Goal: Task Accomplishment & Management: Use online tool/utility

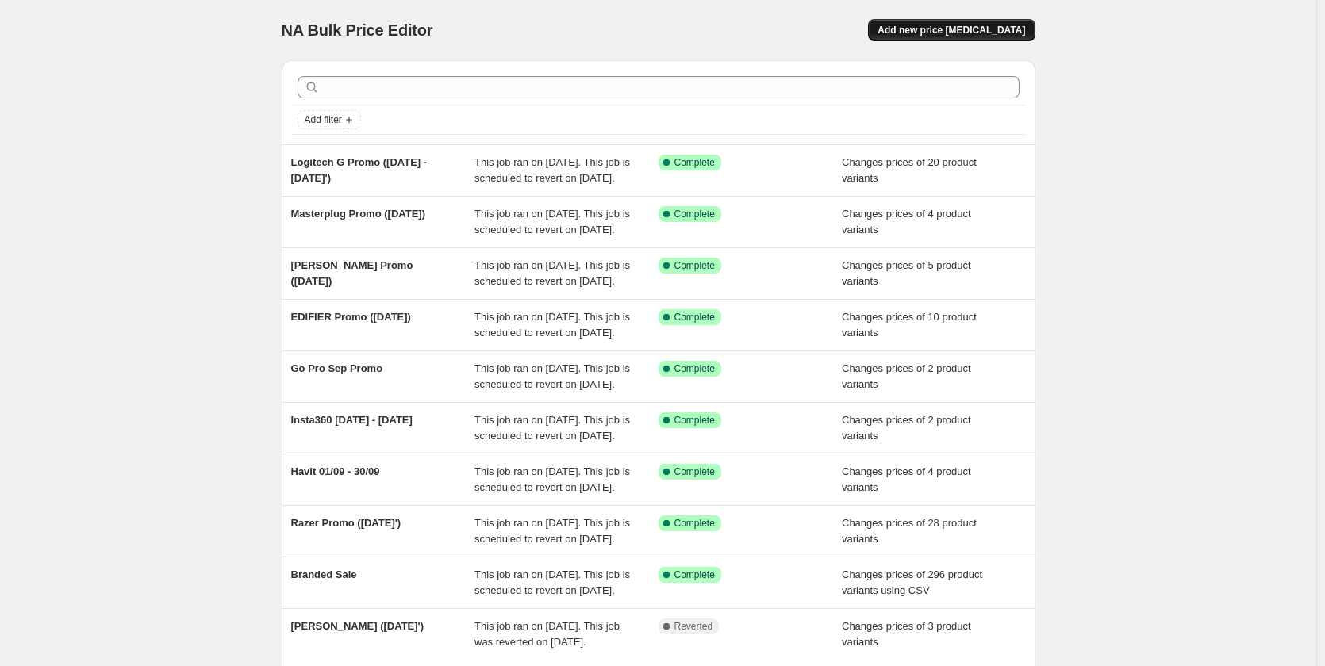
click at [922, 26] on span "Add new price [MEDICAL_DATA]" at bounding box center [951, 30] width 148 height 13
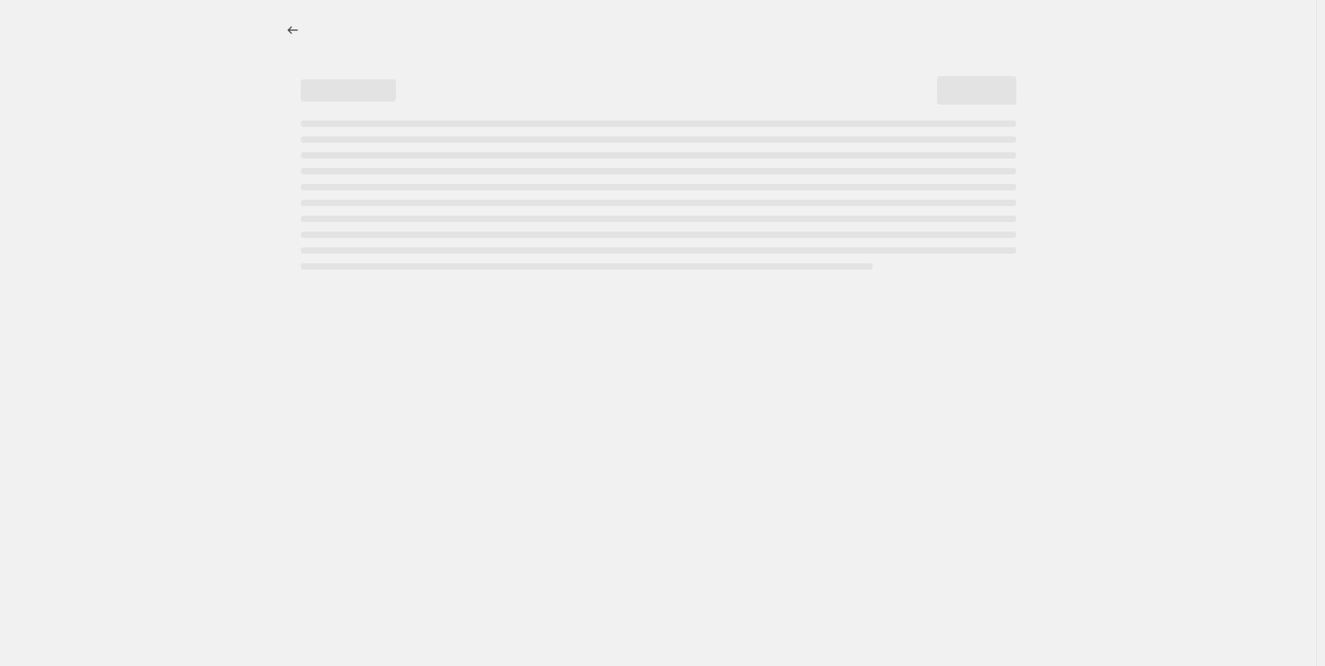
select select "percentage"
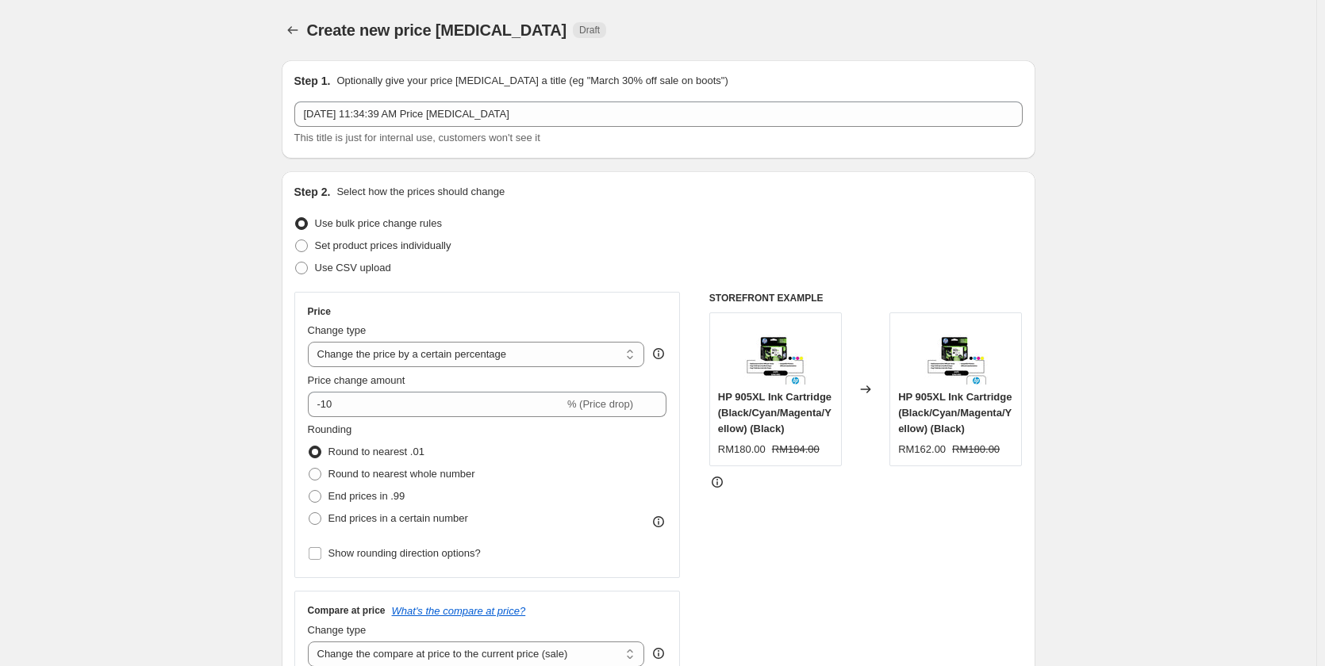
click at [369, 129] on div "Sep 8, 2025, 11:34:39 AM Price change job This title is just for internal use, …" at bounding box center [658, 124] width 728 height 44
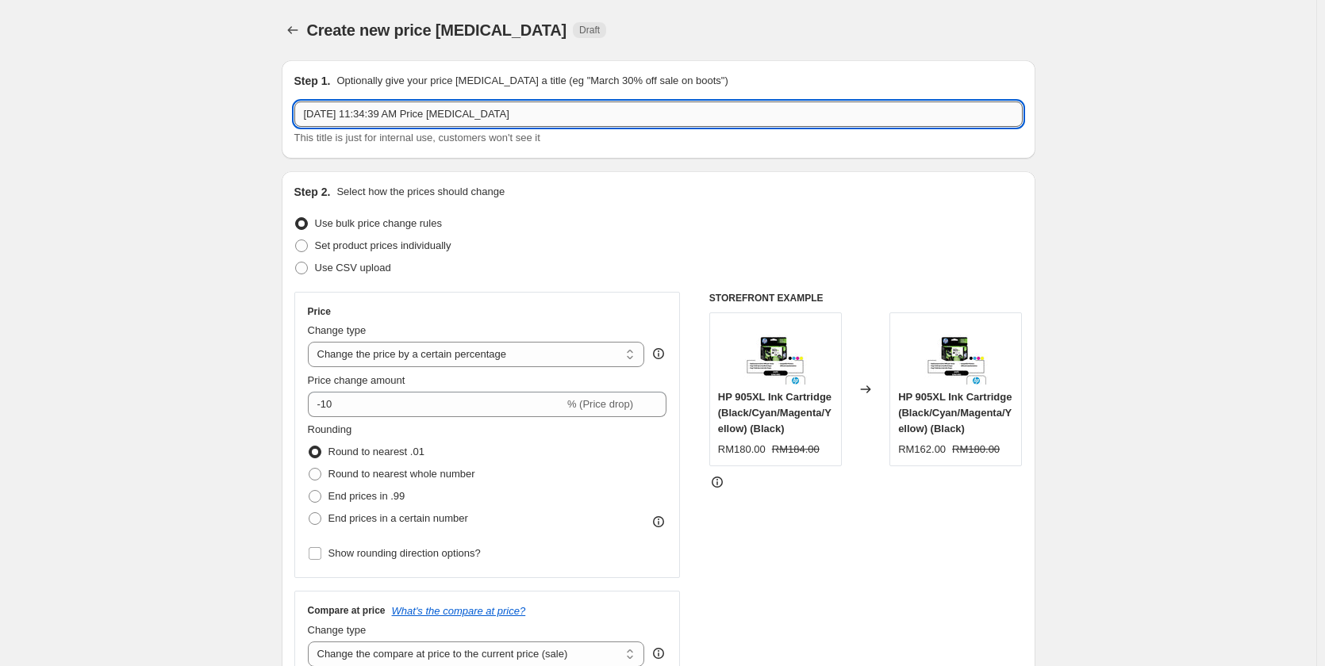
click at [367, 116] on input "Sep 8, 2025, 11:34:39 AM Price change job" at bounding box center [658, 114] width 728 height 25
click at [366, 114] on input "Sep 8, 2025, 11:34:39 AM Price change job" at bounding box center [658, 114] width 728 height 25
paste input "ony Promo (August '25)"
click at [385, 117] on input "Sony Promo ([DATE])" at bounding box center [658, 114] width 728 height 25
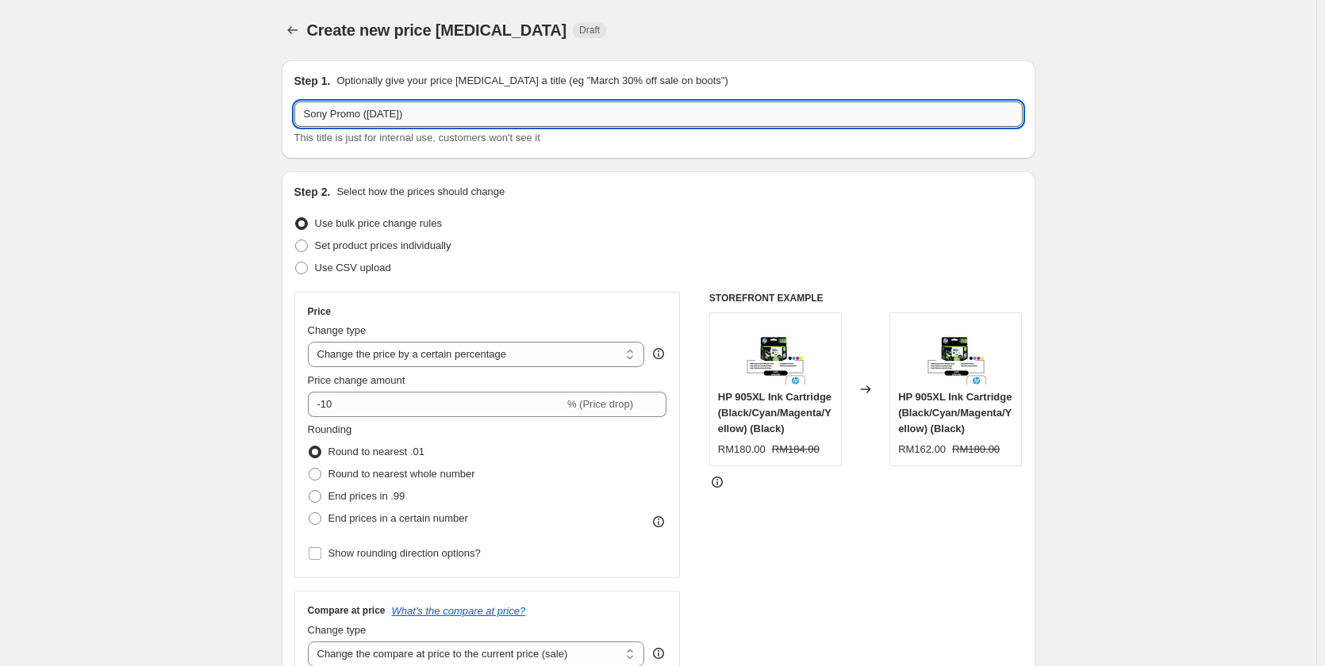
click at [385, 117] on input "Sony Promo ([DATE])" at bounding box center [658, 114] width 728 height 25
type input "Sony Promo (September '25)"
click at [345, 247] on span "Set product prices individually" at bounding box center [383, 246] width 136 height 12
click at [296, 240] on input "Set product prices individually" at bounding box center [295, 240] width 1 height 1
radio input "true"
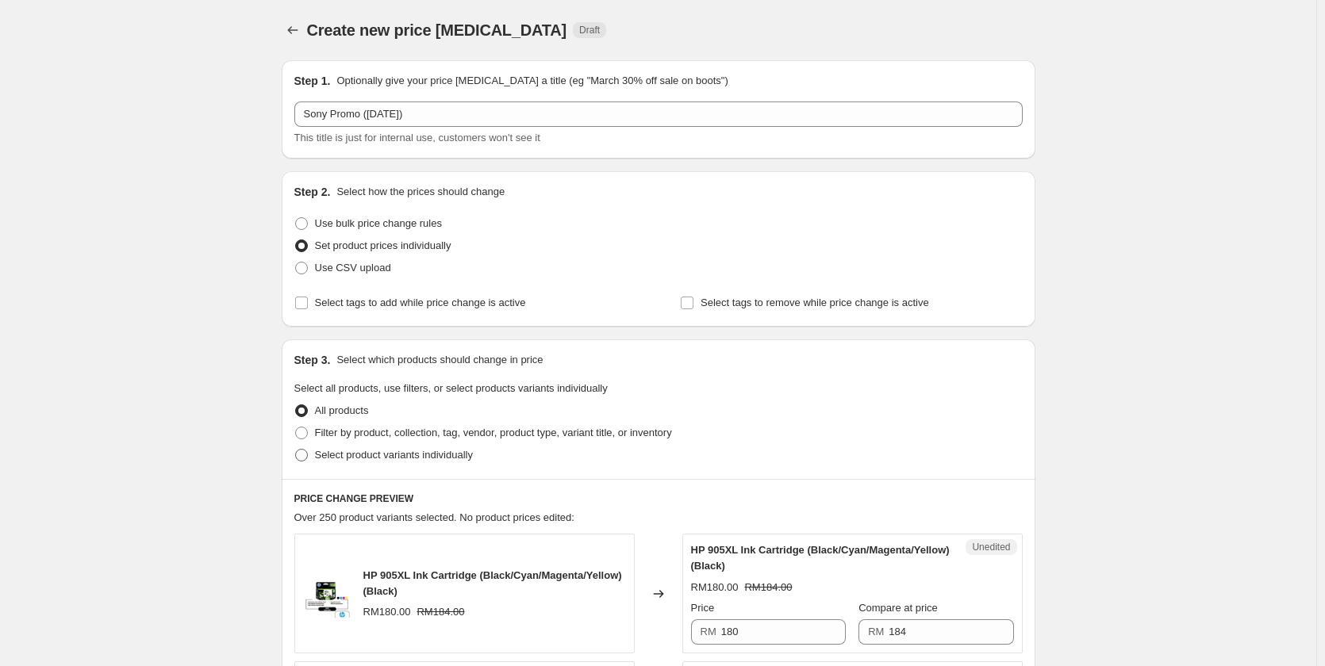
click at [397, 461] on span "Select product variants individually" at bounding box center [394, 455] width 158 height 12
click at [296, 450] on input "Select product variants individually" at bounding box center [295, 449] width 1 height 1
radio input "true"
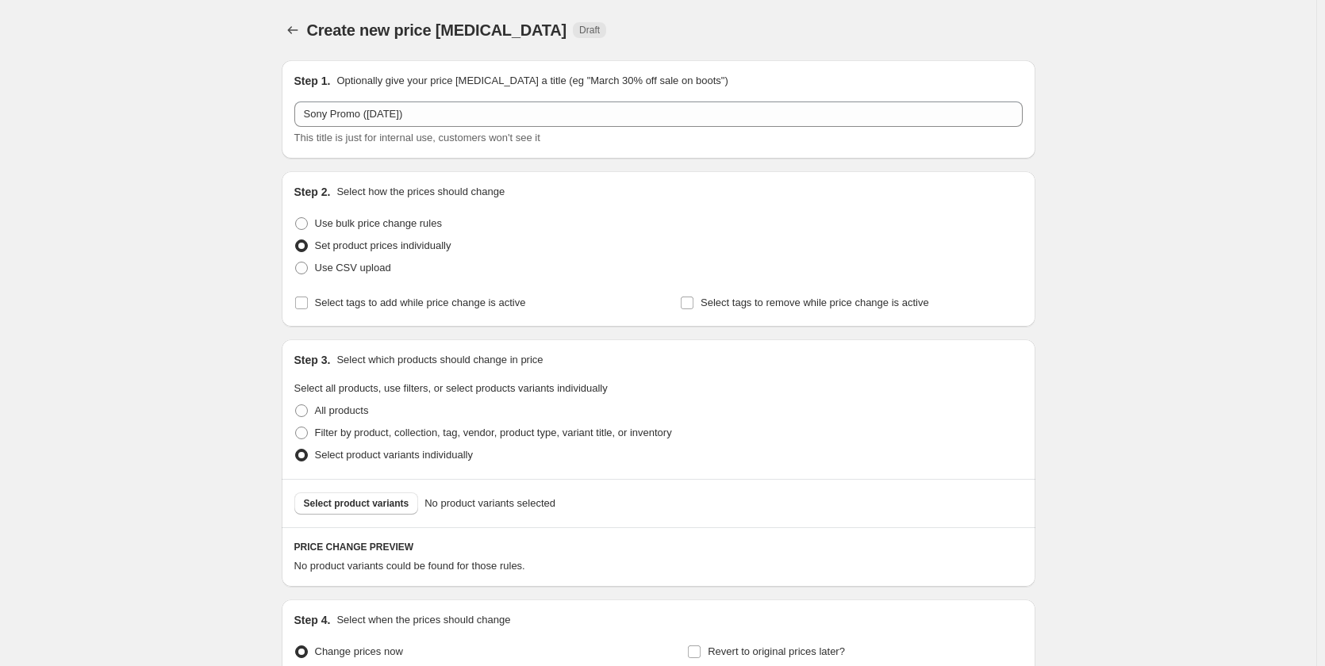
scroll to position [167, 0]
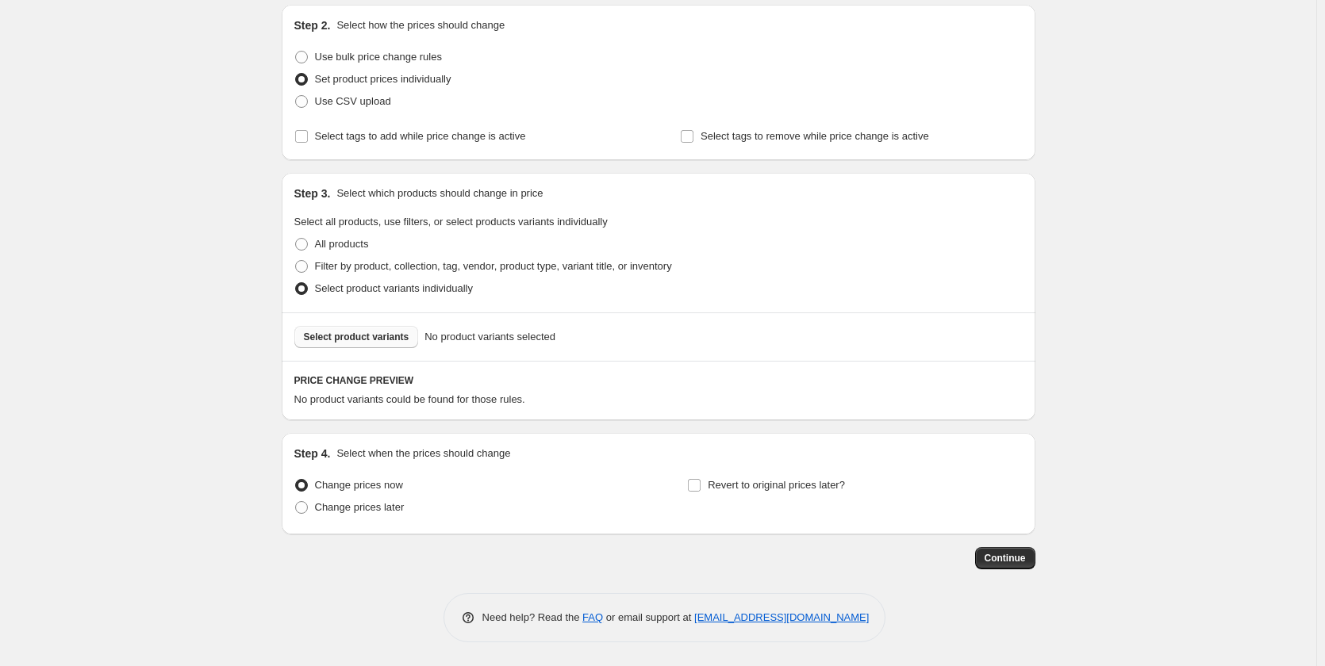
click at [366, 341] on span "Select product variants" at bounding box center [356, 337] width 105 height 13
click at [389, 331] on button "Select product variants" at bounding box center [356, 337] width 125 height 22
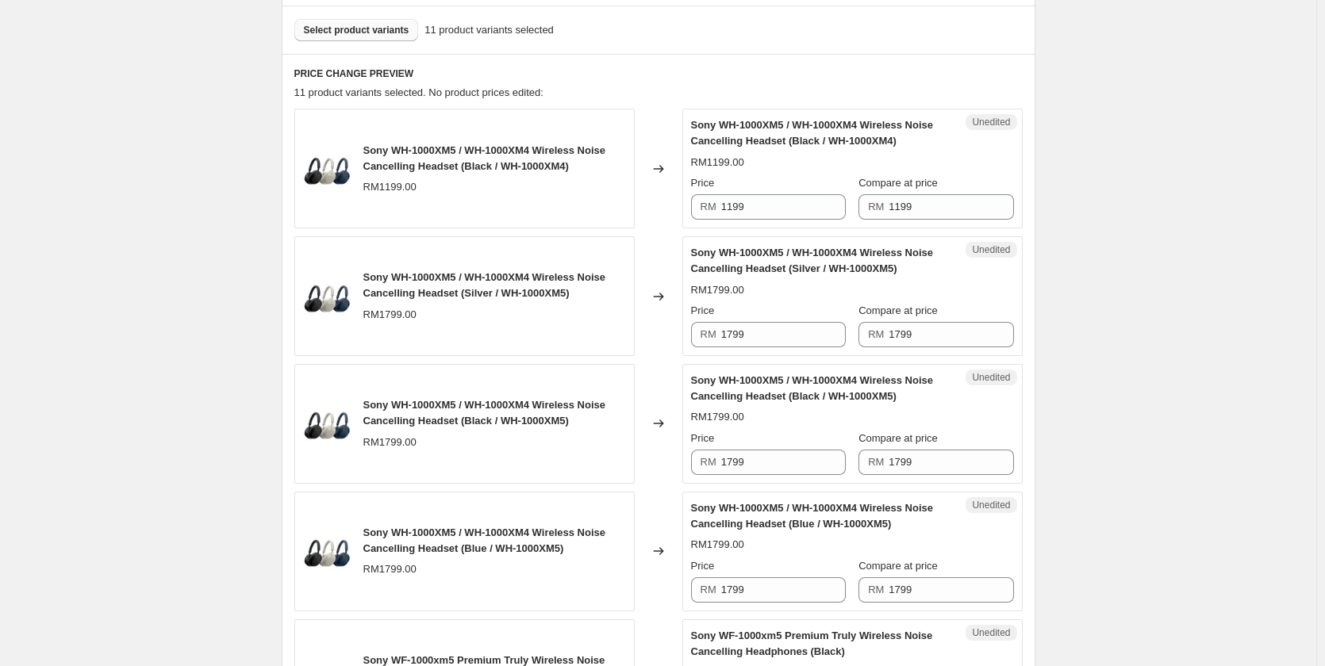
scroll to position [484, 0]
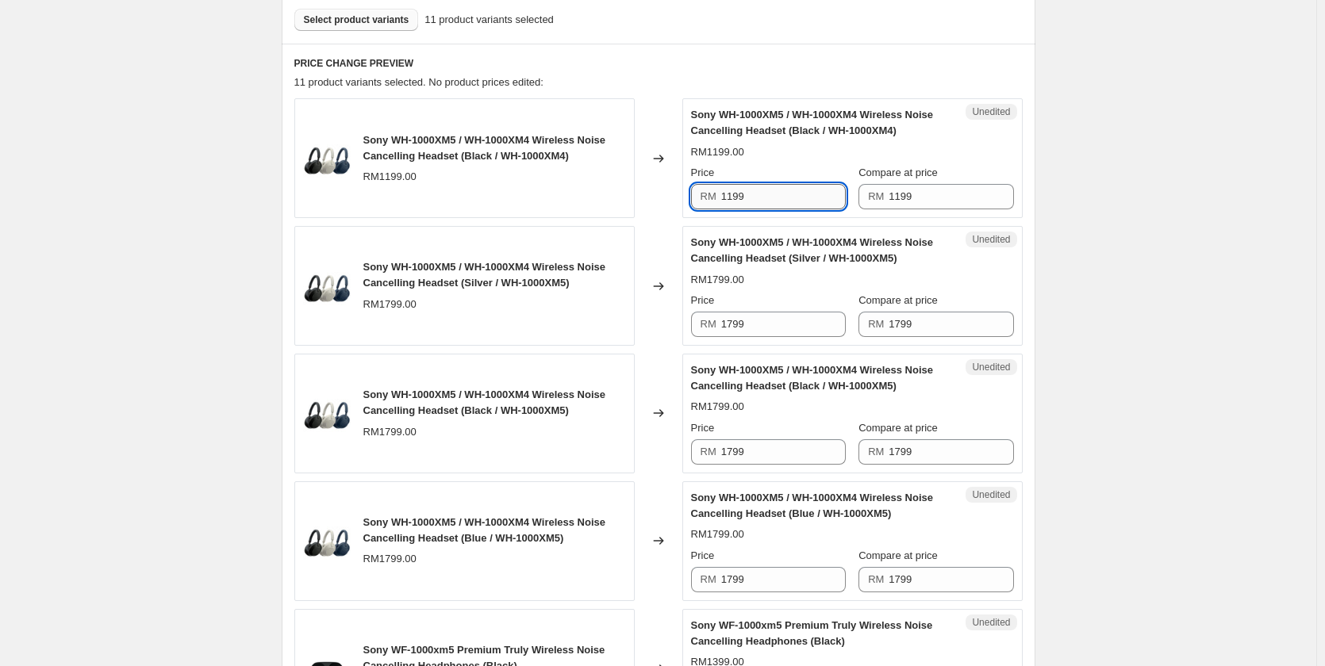
click at [759, 190] on input "1199" at bounding box center [783, 196] width 125 height 25
click at [759, 190] on input "1099" at bounding box center [783, 196] width 125 height 25
type input "1099"
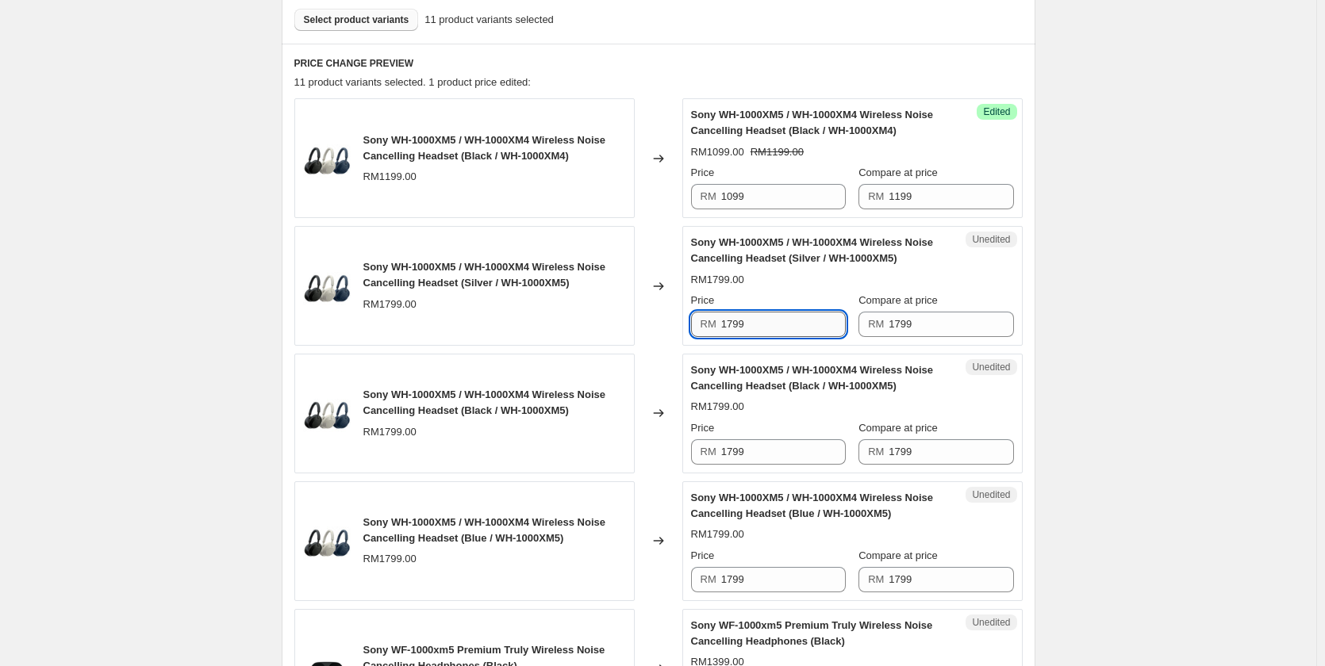
click at [759, 331] on input "1799" at bounding box center [783, 324] width 125 height 25
click at [761, 332] on input "1399" at bounding box center [783, 324] width 125 height 25
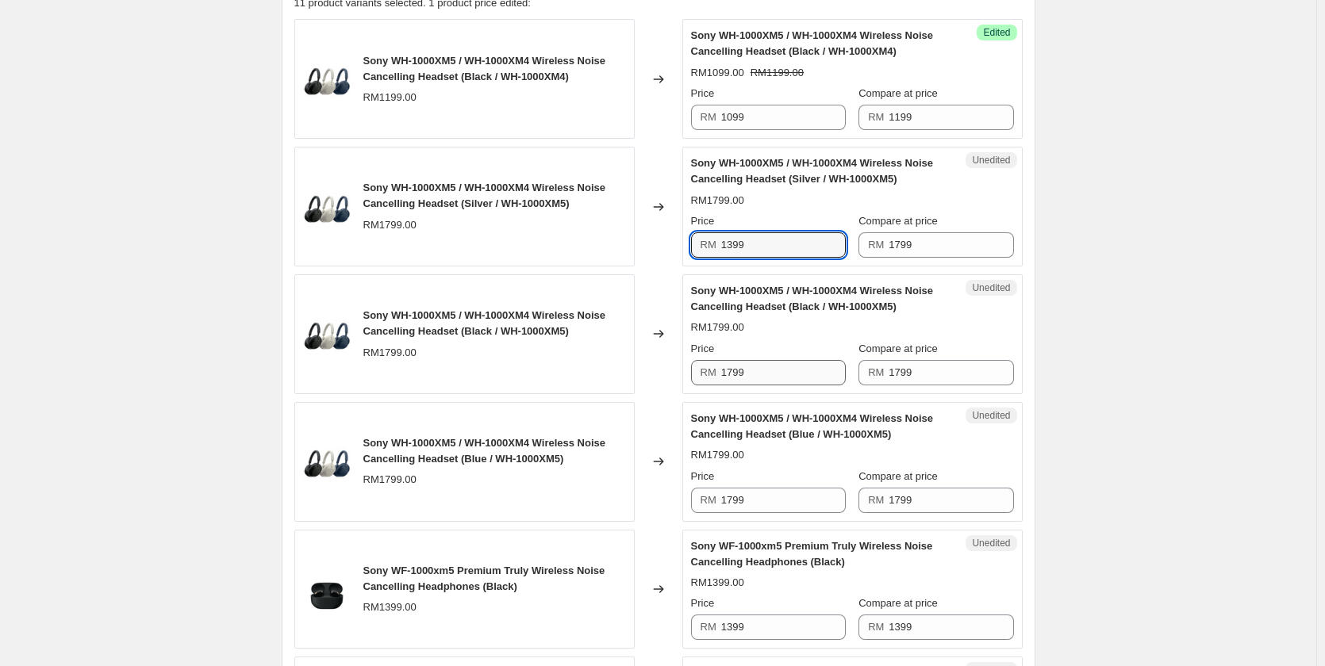
type input "1399"
click at [766, 384] on input "1799" at bounding box center [783, 372] width 125 height 25
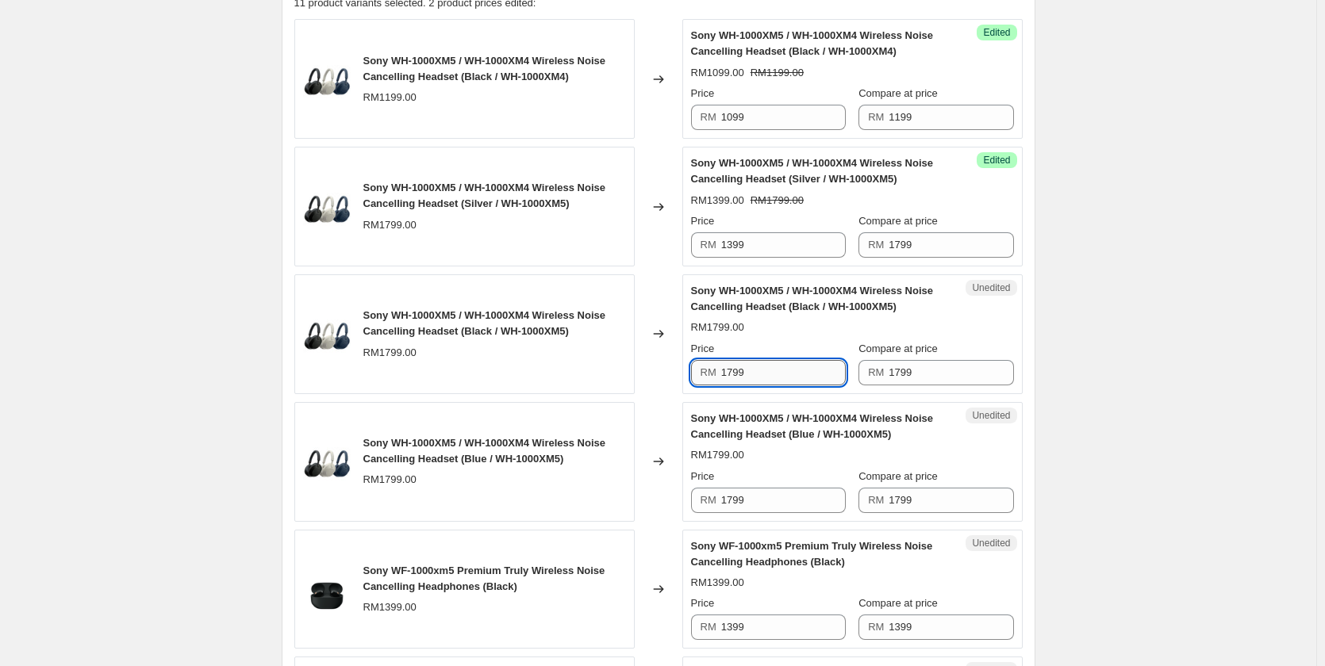
click at [766, 384] on input "1799" at bounding box center [783, 372] width 125 height 25
paste input "3"
type input "1399"
click at [769, 488] on input "1799" at bounding box center [783, 500] width 125 height 25
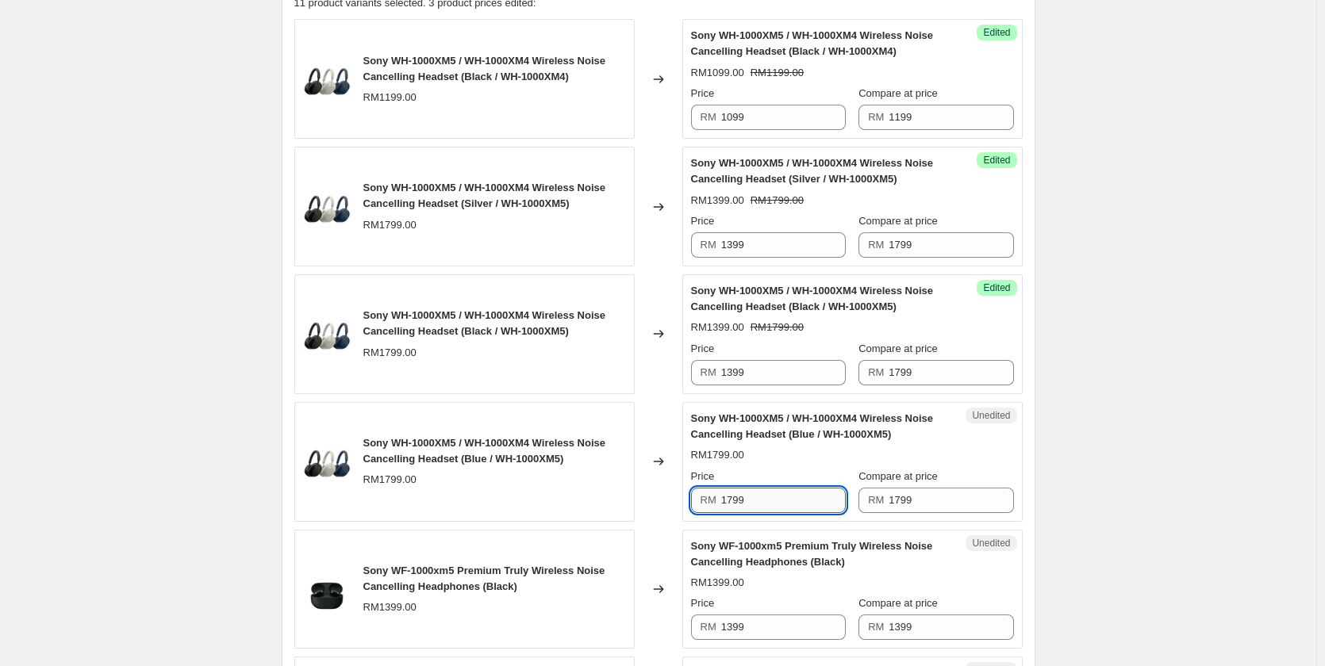
click at [769, 488] on input "1799" at bounding box center [783, 500] width 125 height 25
paste input "3"
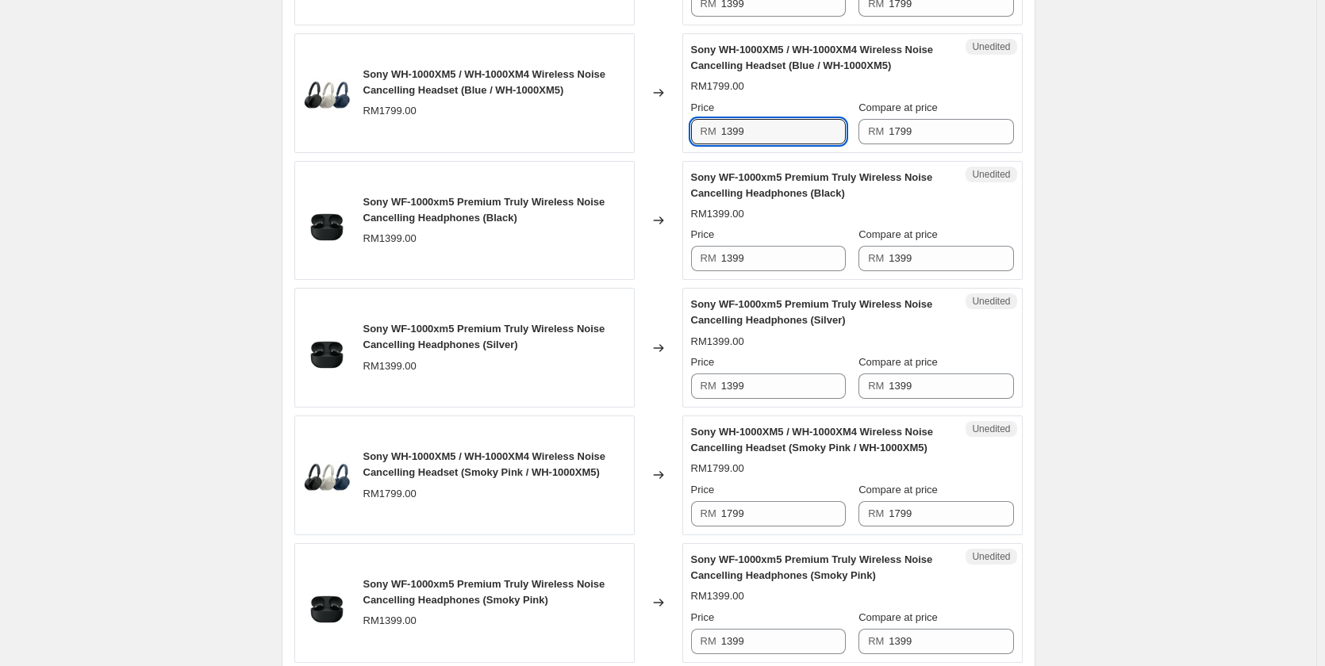
scroll to position [960, 0]
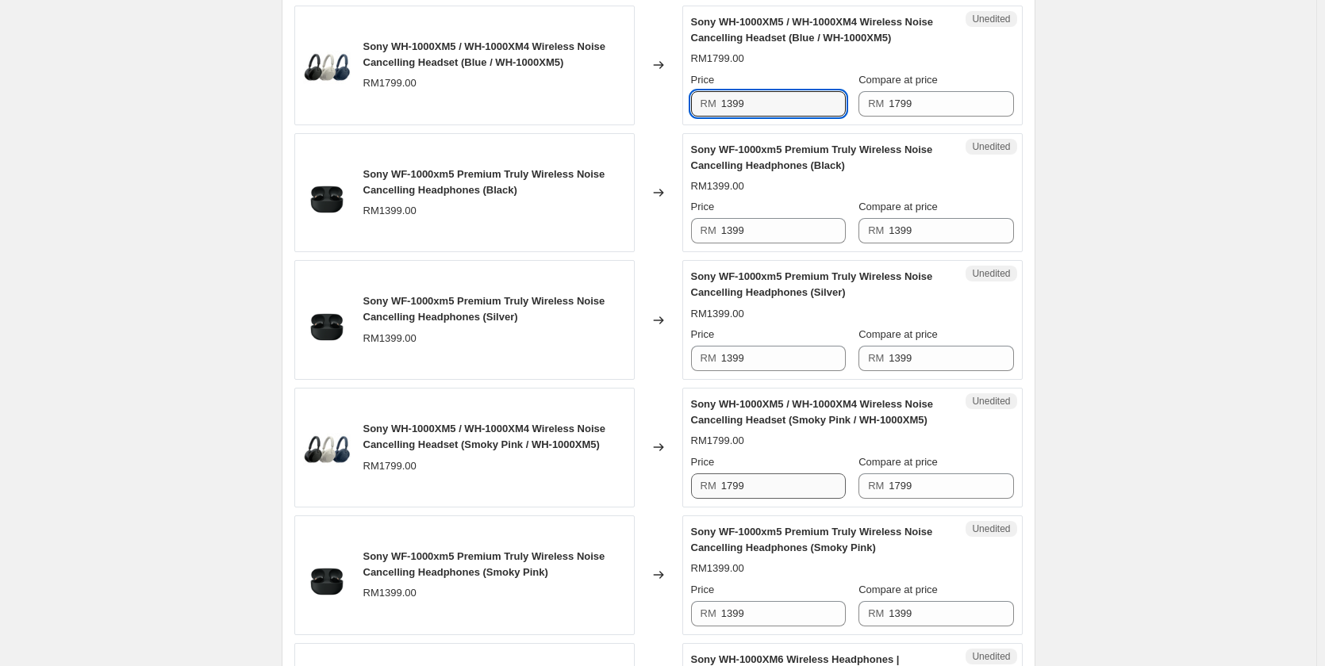
type input "1399"
click at [792, 481] on input "1799" at bounding box center [783, 486] width 125 height 25
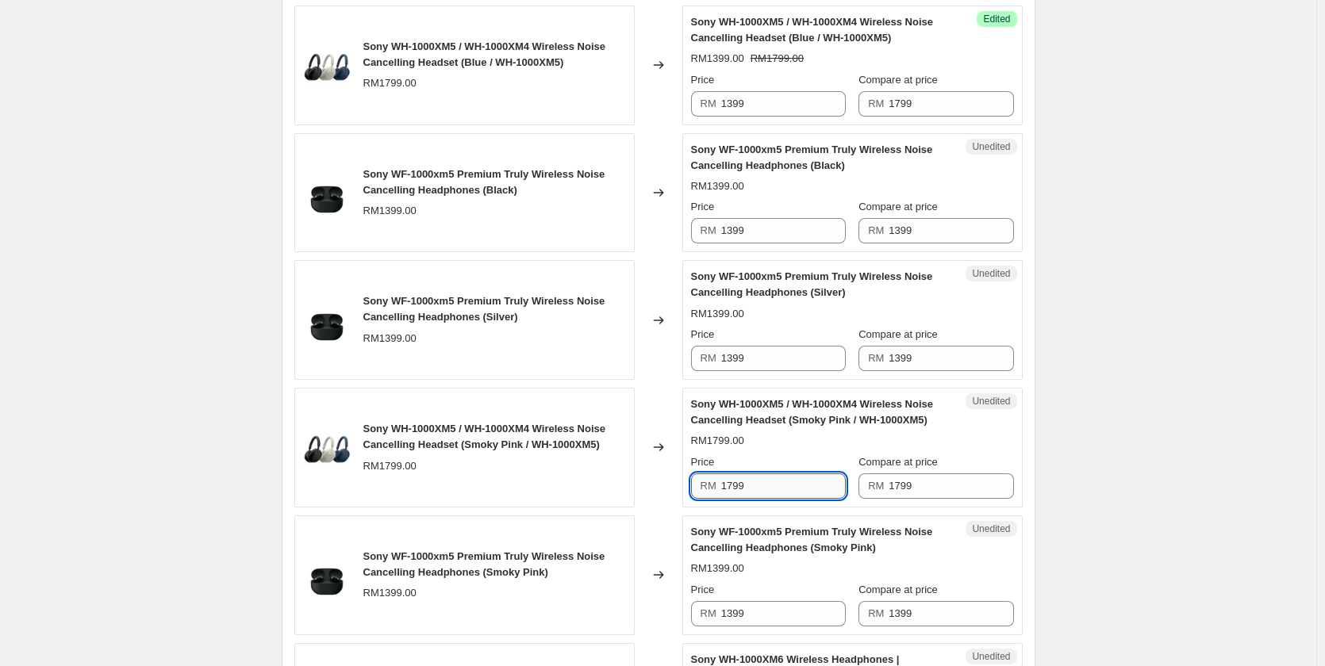
click at [792, 481] on input "1799" at bounding box center [783, 486] width 125 height 25
paste input "3"
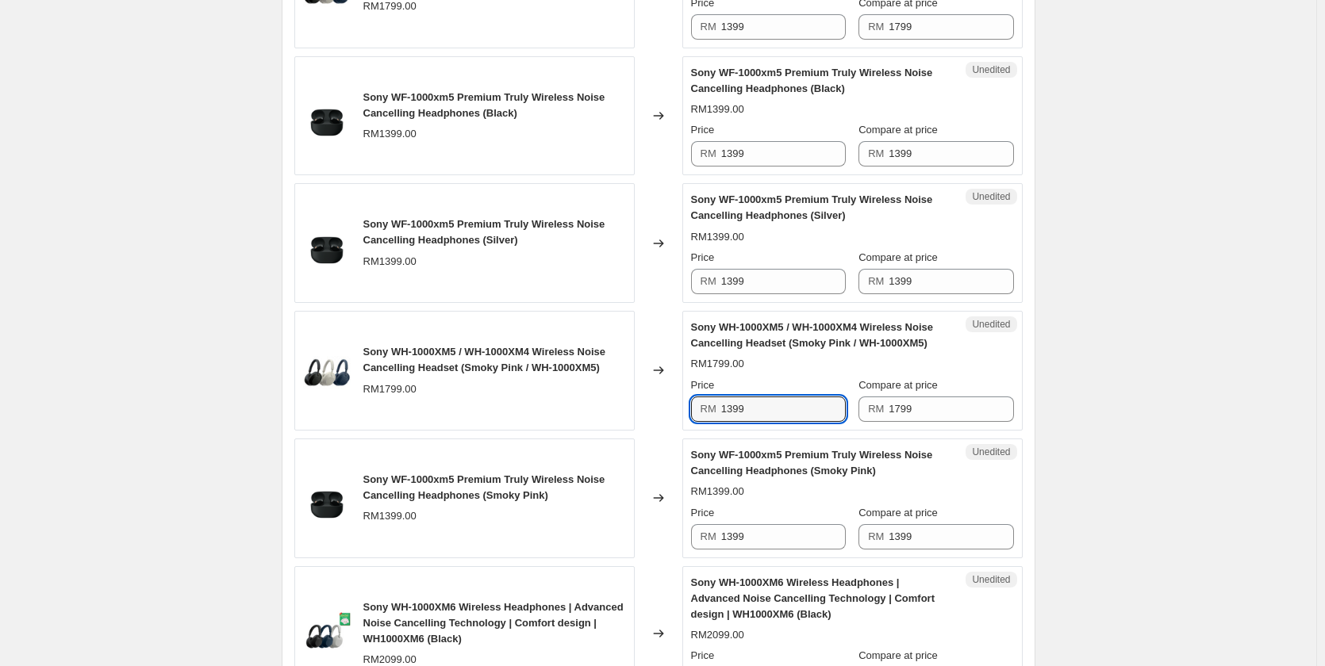
scroll to position [1018, 0]
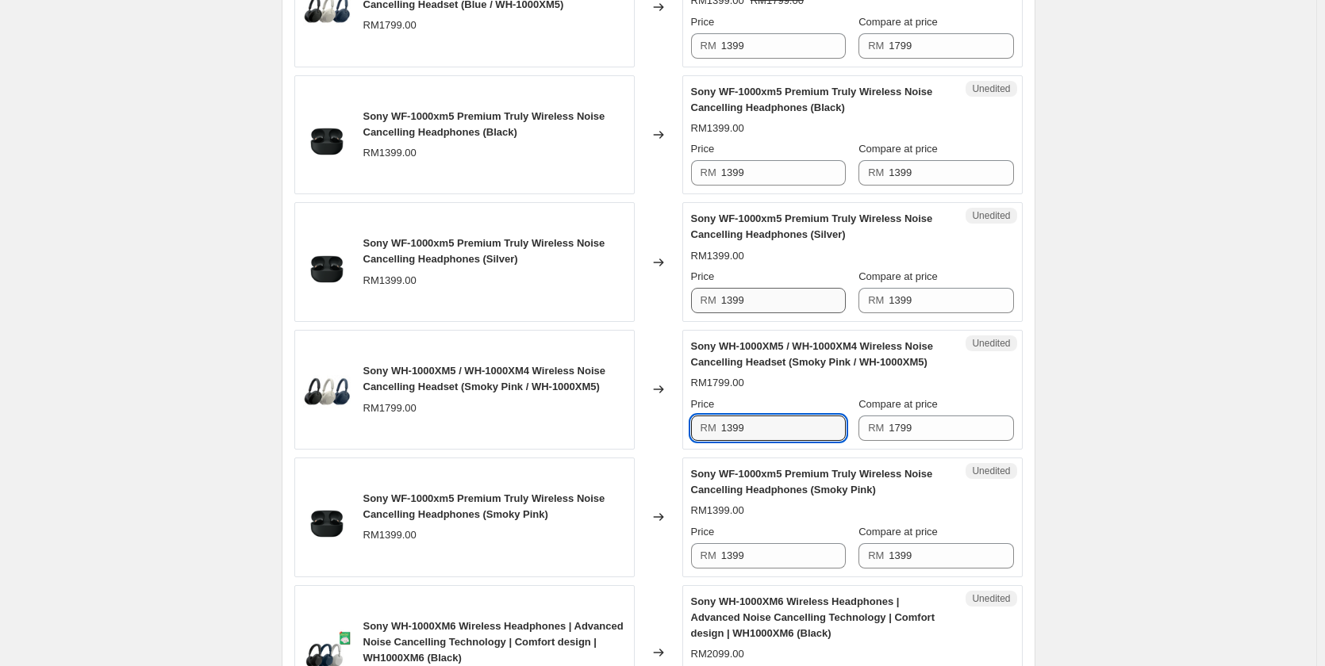
type input "1399"
click at [823, 301] on input "1399" at bounding box center [783, 300] width 125 height 25
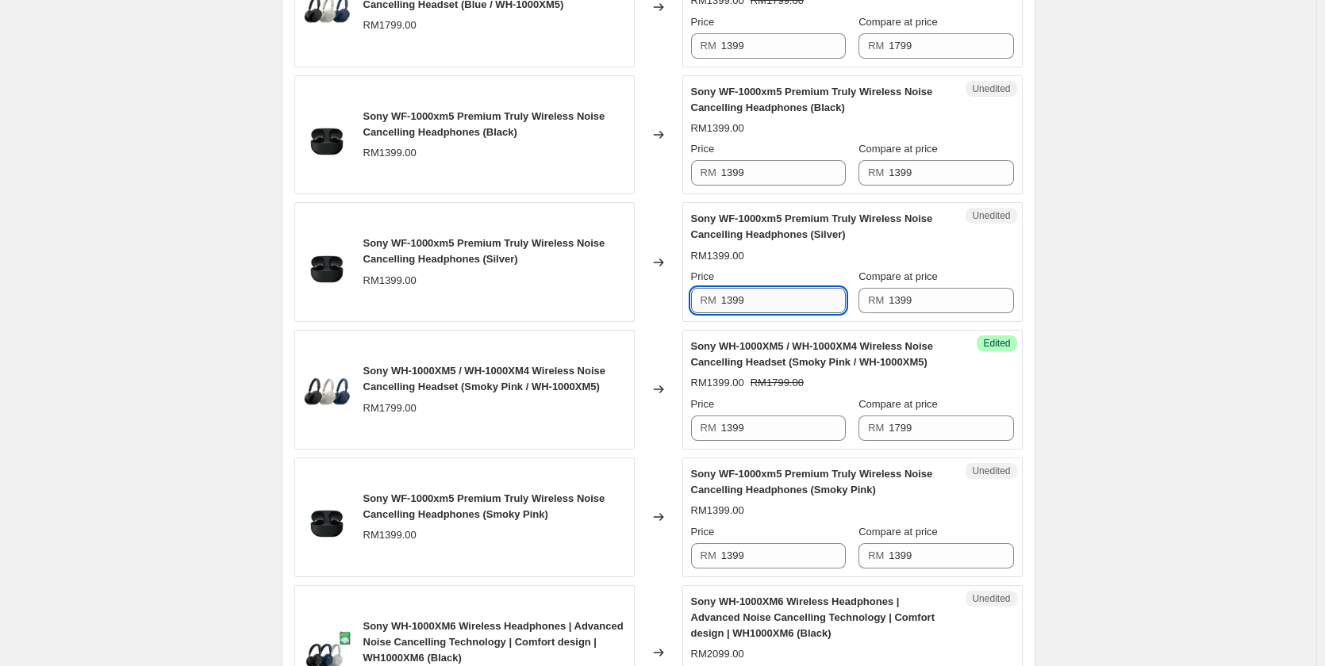
click at [823, 301] on input "1399" at bounding box center [783, 300] width 125 height 25
click at [817, 297] on input "999" at bounding box center [783, 300] width 125 height 25
type input "999"
click at [758, 562] on input "1399" at bounding box center [783, 555] width 125 height 25
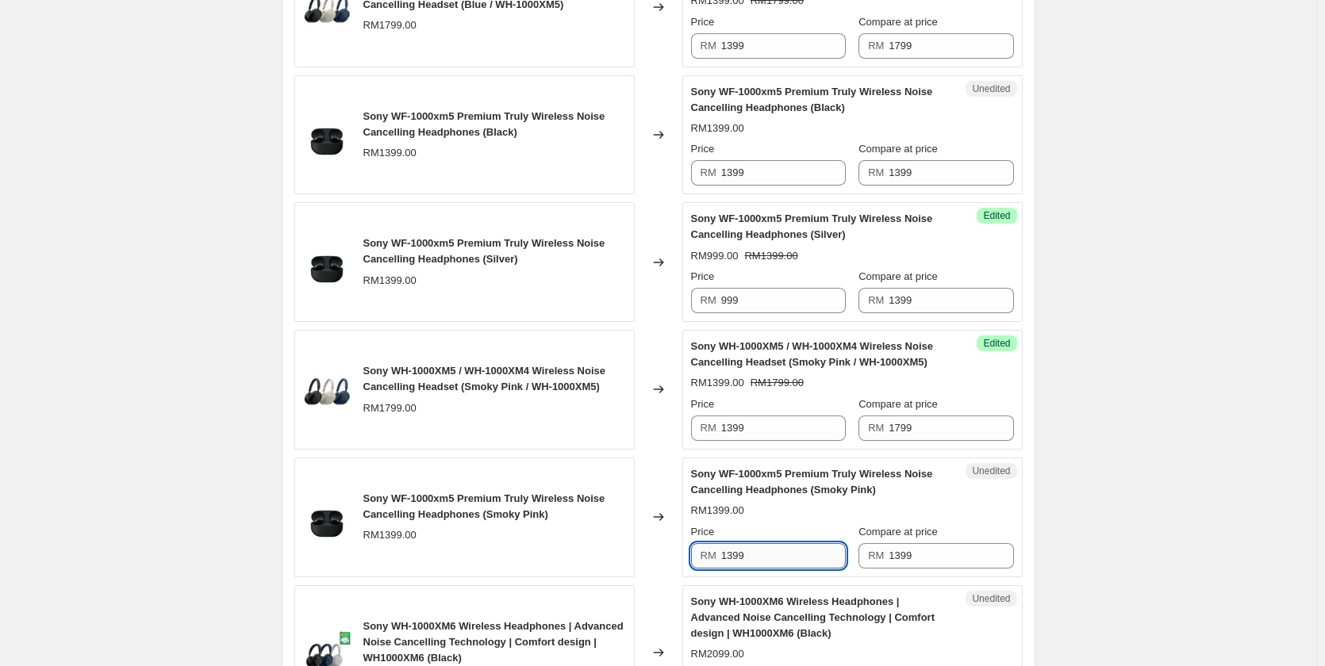
click at [758, 562] on input "1399" at bounding box center [783, 555] width 125 height 25
paste input "9"
type input "999"
click at [765, 300] on input "999" at bounding box center [783, 300] width 125 height 25
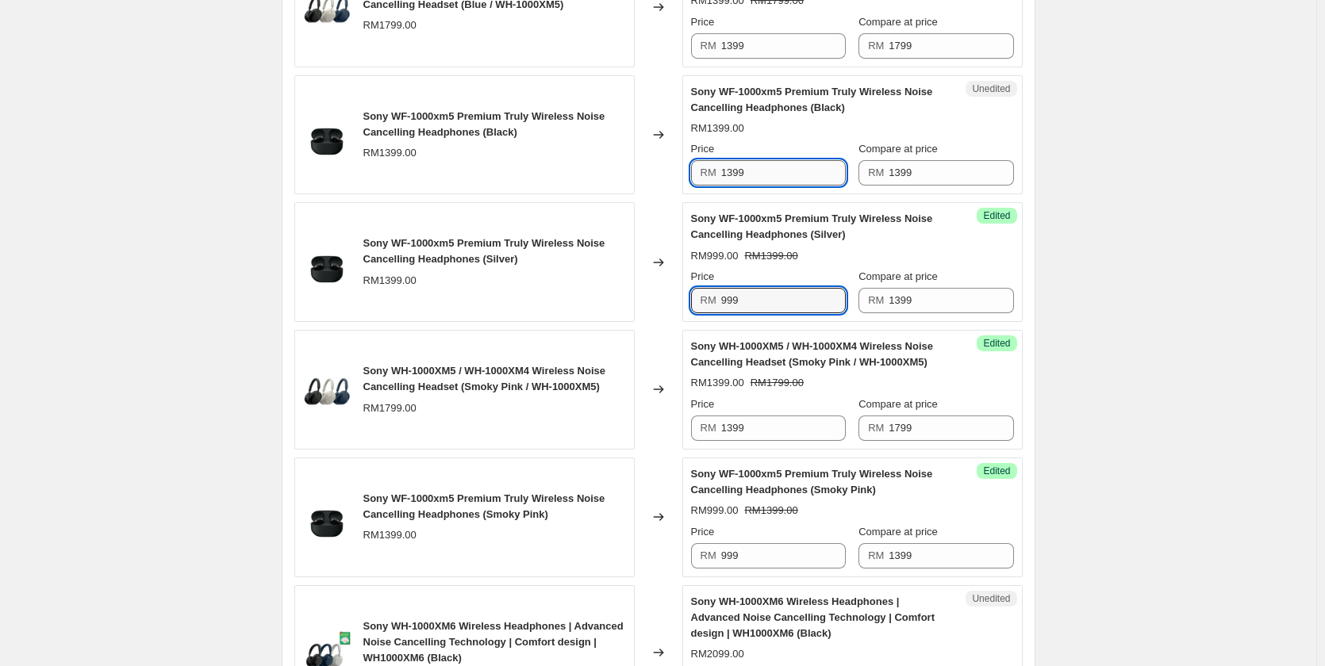
click at [754, 177] on input "1399" at bounding box center [783, 172] width 125 height 25
paste input "9"
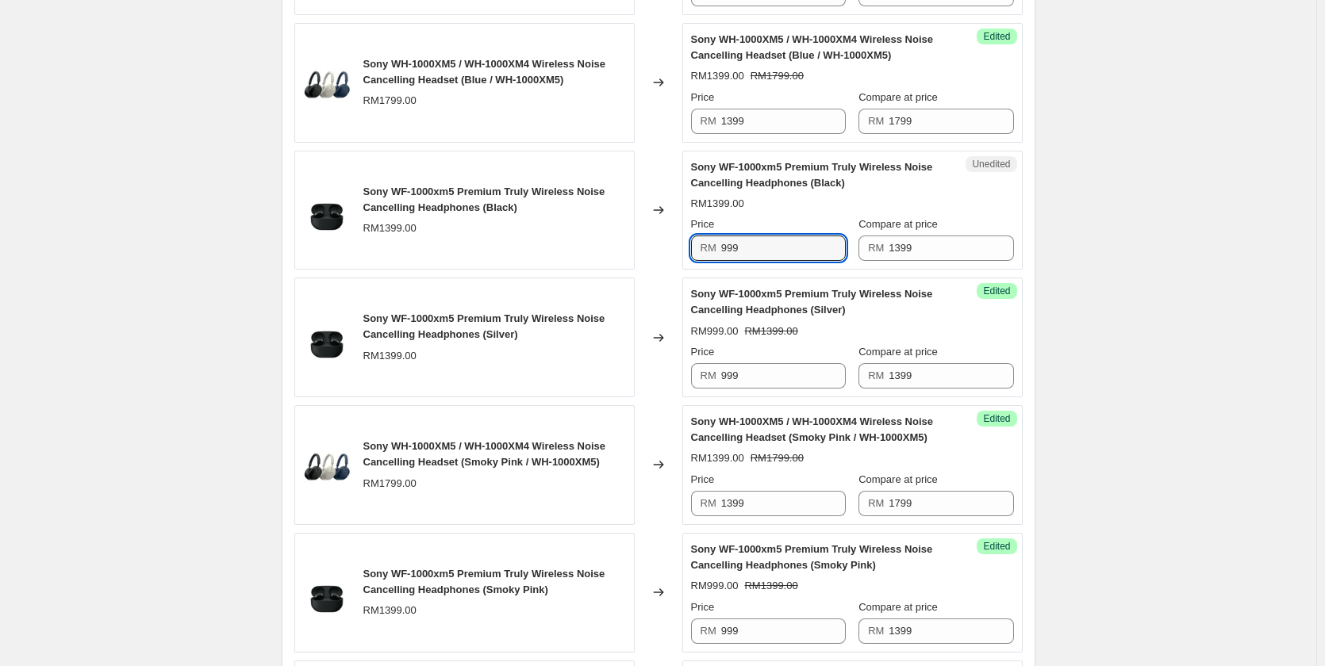
scroll to position [938, 0]
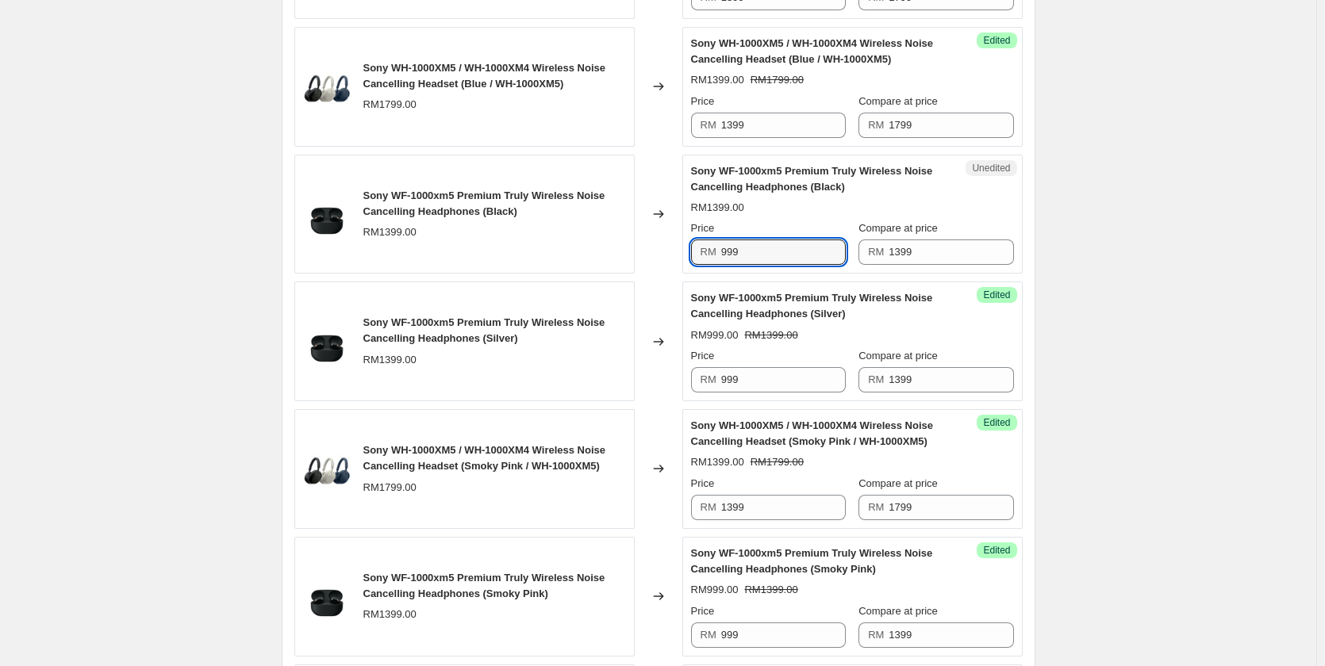
type input "999"
click at [1115, 256] on div "Create new price change job. This page is ready Create new price change job Dra…" at bounding box center [658, 221] width 1316 height 2319
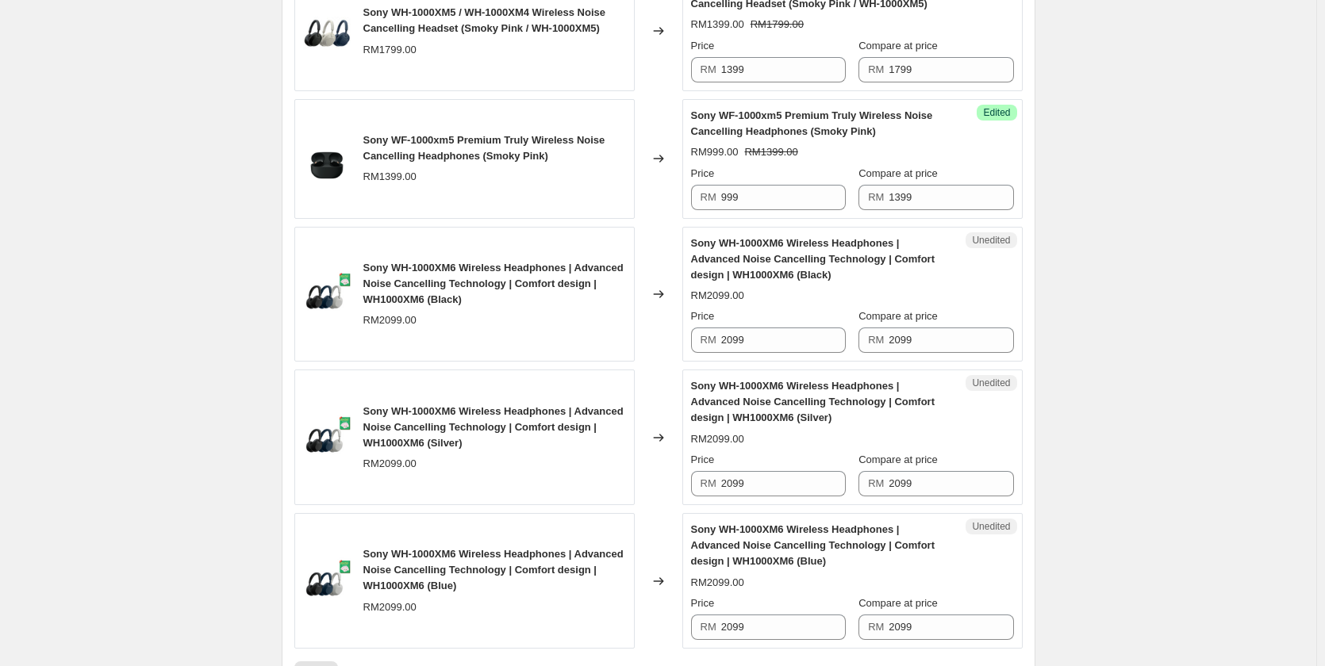
scroll to position [1414, 0]
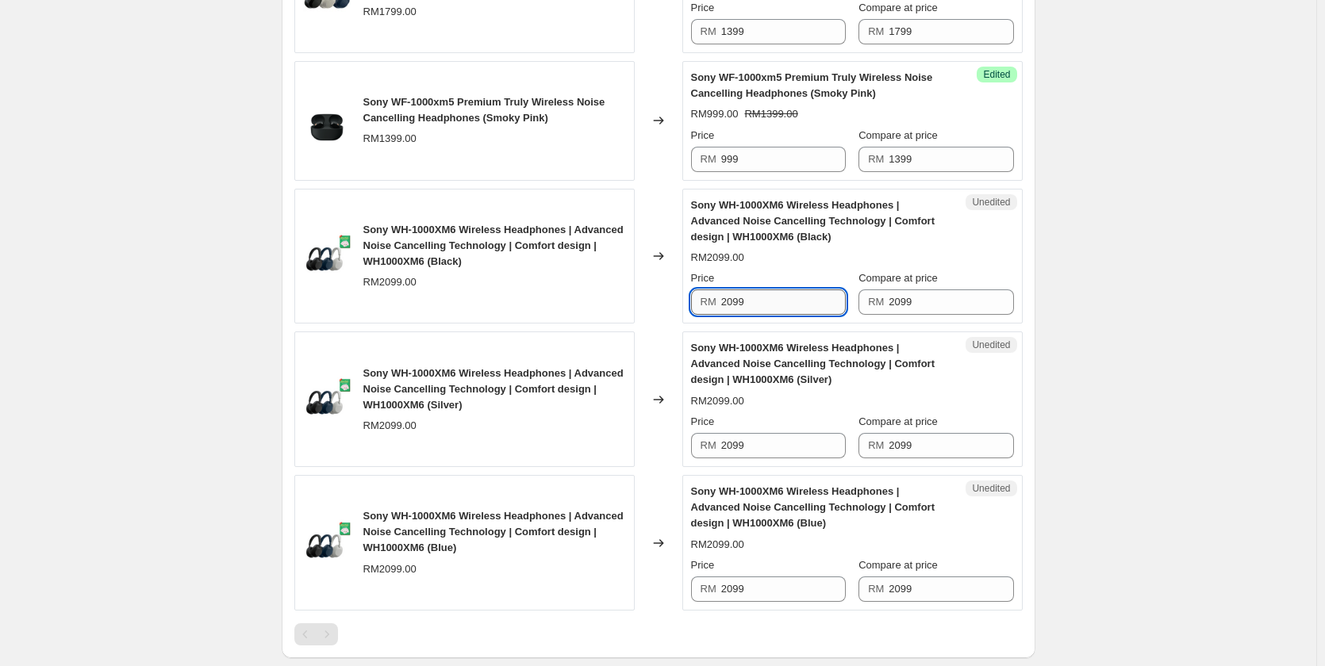
click at [806, 314] on input "2099" at bounding box center [783, 302] width 125 height 25
click at [806, 314] on input "1799" at bounding box center [783, 302] width 125 height 25
type input "1799"
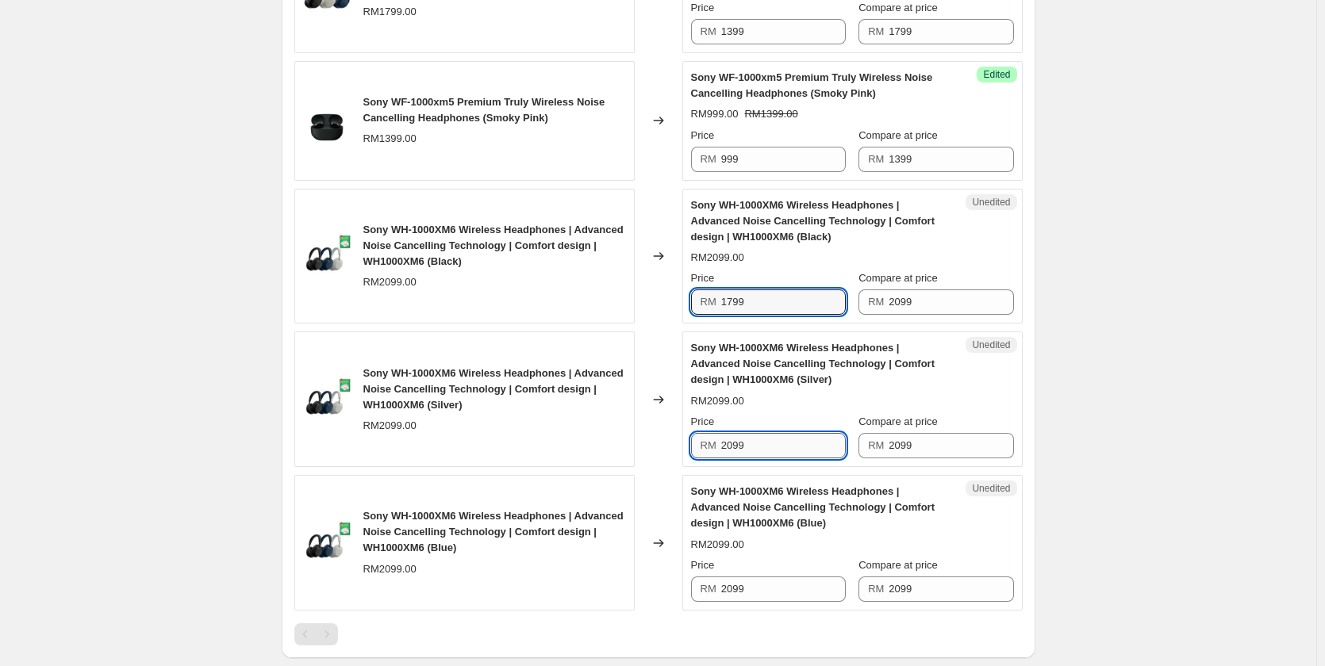
click at [788, 439] on input "2099" at bounding box center [783, 445] width 125 height 25
paste input "17"
type input "1799"
click at [805, 566] on div "Price" at bounding box center [768, 566] width 155 height 16
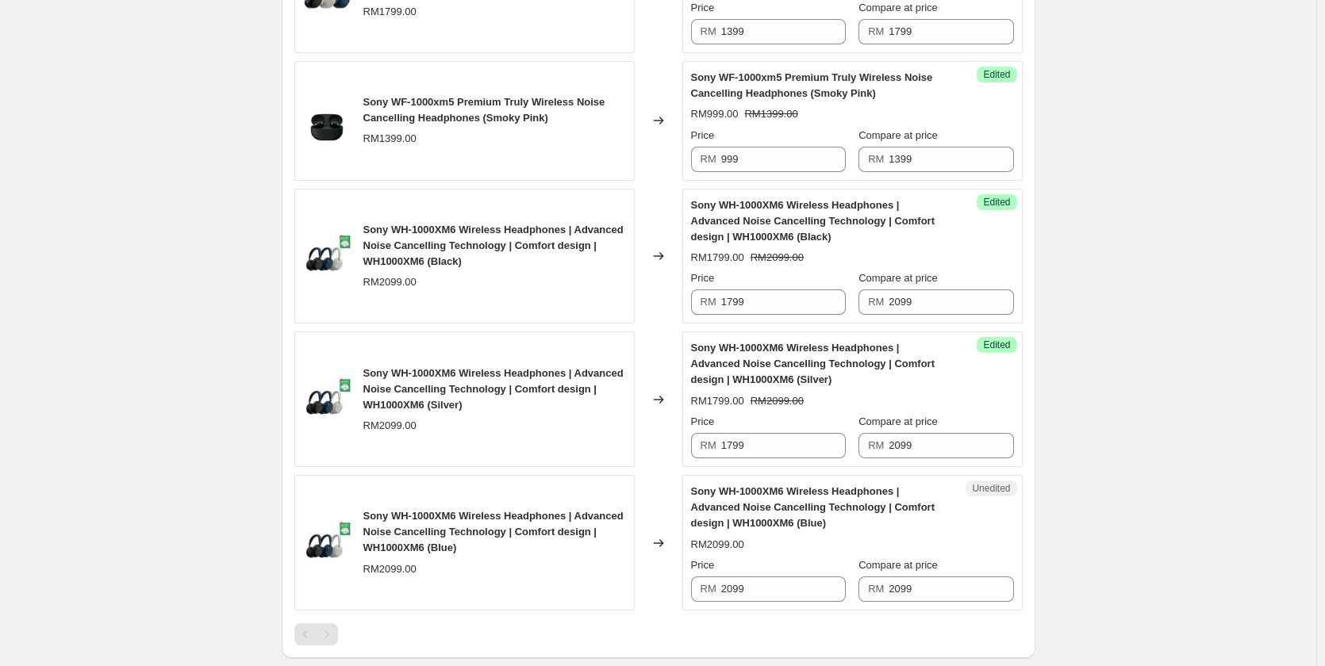
click at [804, 566] on div "Price" at bounding box center [768, 566] width 155 height 16
click at [806, 584] on input "2099" at bounding box center [783, 589] width 125 height 25
paste input "17"
type input "1799"
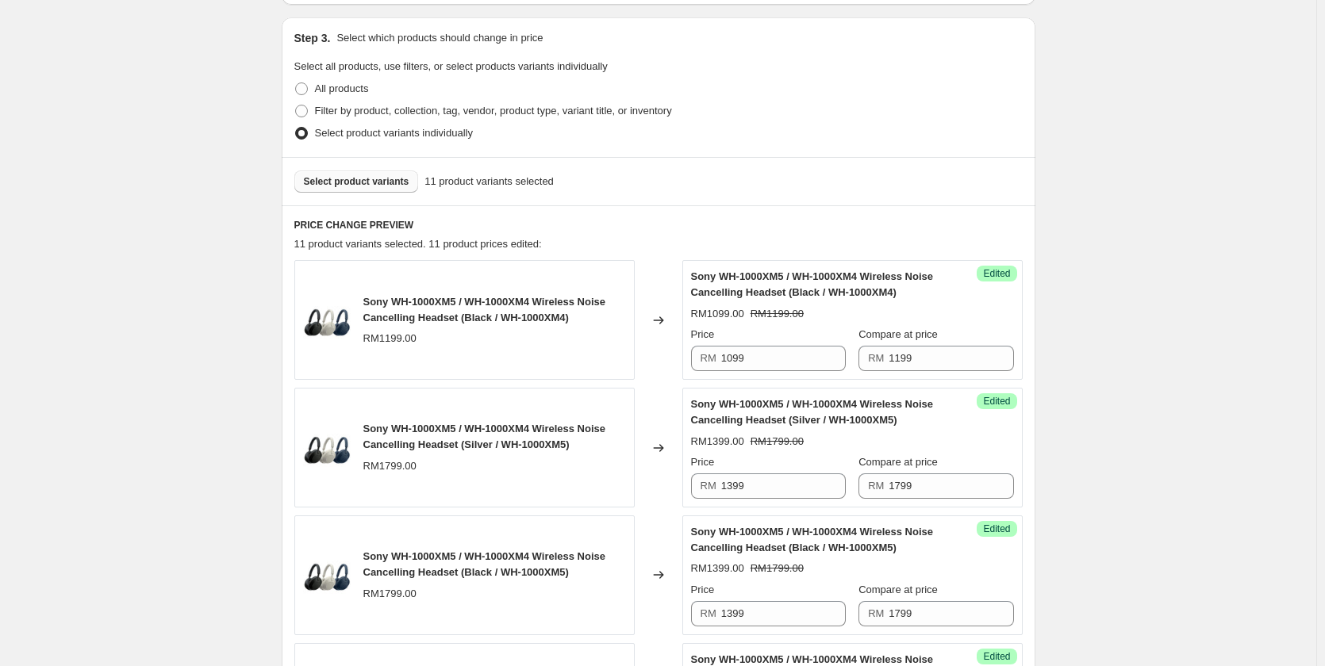
scroll to position [66, 0]
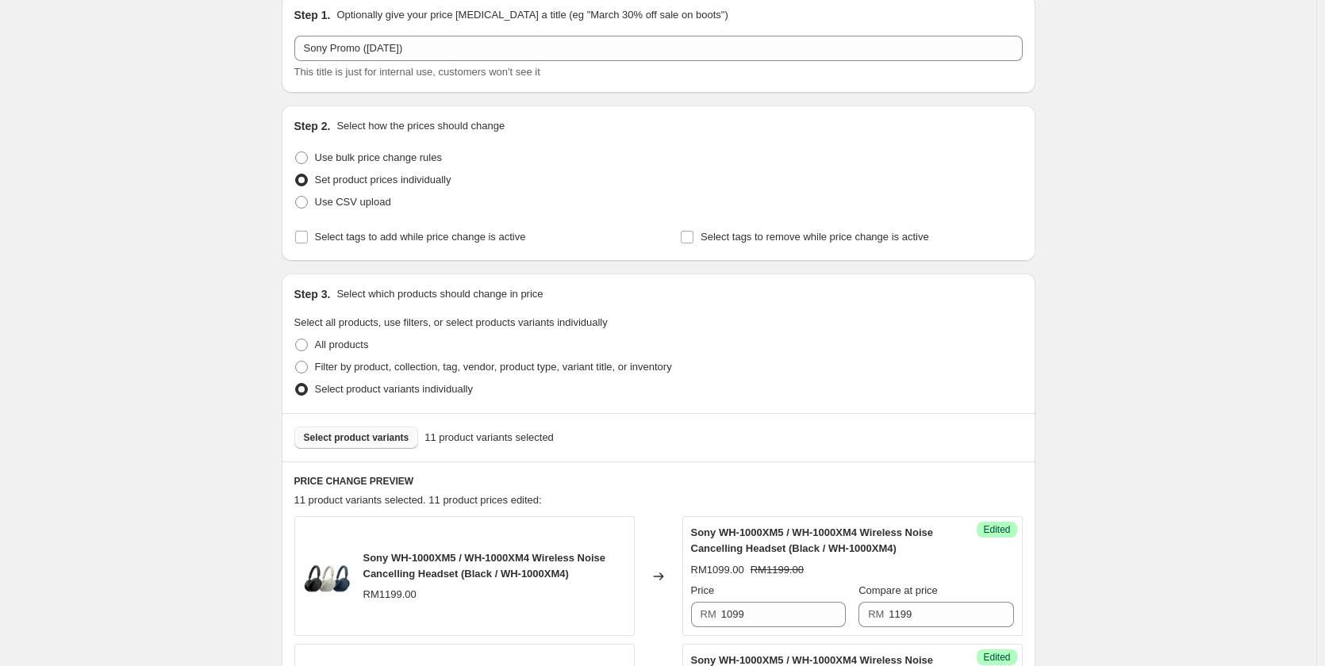
click at [327, 440] on span "Select product variants" at bounding box center [356, 438] width 105 height 13
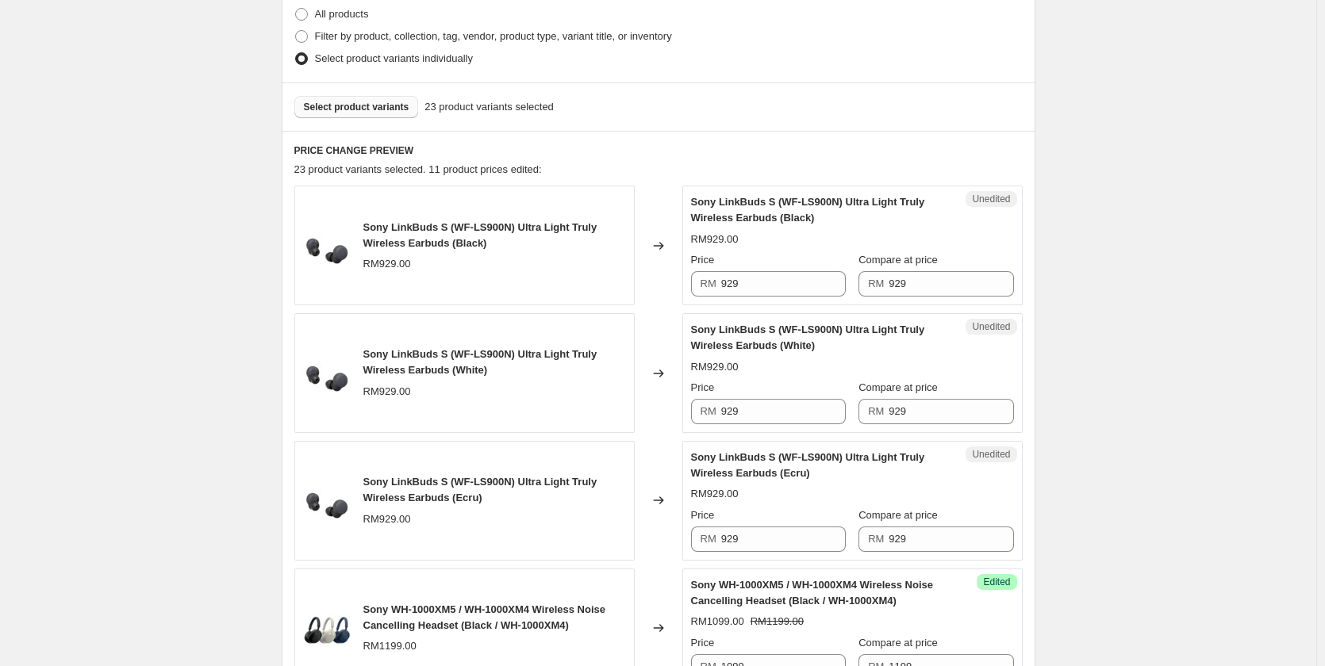
scroll to position [542, 0]
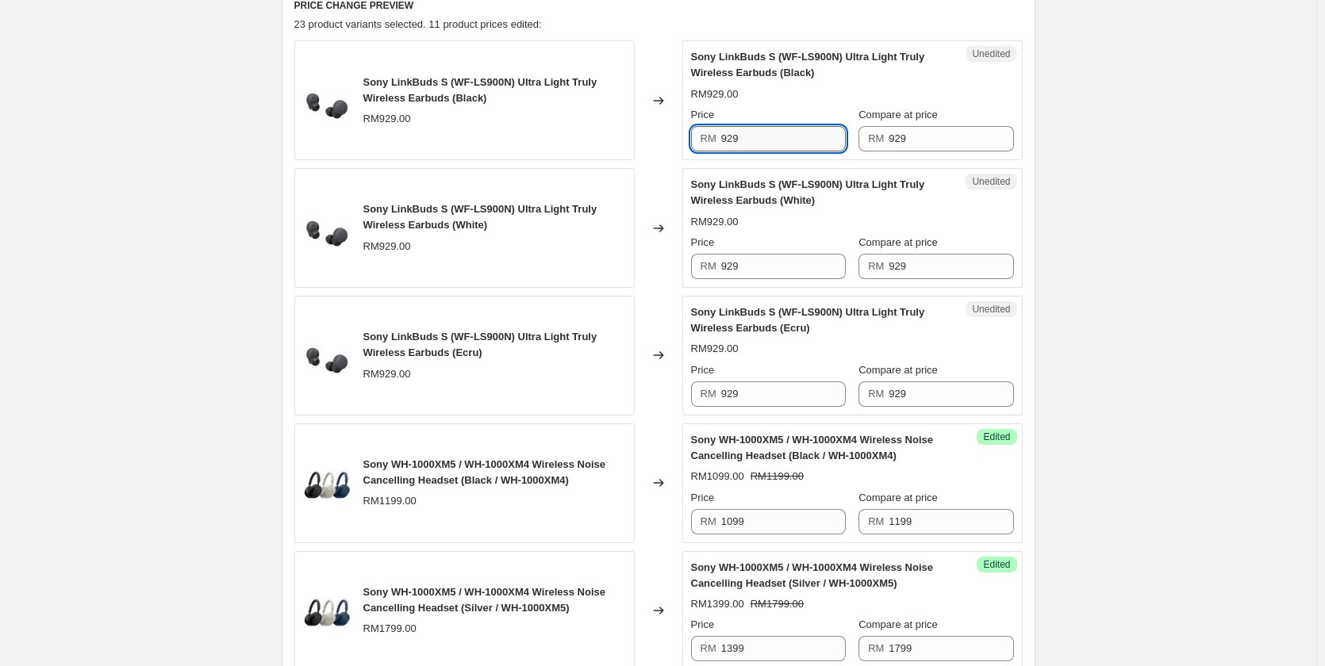
click at [783, 140] on input "929" at bounding box center [783, 138] width 125 height 25
click at [783, 140] on input "549" at bounding box center [783, 138] width 125 height 25
type input "549"
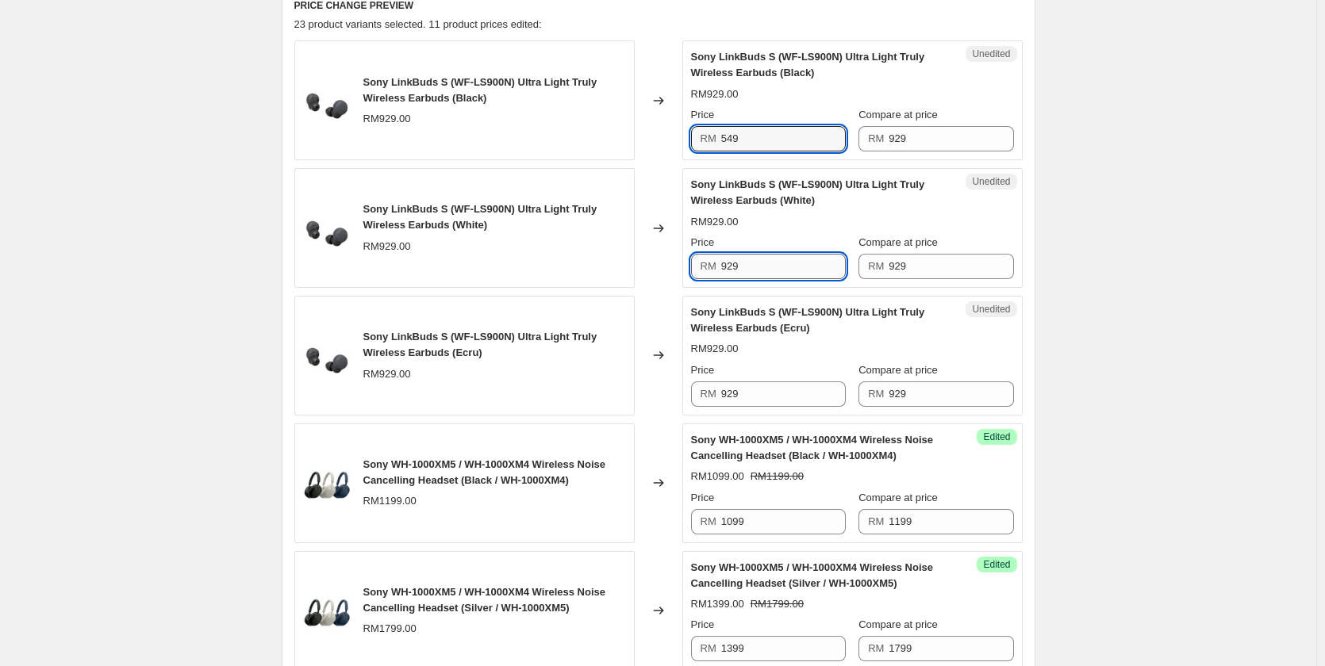
click at [779, 263] on input "929" at bounding box center [783, 266] width 125 height 25
paste input "54"
type input "549"
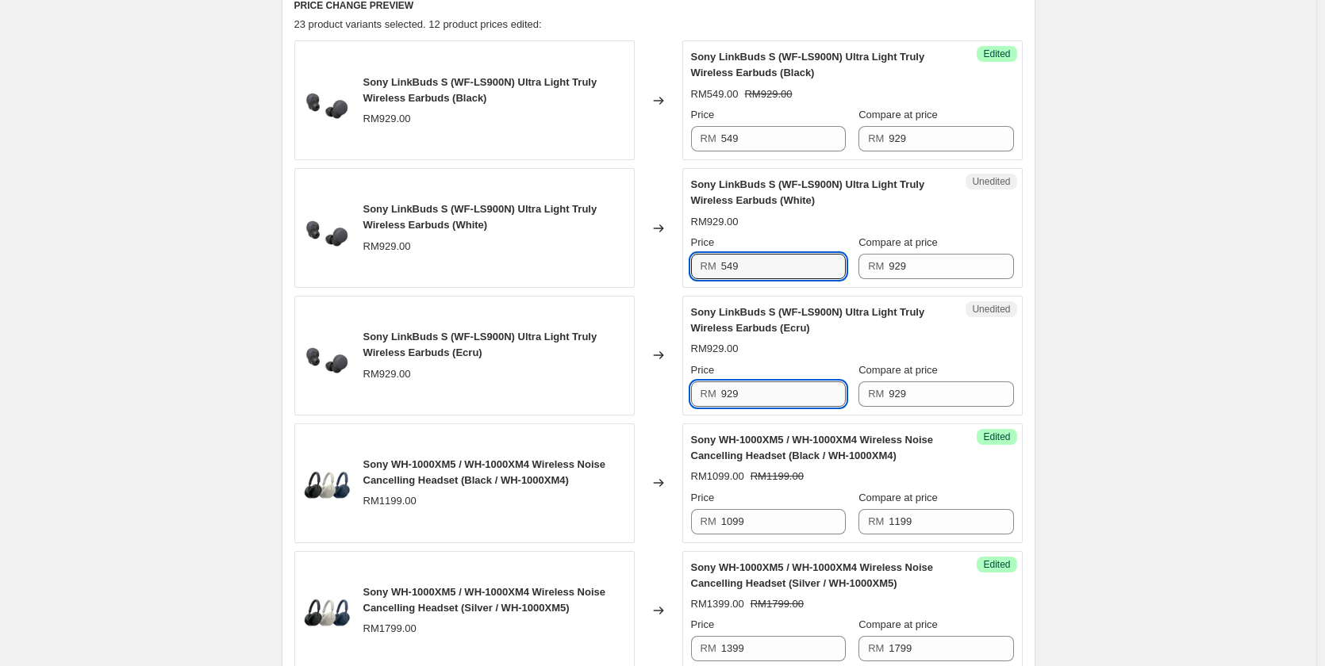
click at [745, 405] on input "929" at bounding box center [783, 394] width 125 height 25
paste input "54"
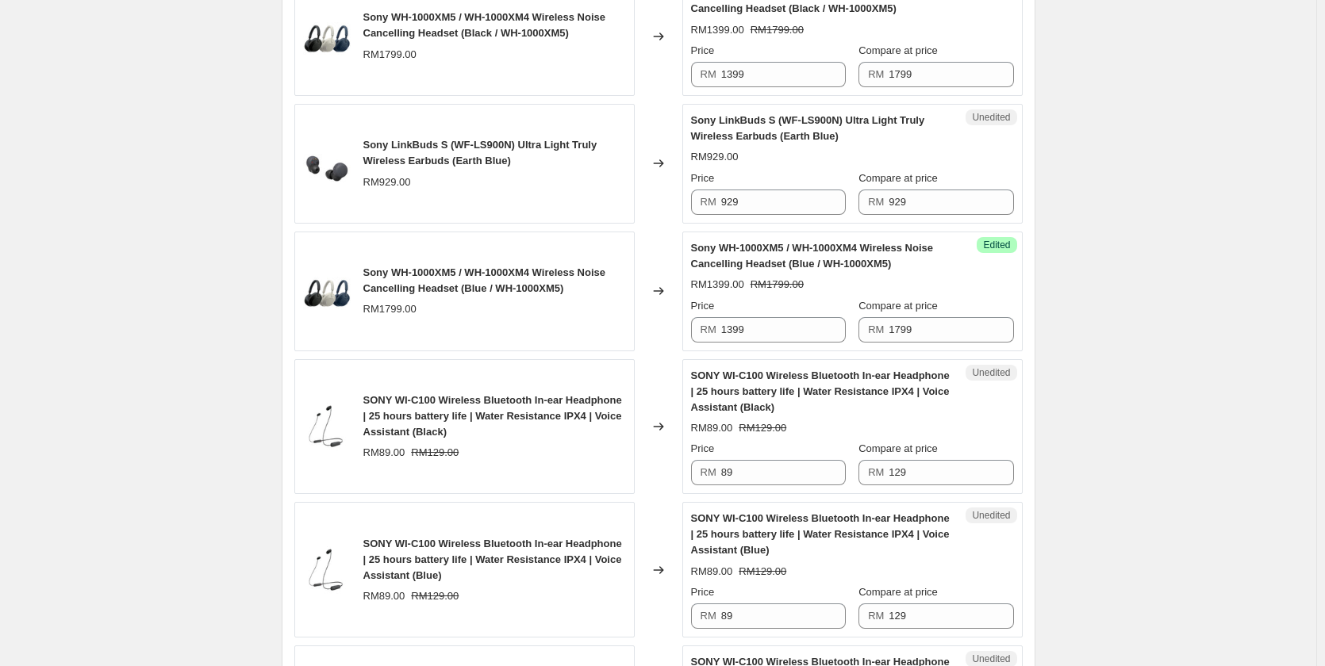
scroll to position [1176, 0]
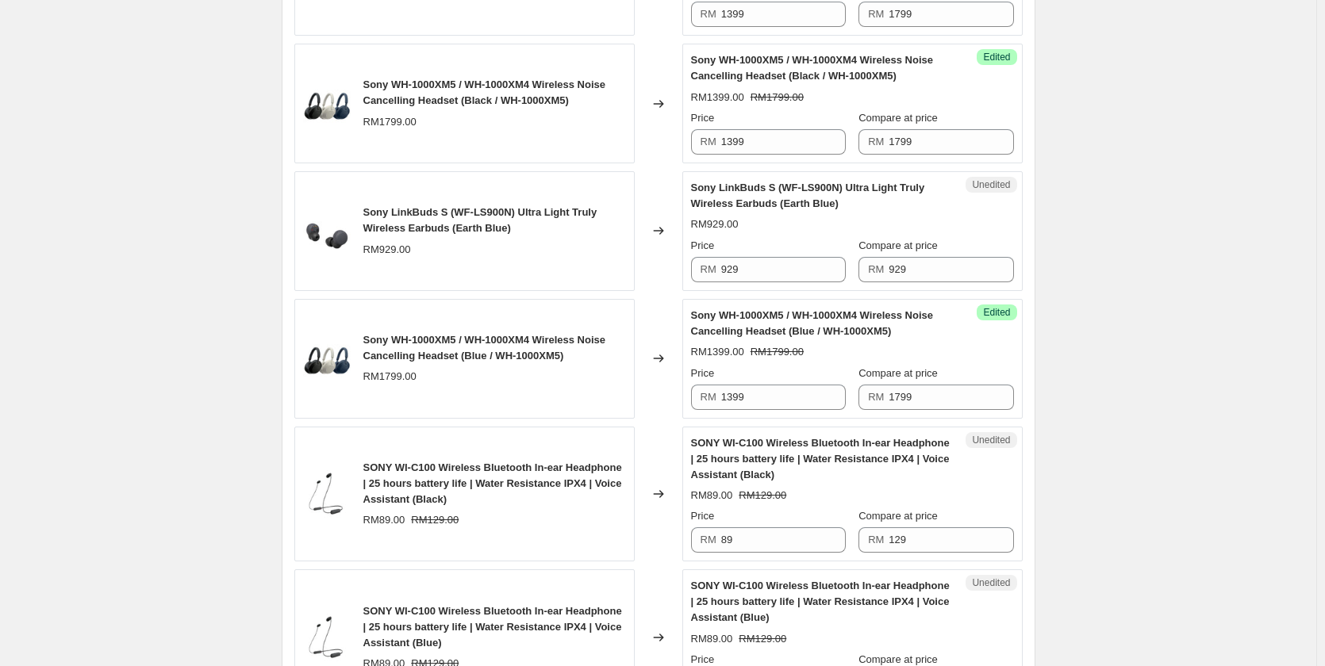
type input "549"
click at [790, 283] on div "Unedited Sony LinkBuds S (WF-LS900N) Ultra Light Truly Wireless Earbuds (Earth …" at bounding box center [852, 231] width 340 height 120
click at [788, 274] on input "929" at bounding box center [783, 269] width 125 height 25
paste input "54"
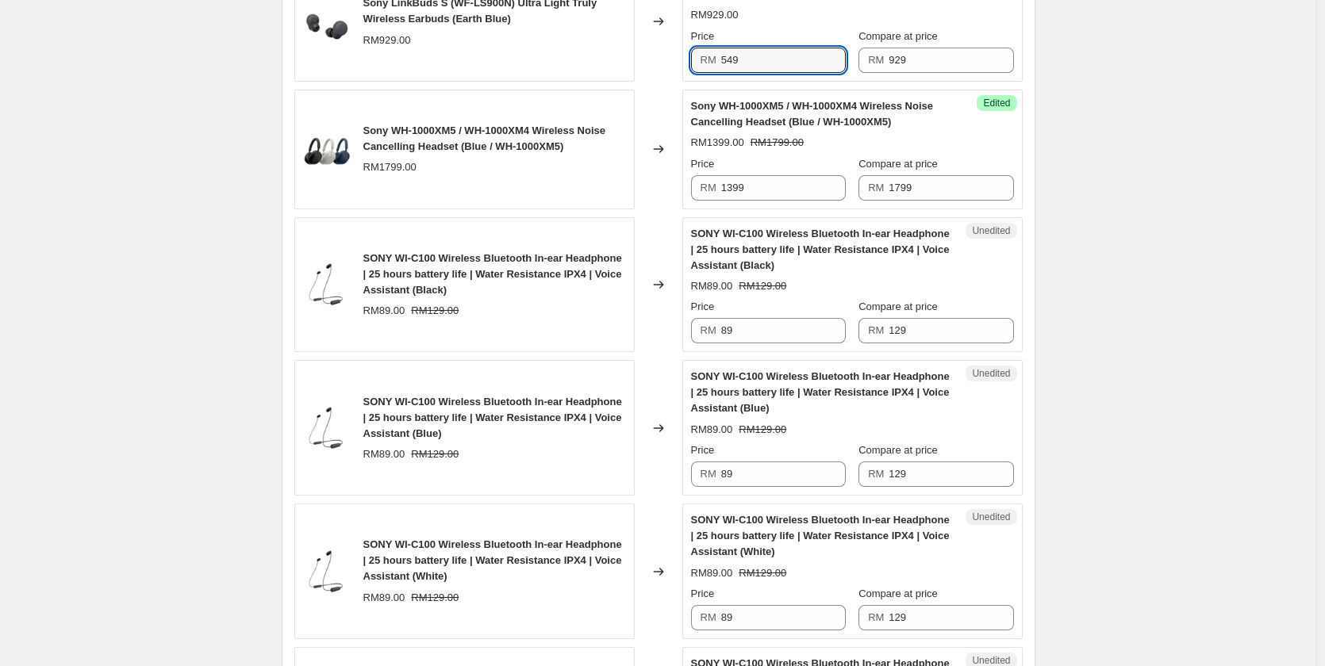
scroll to position [1414, 0]
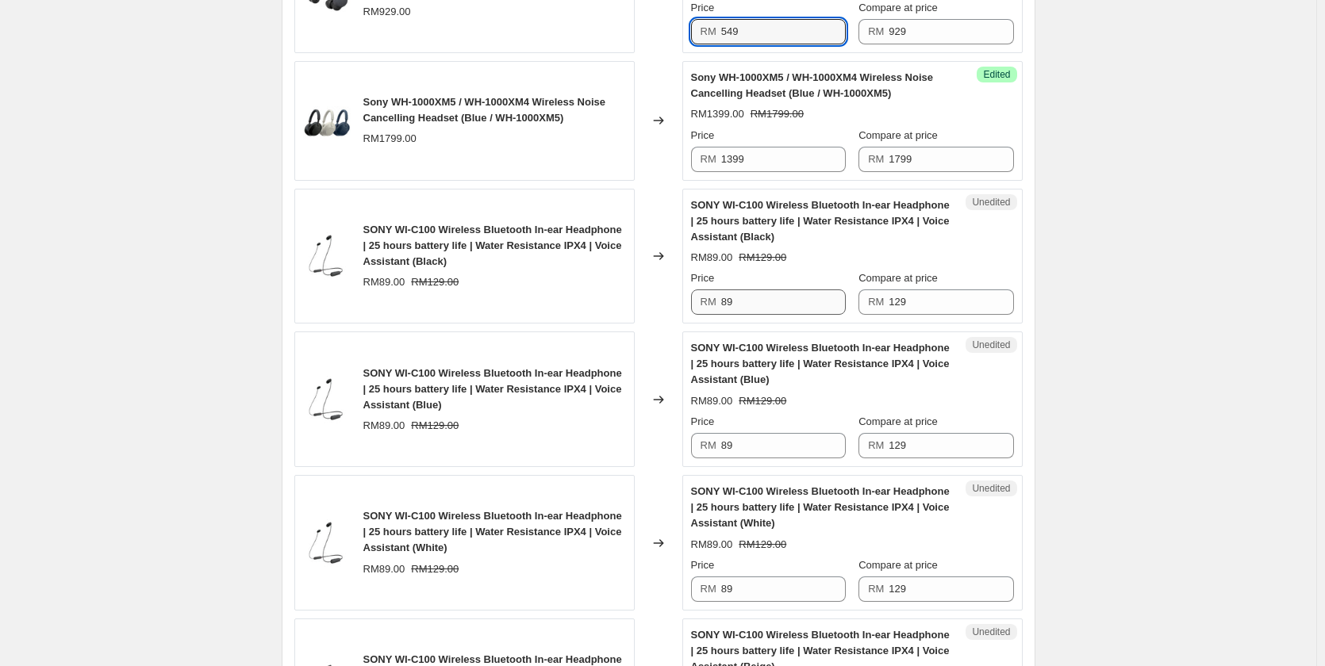
type input "549"
click at [768, 299] on input "89" at bounding box center [783, 302] width 125 height 25
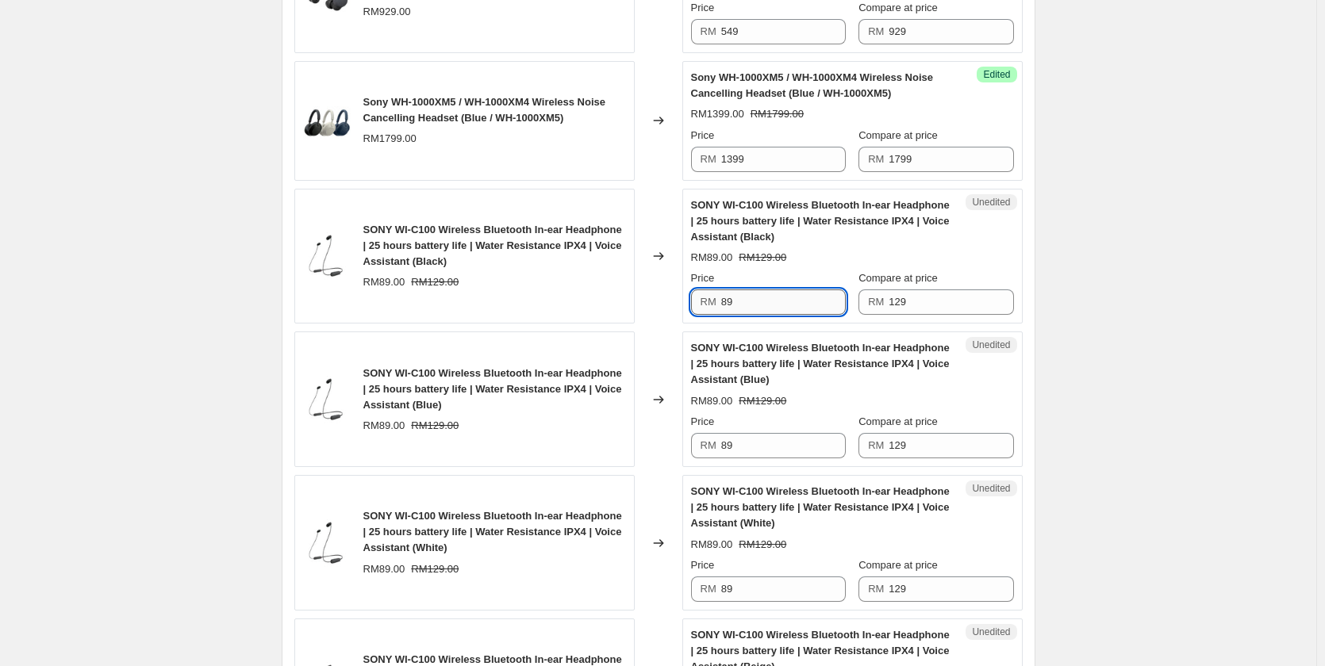
click at [768, 299] on input "89" at bounding box center [783, 302] width 125 height 25
type input "89"
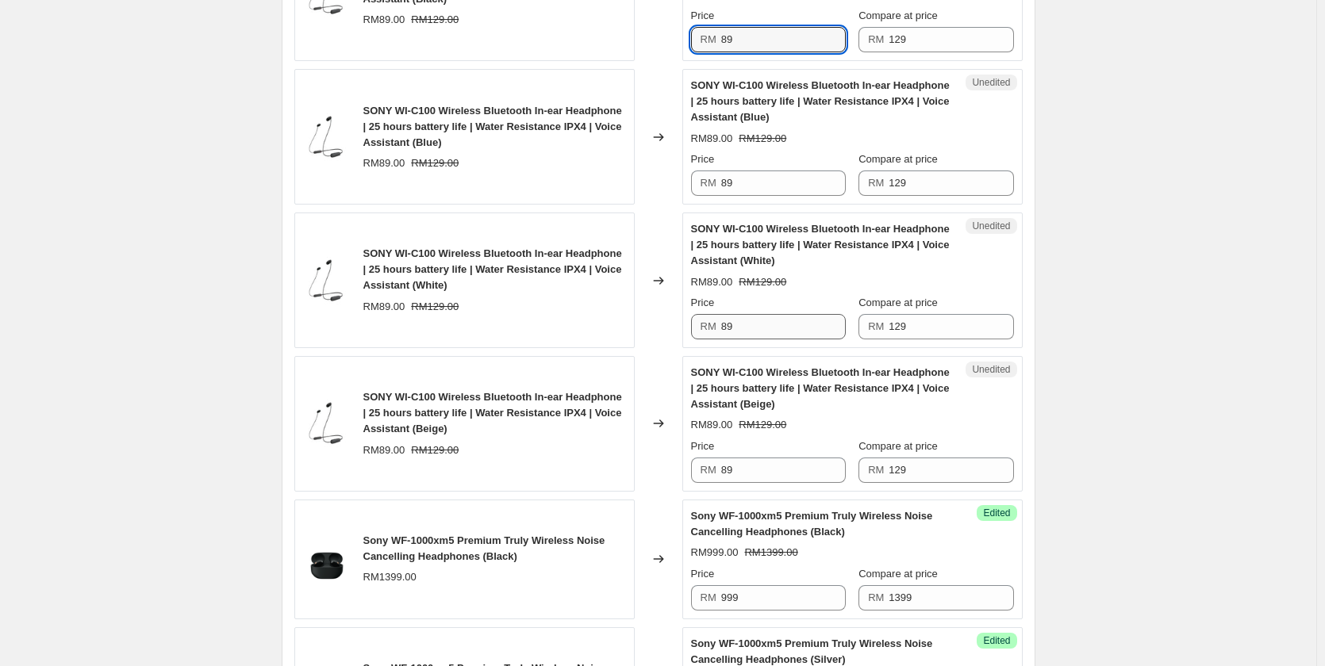
scroll to position [1732, 0]
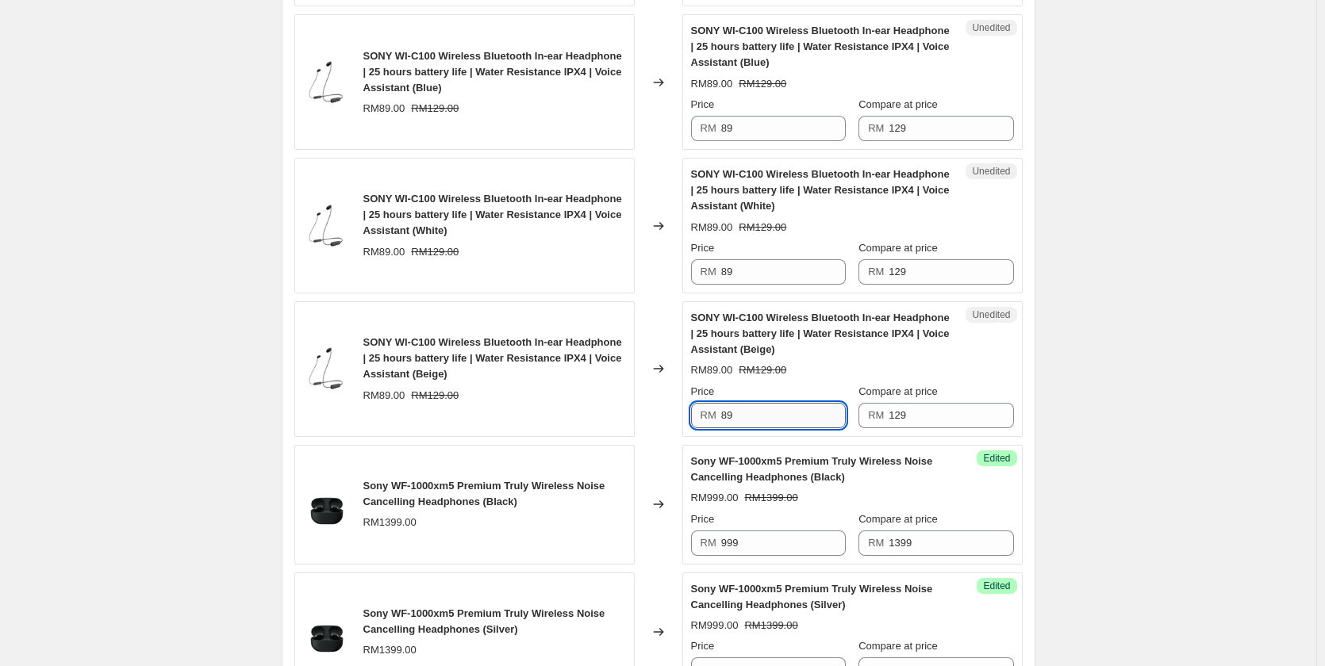
click at [772, 417] on input "89" at bounding box center [783, 415] width 125 height 25
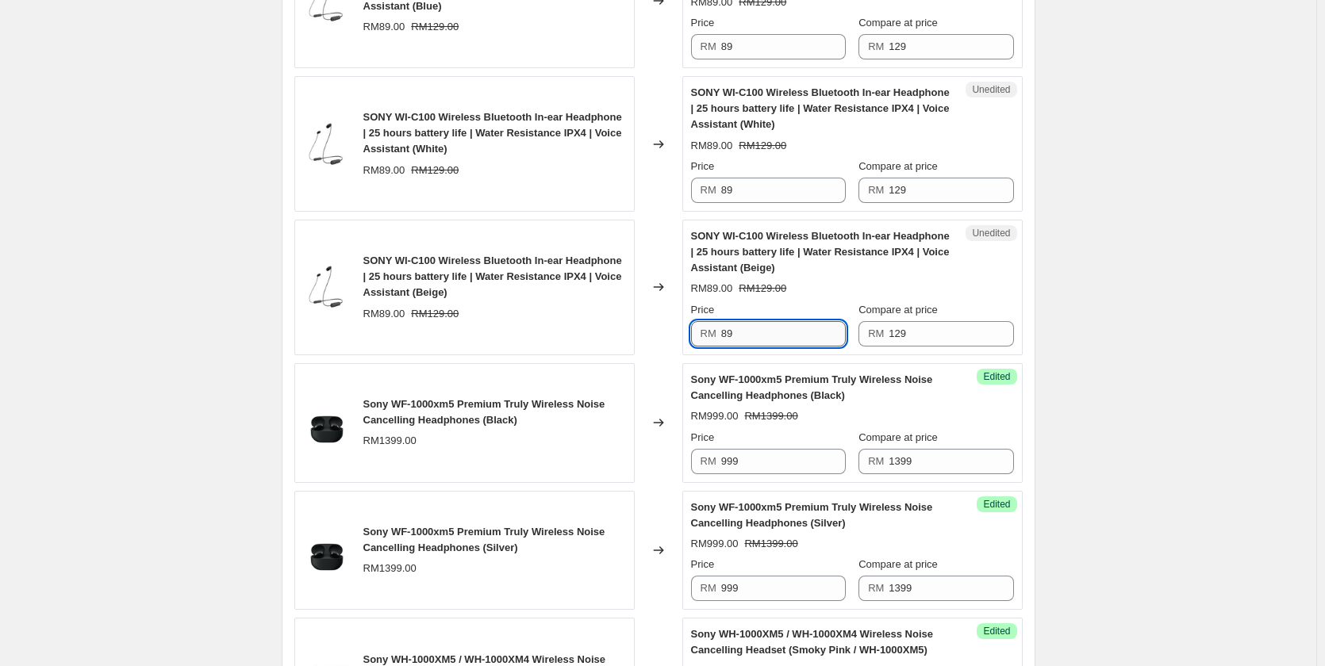
scroll to position [1890, 0]
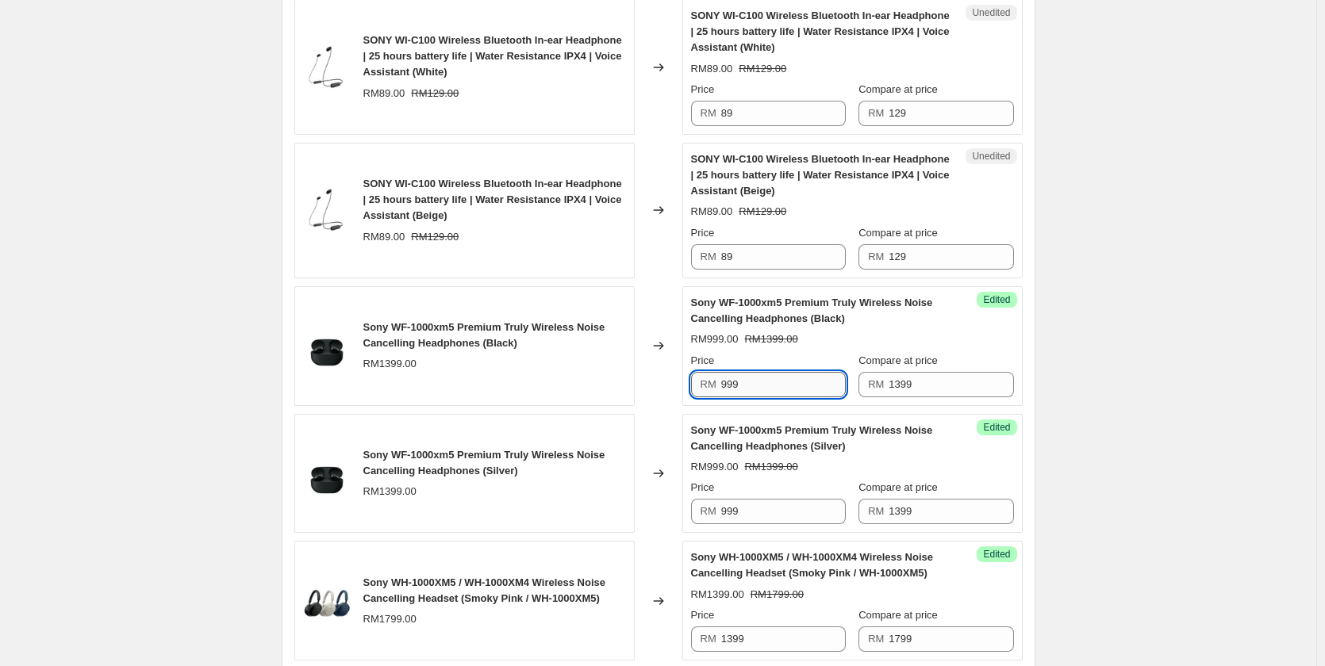
click at [769, 391] on input "999" at bounding box center [783, 384] width 125 height 25
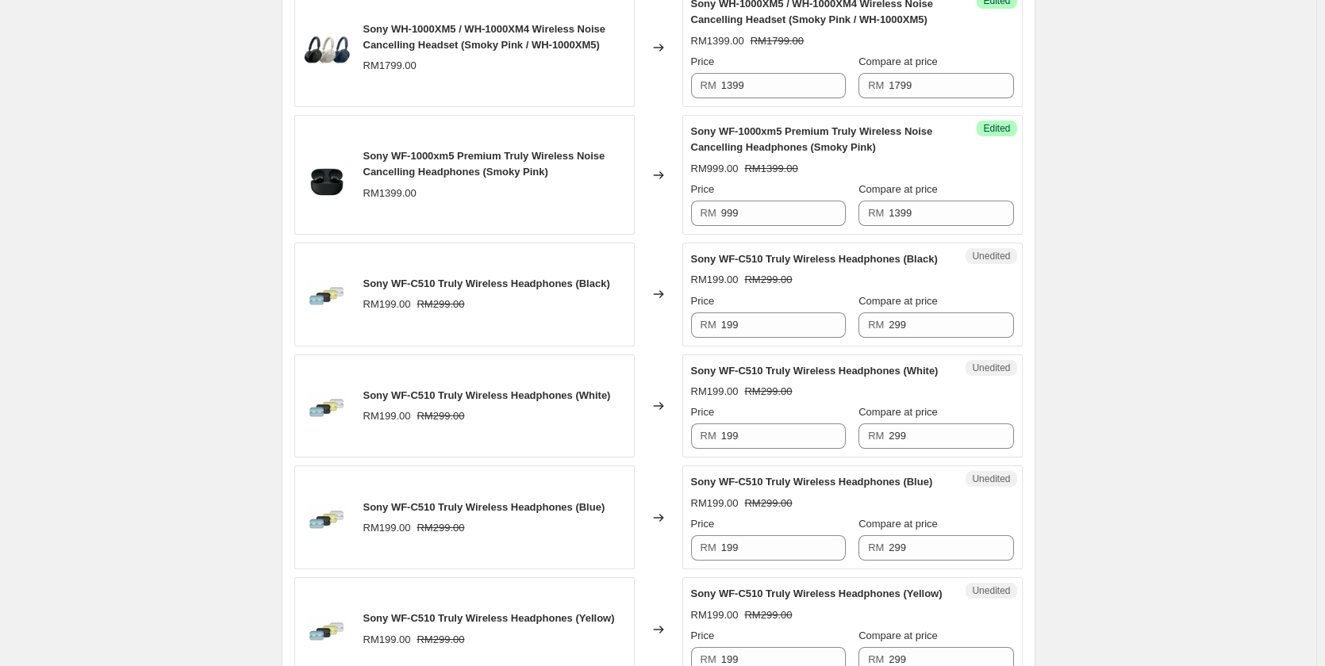
scroll to position [2445, 0]
click at [787, 322] on input "199" at bounding box center [783, 323] width 125 height 25
click at [787, 322] on input "189" at bounding box center [783, 323] width 125 height 25
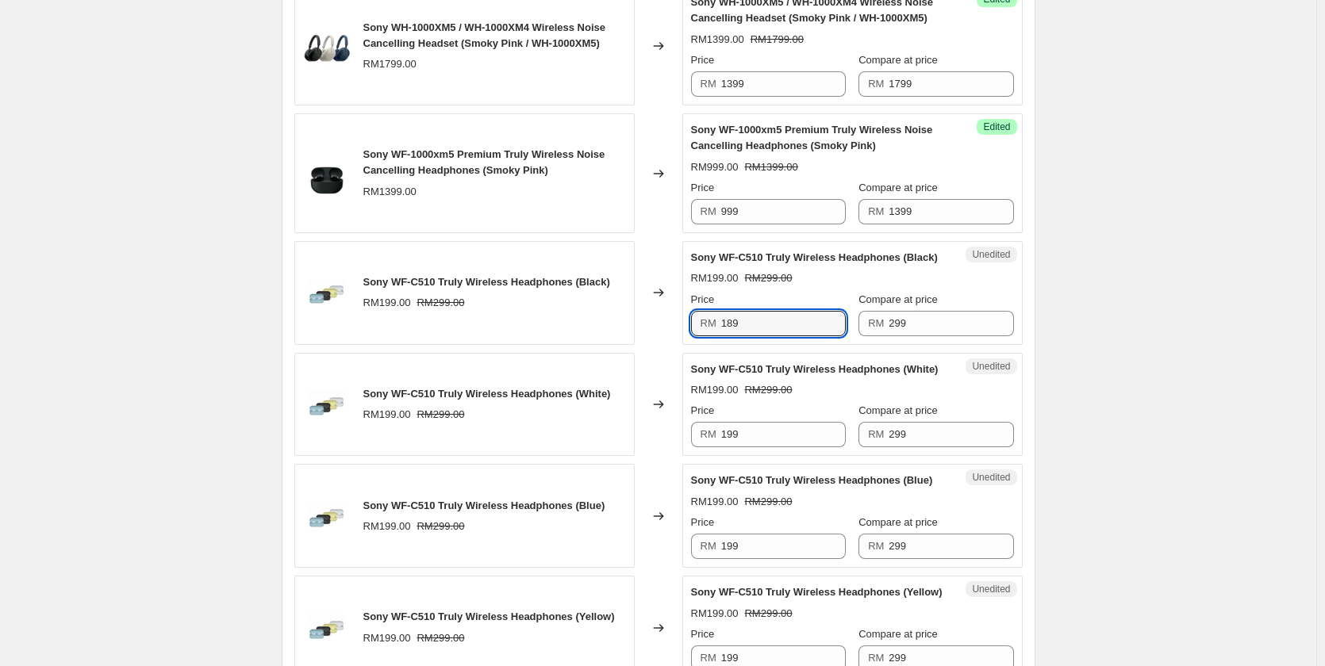
type input "189"
click at [761, 418] on div "Price" at bounding box center [768, 411] width 155 height 16
drag, startPoint x: 761, startPoint y: 418, endPoint x: 761, endPoint y: 429, distance: 11.1
click at [761, 418] on div "Price" at bounding box center [768, 411] width 155 height 16
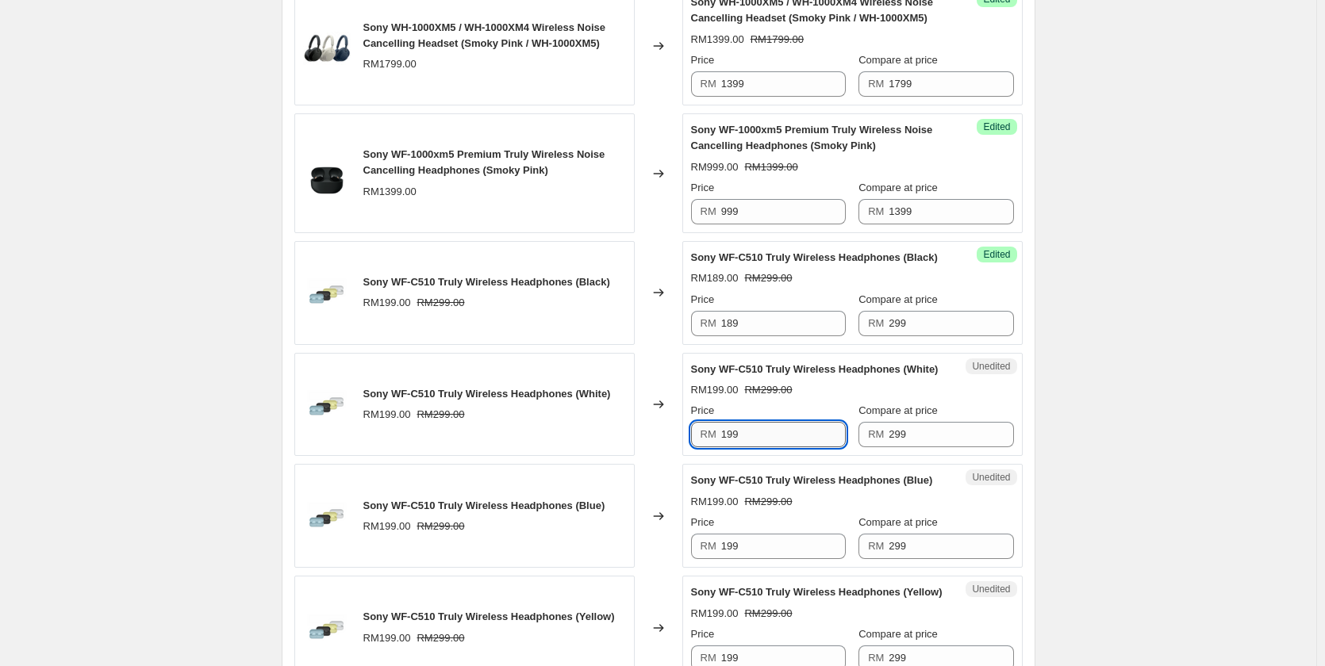
click at [761, 432] on input "199" at bounding box center [783, 434] width 125 height 25
paste input "8"
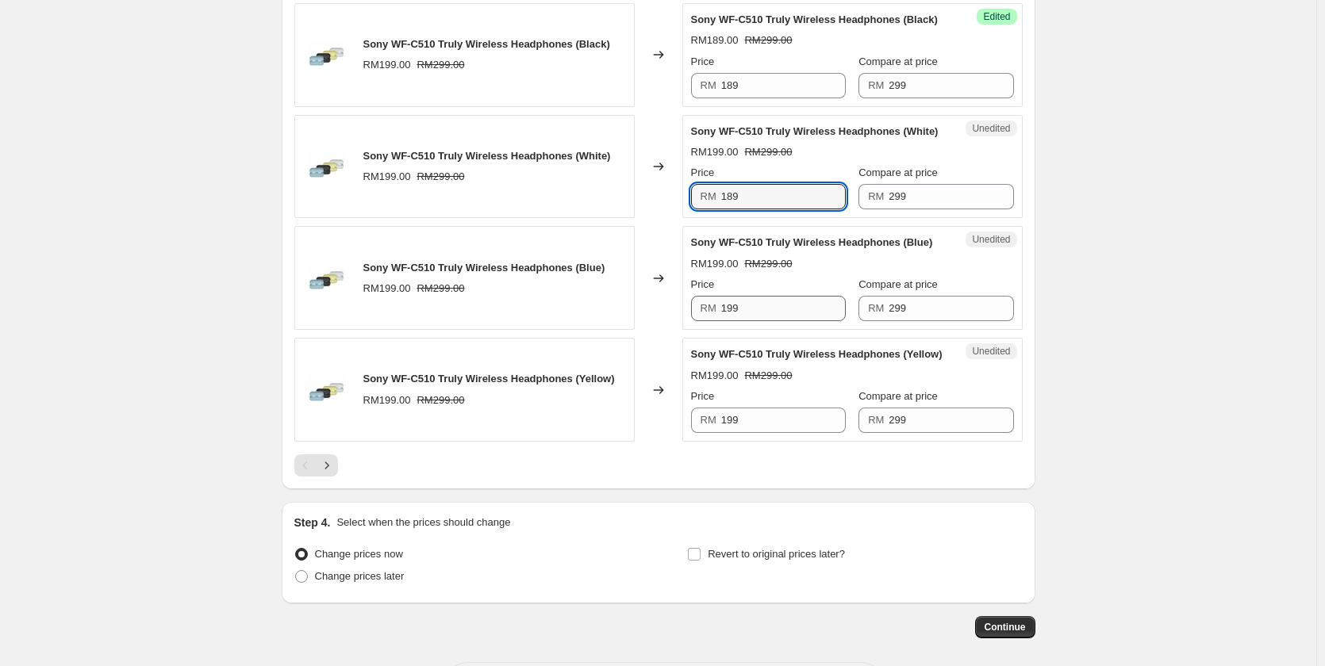
type input "189"
click at [759, 304] on input "199" at bounding box center [783, 308] width 125 height 25
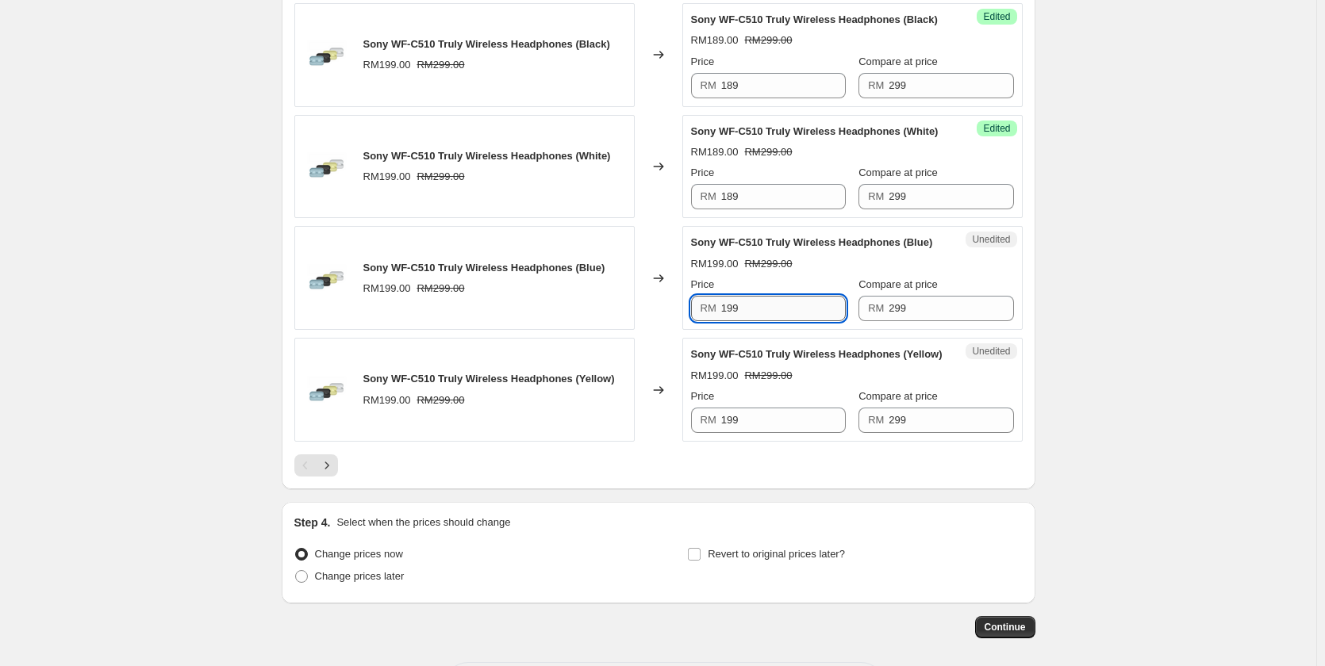
click at [759, 304] on input "199" at bounding box center [783, 308] width 125 height 25
paste input "8"
type input "189"
click at [761, 408] on input "199" at bounding box center [783, 420] width 125 height 25
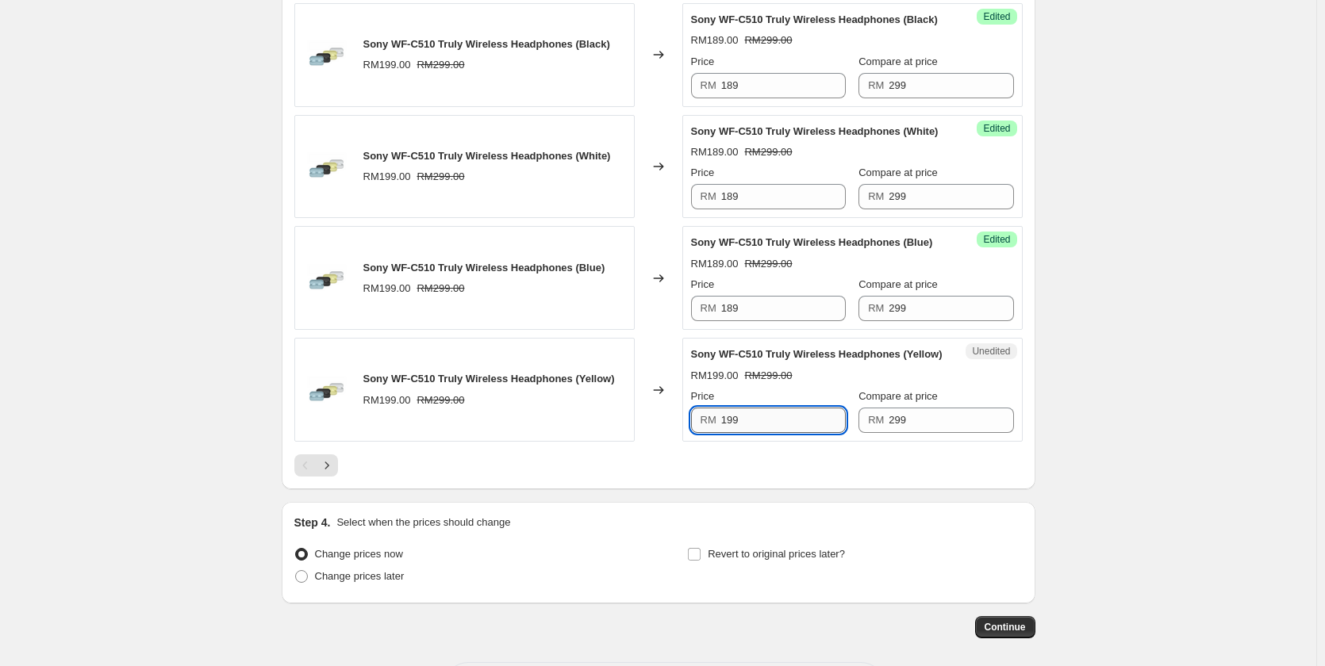
click at [761, 408] on input "199" at bounding box center [783, 420] width 125 height 25
paste input "8"
type input "189"
click at [662, 474] on div at bounding box center [658, 466] width 728 height 22
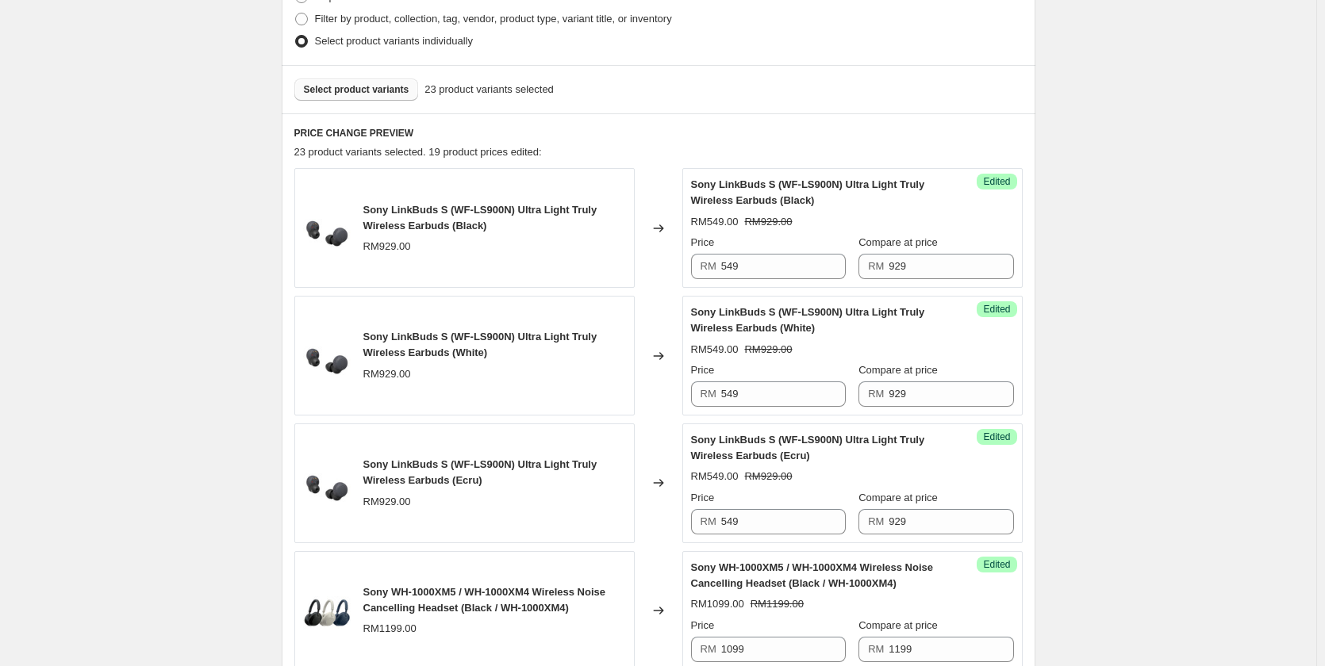
scroll to position [145, 0]
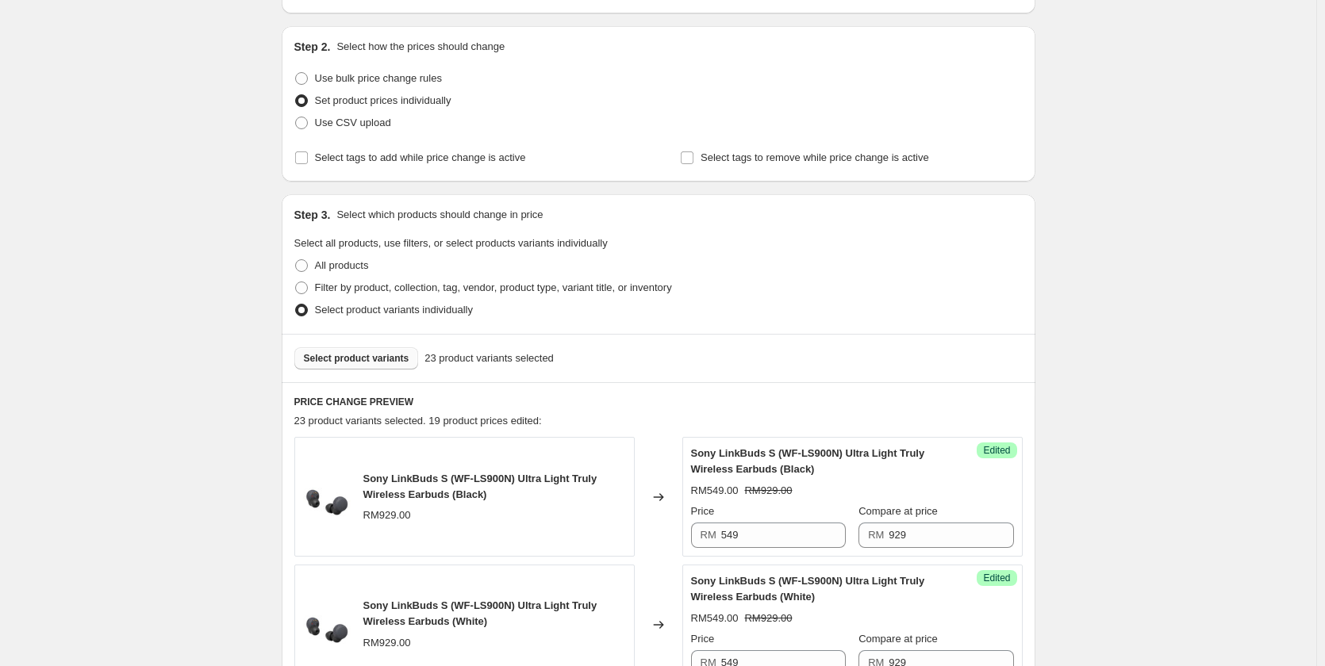
click at [362, 354] on span "Select product variants" at bounding box center [356, 358] width 105 height 13
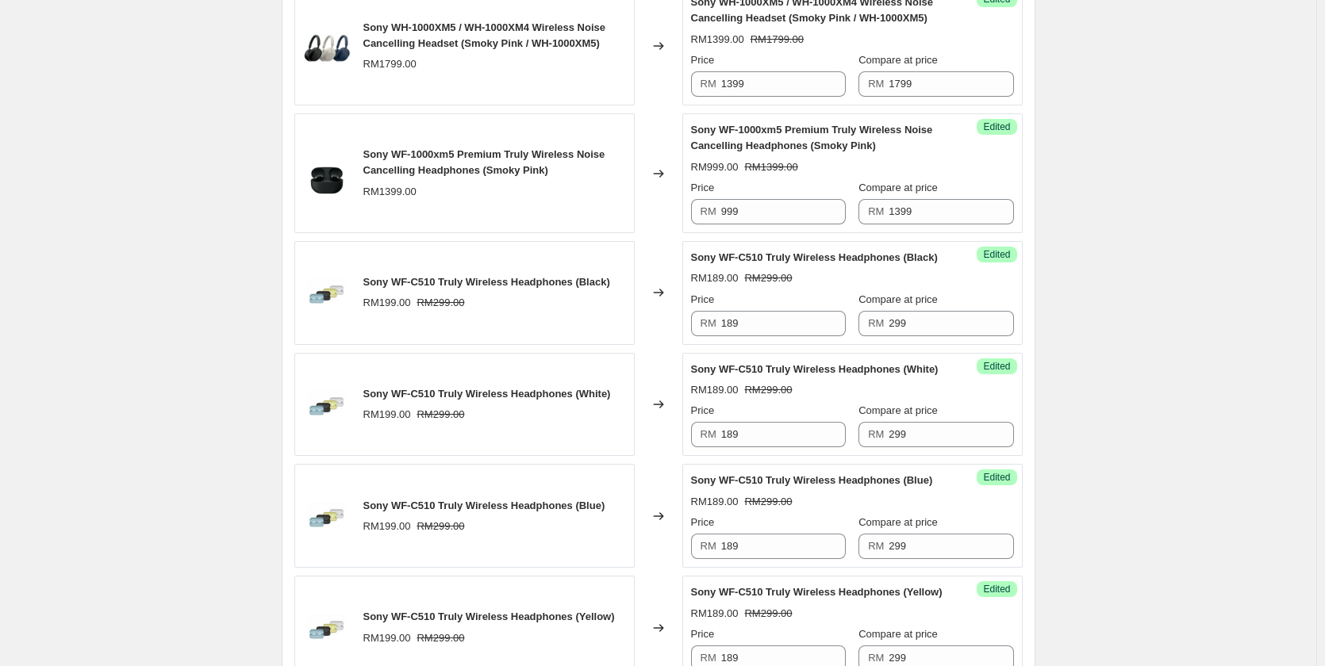
scroll to position [2752, 0]
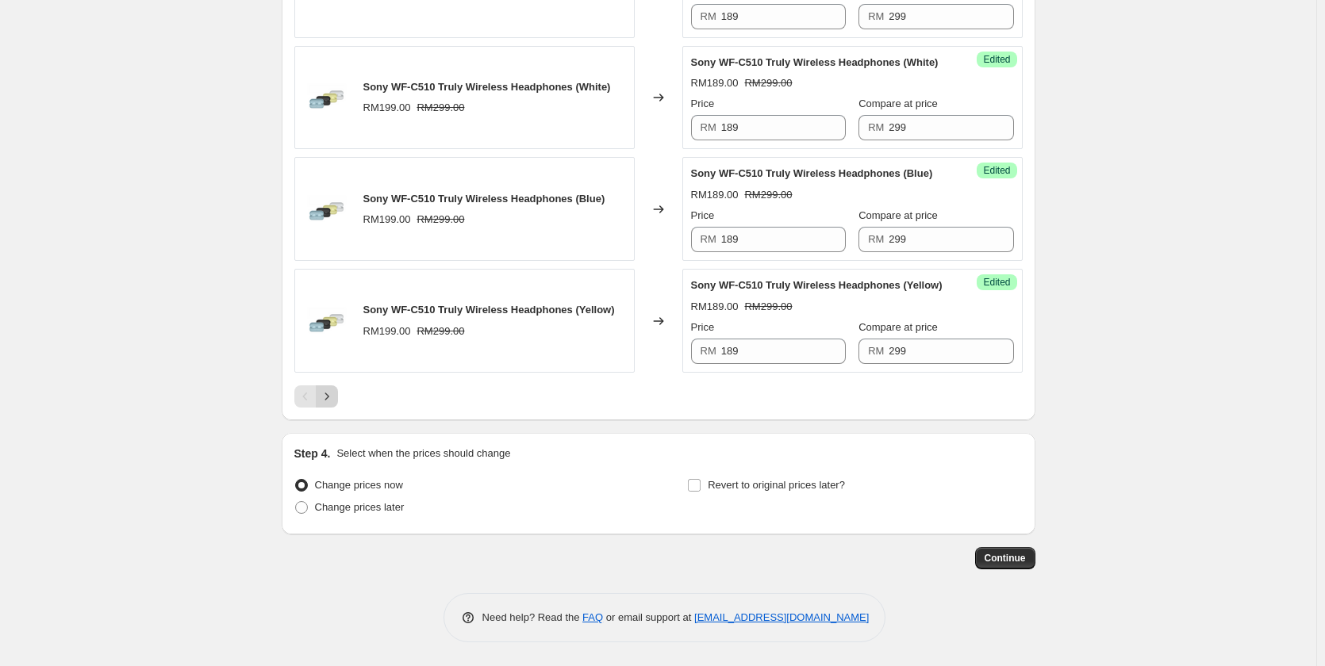
click at [335, 396] on icon "Next" at bounding box center [327, 397] width 16 height 16
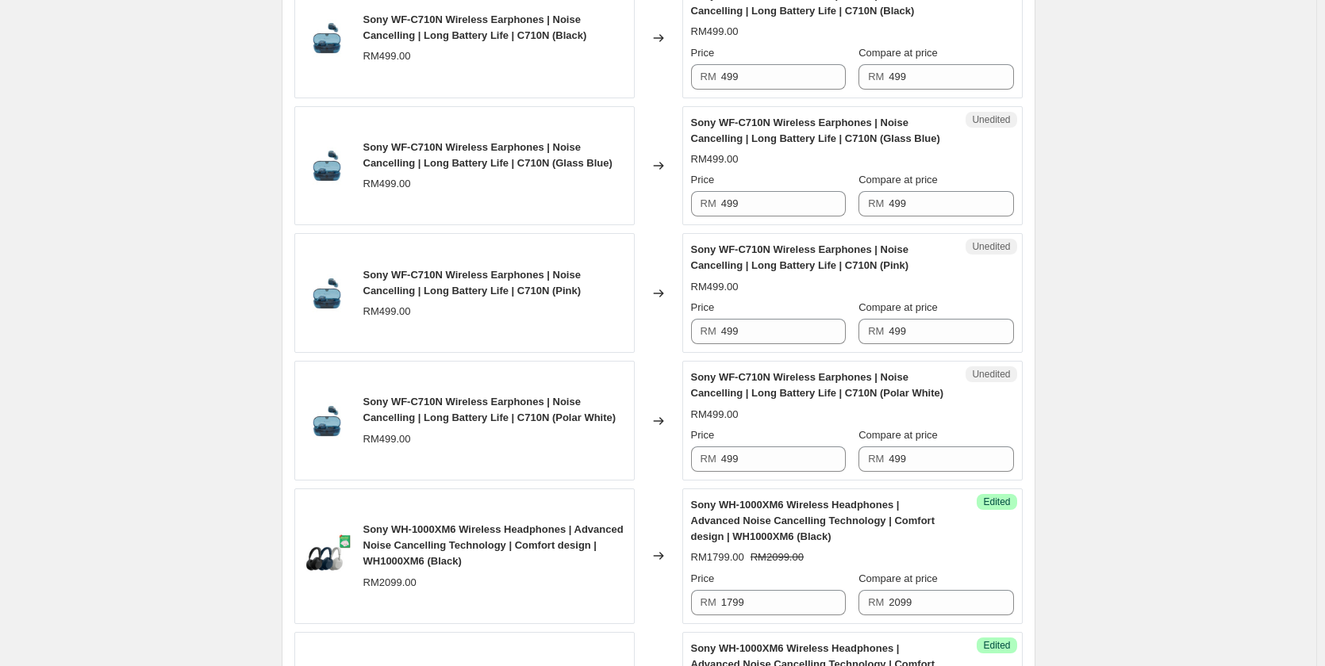
scroll to position [1479, 0]
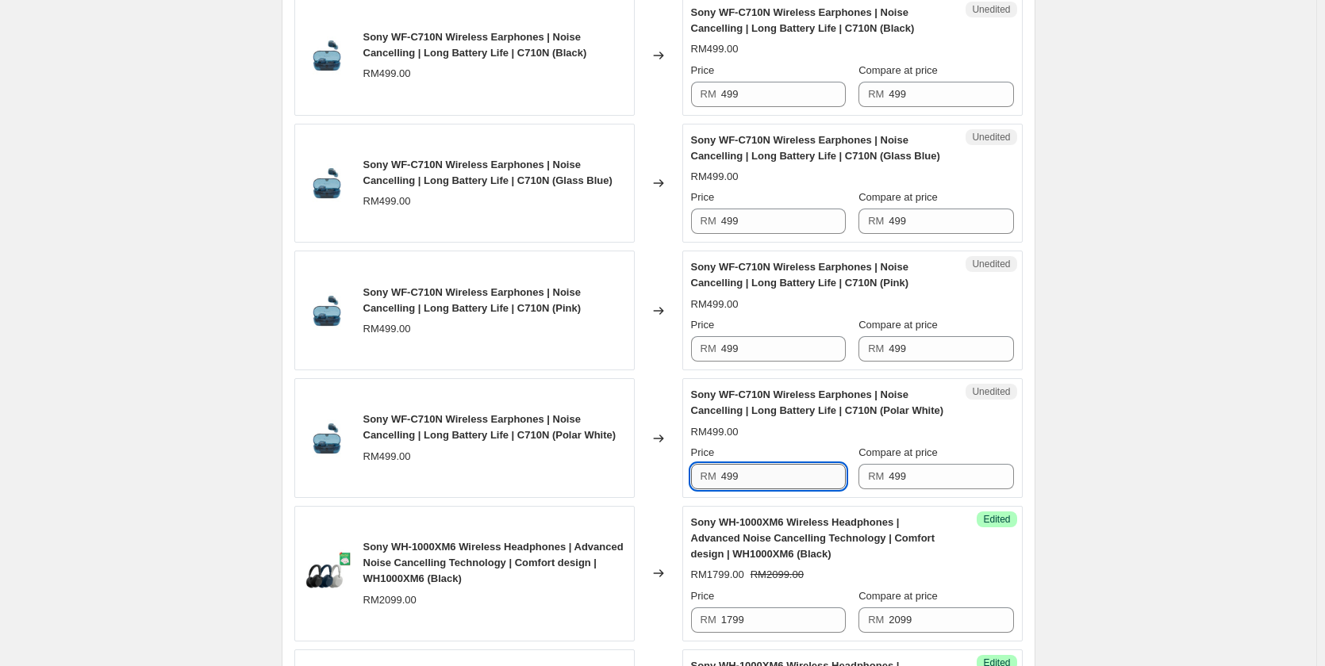
click at [765, 481] on input "499" at bounding box center [783, 476] width 125 height 25
click at [765, 481] on input "359" at bounding box center [783, 476] width 125 height 25
type input "359"
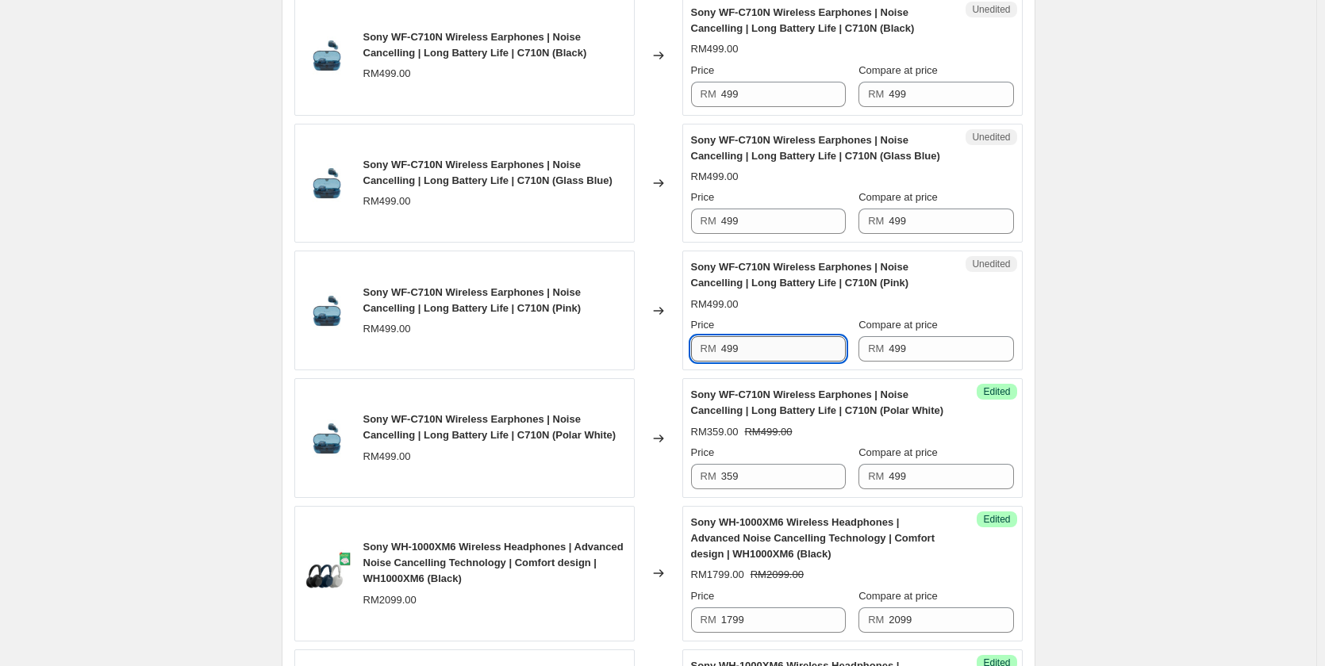
click at [794, 340] on input "499" at bounding box center [783, 348] width 125 height 25
paste input "35"
type input "359"
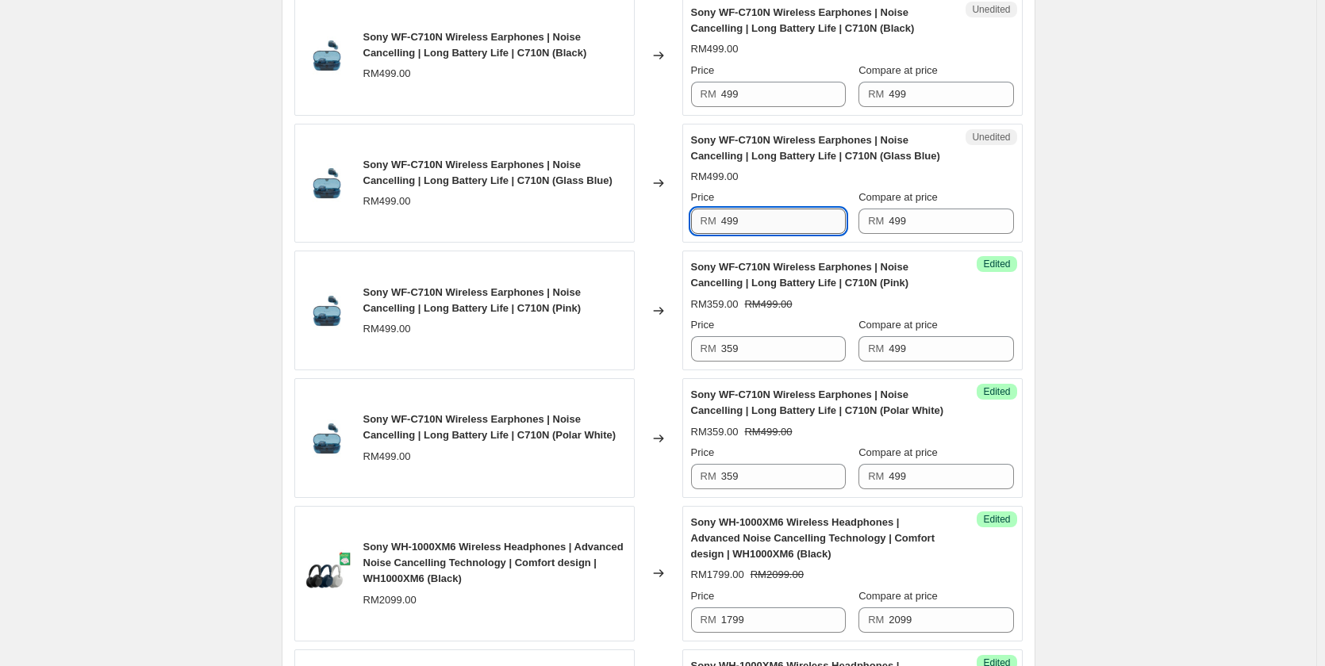
click at [758, 233] on input "499" at bounding box center [783, 221] width 125 height 25
click at [758, 227] on input "499" at bounding box center [783, 221] width 125 height 25
paste input "35"
type input "359"
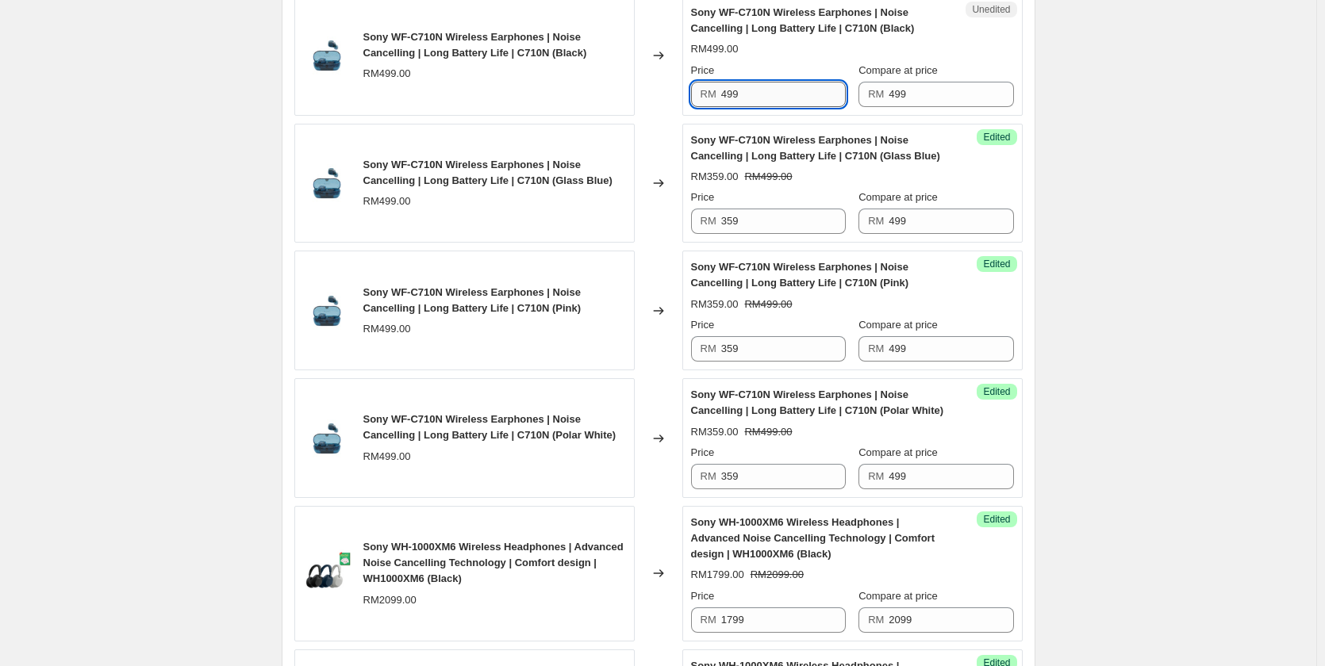
click at [762, 94] on input "499" at bounding box center [783, 94] width 125 height 25
paste input "35"
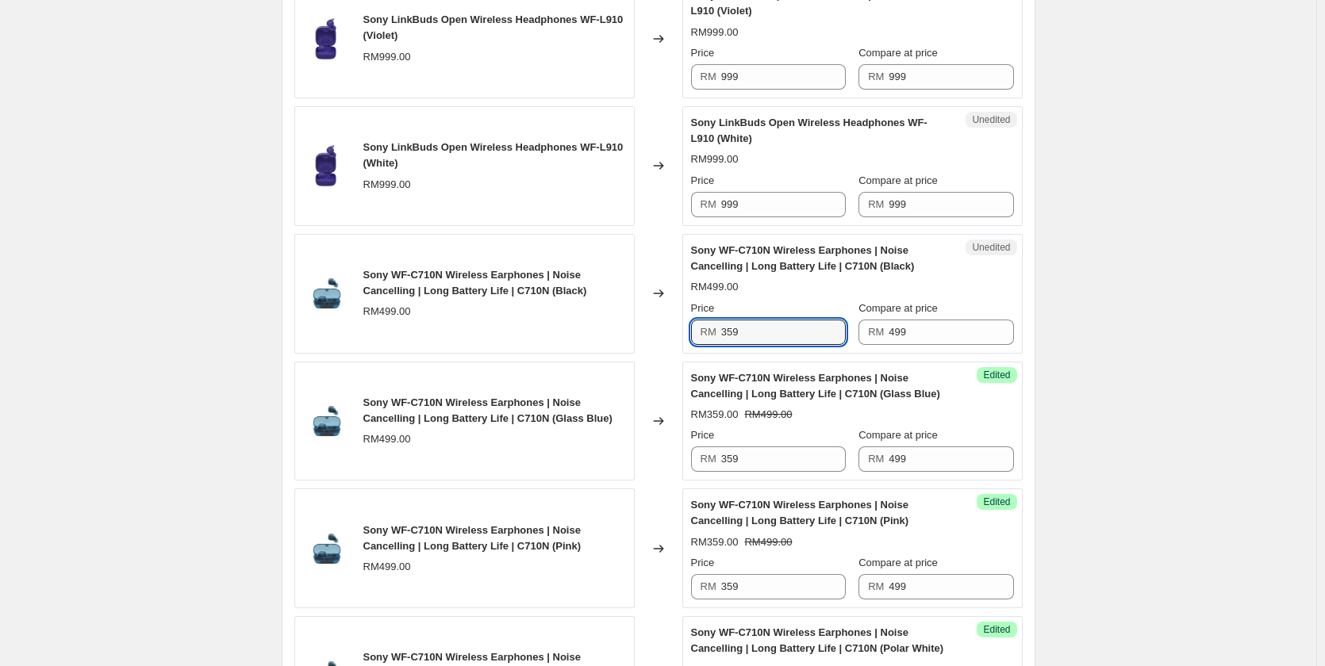
scroll to position [1083, 0]
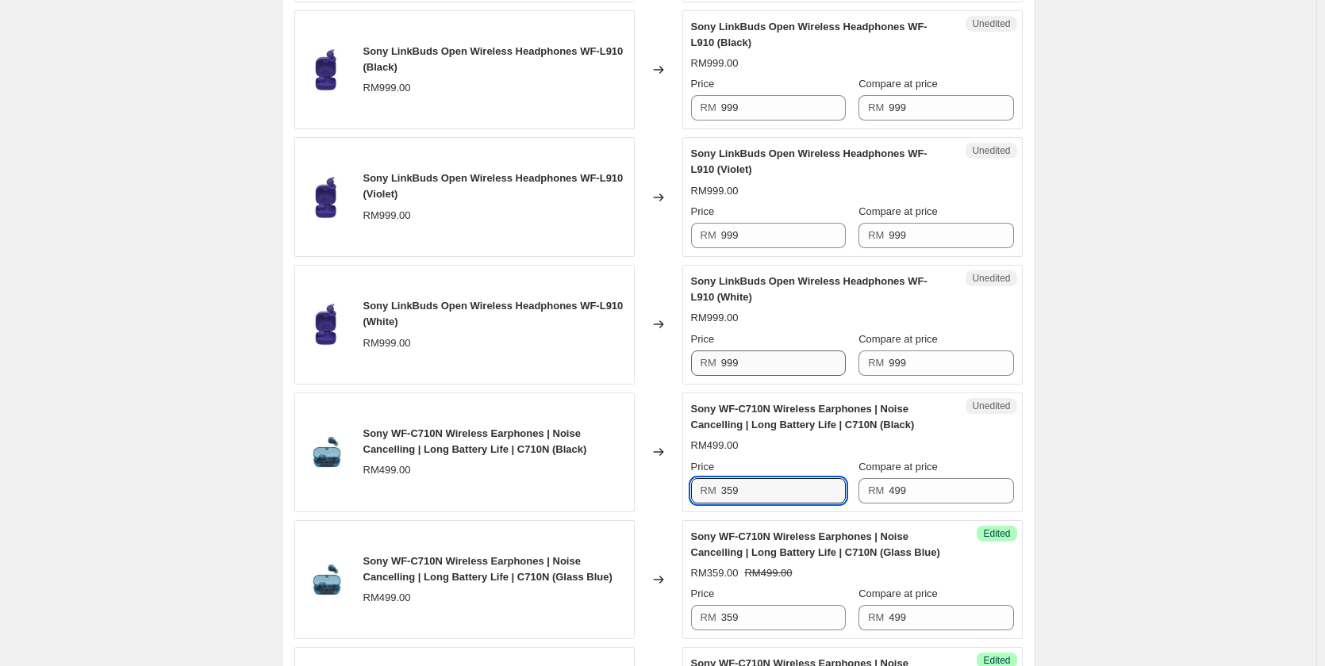
type input "359"
click at [764, 356] on input "999" at bounding box center [783, 363] width 125 height 25
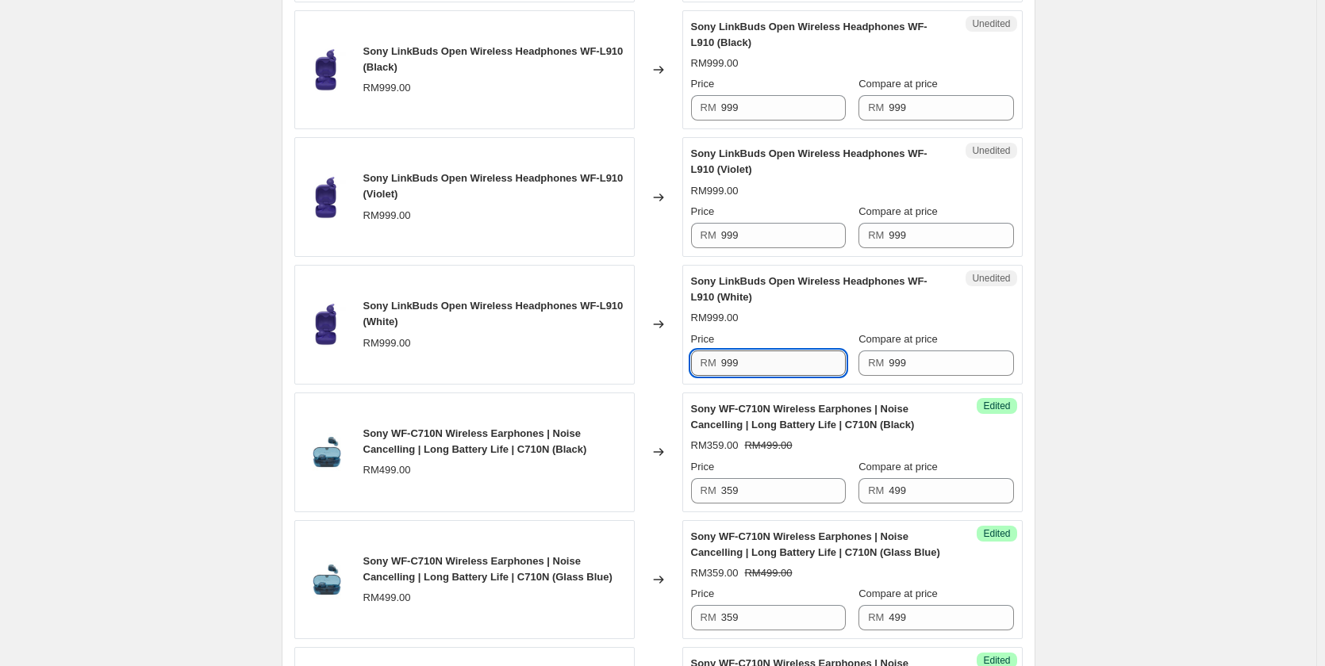
click at [764, 356] on input "999" at bounding box center [783, 363] width 125 height 25
click at [764, 356] on input "749" at bounding box center [783, 363] width 125 height 25
type input "749"
click at [749, 232] on input "999" at bounding box center [783, 235] width 125 height 25
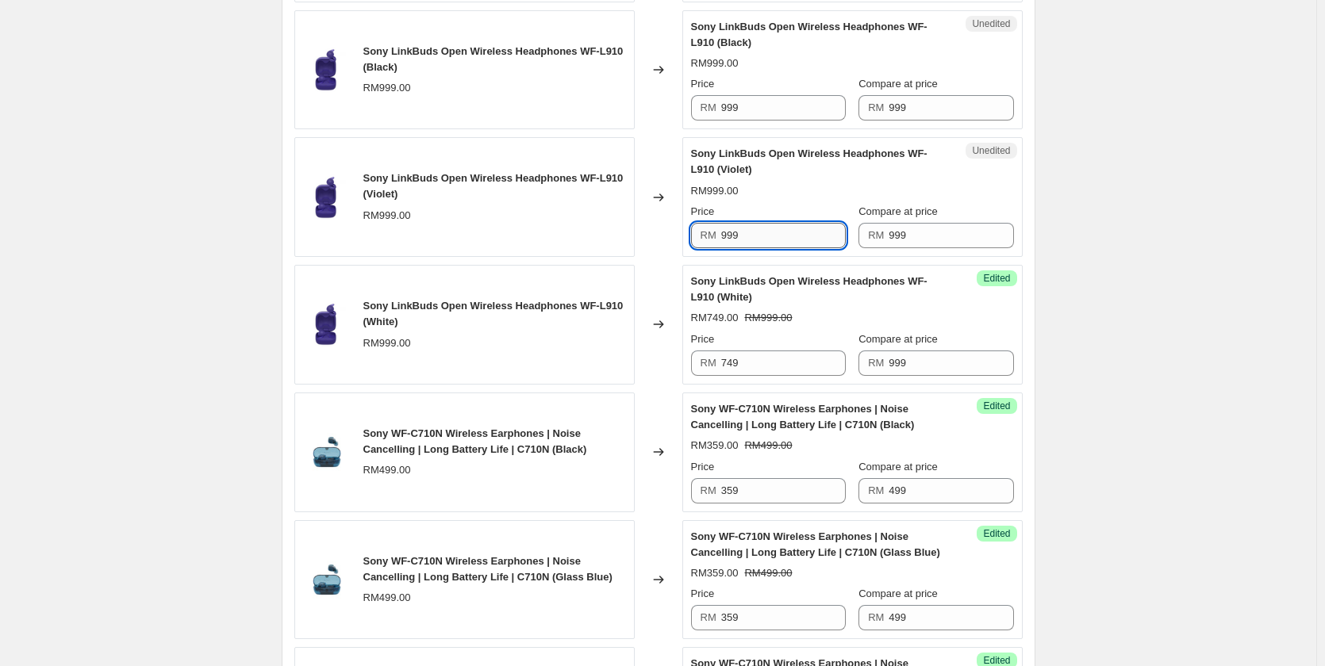
click at [749, 232] on input "999" at bounding box center [783, 235] width 125 height 25
paste input "74"
type input "749"
click at [754, 111] on input "999" at bounding box center [783, 107] width 125 height 25
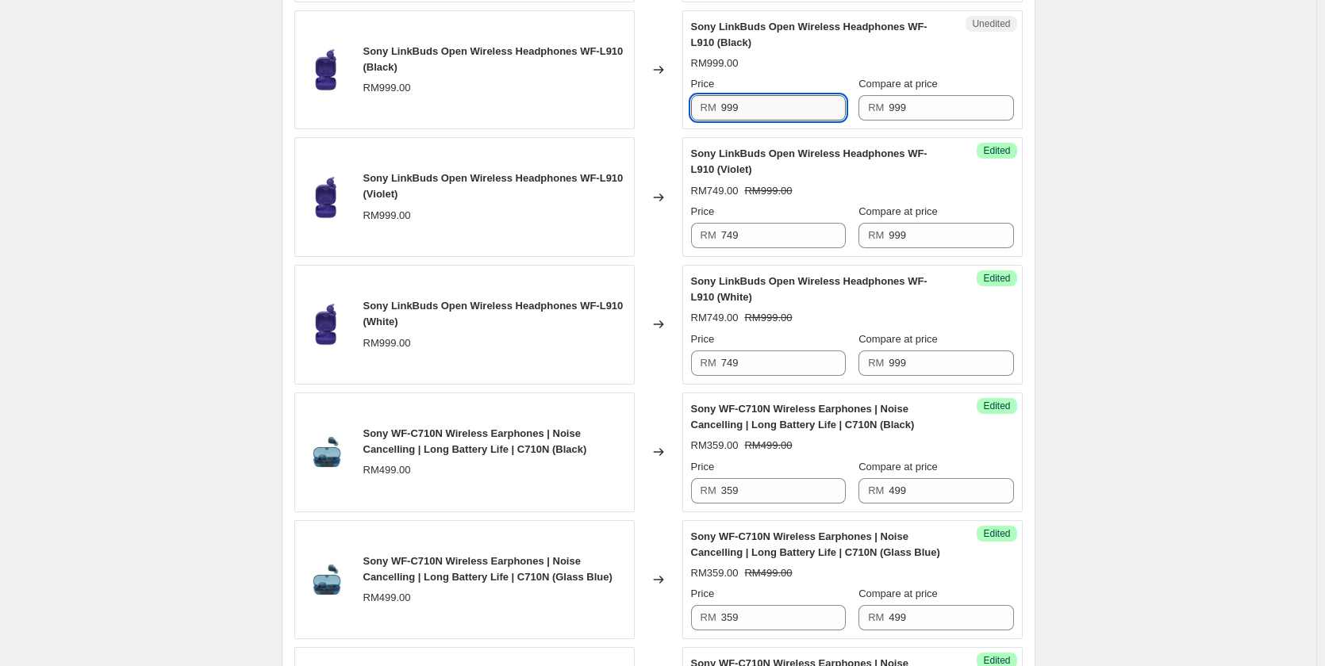
click at [754, 111] on input "999" at bounding box center [783, 107] width 125 height 25
paste input "74"
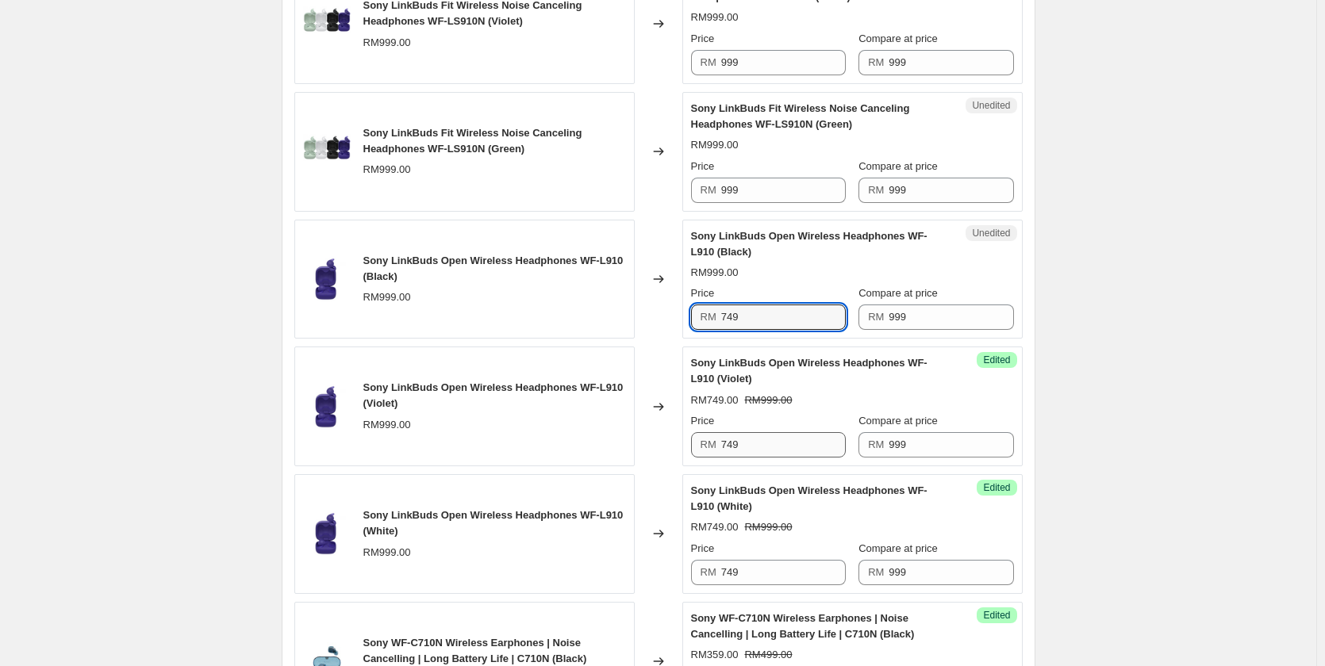
scroll to position [845, 0]
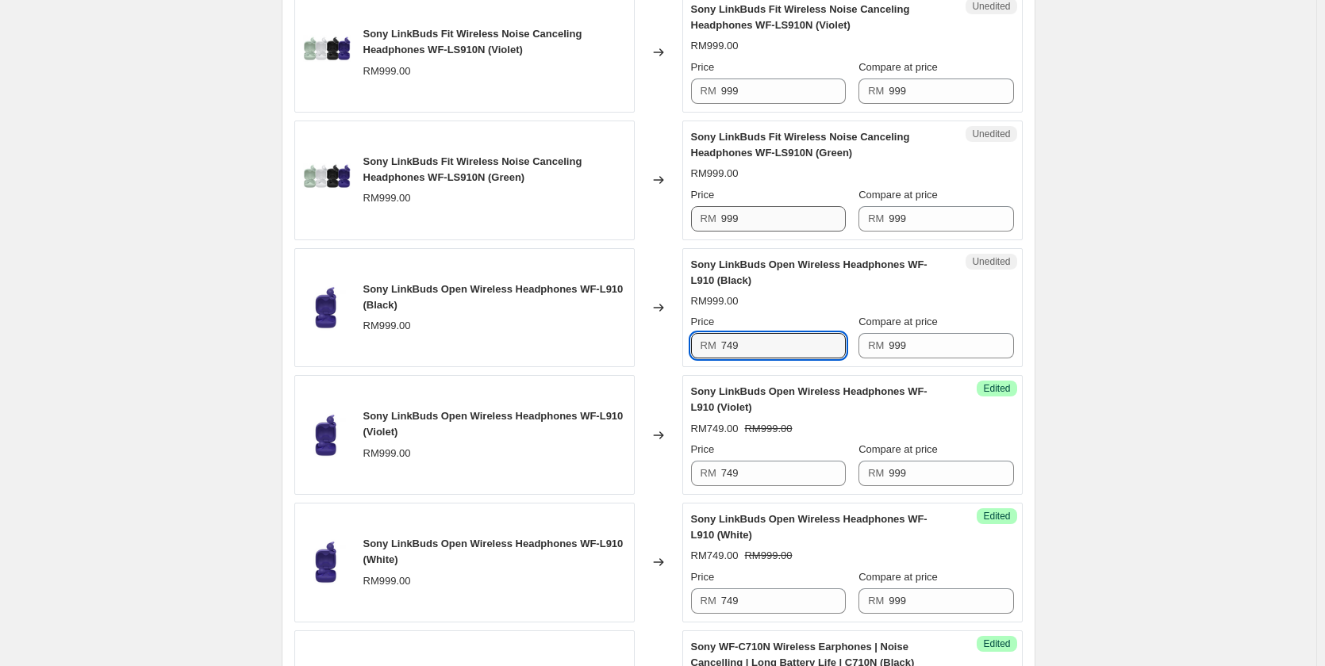
type input "749"
click at [745, 220] on input "999" at bounding box center [783, 218] width 125 height 25
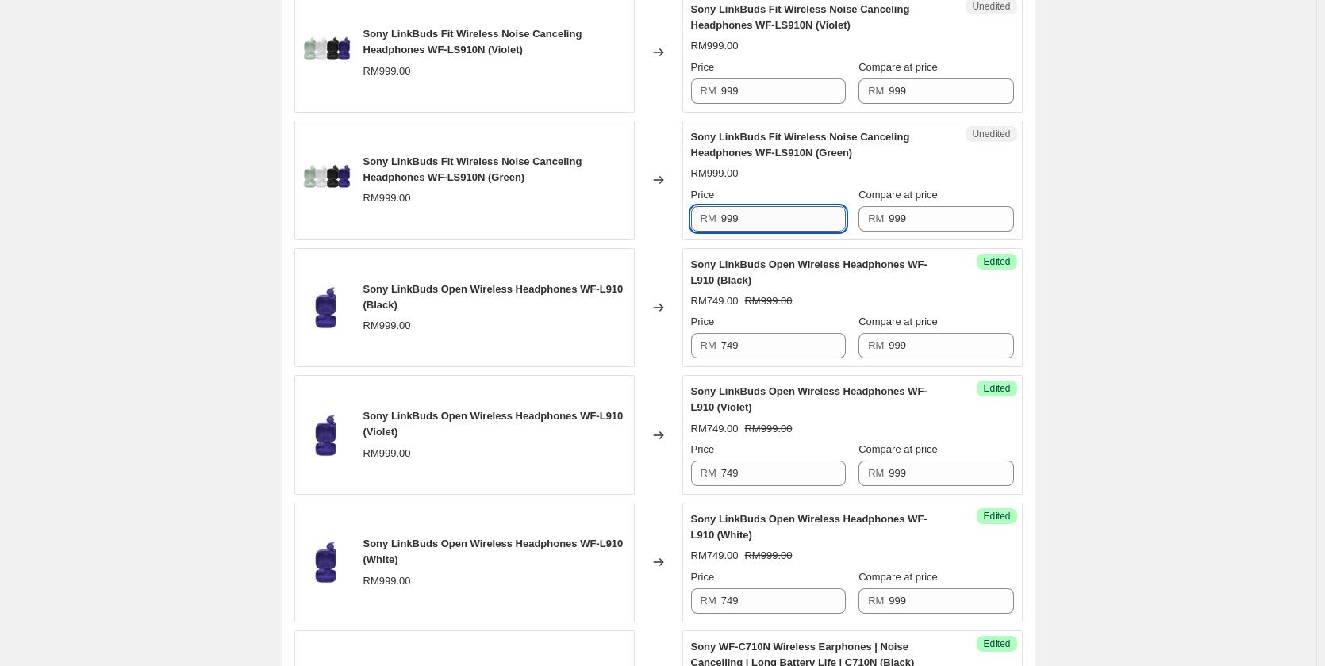
click at [745, 220] on input "999" at bounding box center [783, 218] width 125 height 25
paste input "74"
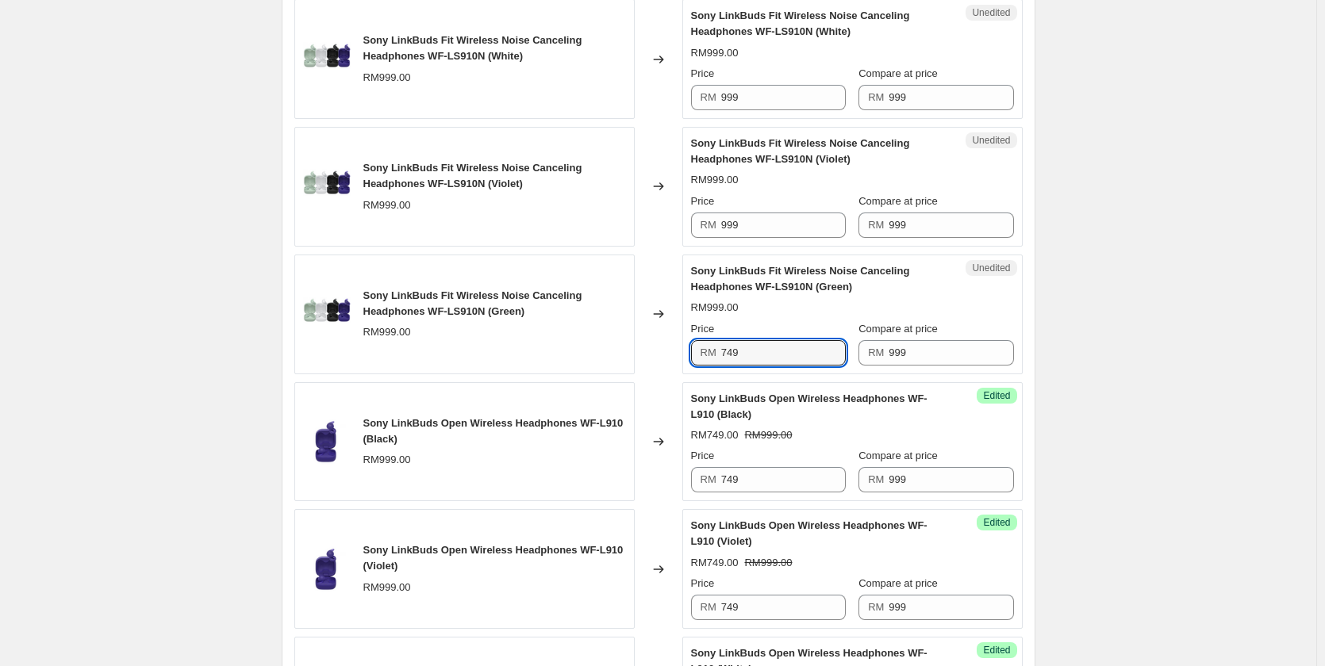
scroll to position [686, 0]
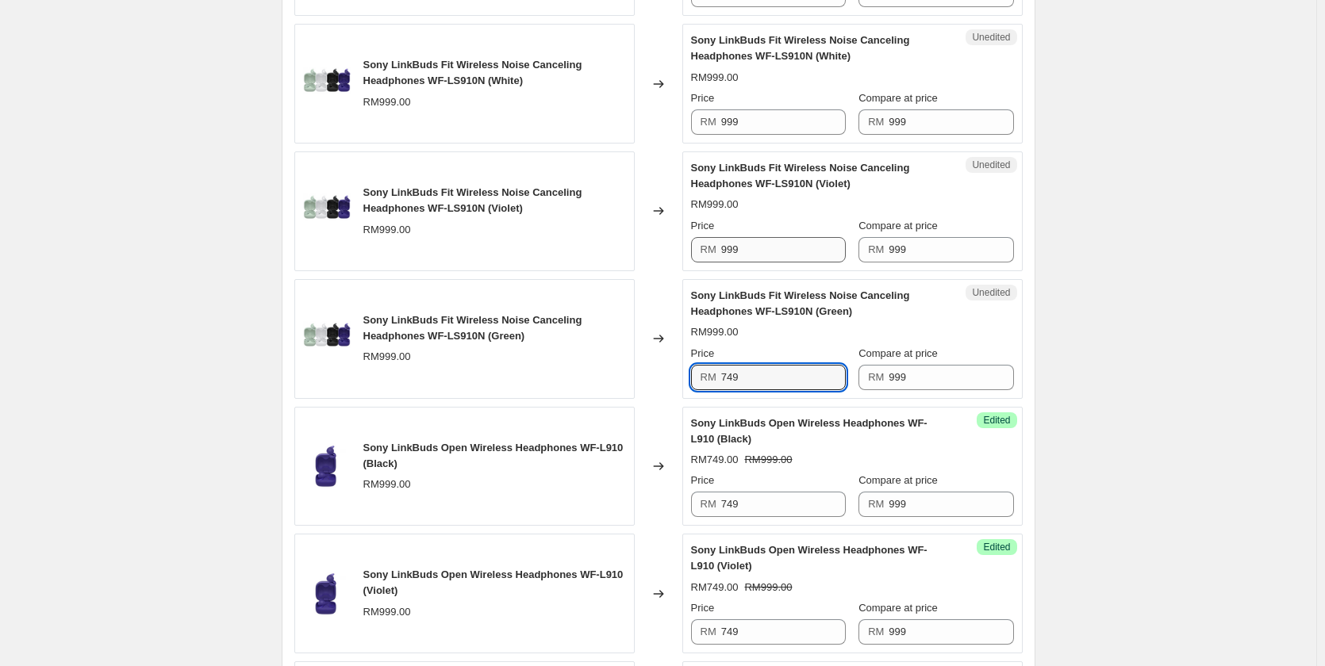
type input "749"
click at [761, 248] on input "999" at bounding box center [783, 249] width 125 height 25
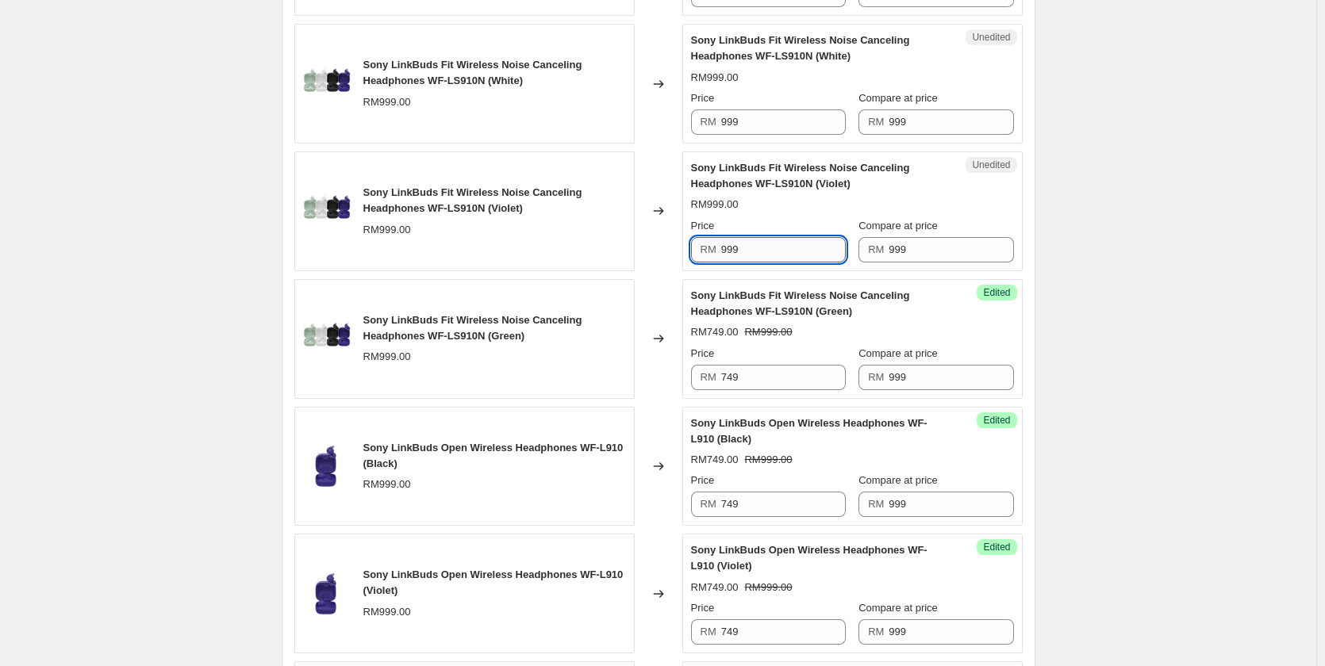
click at [761, 248] on input "999" at bounding box center [783, 249] width 125 height 25
paste input "74"
type input "749"
click at [754, 130] on input "999" at bounding box center [783, 121] width 125 height 25
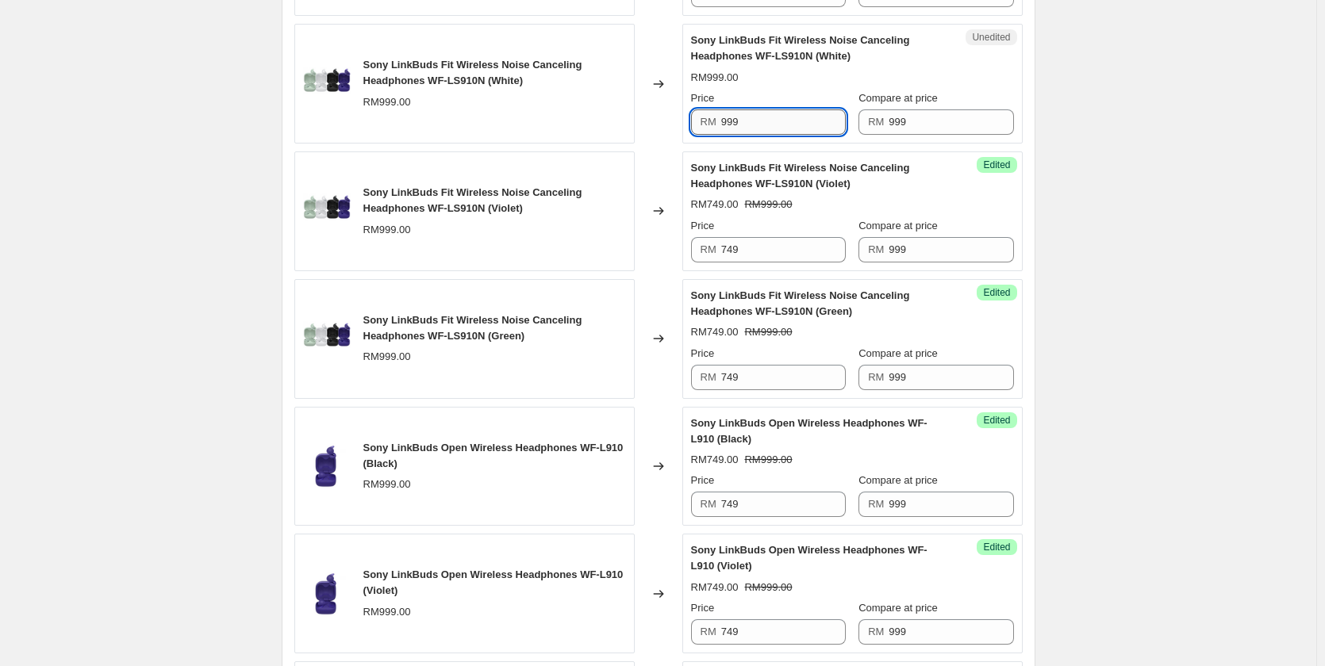
click at [754, 130] on input "999" at bounding box center [783, 121] width 125 height 25
paste input "74"
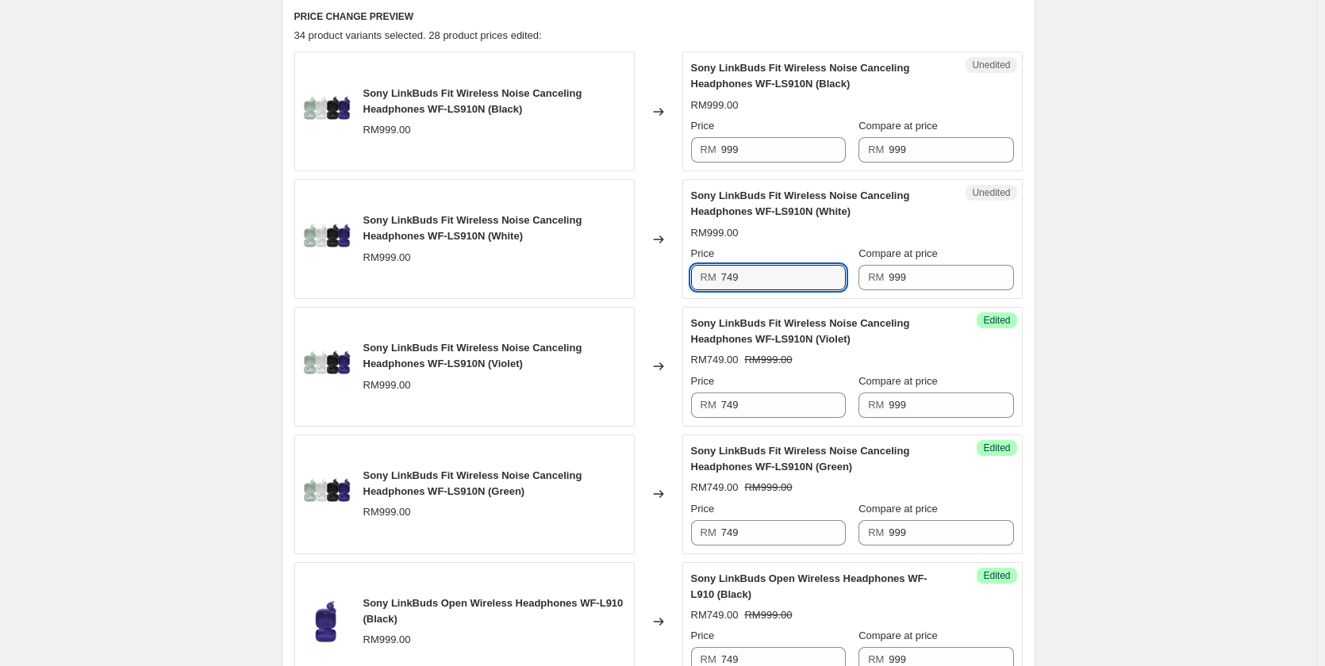
scroll to position [527, 0]
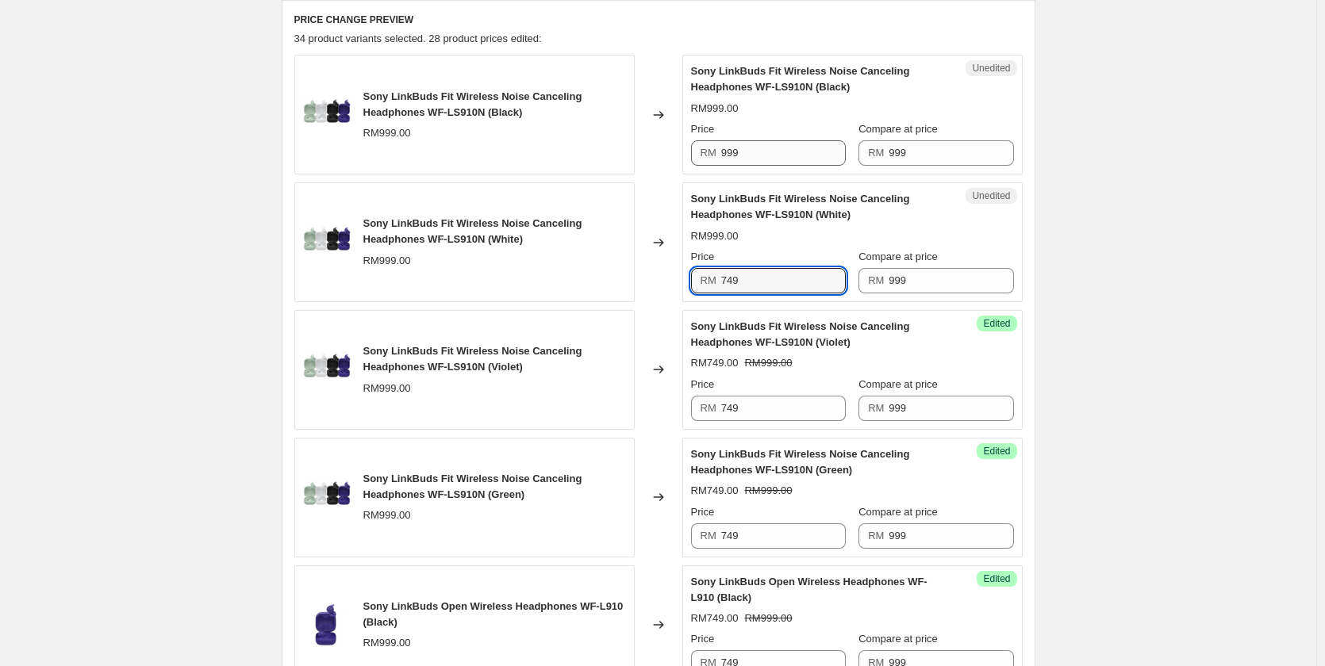
type input "749"
click at [762, 155] on input "999" at bounding box center [783, 152] width 125 height 25
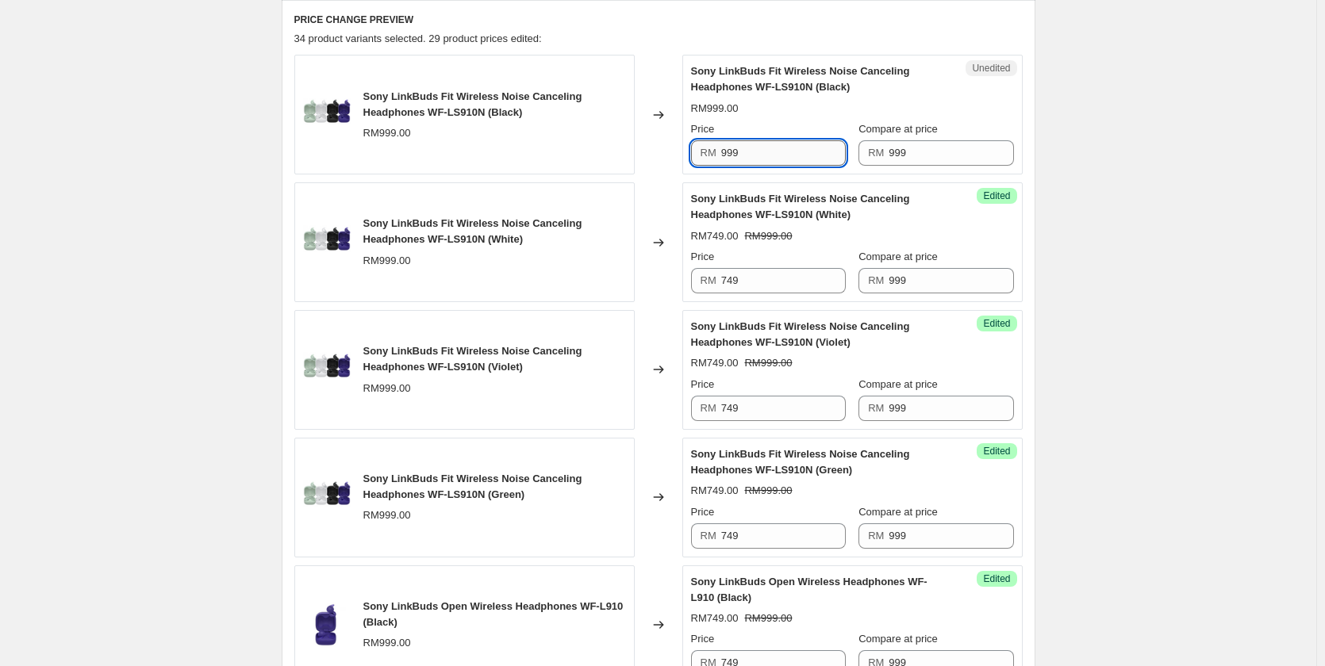
click at [762, 155] on input "999" at bounding box center [783, 152] width 125 height 25
paste input "74"
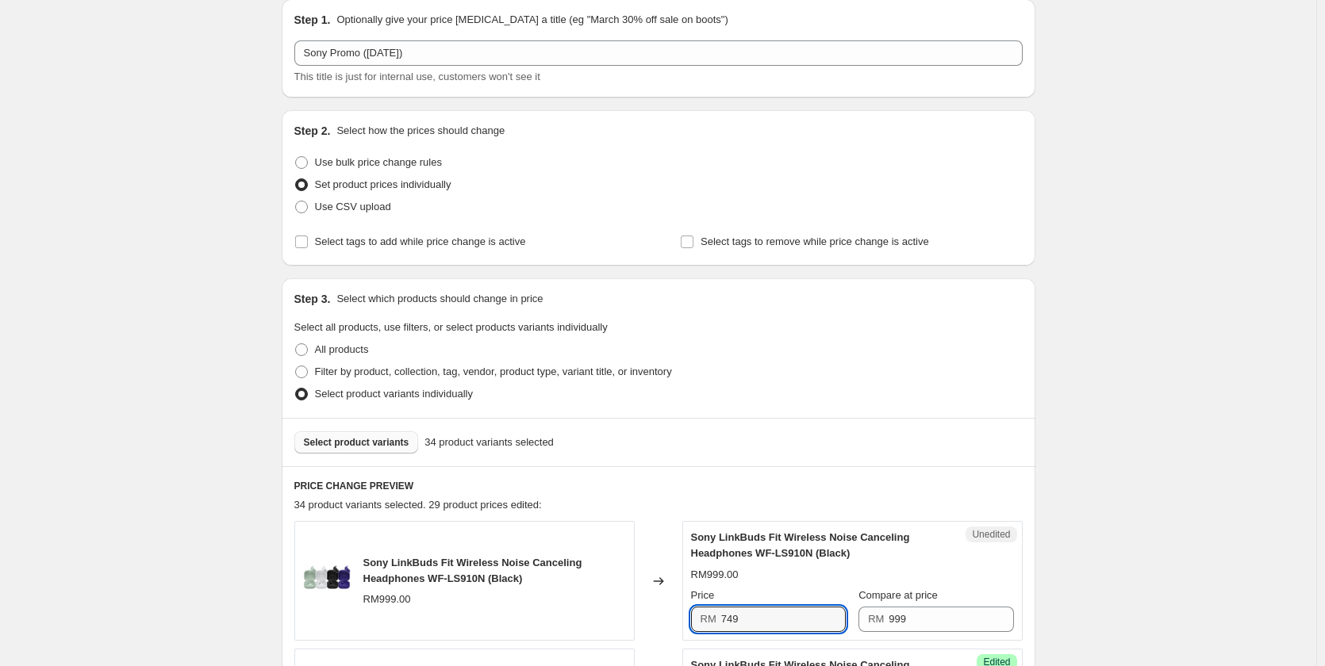
scroll to position [79, 0]
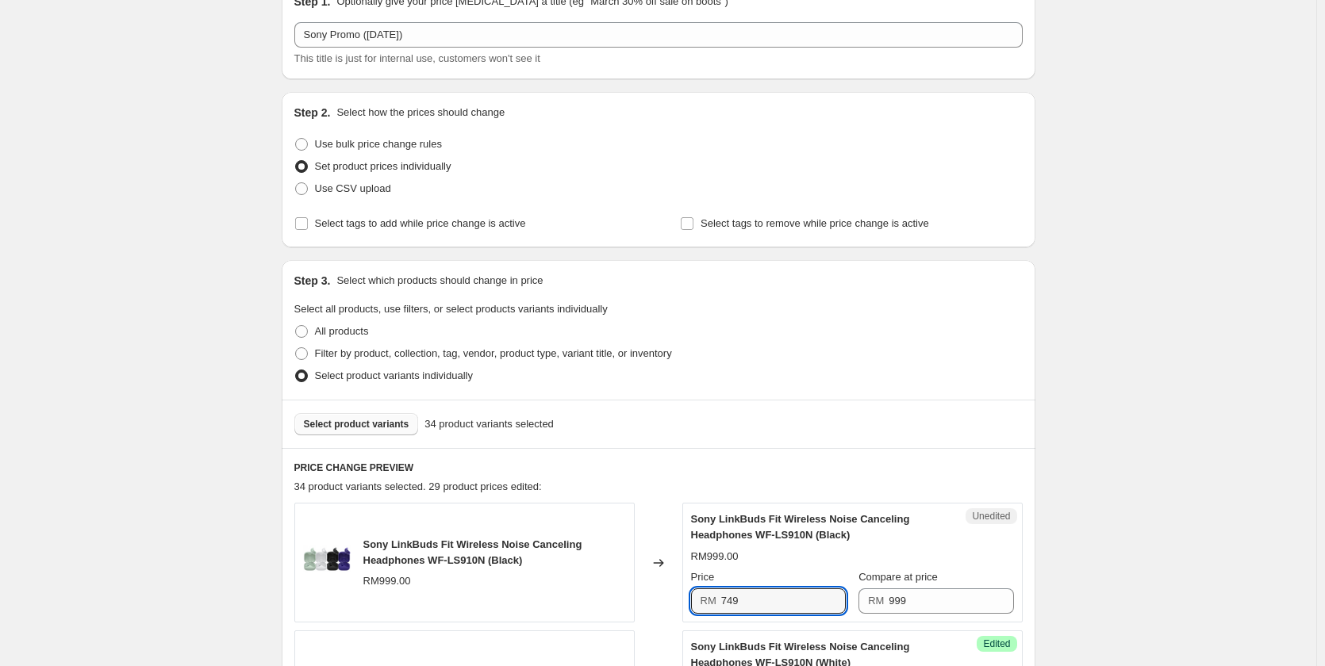
type input "749"
click at [342, 425] on span "Select product variants" at bounding box center [356, 424] width 105 height 13
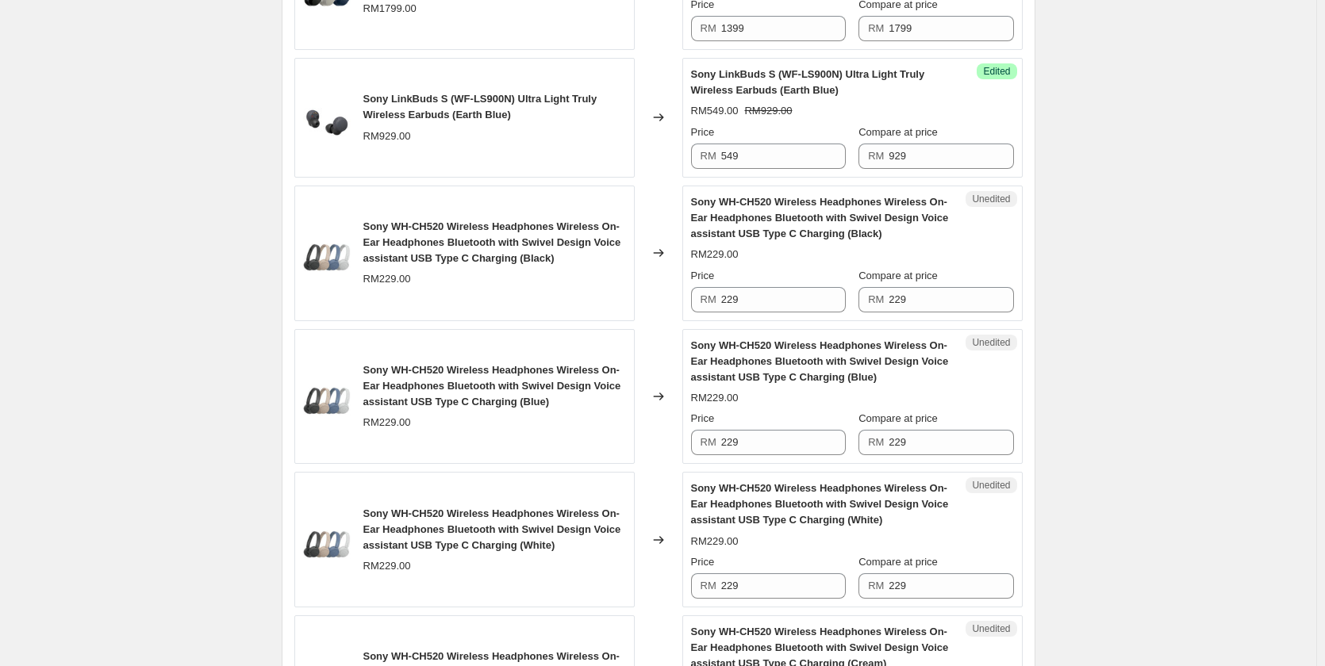
scroll to position [1269, 0]
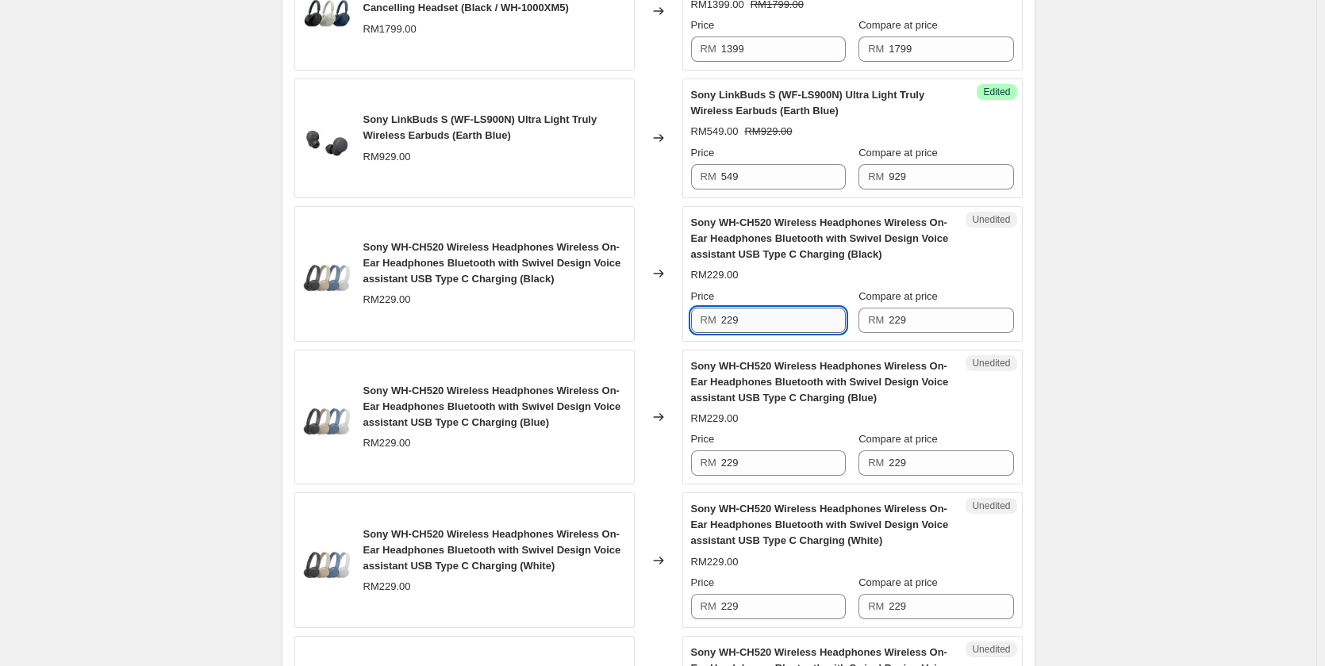
click at [792, 320] on input "229" at bounding box center [783, 320] width 125 height 25
click at [792, 320] on input "169" at bounding box center [783, 320] width 125 height 25
type input "169"
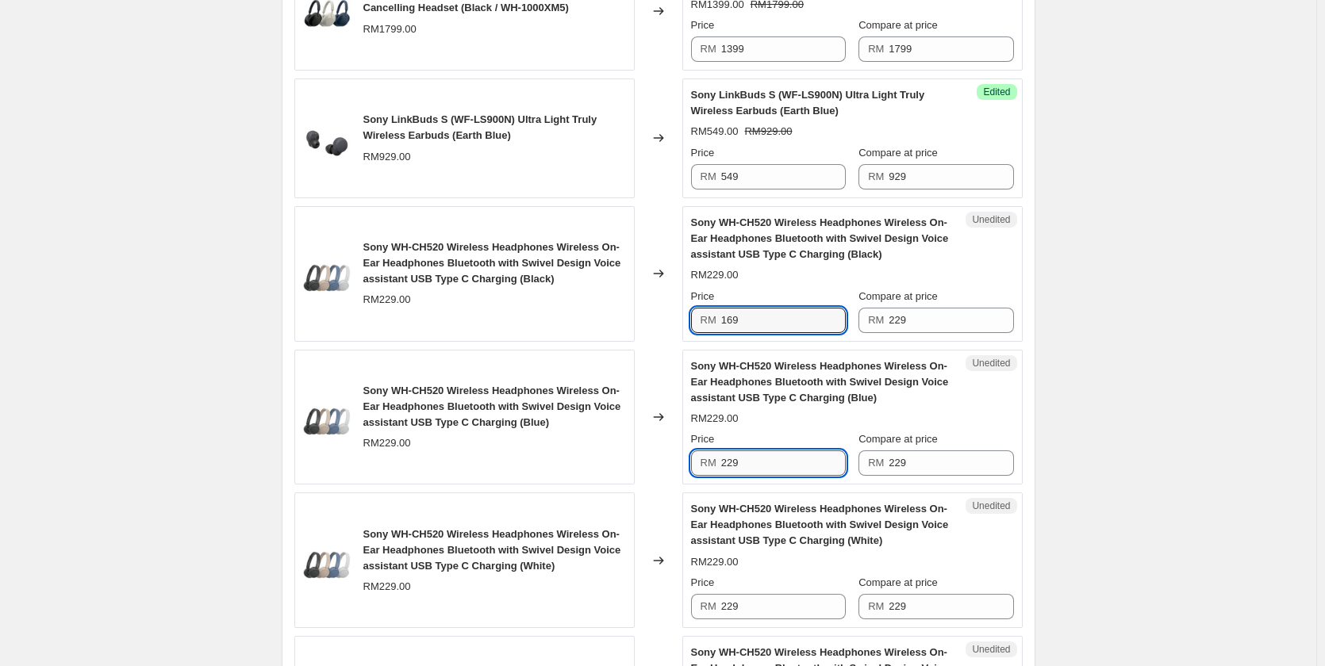
click at [761, 468] on input "229" at bounding box center [783, 463] width 125 height 25
paste input "16"
type input "169"
click at [765, 593] on div "Price RM 229" at bounding box center [768, 597] width 155 height 44
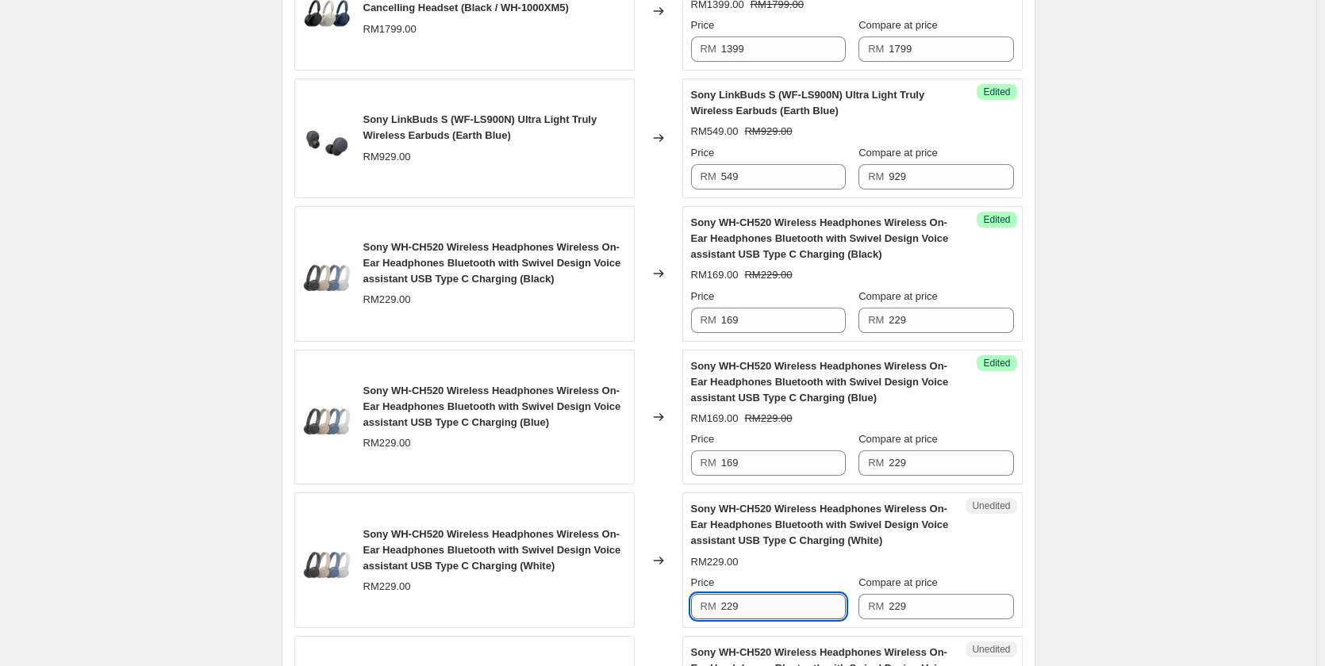
click at [762, 603] on input "229" at bounding box center [783, 606] width 125 height 25
paste input "16"
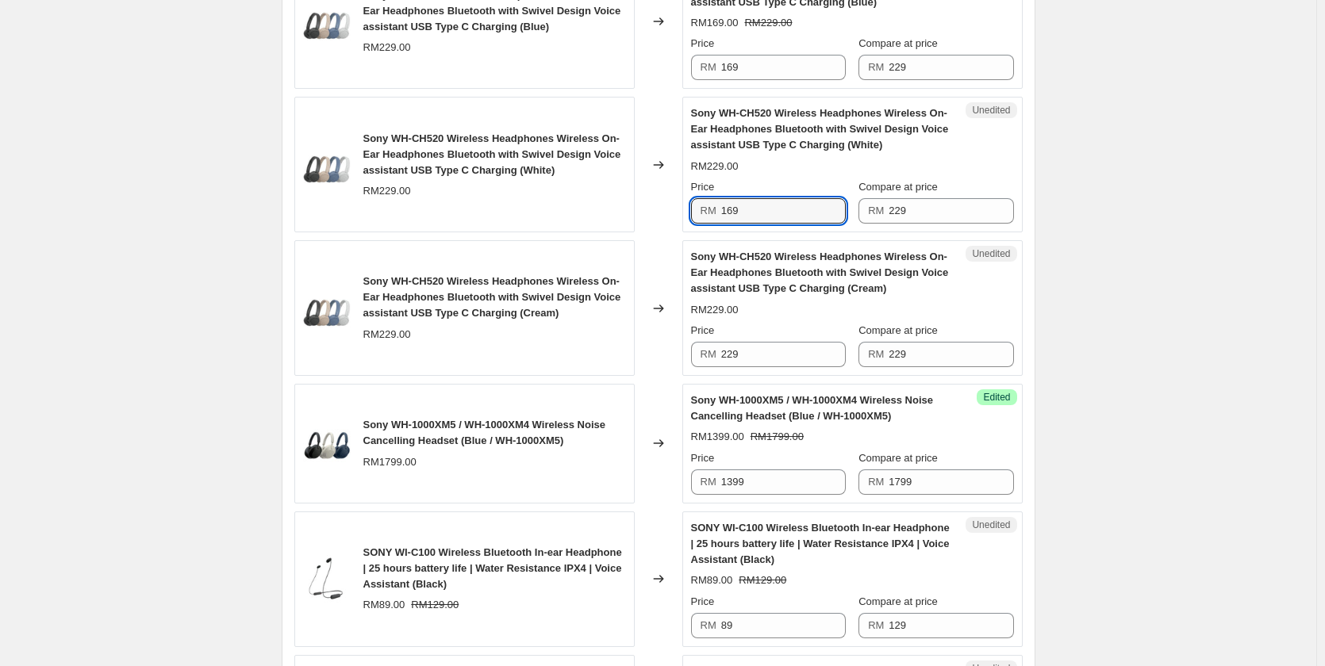
scroll to position [1666, 0]
type input "169"
click at [779, 355] on input "229" at bounding box center [783, 353] width 125 height 25
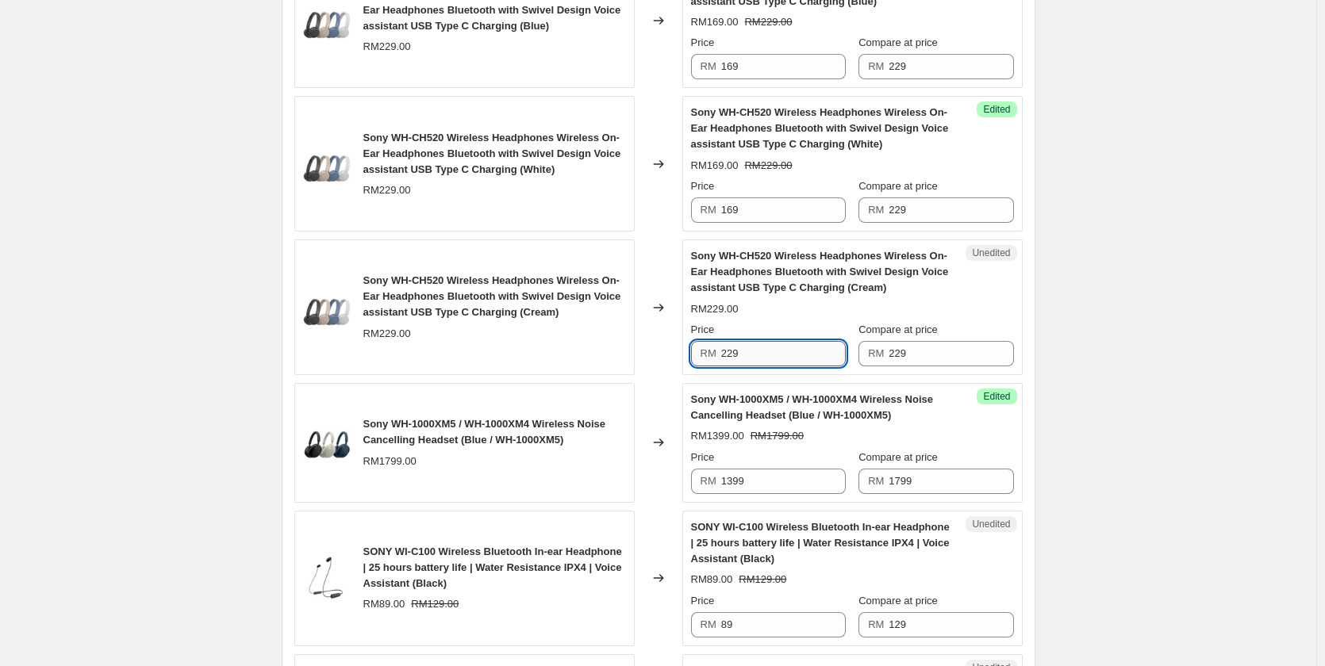
click at [779, 355] on input "229" at bounding box center [783, 353] width 125 height 25
paste input "16"
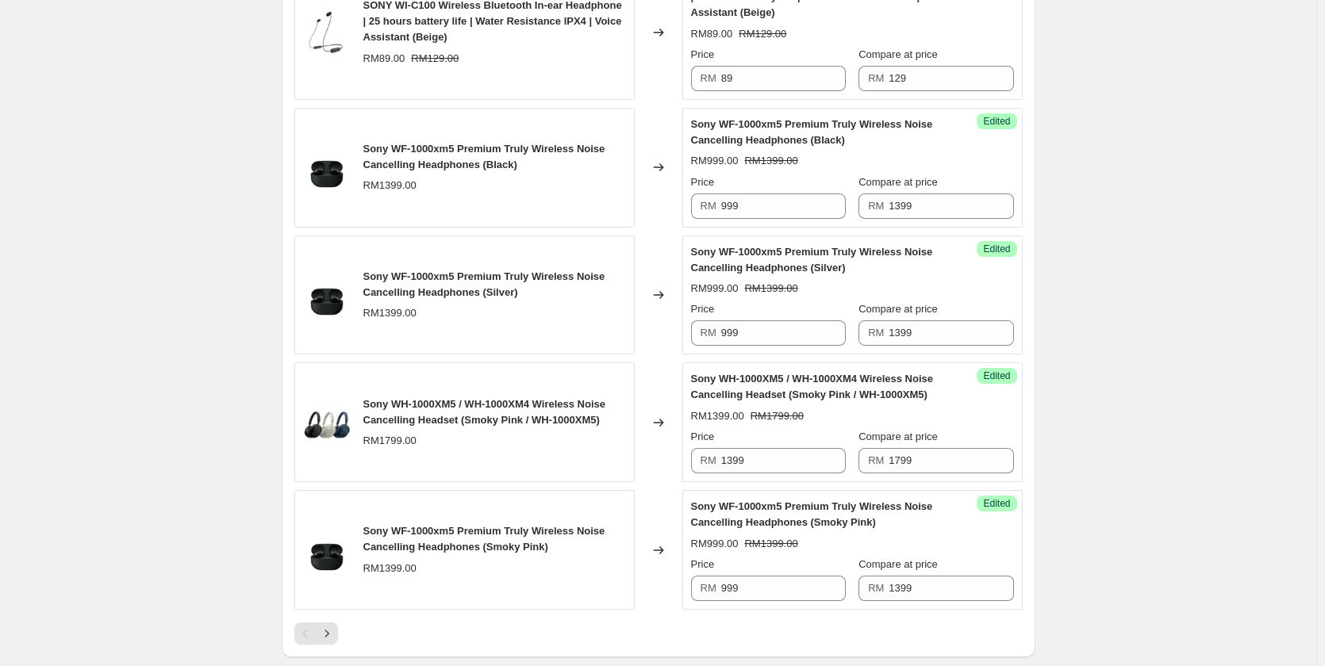
scroll to position [2697, 0]
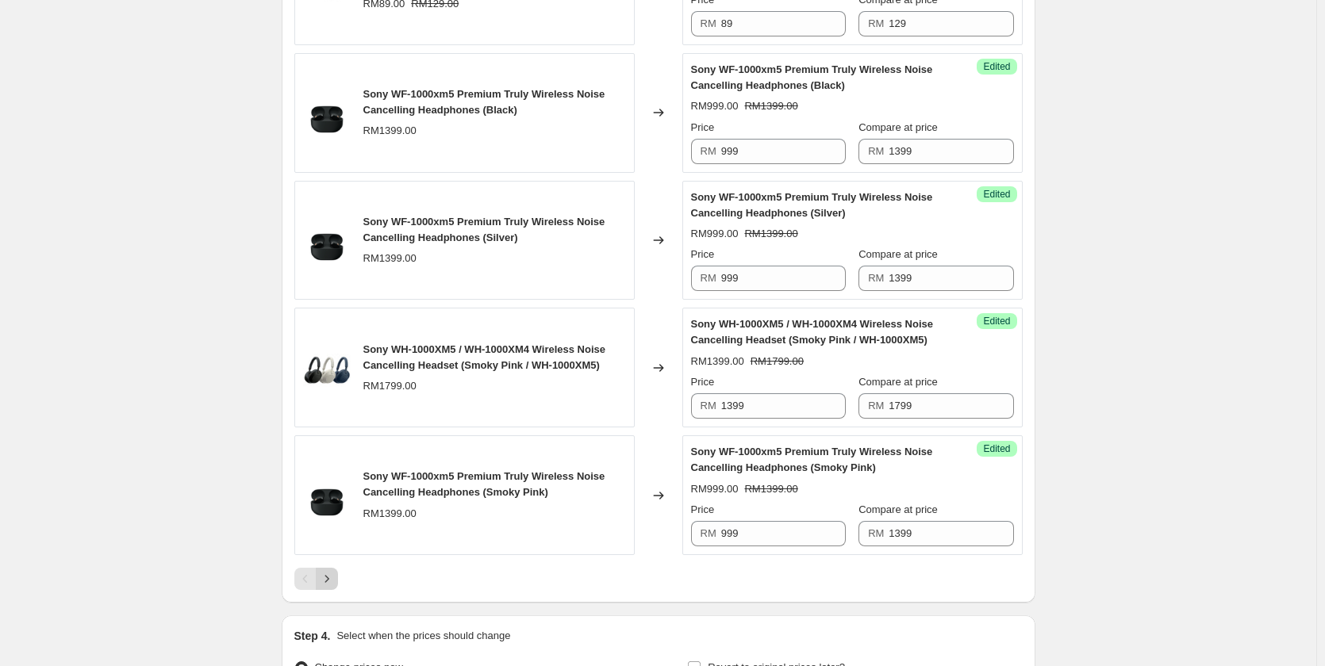
type input "169"
click at [326, 576] on icon "Next" at bounding box center [327, 579] width 16 height 16
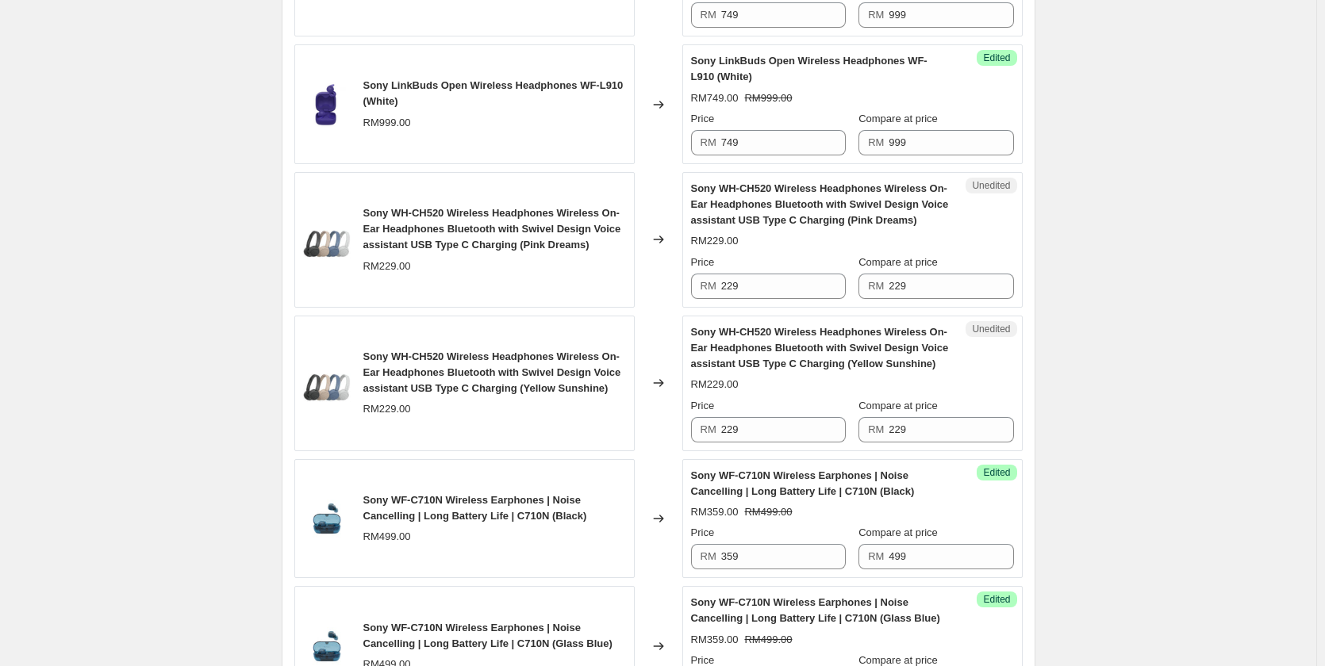
scroll to position [1745, 0]
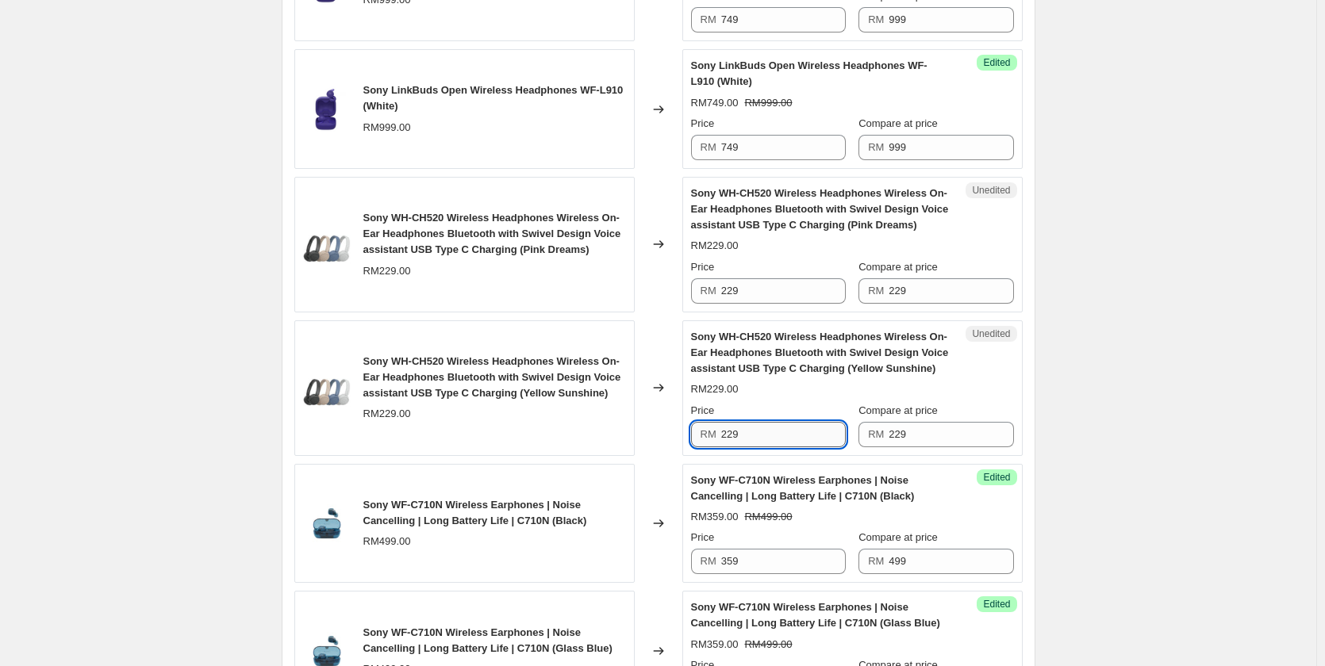
click at [758, 431] on input "229" at bounding box center [783, 434] width 125 height 25
paste input "16"
type input "169"
click at [760, 301] on input "229" at bounding box center [783, 290] width 125 height 25
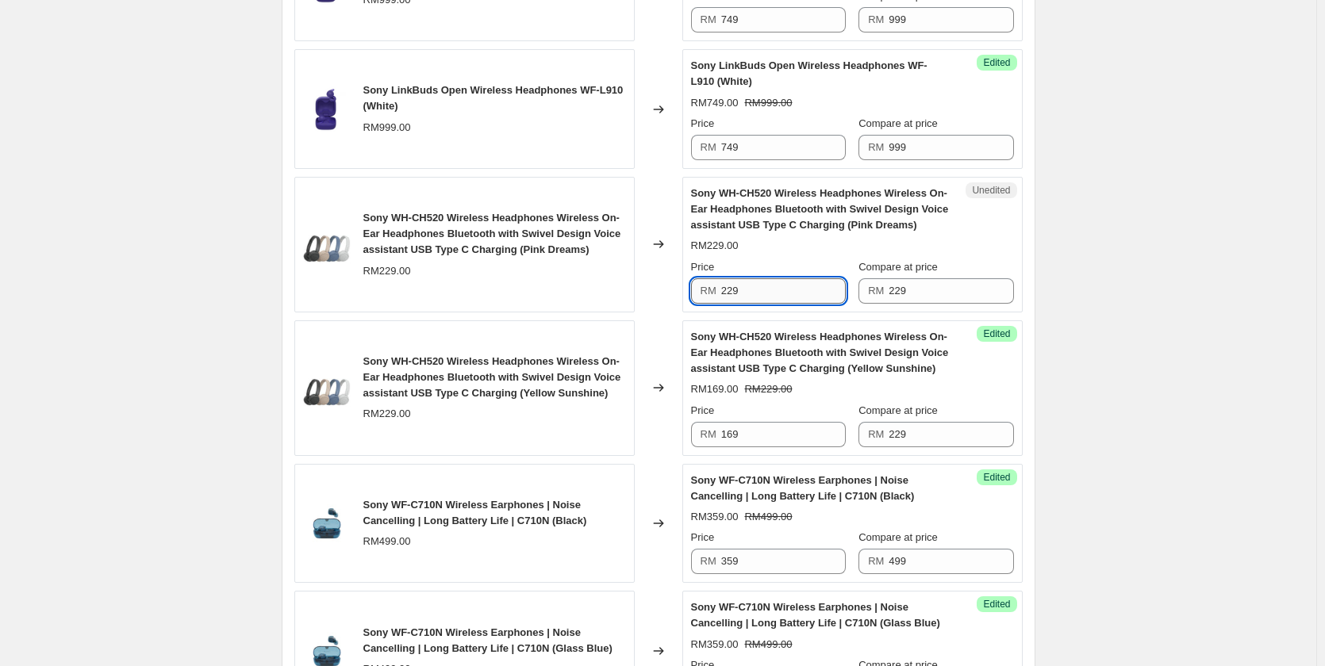
click at [760, 300] on input "229" at bounding box center [783, 290] width 125 height 25
paste input "16"
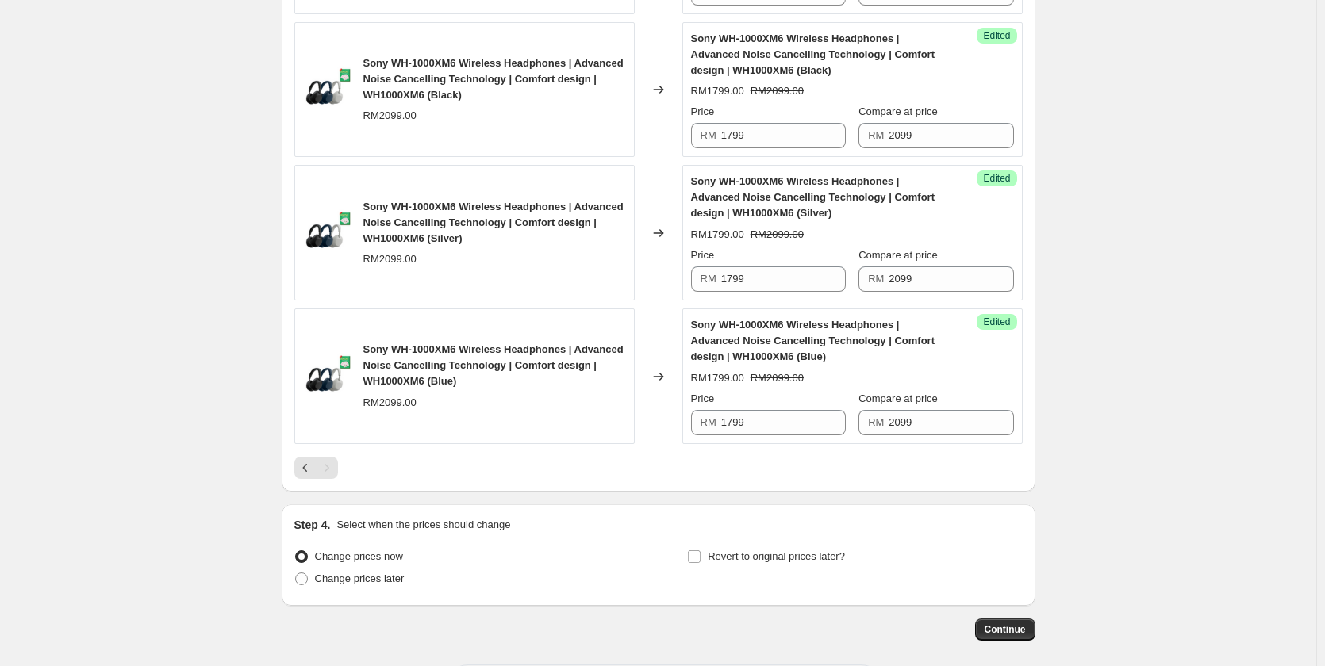
scroll to position [2768, 0]
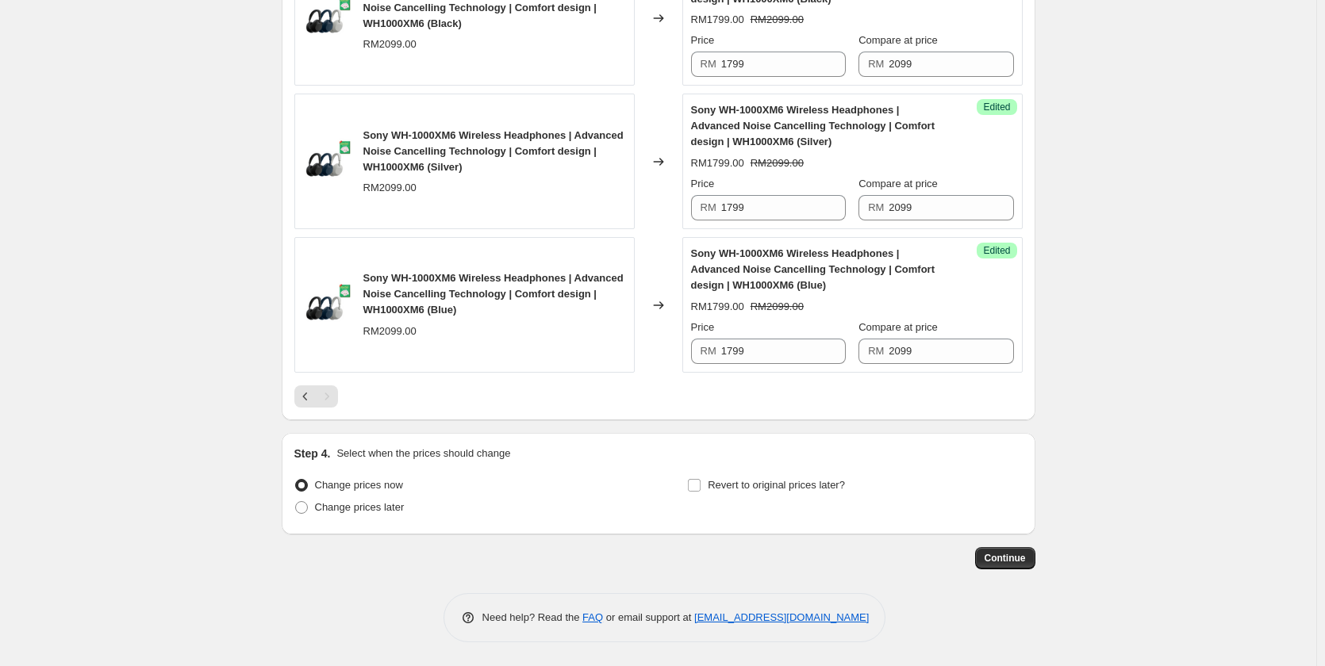
type input "169"
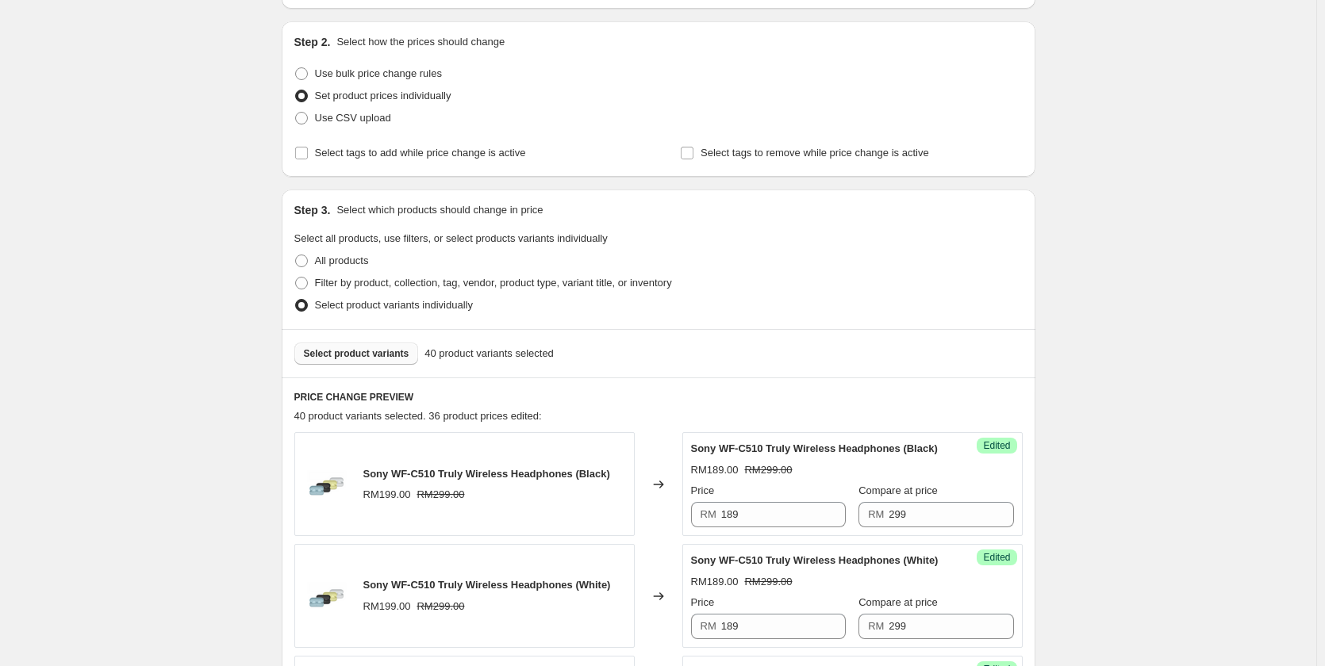
scroll to position [0, 0]
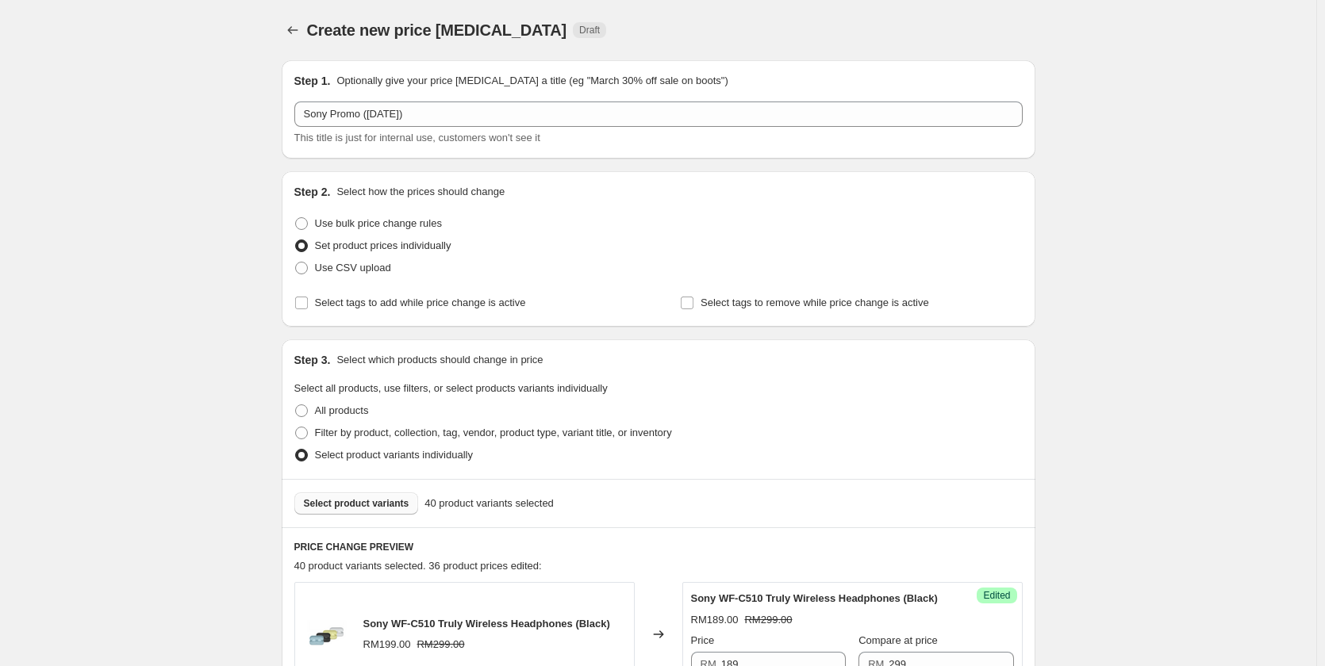
click at [378, 509] on span "Select product variants" at bounding box center [356, 503] width 105 height 13
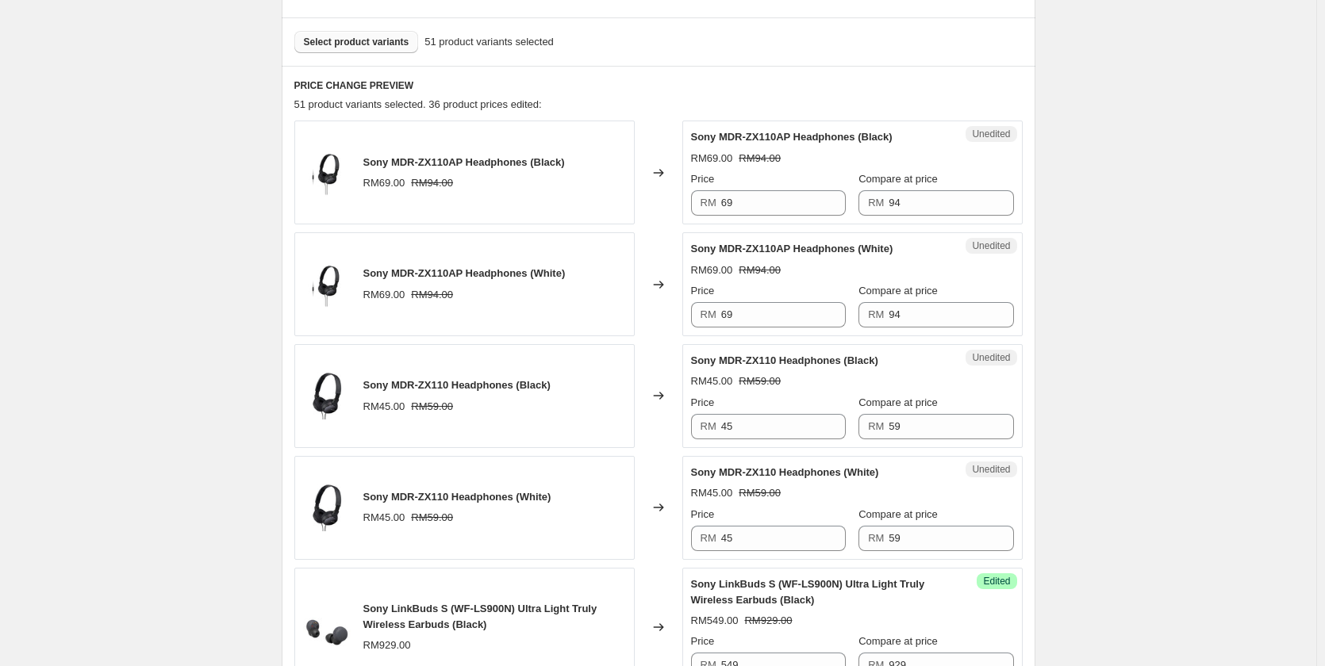
scroll to position [476, 0]
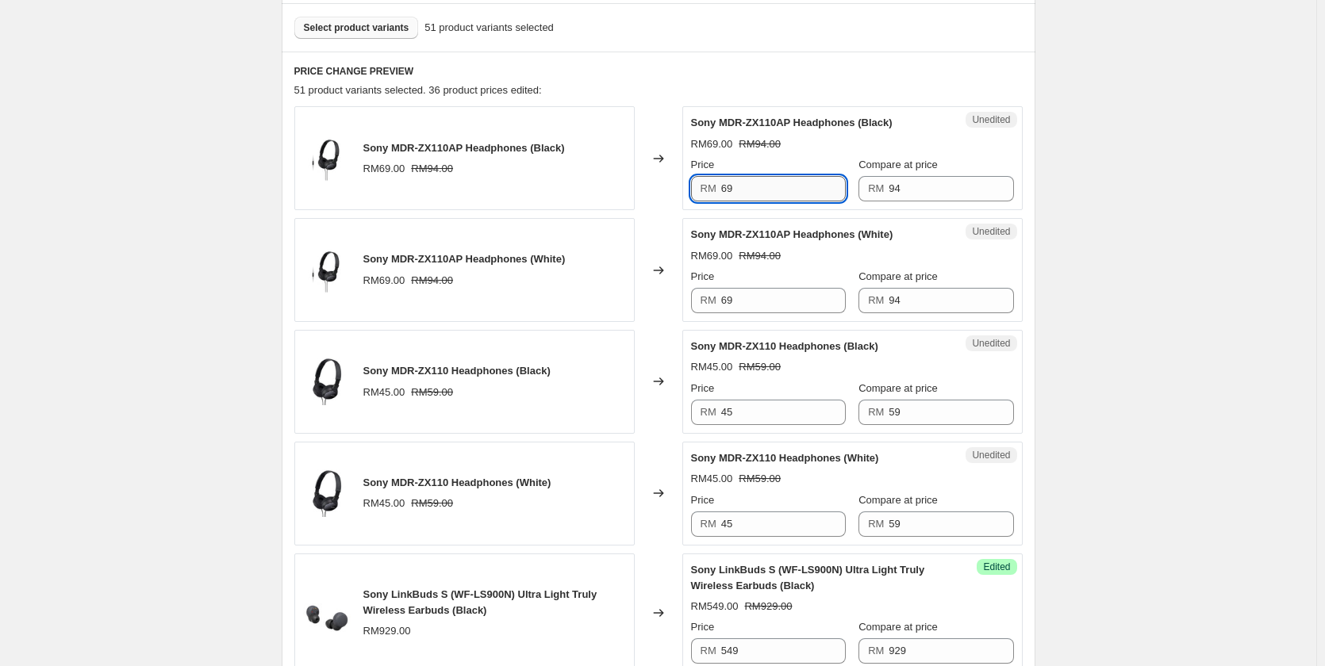
click at [774, 193] on input "69" at bounding box center [783, 188] width 125 height 25
click at [764, 298] on input "69" at bounding box center [783, 300] width 125 height 25
click at [756, 411] on input "45" at bounding box center [783, 412] width 125 height 25
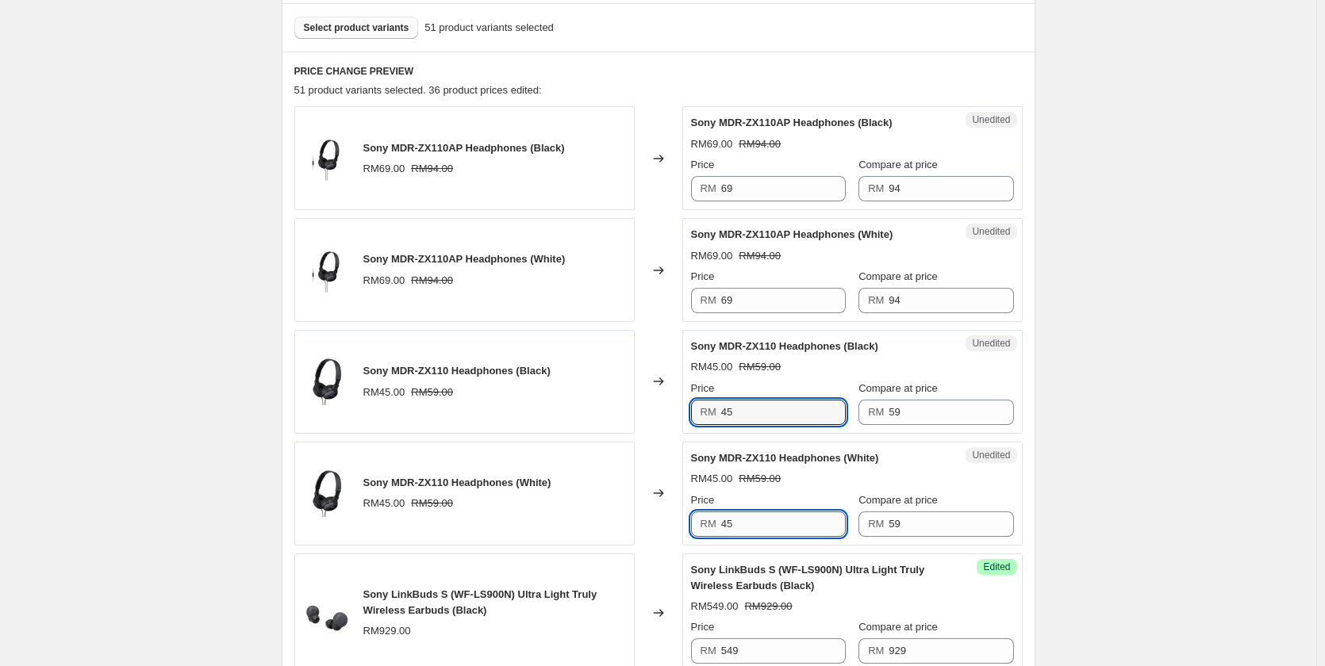
click at [765, 525] on input "45" at bounding box center [783, 524] width 125 height 25
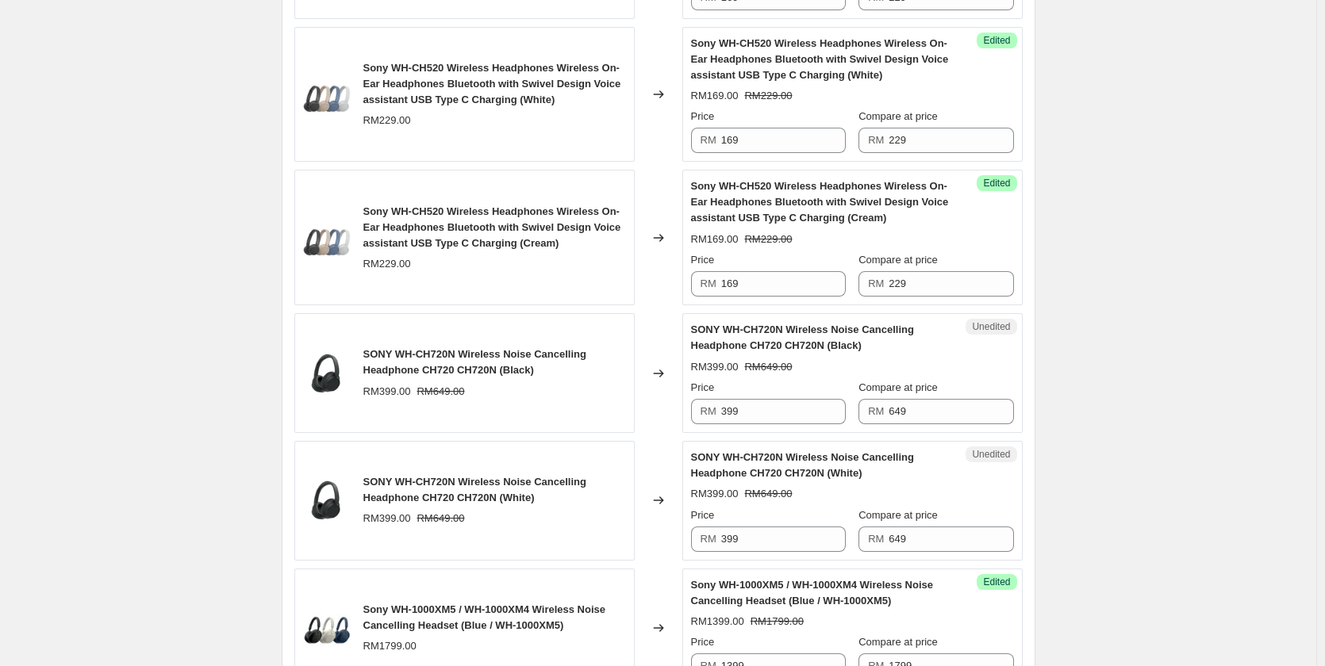
scroll to position [2221, 0]
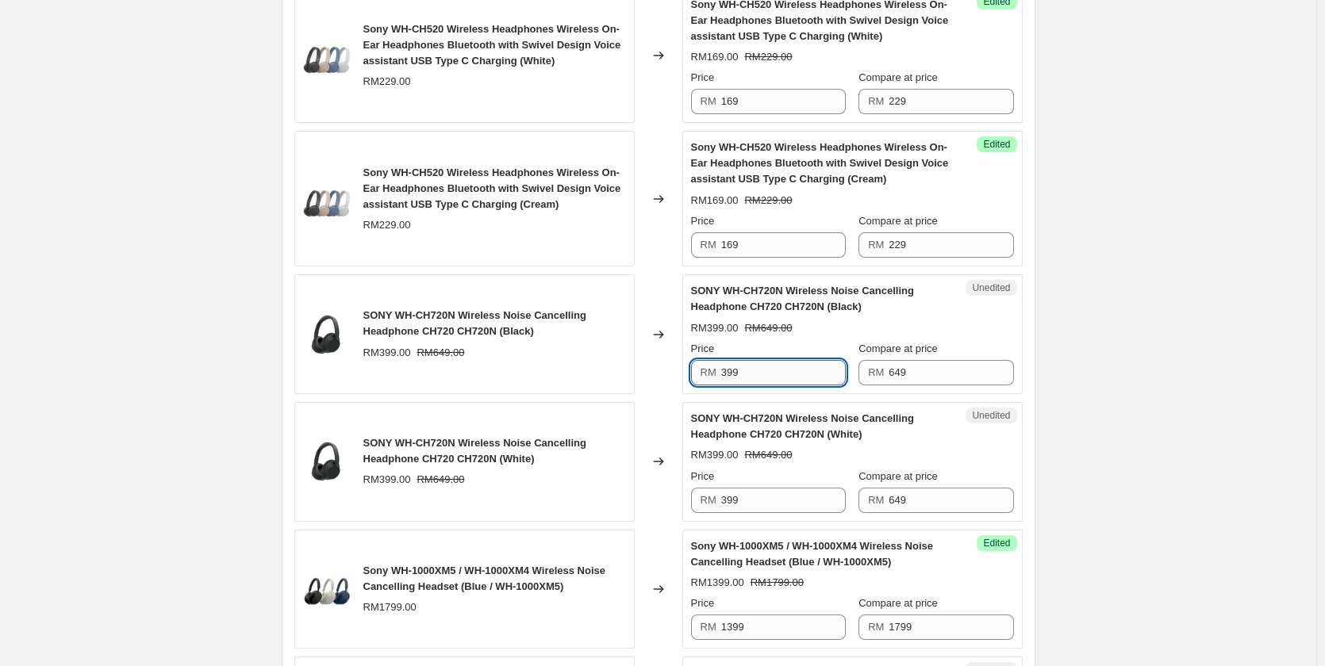
click at [794, 376] on input "399" at bounding box center [783, 372] width 125 height 25
click at [777, 511] on input "399" at bounding box center [783, 500] width 125 height 25
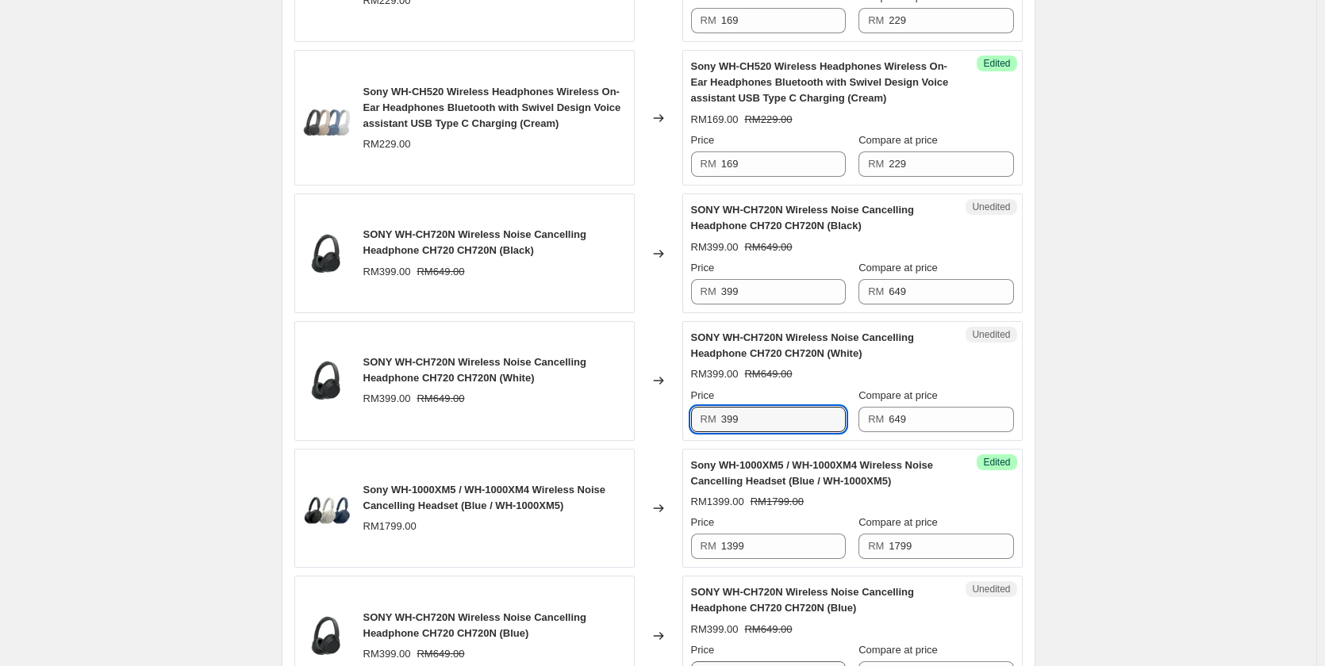
scroll to position [2538, 0]
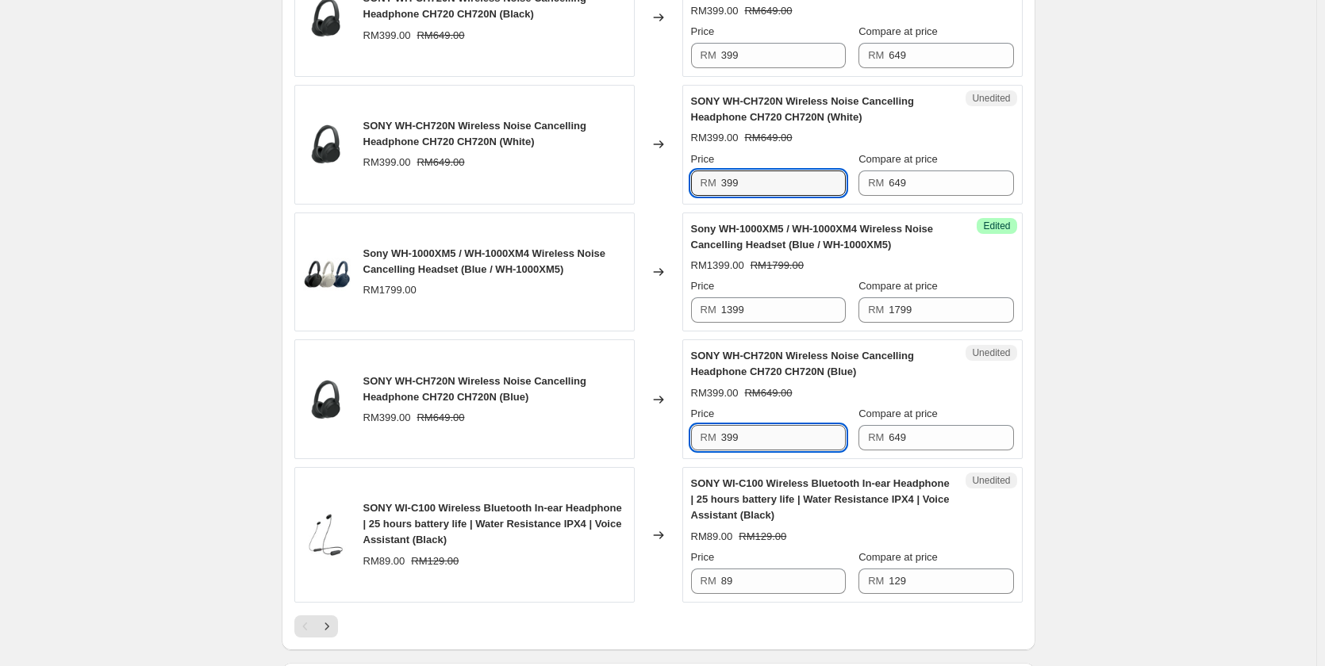
click at [766, 439] on input "399" at bounding box center [783, 437] width 125 height 25
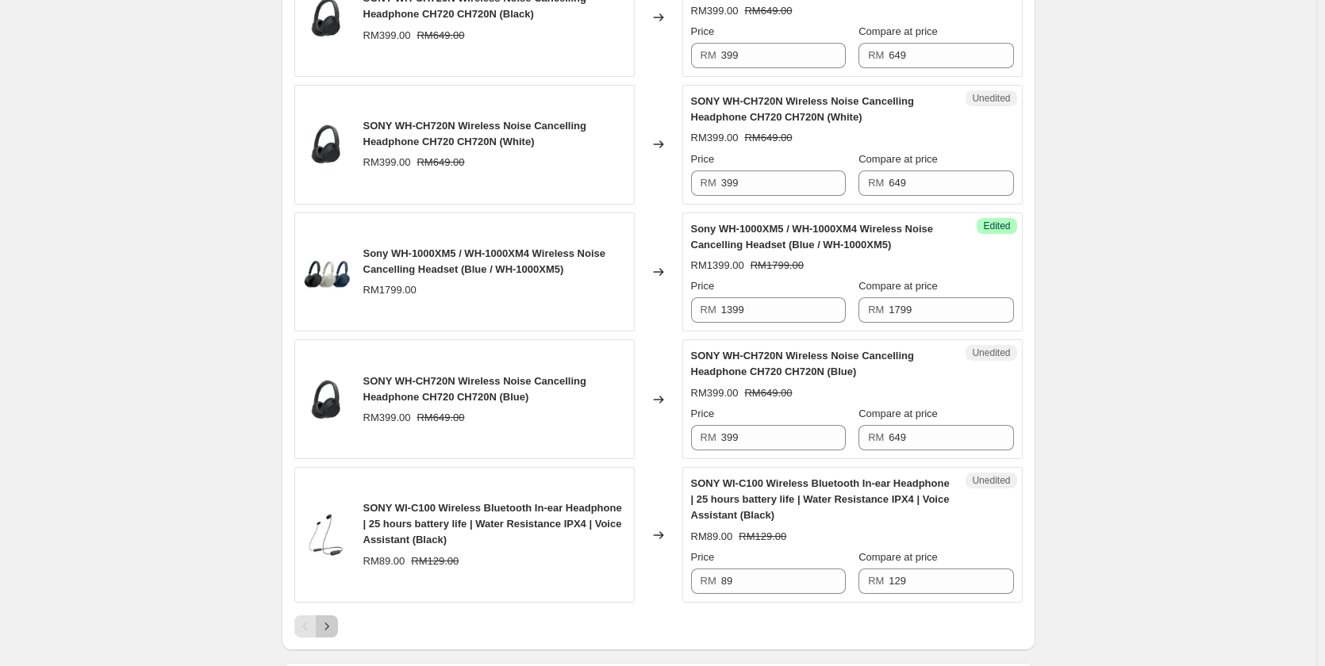
click at [333, 627] on icon "Next" at bounding box center [327, 627] width 16 height 16
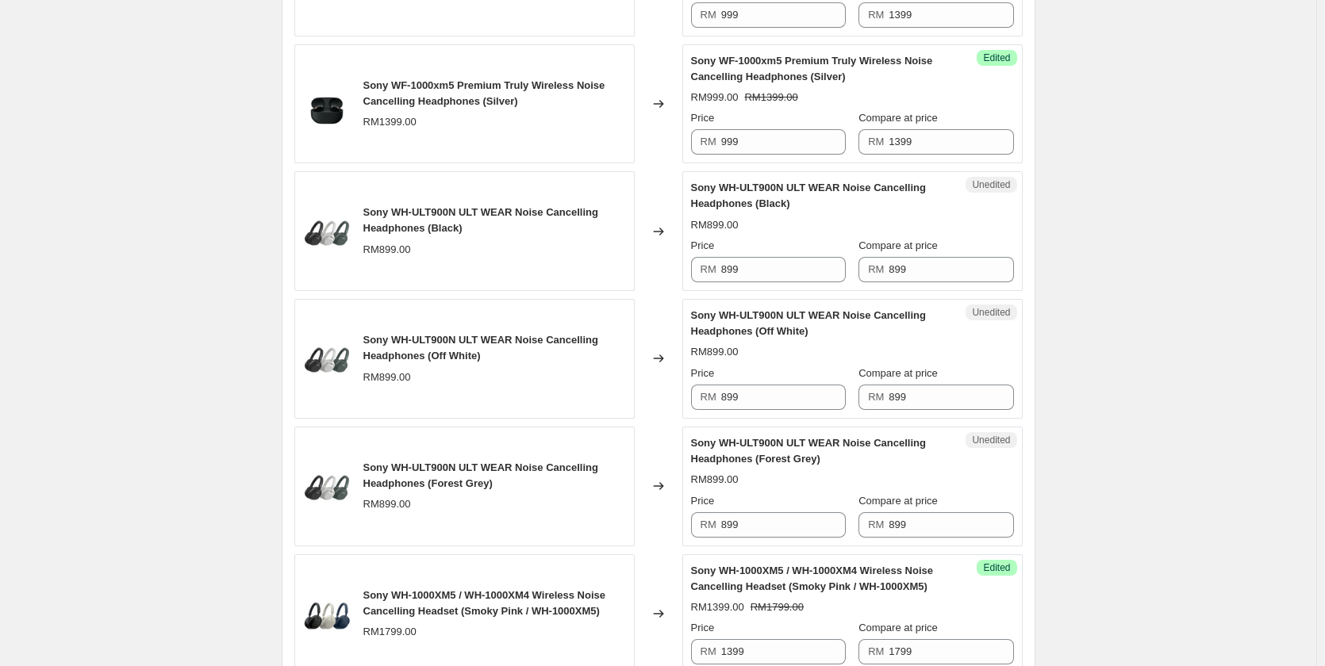
scroll to position [1031, 0]
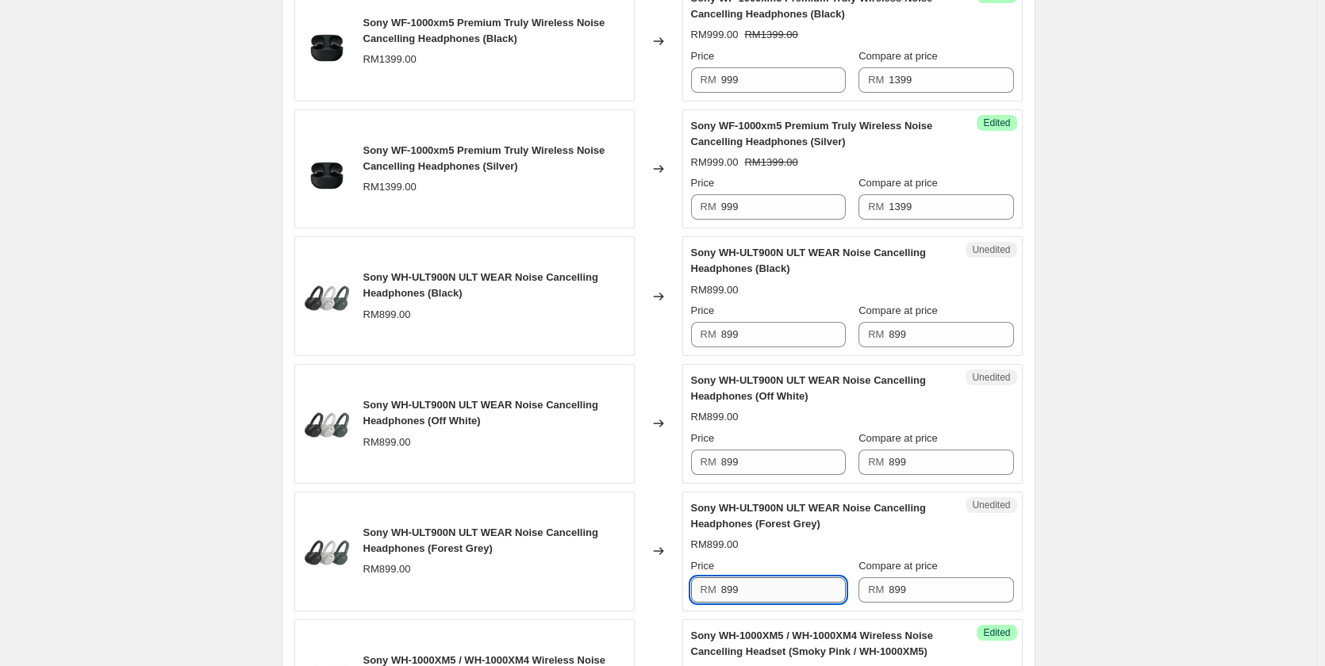
click at [754, 582] on input "899" at bounding box center [783, 589] width 125 height 25
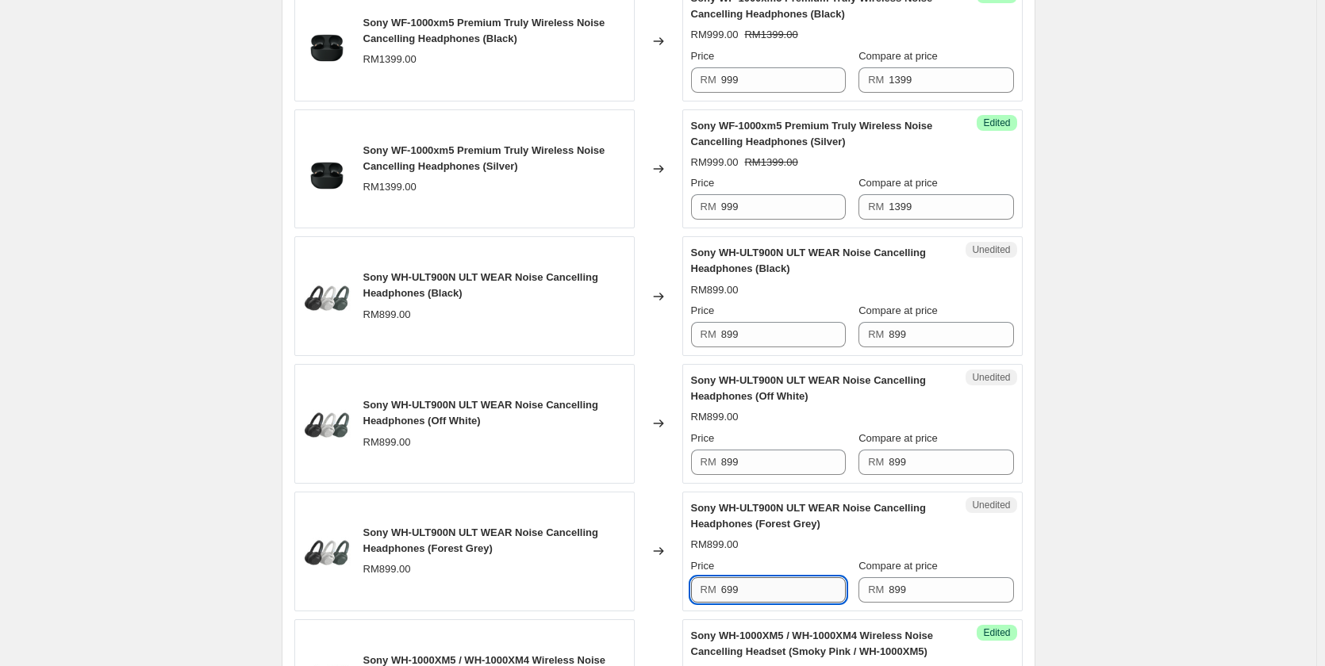
click at [754, 582] on input "699" at bounding box center [783, 589] width 125 height 25
type input "699"
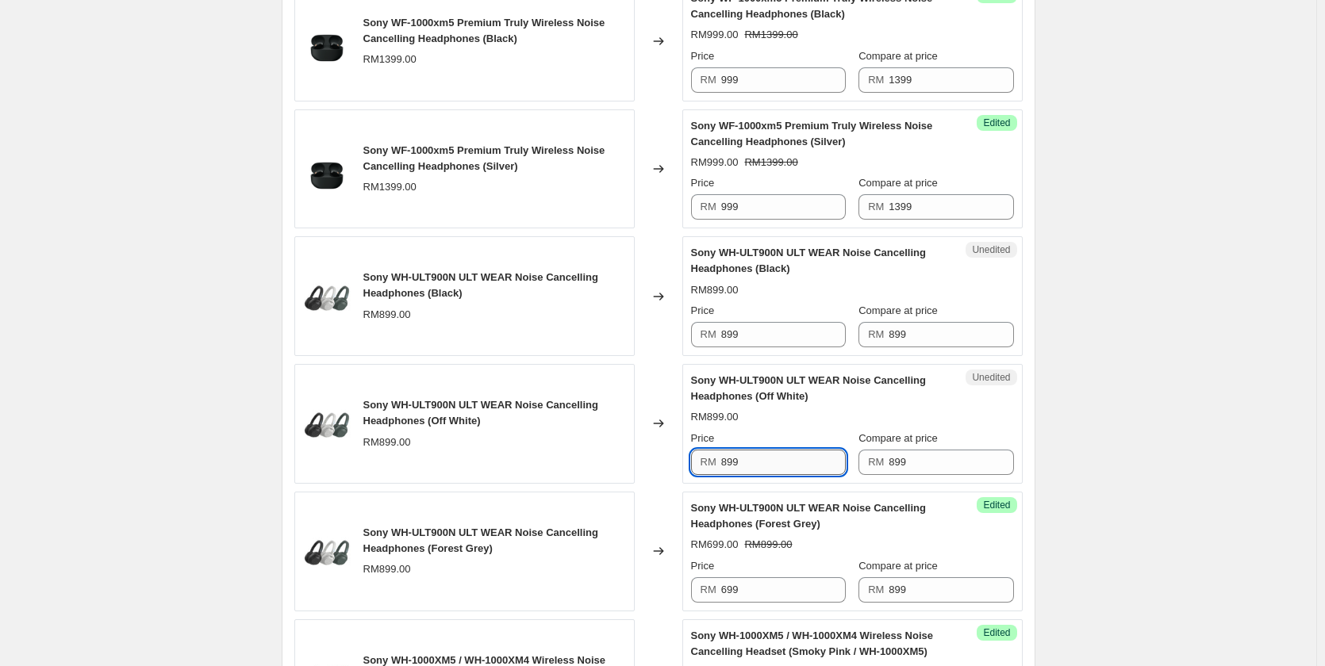
click at [755, 474] on input "899" at bounding box center [783, 462] width 125 height 25
click at [758, 462] on input "899" at bounding box center [783, 462] width 125 height 25
paste input "6"
type input "699"
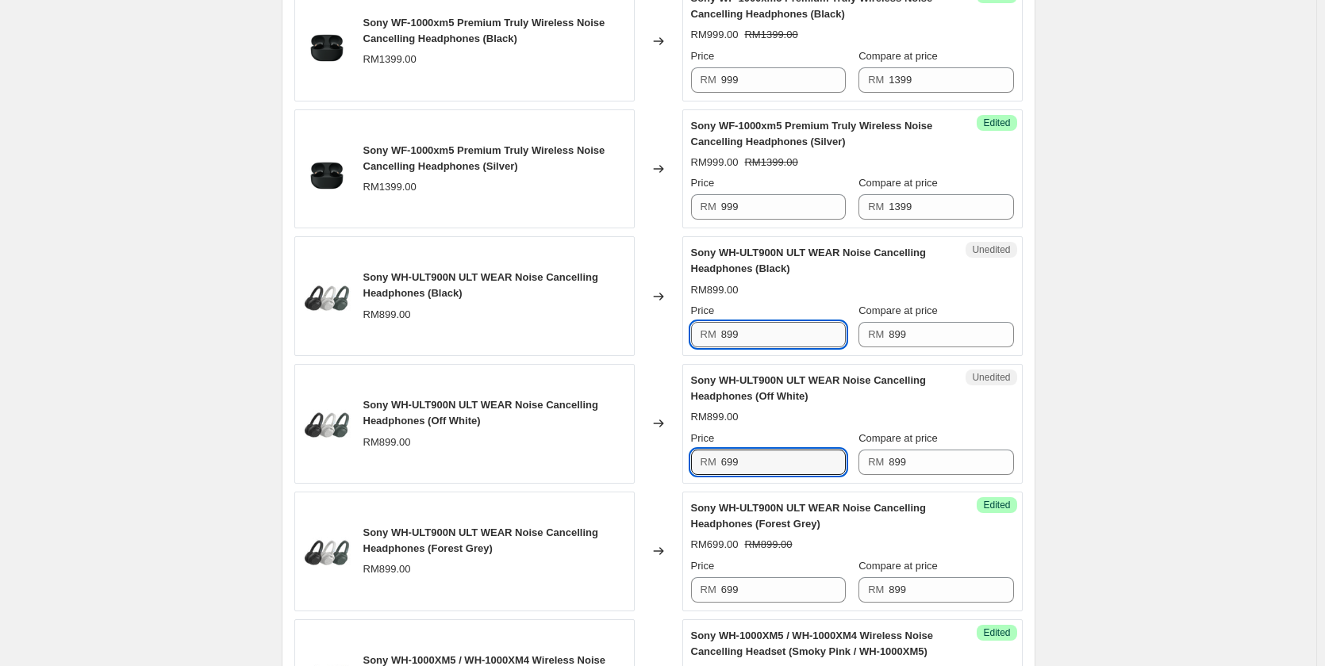
click at [759, 343] on input "899" at bounding box center [783, 334] width 125 height 25
paste input "6"
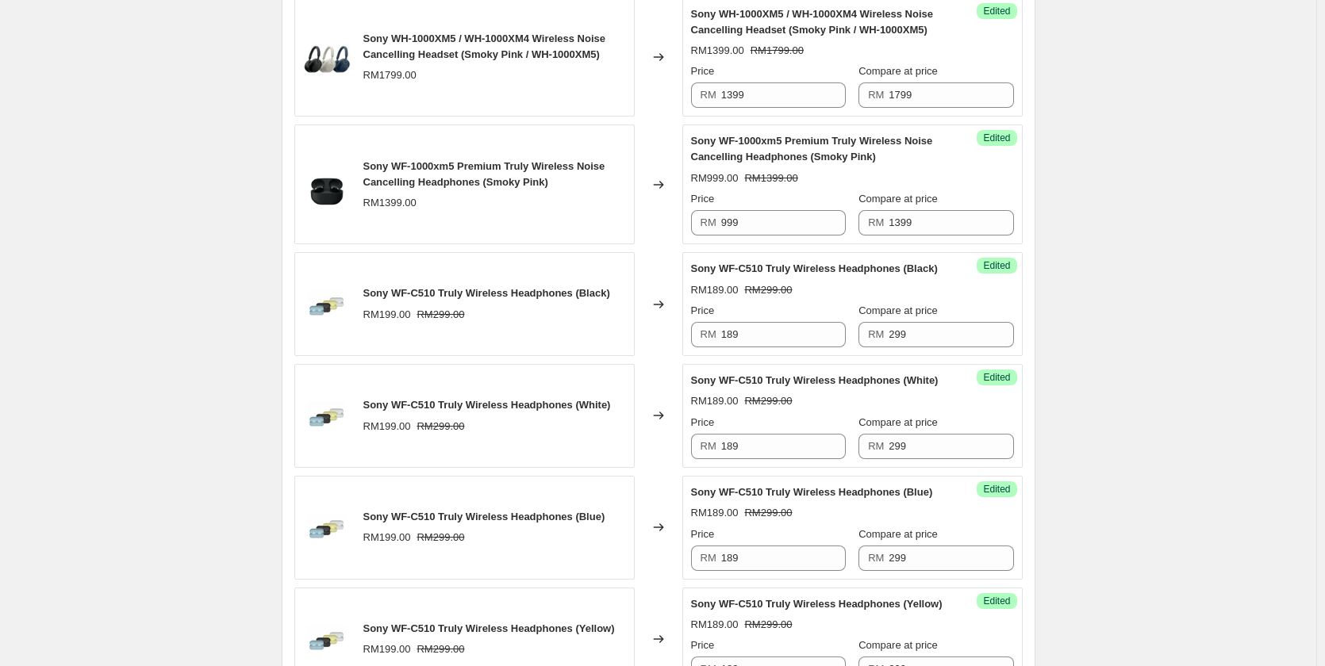
scroll to position [1666, 0]
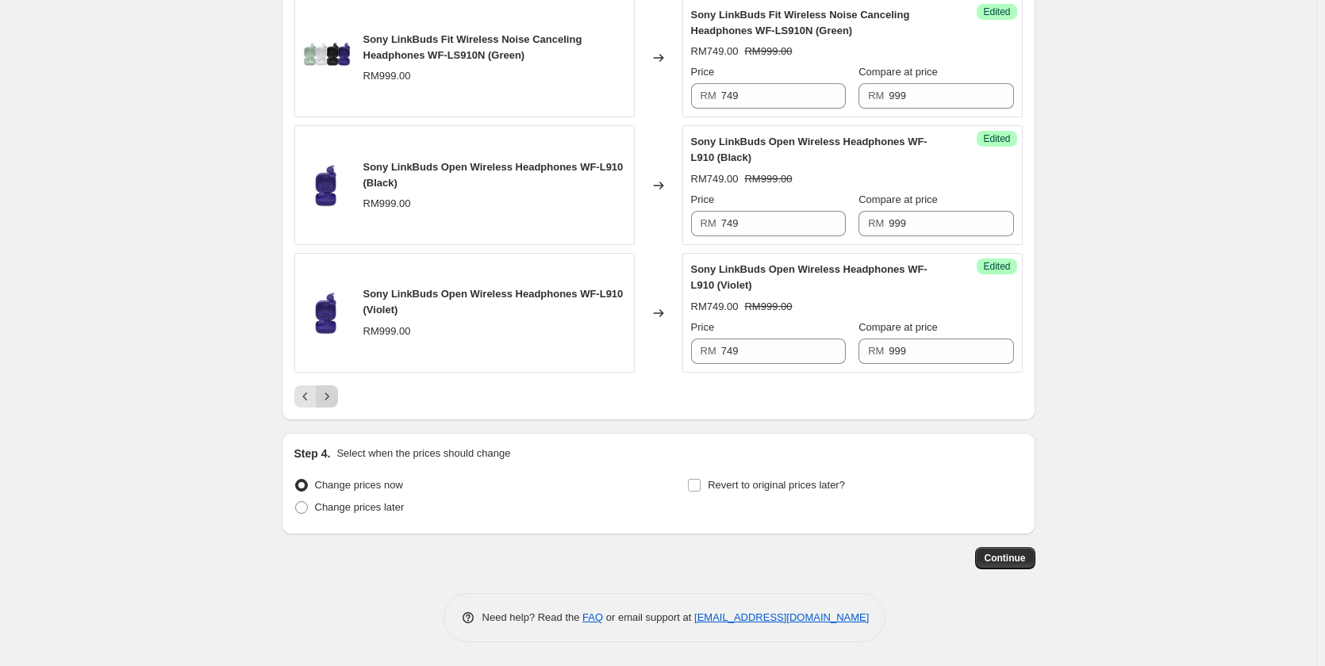
type input "699"
click at [332, 402] on icon "Next" at bounding box center [327, 397] width 16 height 16
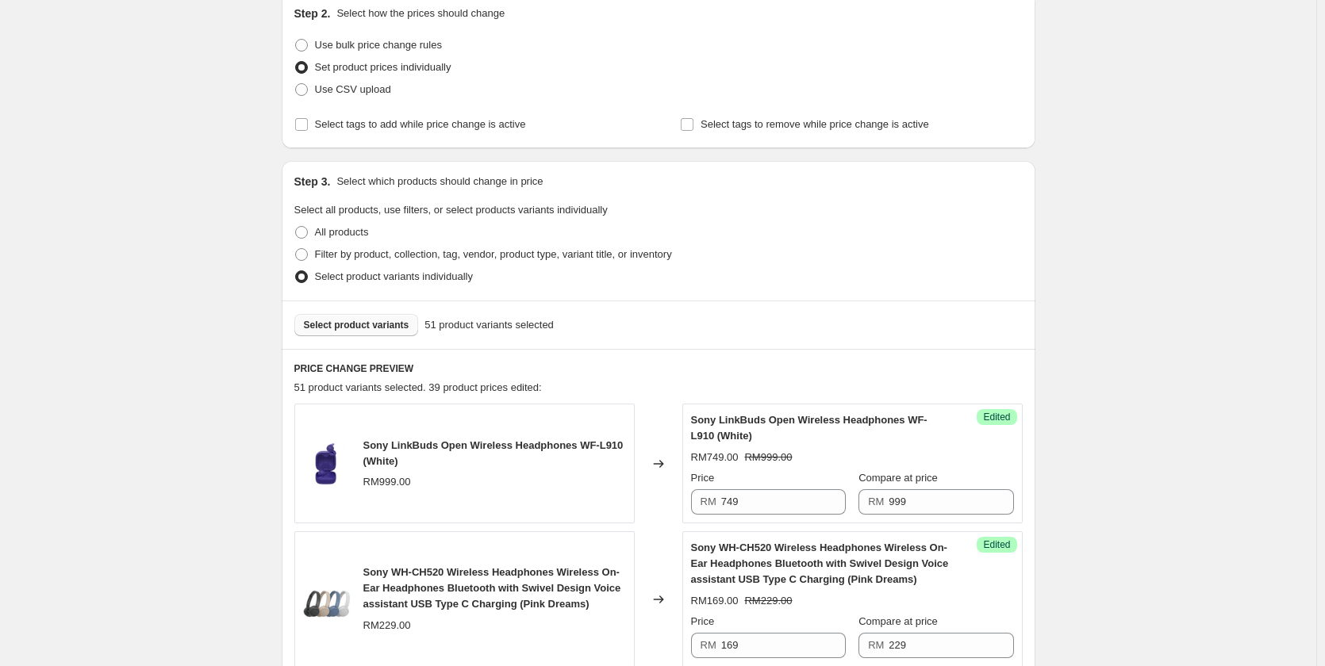
scroll to position [0, 0]
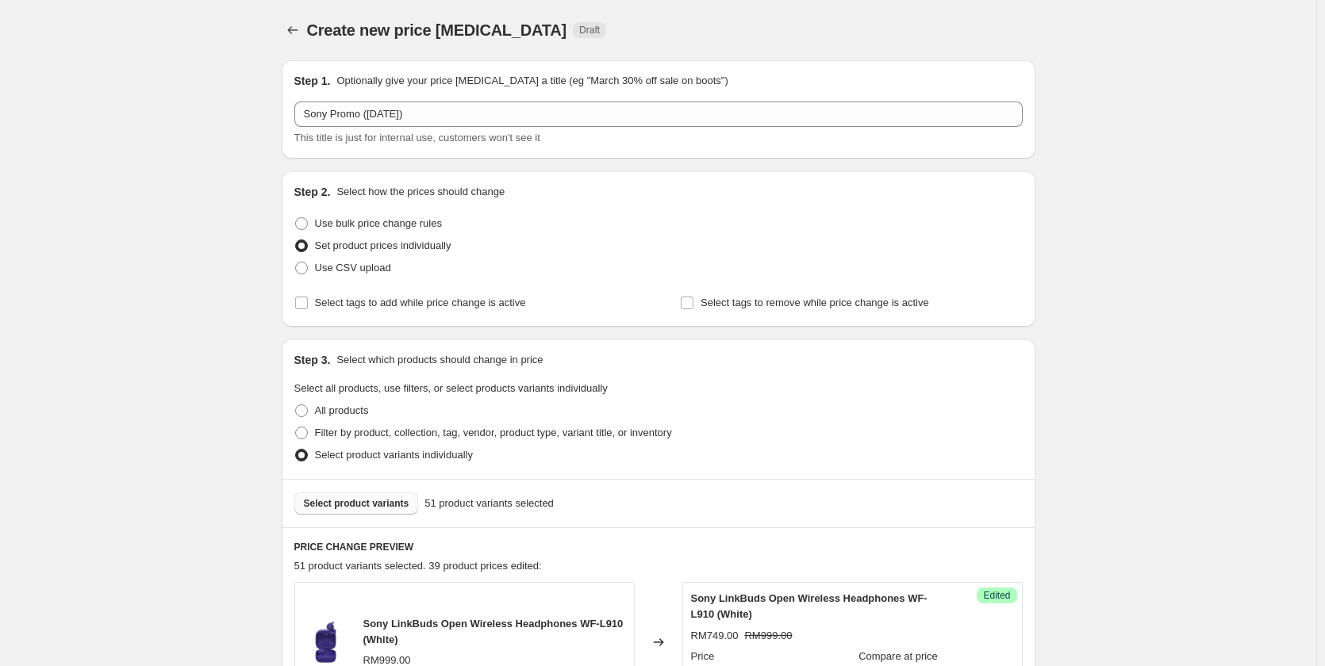
click at [346, 499] on span "Select product variants" at bounding box center [356, 503] width 105 height 13
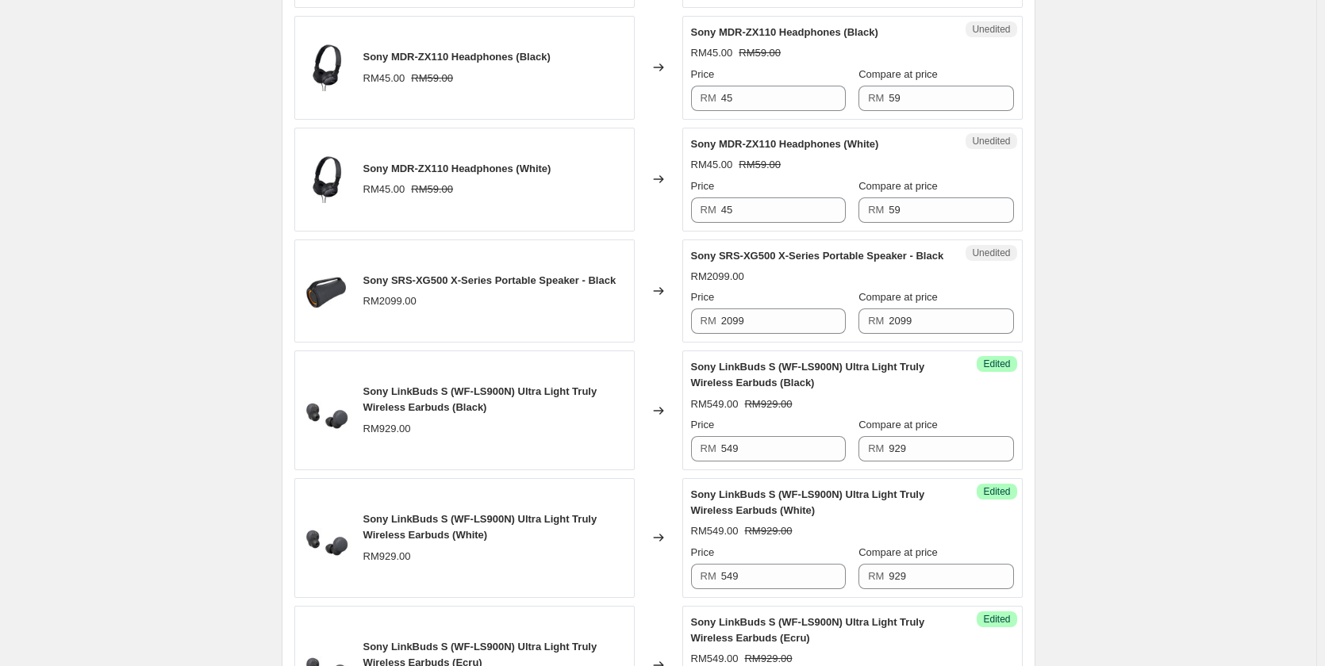
scroll to position [873, 0]
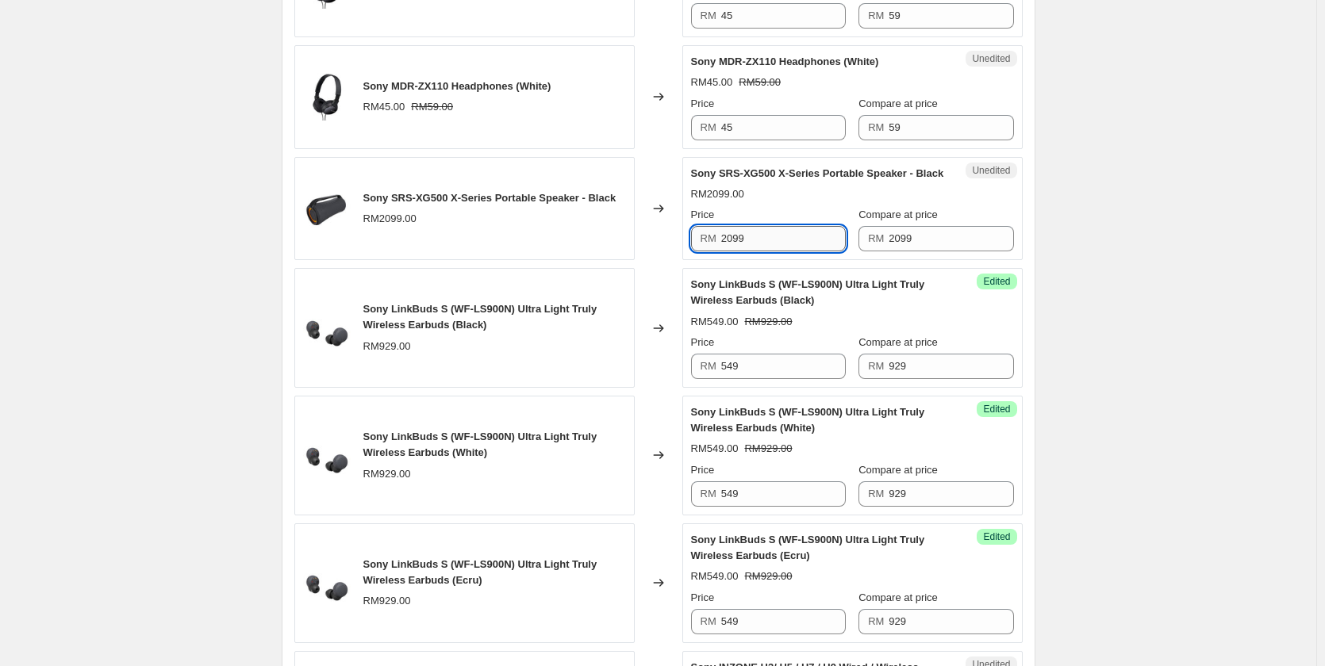
click at [796, 244] on input "2099" at bounding box center [783, 238] width 125 height 25
type input "999"
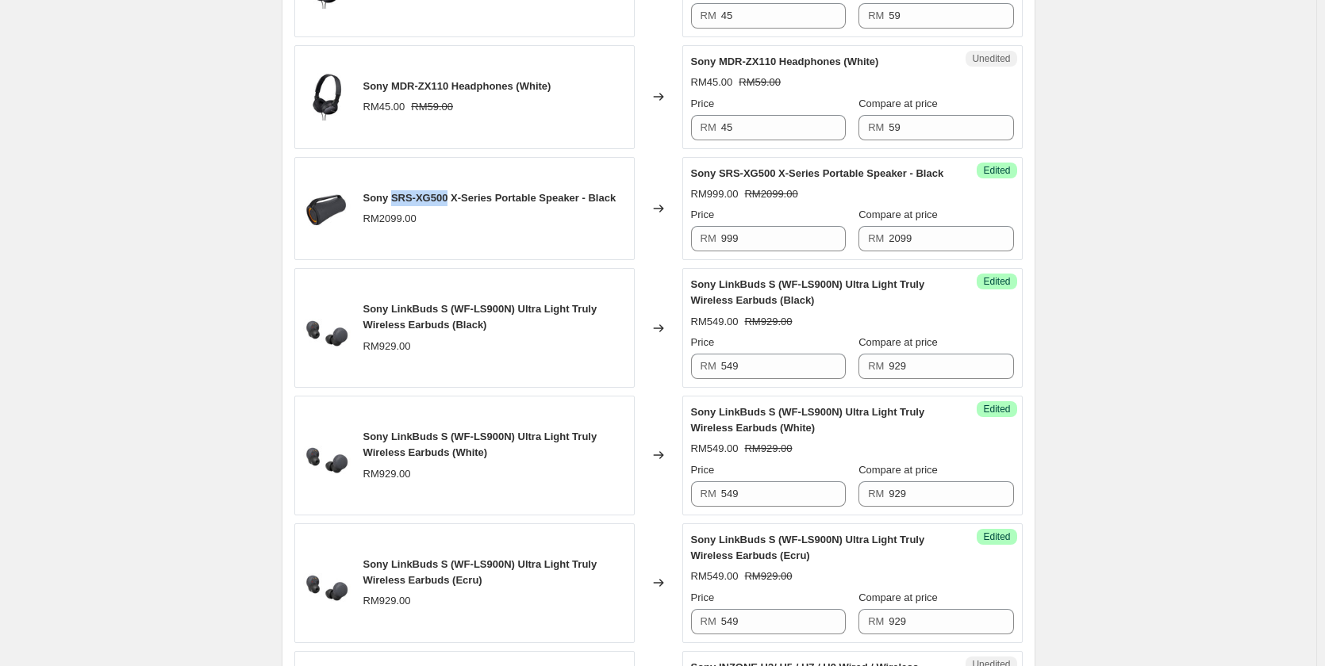
drag, startPoint x: 447, startPoint y: 198, endPoint x: 394, endPoint y: 199, distance: 52.4
click at [394, 199] on span "Sony SRS-XG500 X-Series Portable Speaker - Black" at bounding box center [489, 198] width 253 height 12
copy span "SRS-XG500"
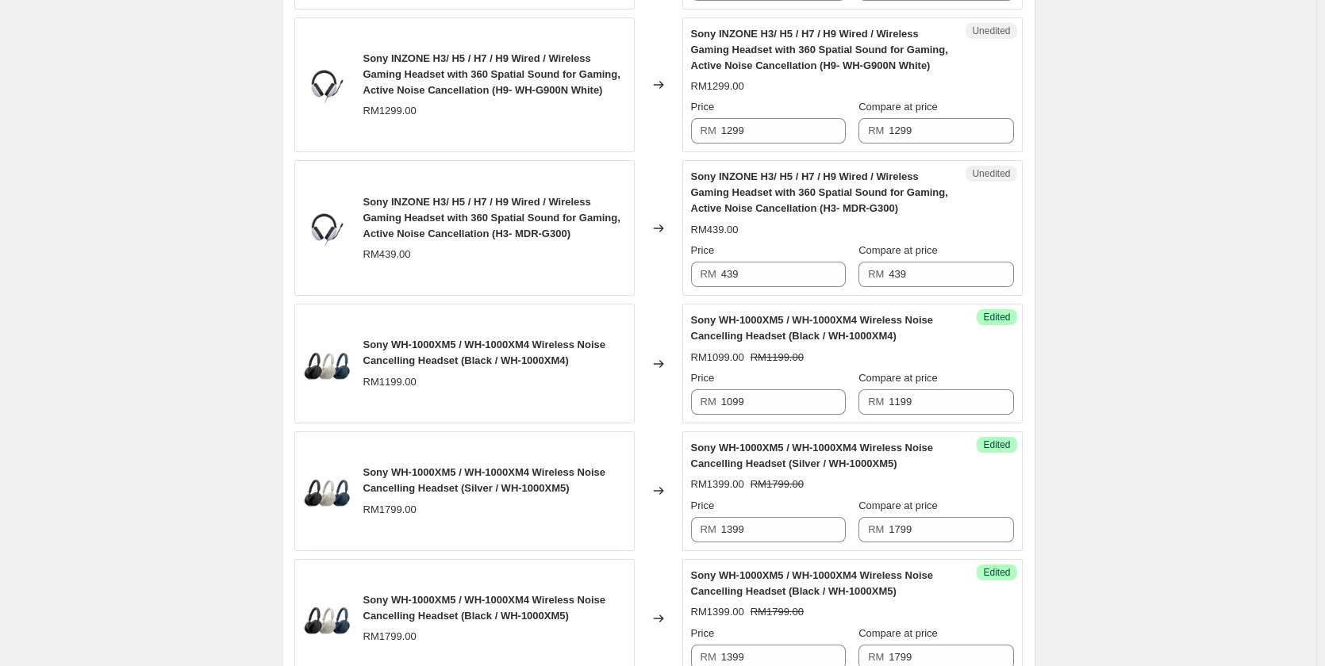
scroll to position [1507, 0]
click at [771, 256] on div "Price" at bounding box center [768, 250] width 155 height 16
click at [769, 124] on input "1299" at bounding box center [783, 129] width 125 height 25
type input "799"
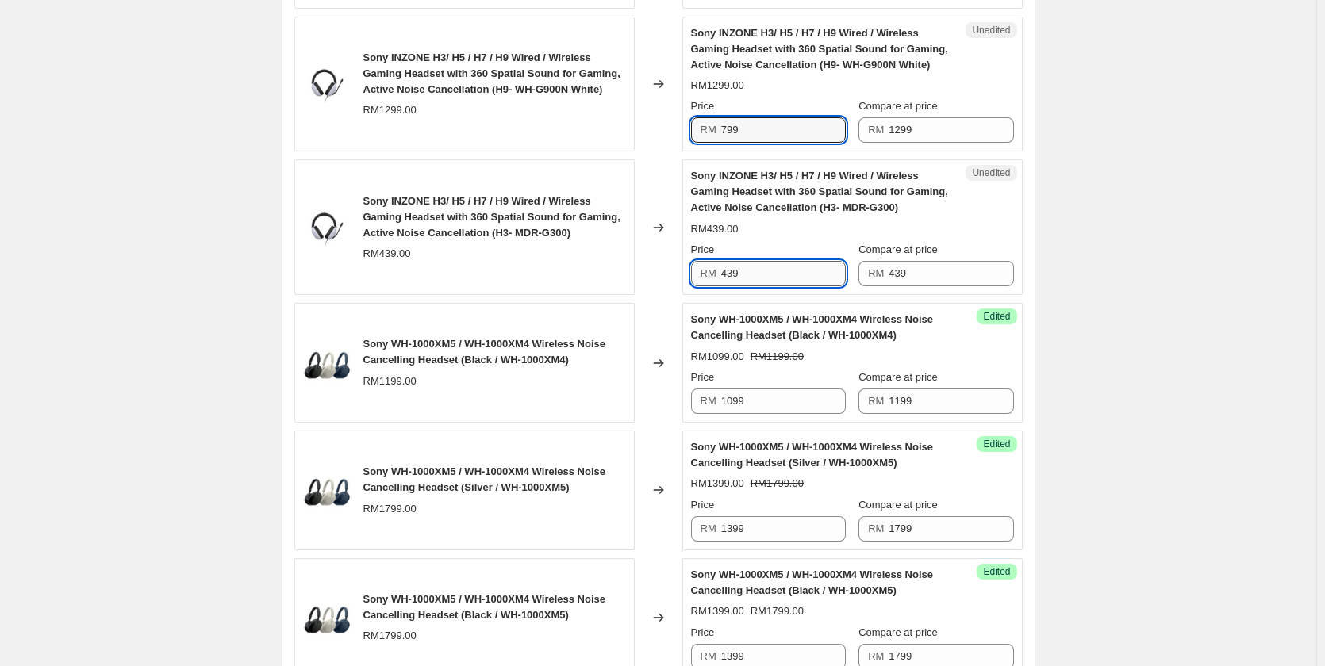
click at [752, 276] on input "439" at bounding box center [783, 273] width 125 height 25
type input "299"
click at [770, 232] on div "RM439.00" at bounding box center [852, 229] width 323 height 16
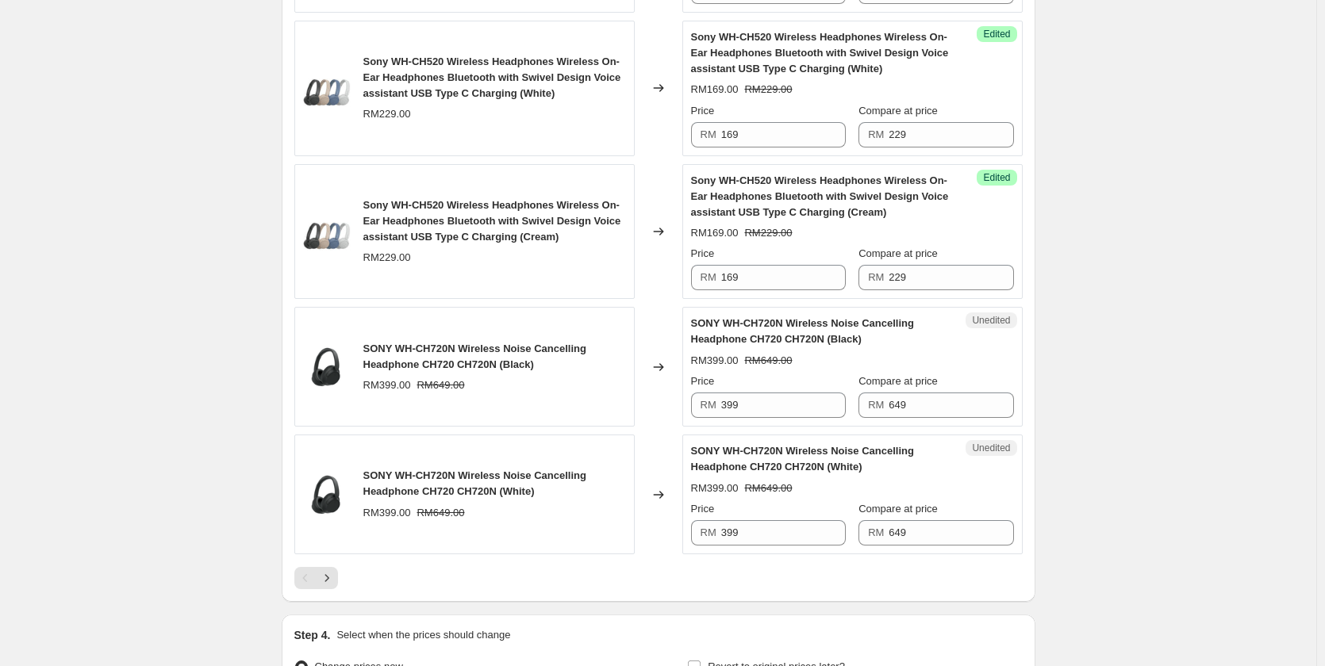
scroll to position [2618, 0]
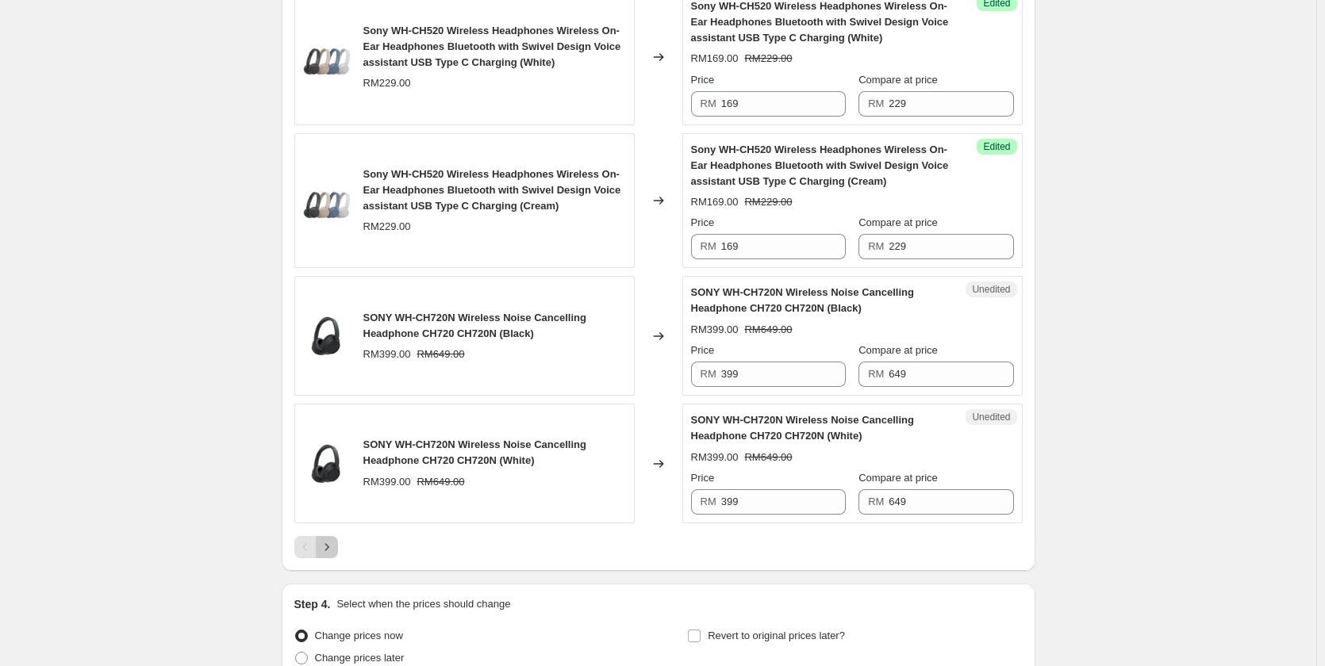
click at [326, 552] on icon "Next" at bounding box center [327, 547] width 16 height 16
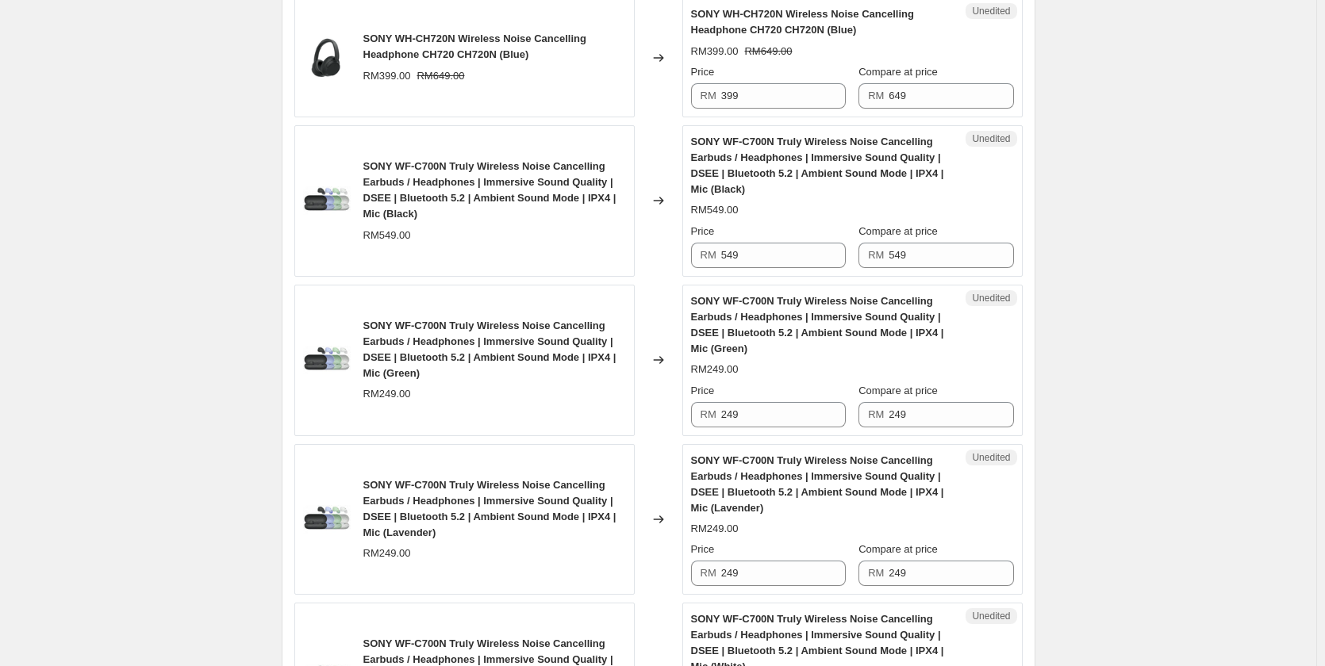
scroll to position [714, 0]
click at [764, 256] on input "549" at bounding box center [783, 253] width 125 height 25
click at [764, 256] on input "249" at bounding box center [783, 253] width 125 height 25
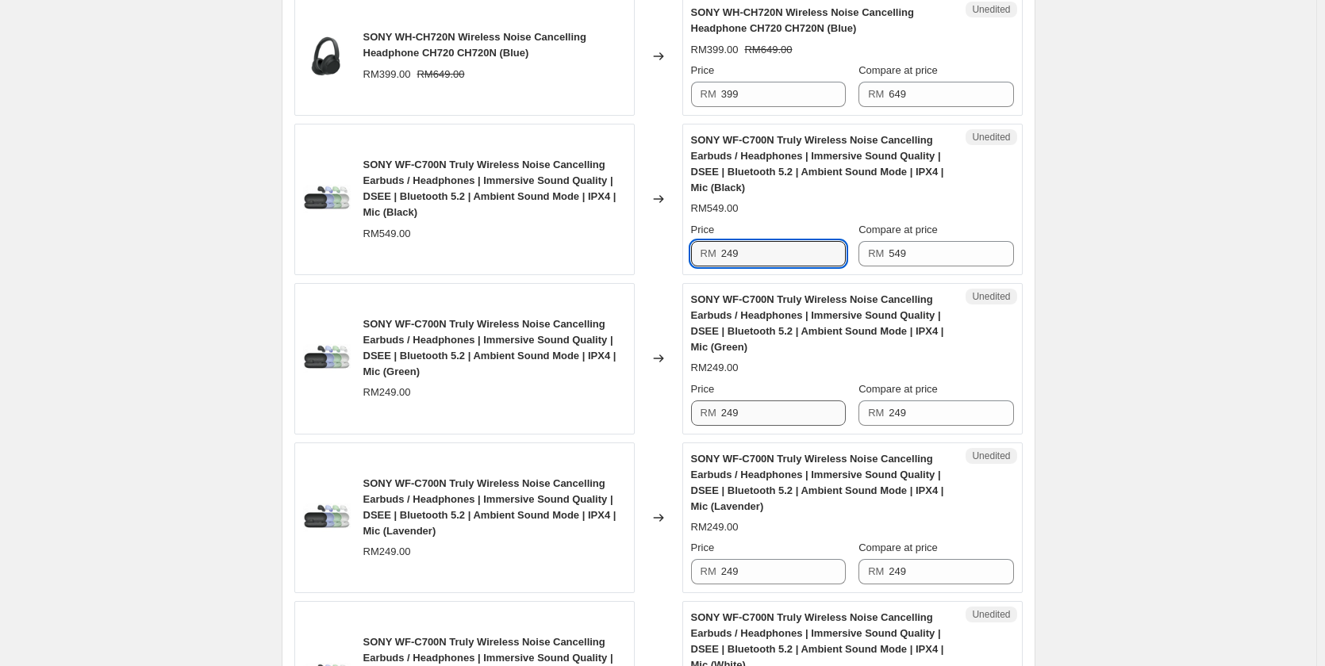
type input "249"
click at [767, 419] on input "249" at bounding box center [783, 413] width 125 height 25
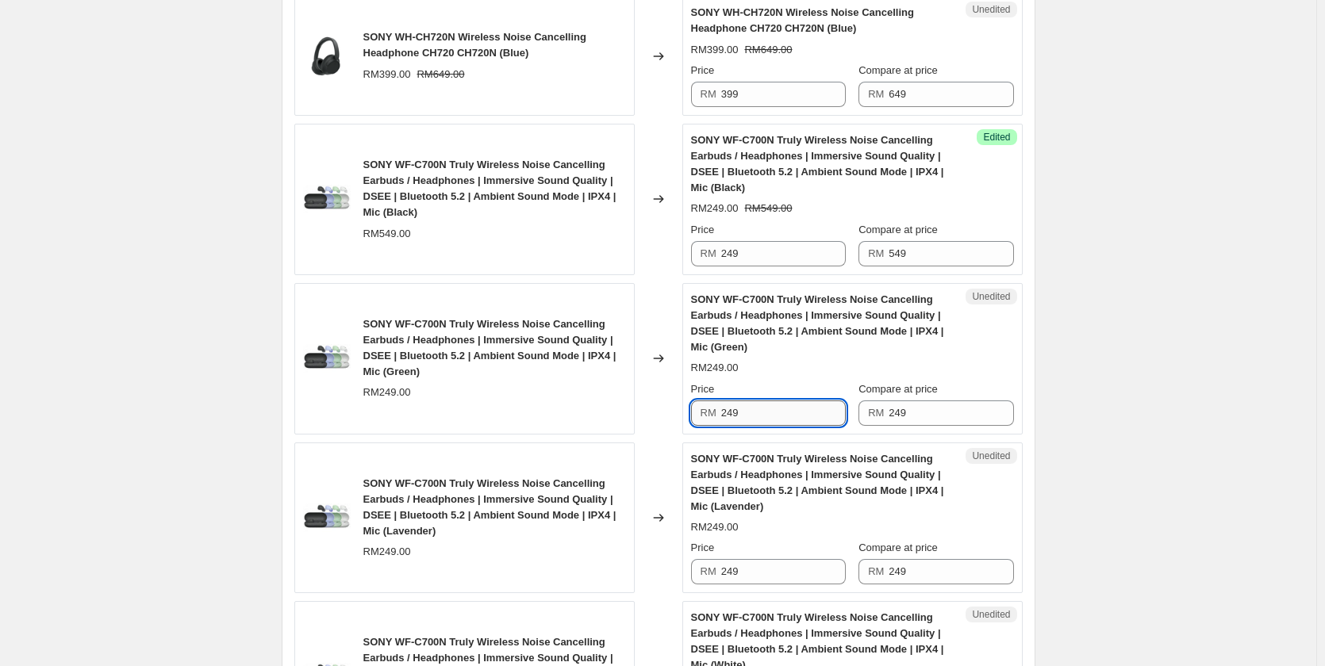
click at [767, 419] on input "249" at bounding box center [783, 413] width 125 height 25
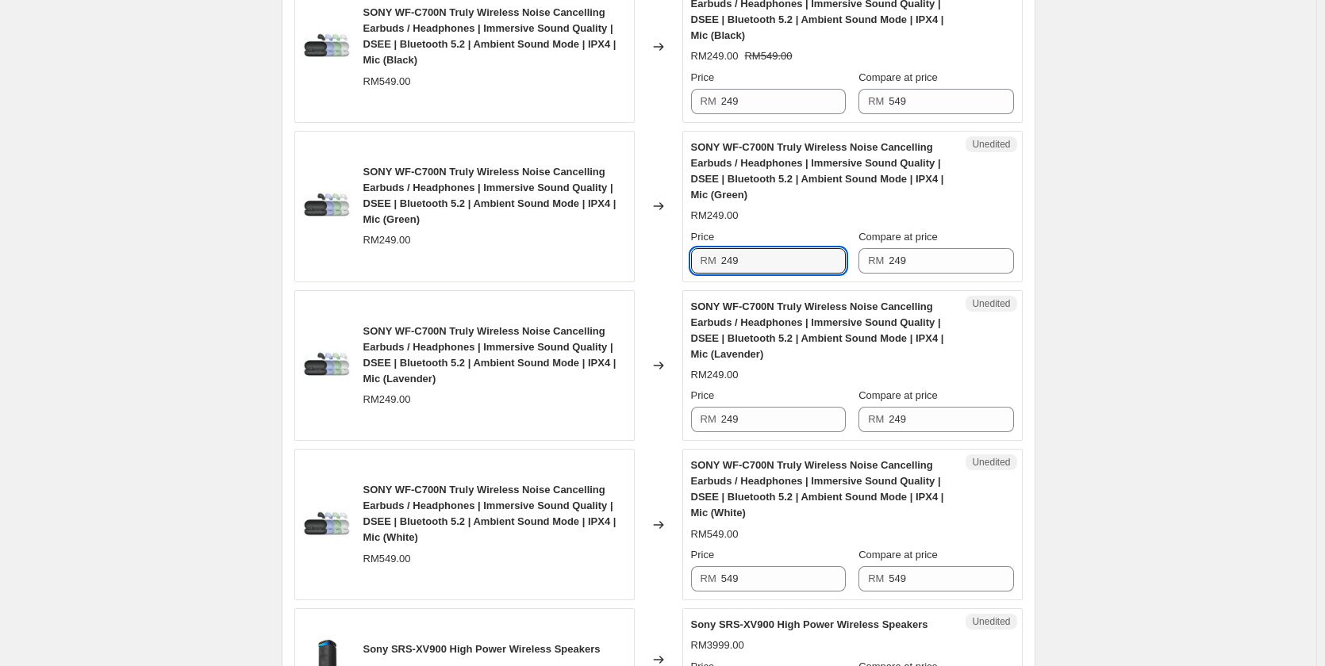
scroll to position [873, 0]
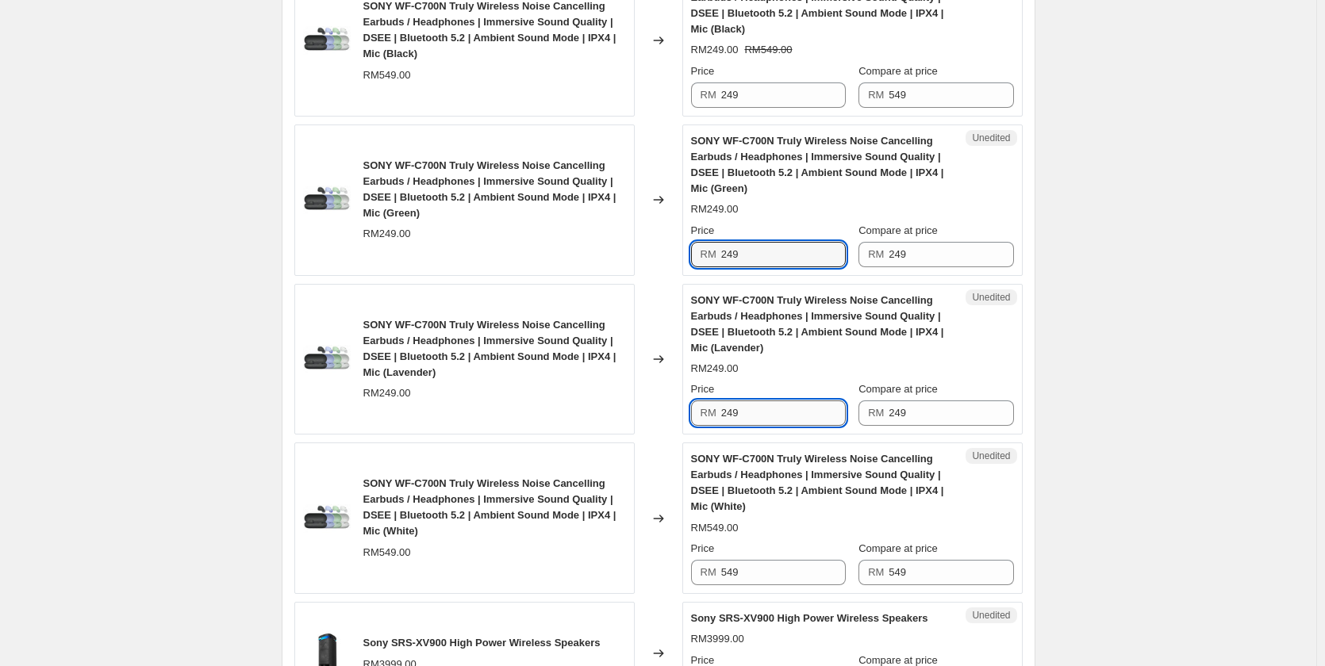
click at [739, 417] on input "249" at bounding box center [783, 413] width 125 height 25
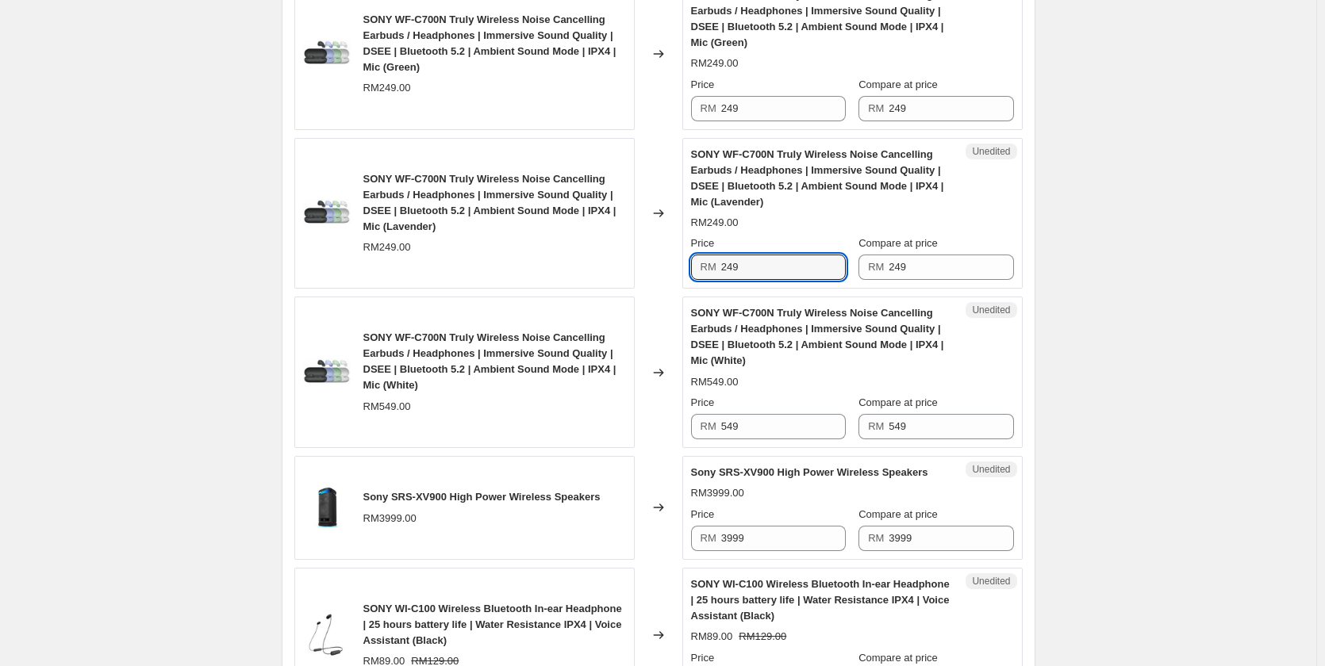
scroll to position [1031, 0]
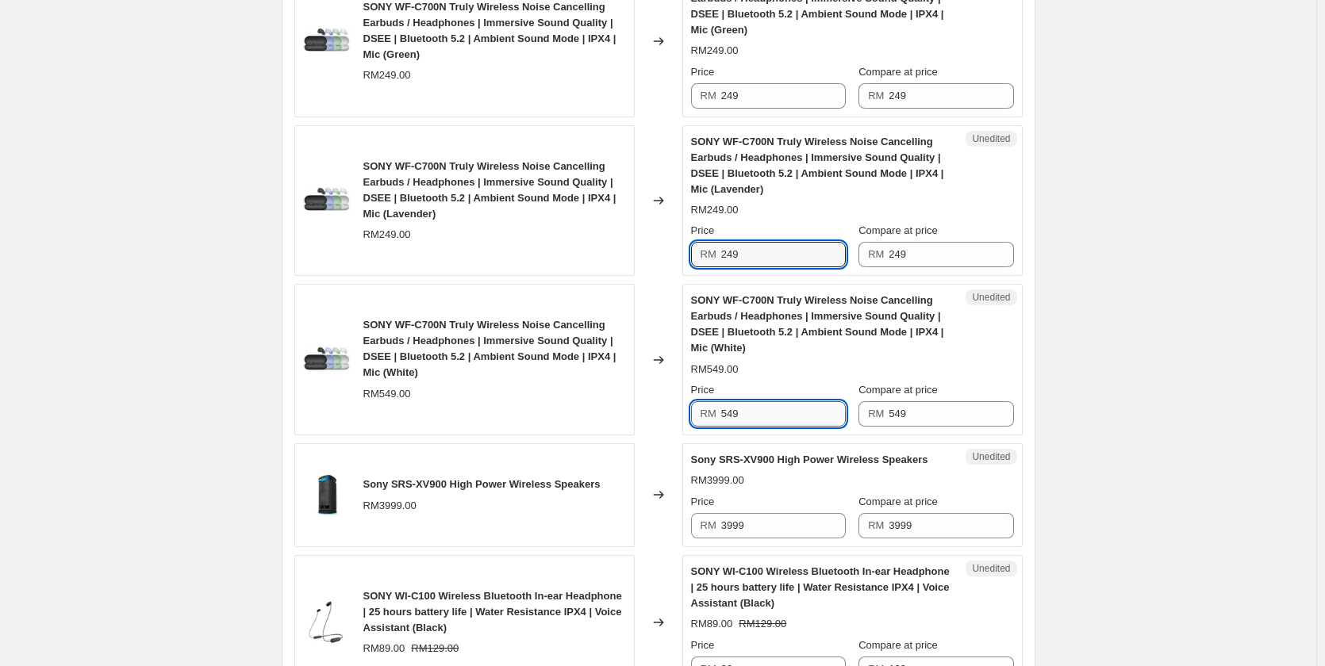
click at [751, 420] on input "549" at bounding box center [783, 413] width 125 height 25
paste input "2"
type input "249"
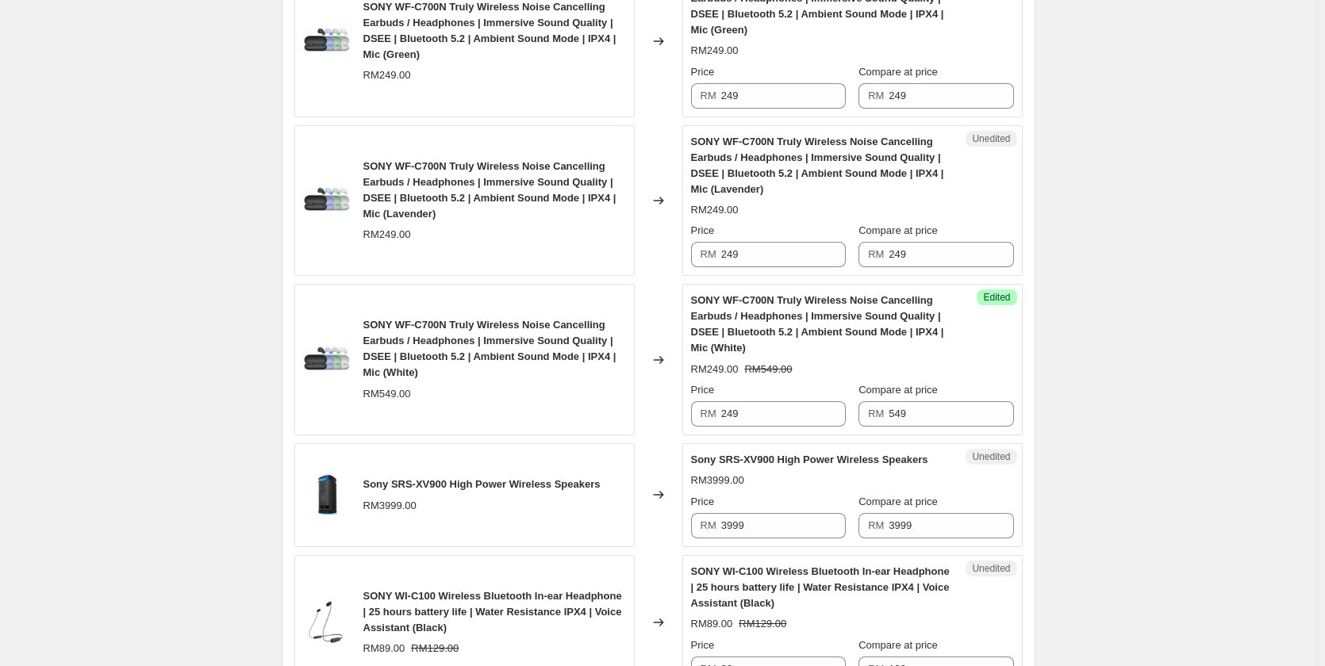
click at [783, 372] on div "RM249.00 RM549.00" at bounding box center [852, 370] width 323 height 16
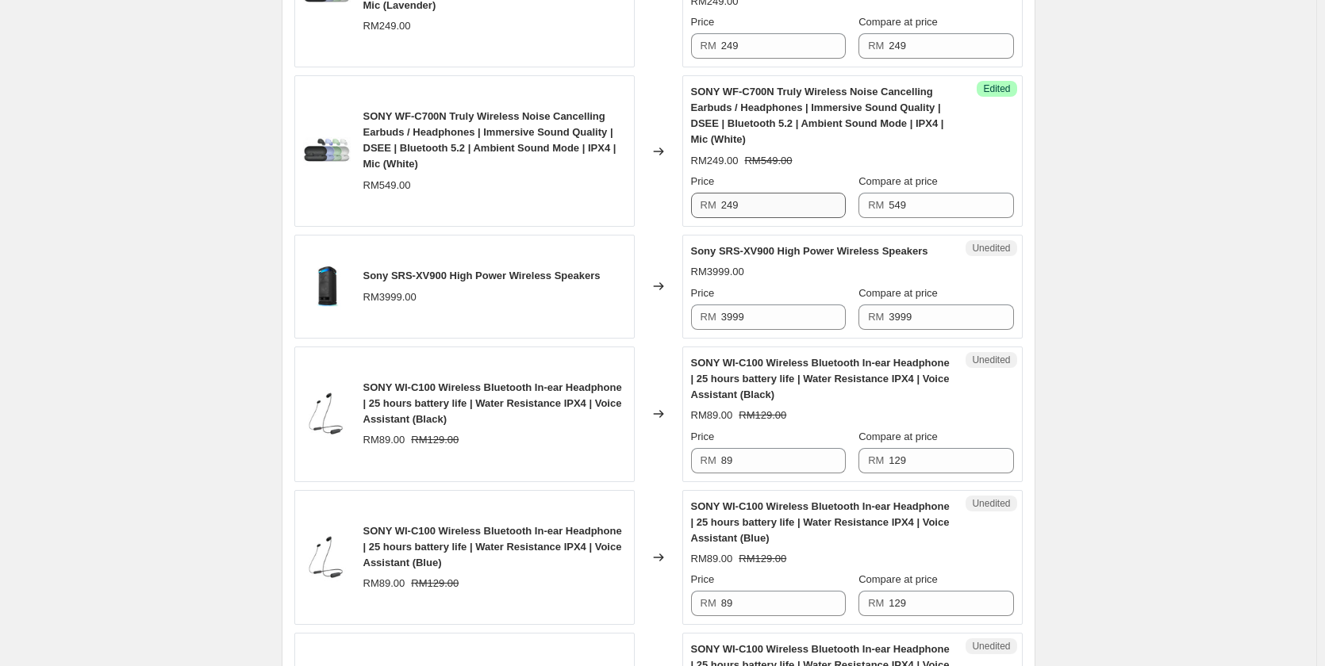
scroll to position [1269, 0]
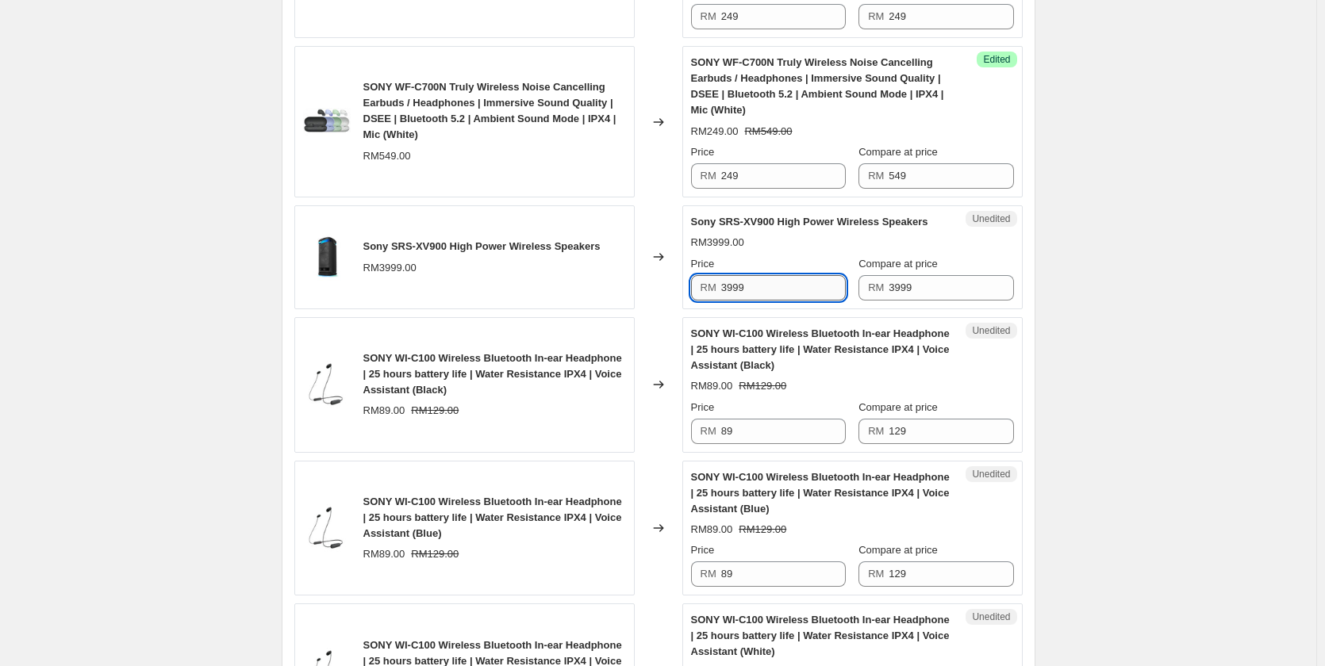
click at [767, 287] on input "3999" at bounding box center [783, 287] width 125 height 25
type input "2999"
click at [758, 321] on div "Unedited SONY WI-C100 Wireless Bluetooth In-ear Headphone | 25 hours battery li…" at bounding box center [852, 385] width 340 height 136
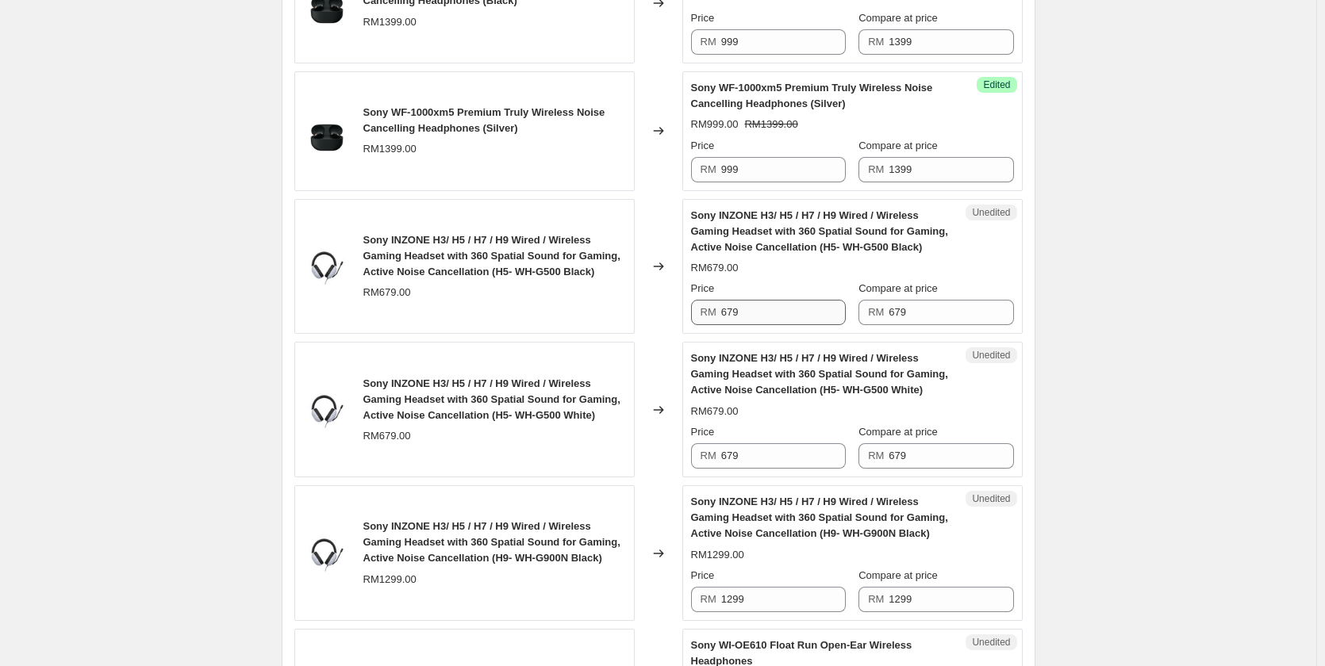
scroll to position [2221, 0]
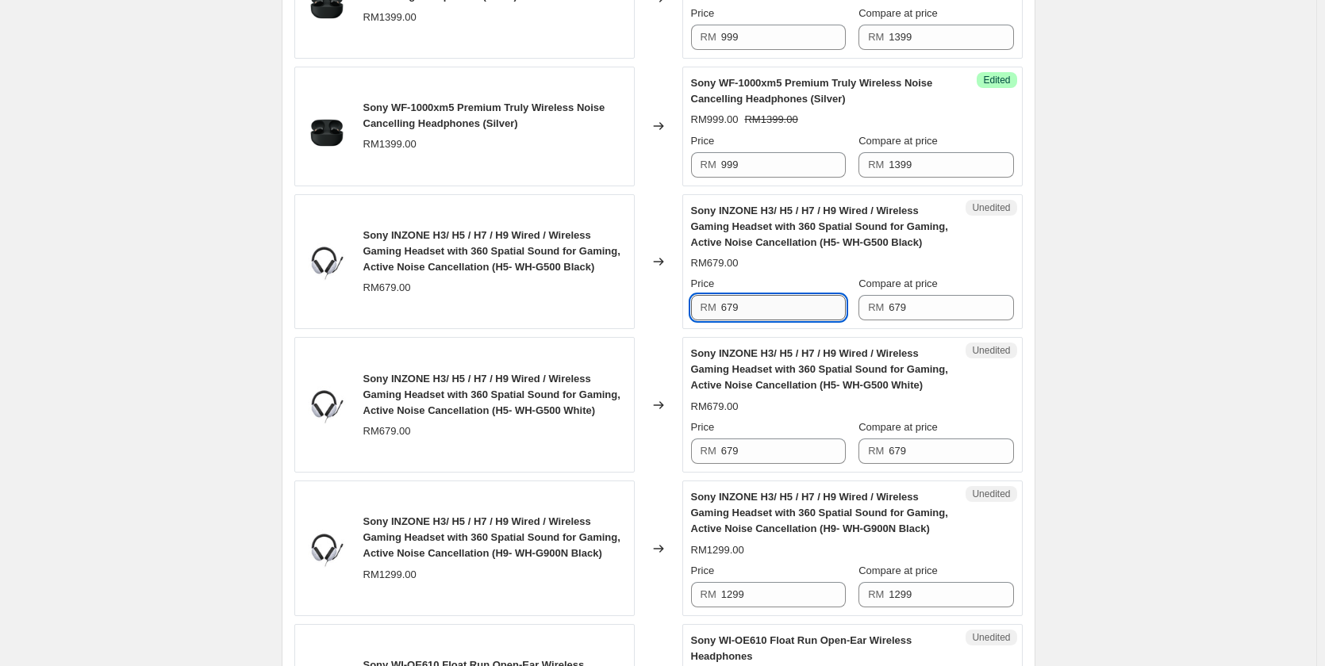
click at [754, 311] on input "679" at bounding box center [783, 307] width 125 height 25
click at [754, 313] on input "679" at bounding box center [783, 307] width 125 height 25
type input "499"
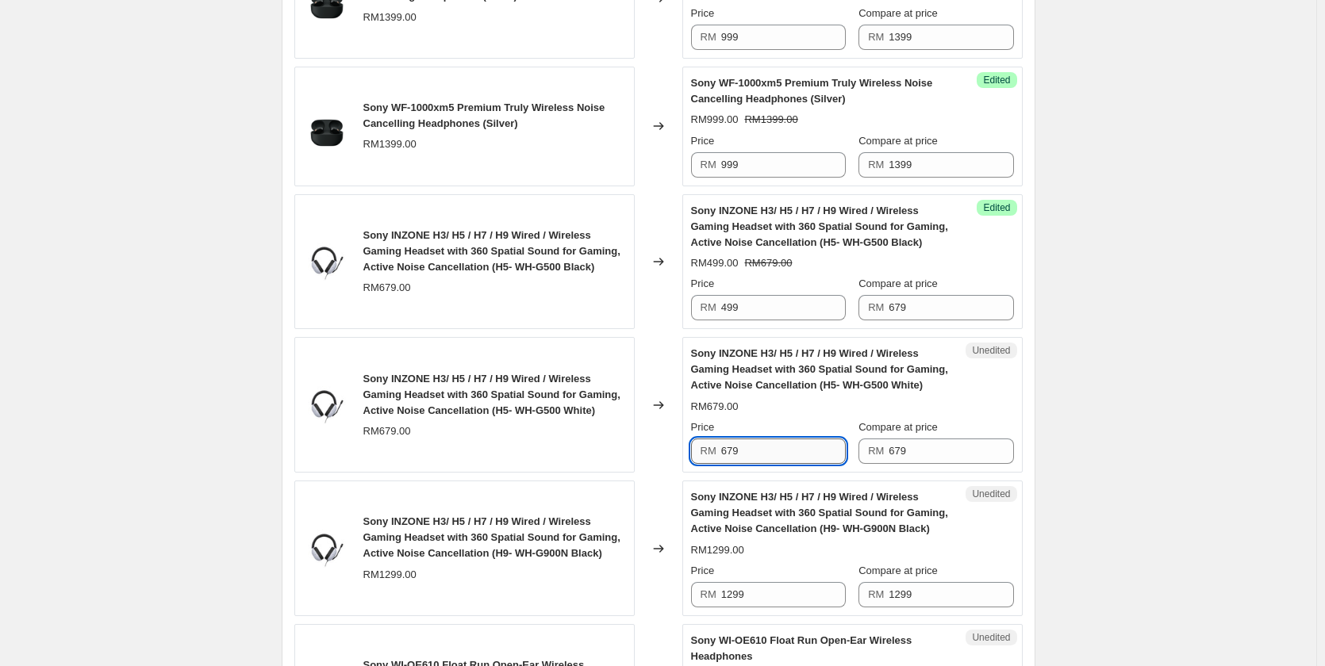
click at [758, 450] on input "679" at bounding box center [783, 451] width 125 height 25
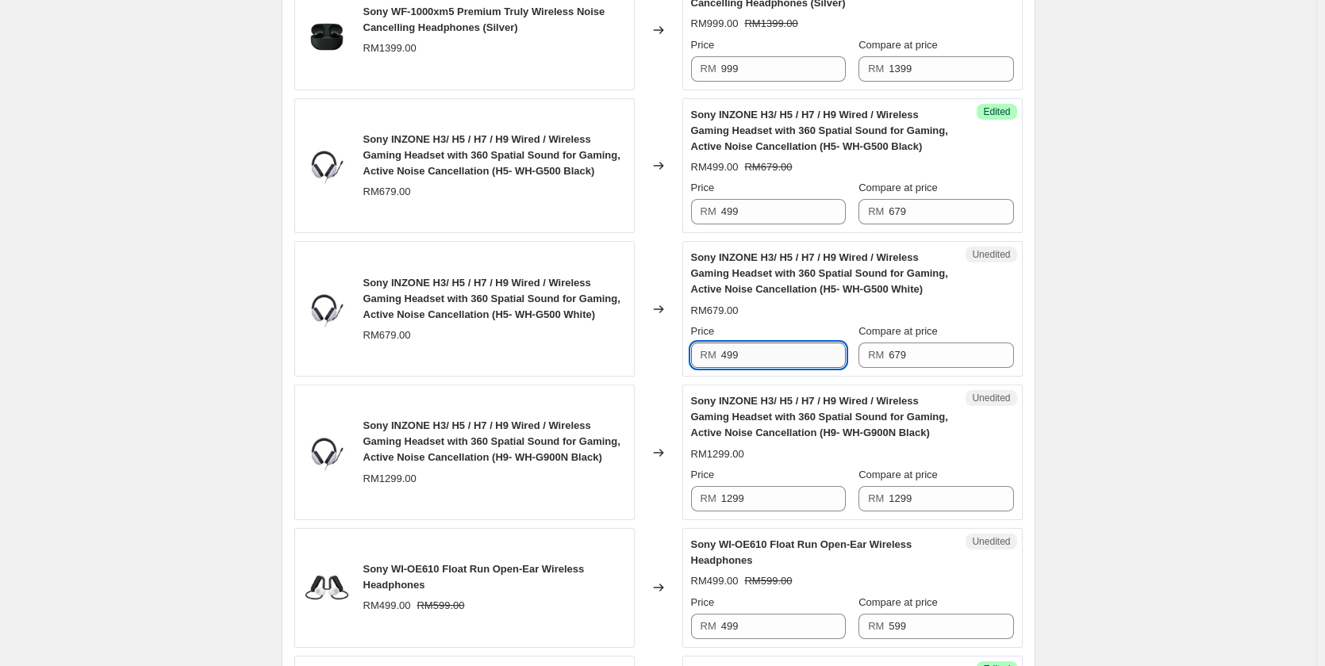
scroll to position [2459, 0]
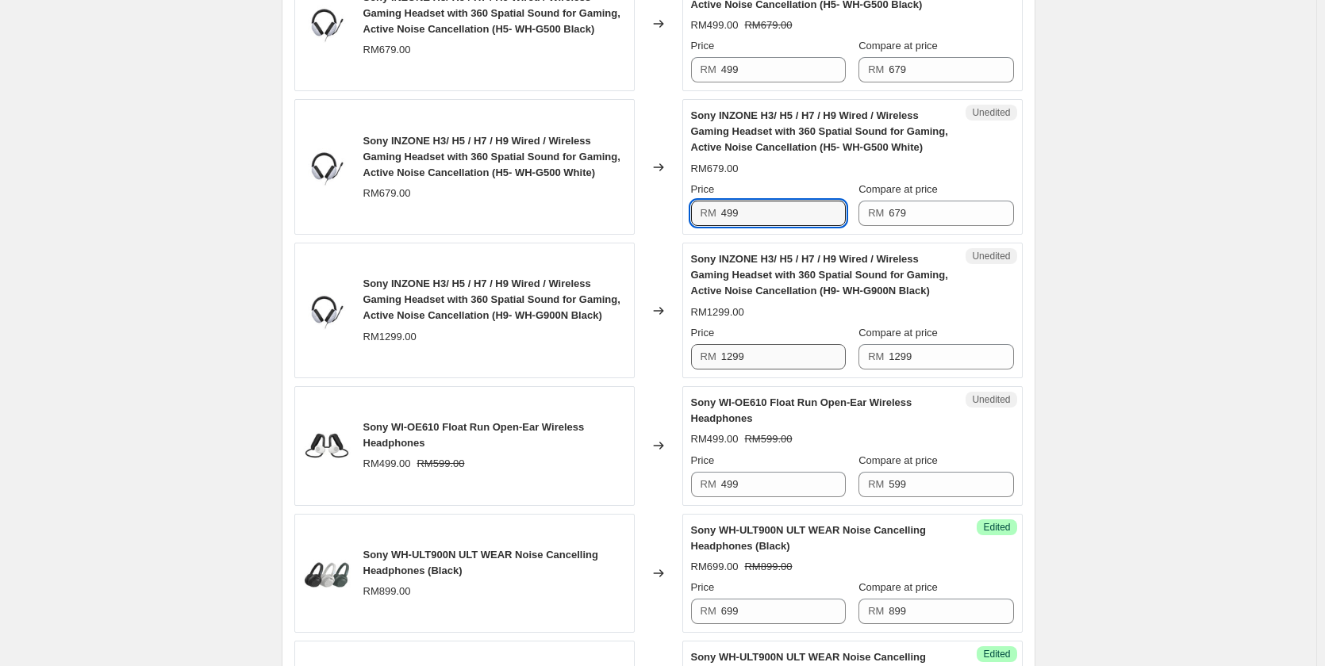
type input "499"
click at [781, 366] on input "1299" at bounding box center [783, 356] width 125 height 25
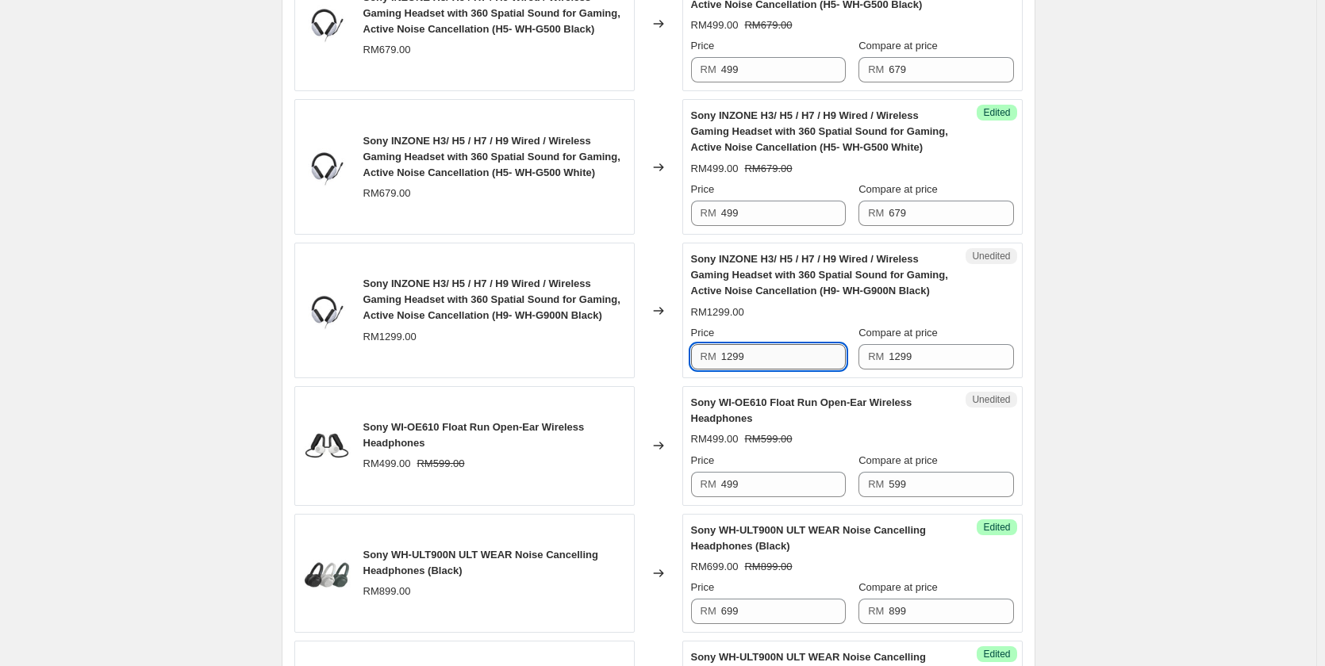
click at [781, 366] on input "1299" at bounding box center [783, 356] width 125 height 25
type input "799"
click at [635, 350] on div "Sony INZONE H3/ H5 / H7 / H9 Wired / Wireless Gaming Headset with 360 Spatial S…" at bounding box center [464, 311] width 340 height 136
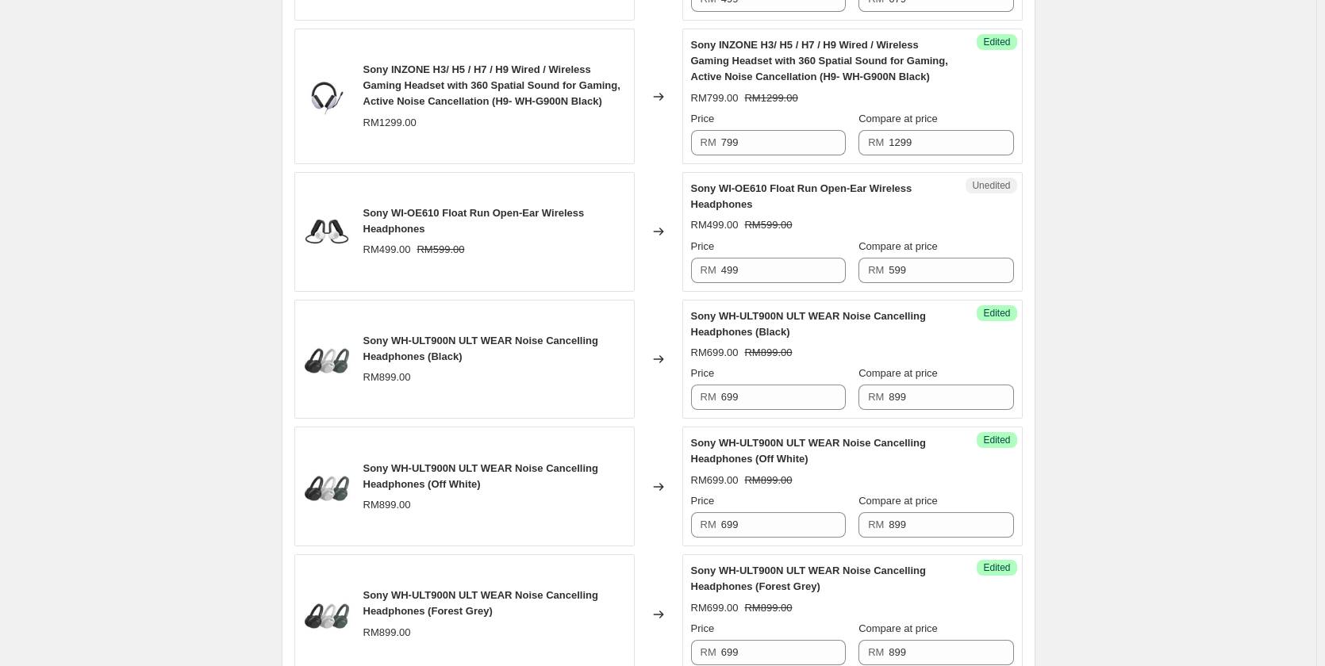
scroll to position [2697, 0]
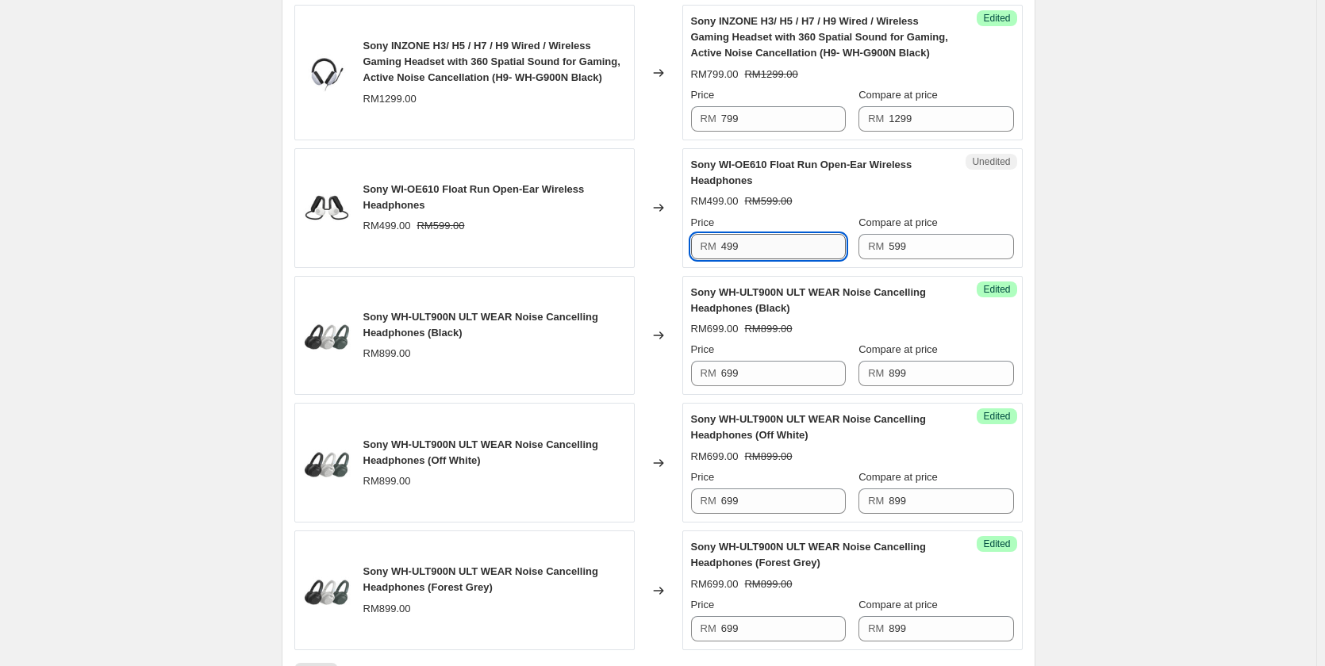
click at [784, 236] on input "499" at bounding box center [783, 246] width 125 height 25
type input "499"
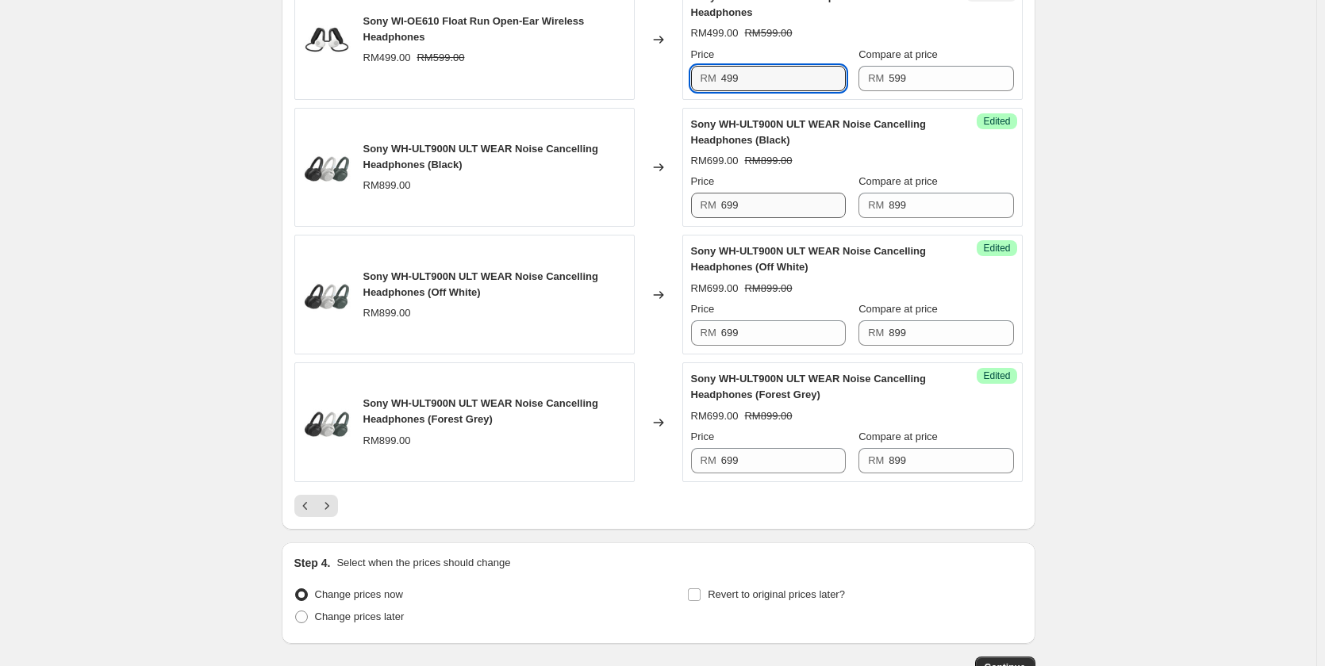
scroll to position [2935, 0]
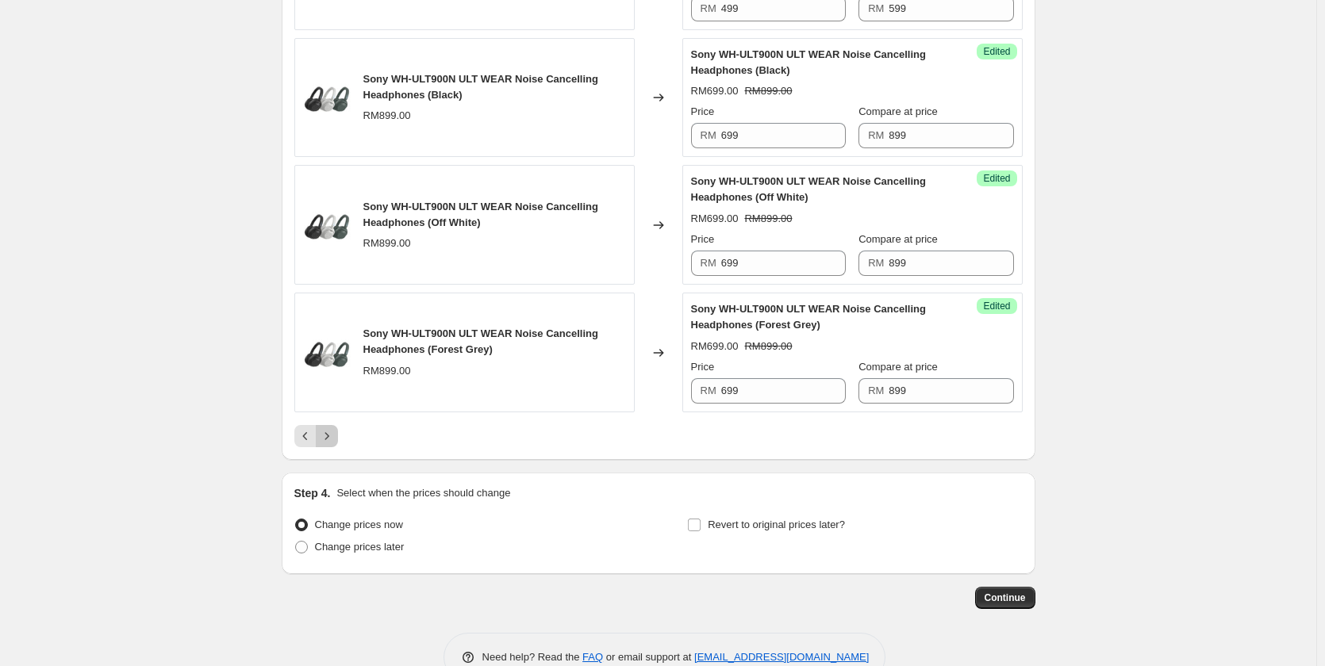
click at [335, 432] on icon "Next" at bounding box center [327, 436] width 16 height 16
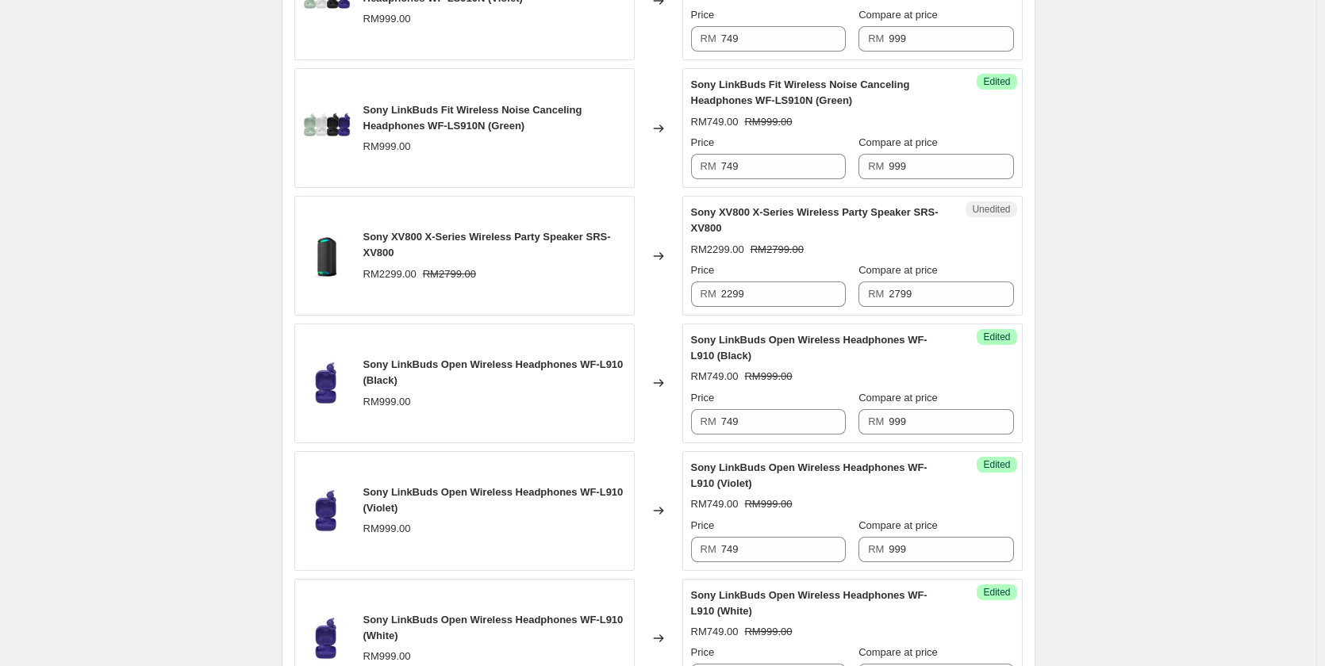
scroll to position [1610, 0]
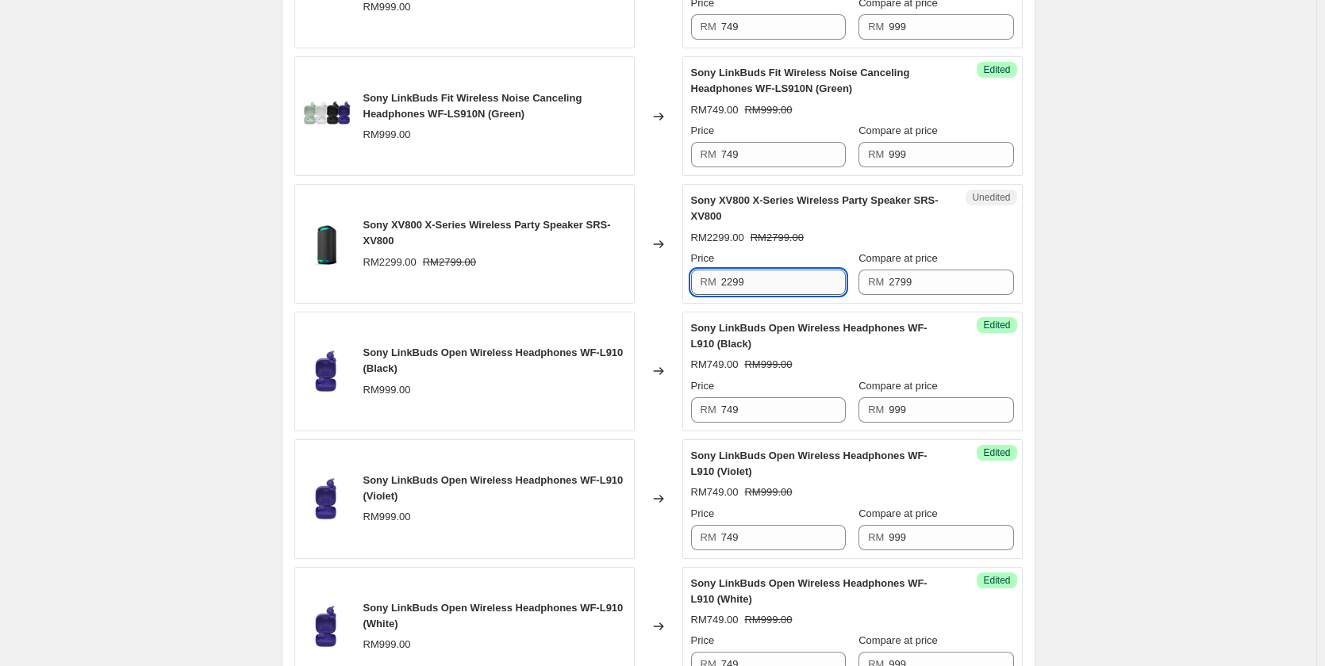
click at [739, 278] on input "2299" at bounding box center [783, 282] width 125 height 25
type input "2299"
click at [1007, 219] on div "Unedited Sony XV800 X-Series Wireless Party Speaker SRS-XV800 RM2299.00 RM2799.…" at bounding box center [852, 244] width 340 height 120
click at [1088, 234] on div "Create new price change job. This page is ready Create new price change job Dra…" at bounding box center [658, 83] width 1316 height 3387
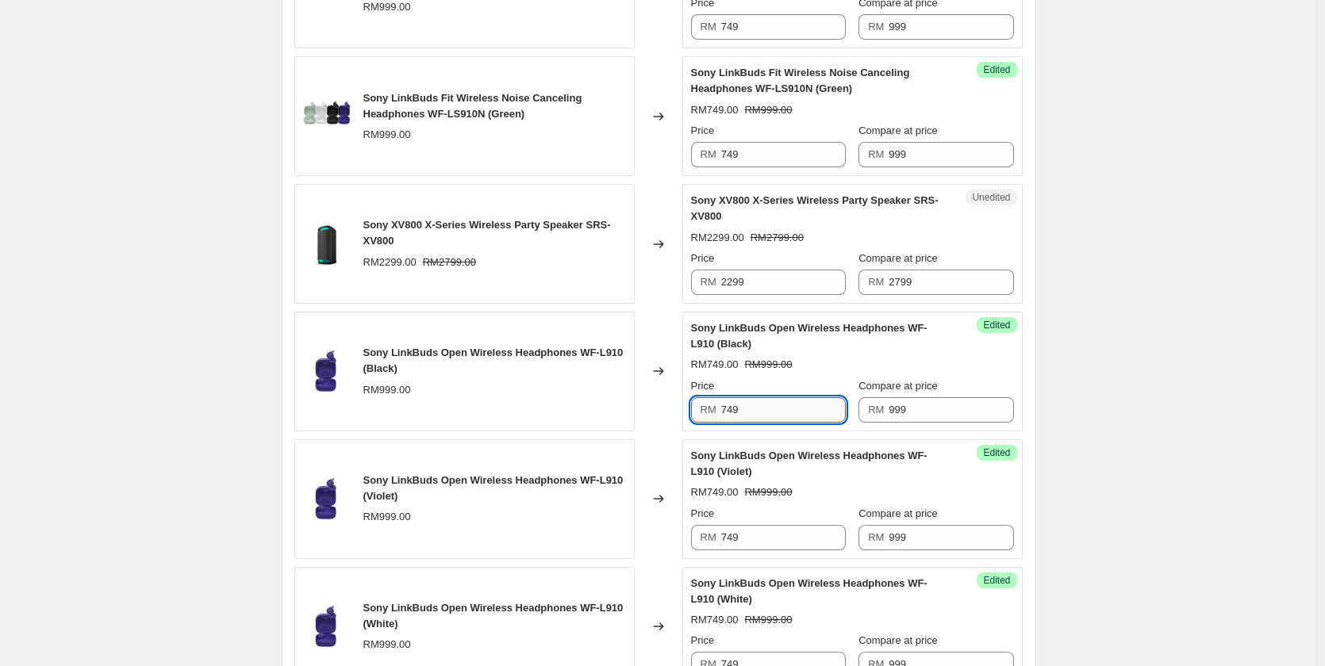
click at [748, 401] on input "749" at bounding box center [783, 409] width 125 height 25
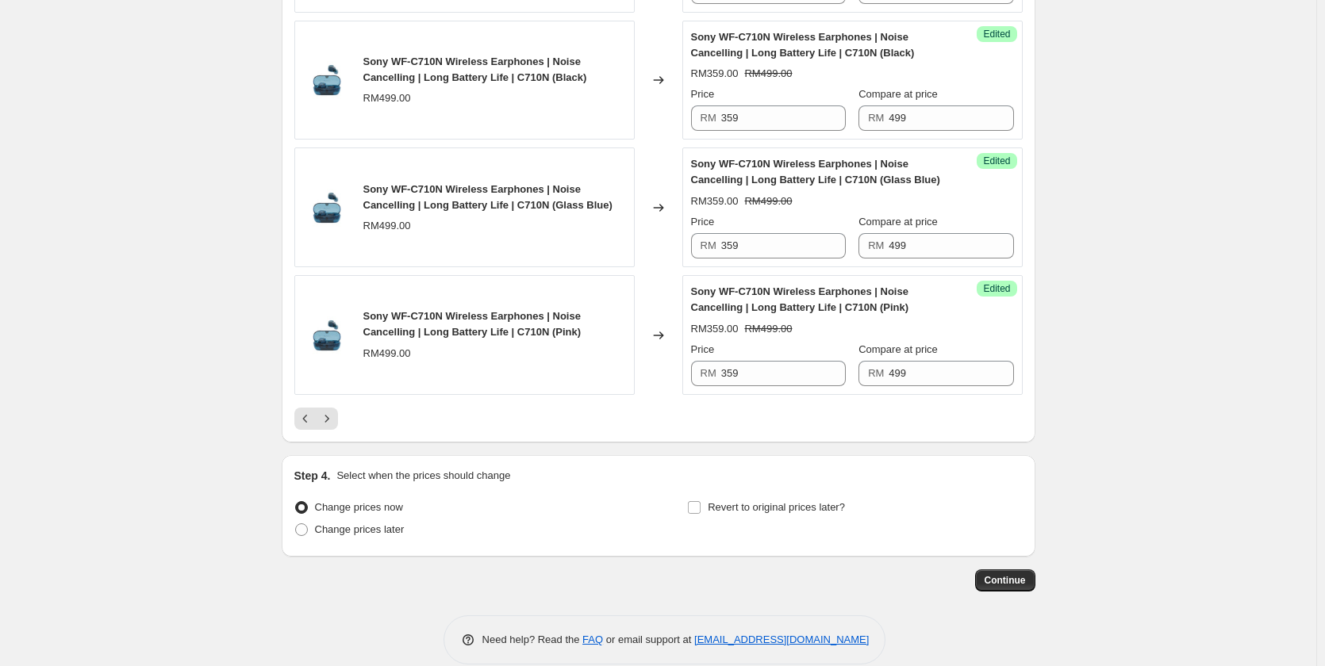
scroll to position [2721, 0]
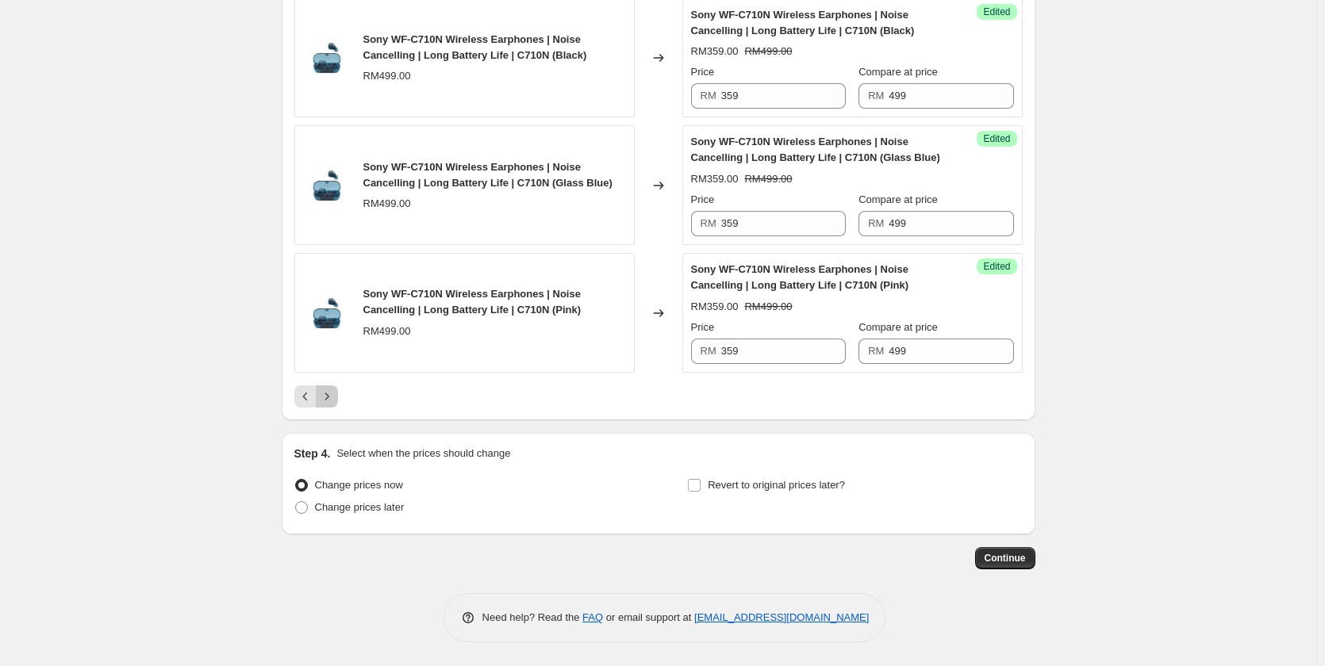
click at [338, 396] on button "Next" at bounding box center [327, 396] width 22 height 22
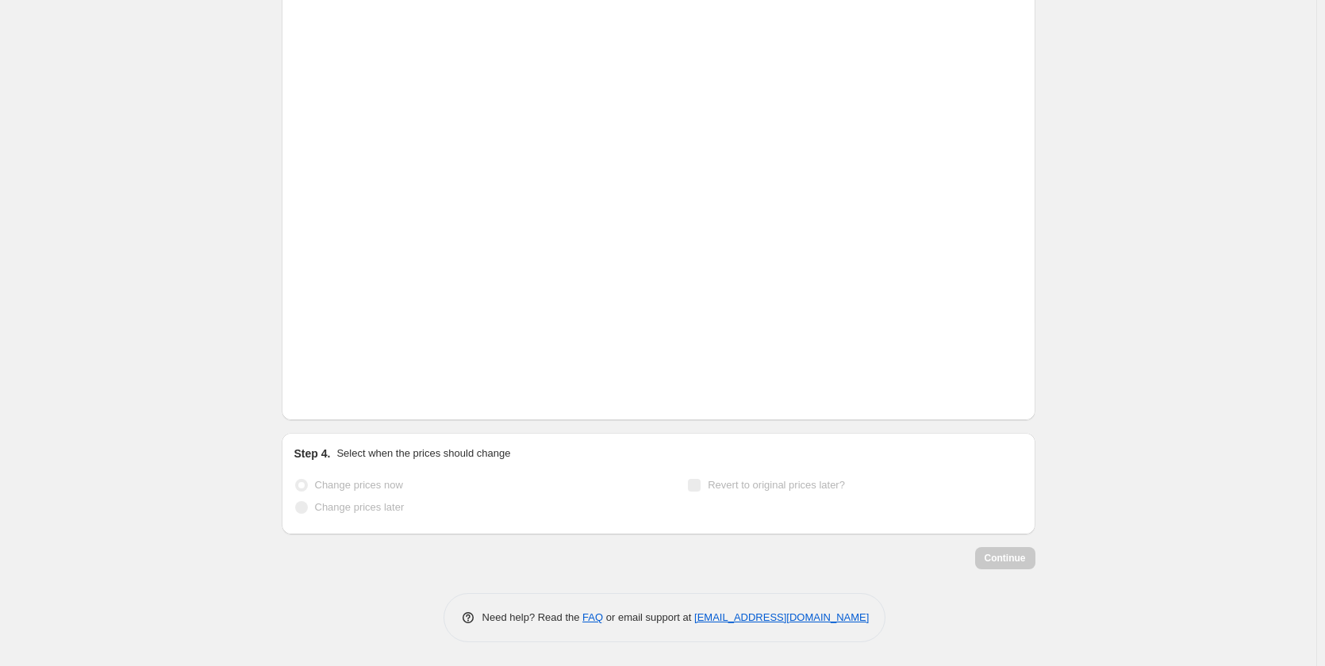
scroll to position [1270, 0]
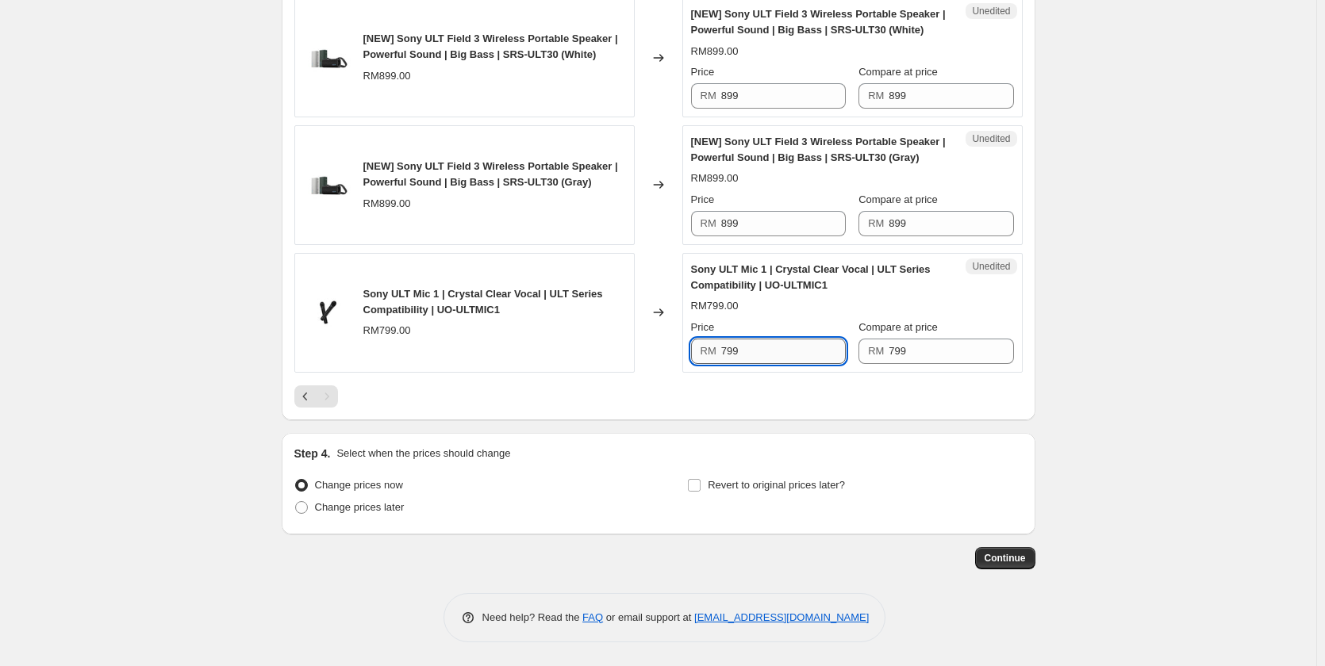
click at [819, 345] on input "799" at bounding box center [783, 351] width 125 height 25
type input "699"
click at [645, 285] on div "Changed to" at bounding box center [659, 313] width 48 height 120
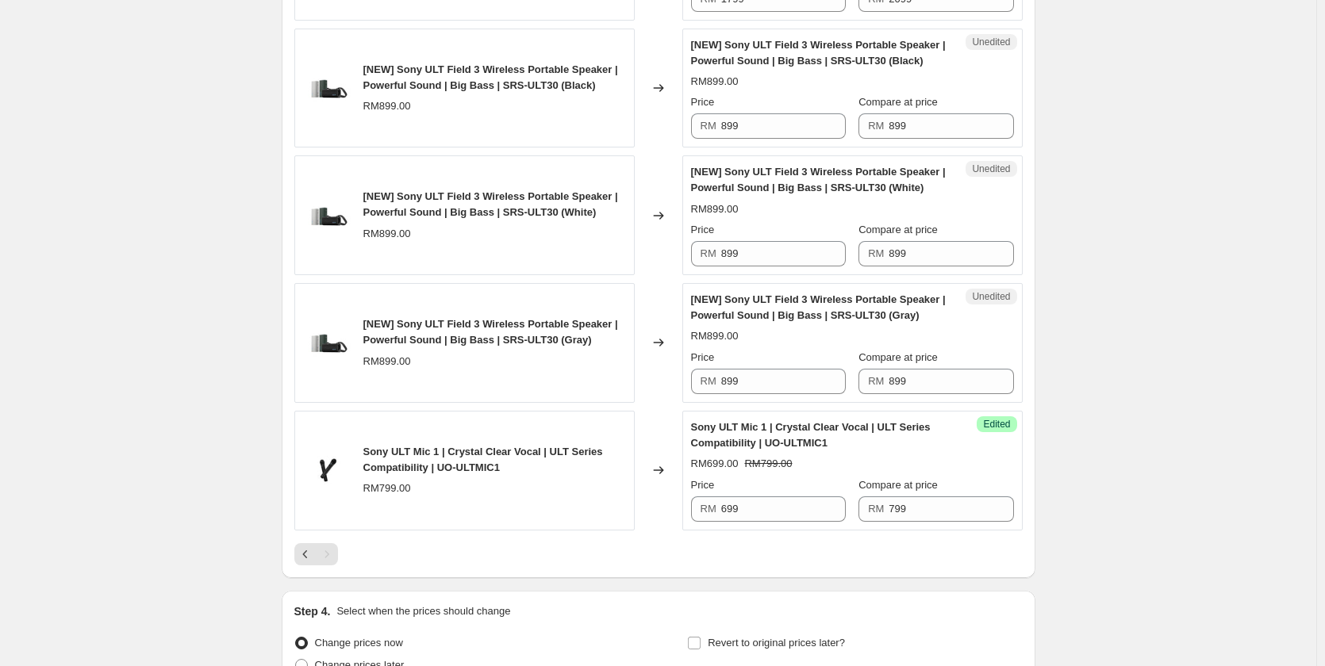
scroll to position [1111, 0]
click at [765, 380] on input "899" at bounding box center [783, 382] width 125 height 25
click at [765, 380] on input "799" at bounding box center [783, 382] width 125 height 25
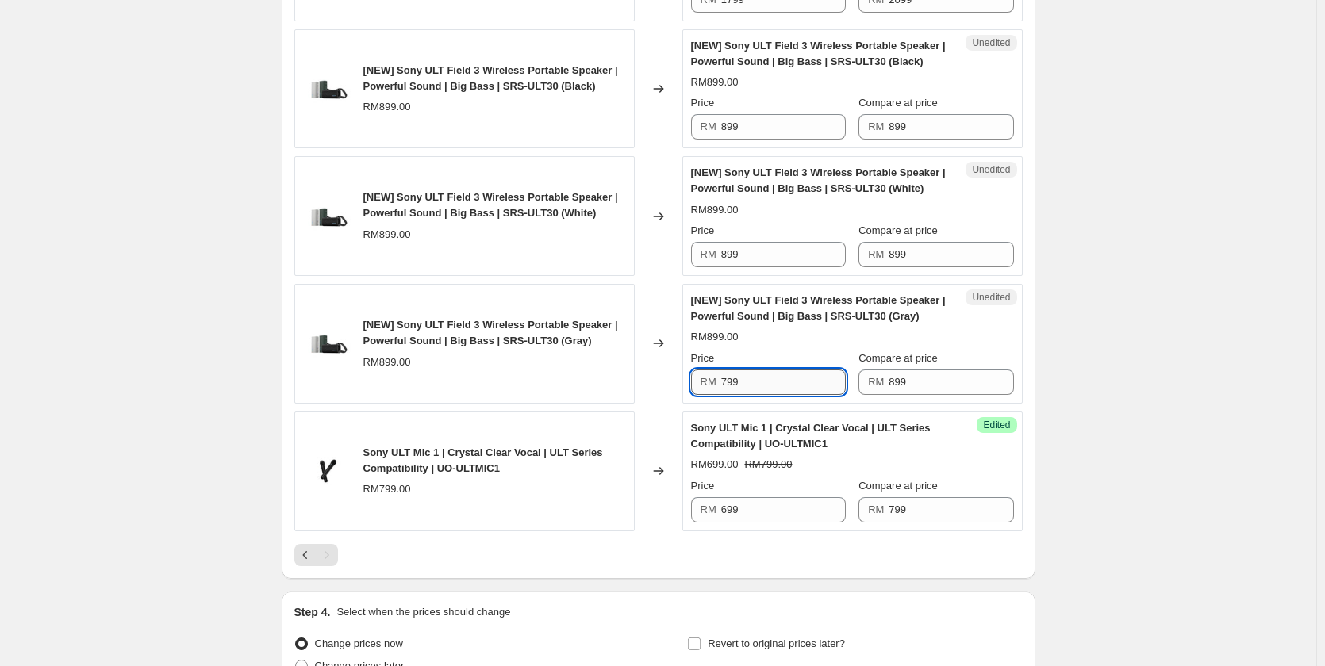
click at [765, 380] on input "799" at bounding box center [783, 382] width 125 height 25
type input "799"
click at [784, 254] on input "899" at bounding box center [783, 254] width 125 height 25
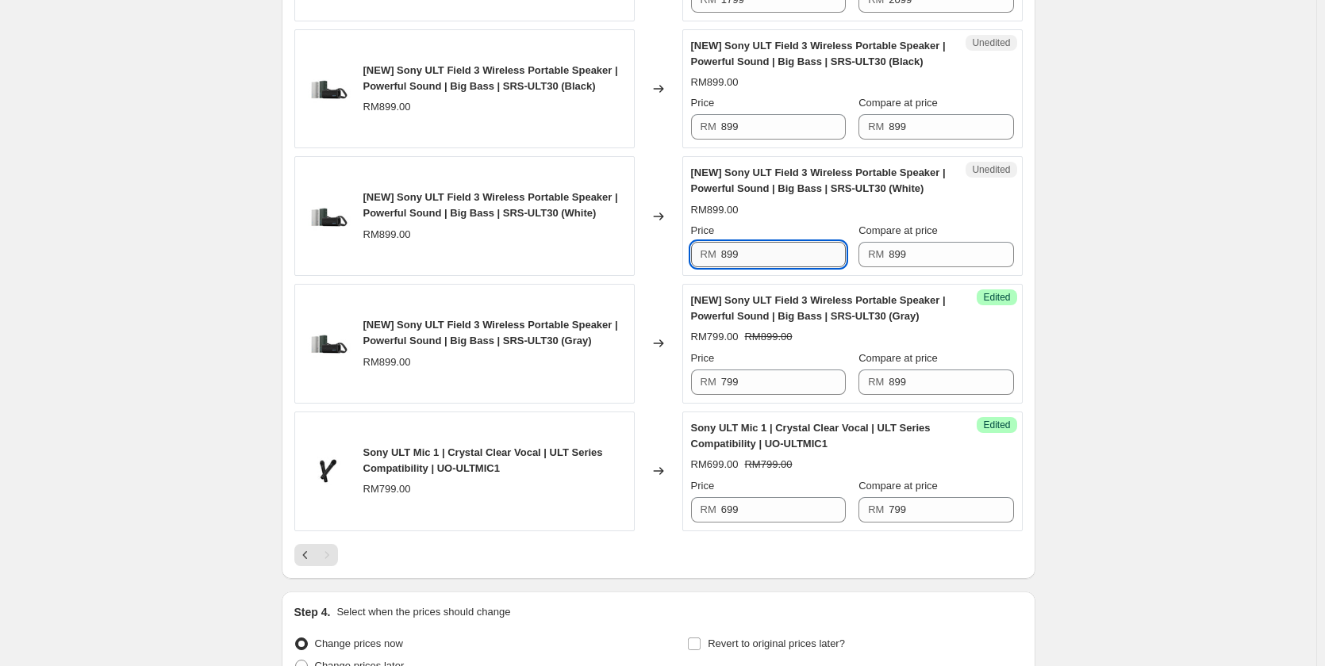
click at [784, 254] on input "899" at bounding box center [783, 254] width 125 height 25
paste input "7"
type input "799"
click at [760, 160] on div "Success Edited [NEW] Sony ULT Field 3 Wireless Portable Speaker | Powerful Soun…" at bounding box center [852, 216] width 340 height 120
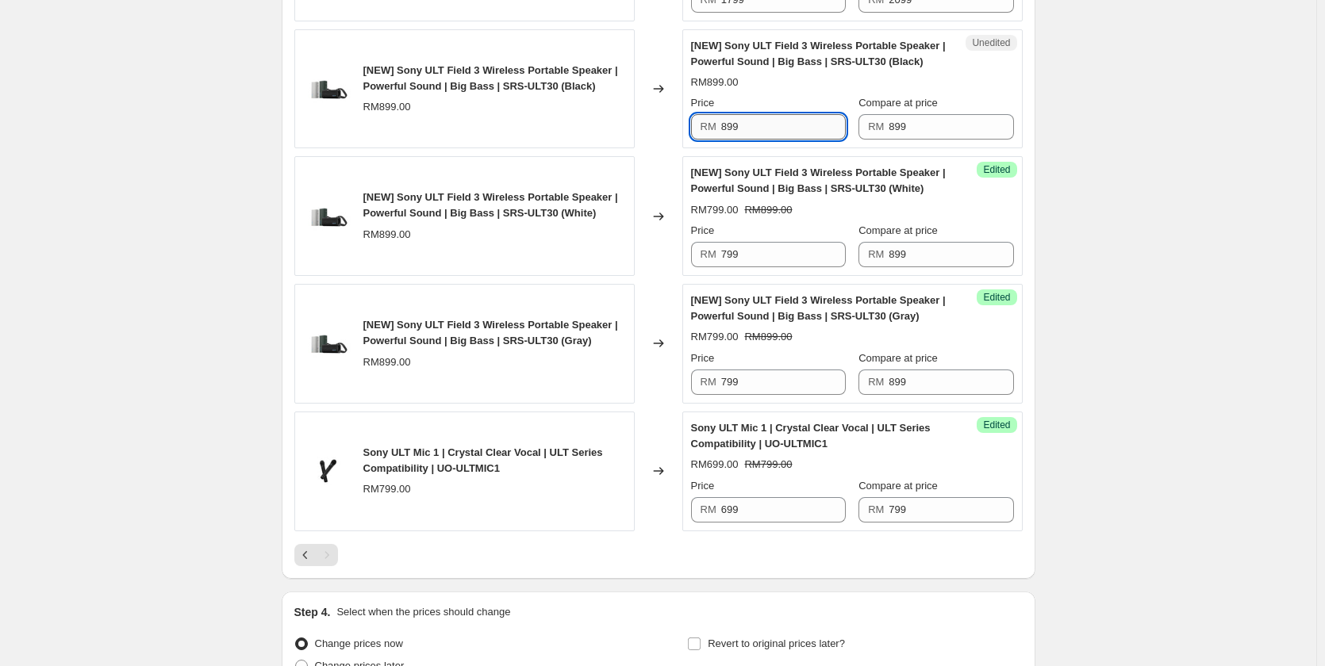
click at [759, 130] on input "899" at bounding box center [783, 126] width 125 height 25
paste input "7"
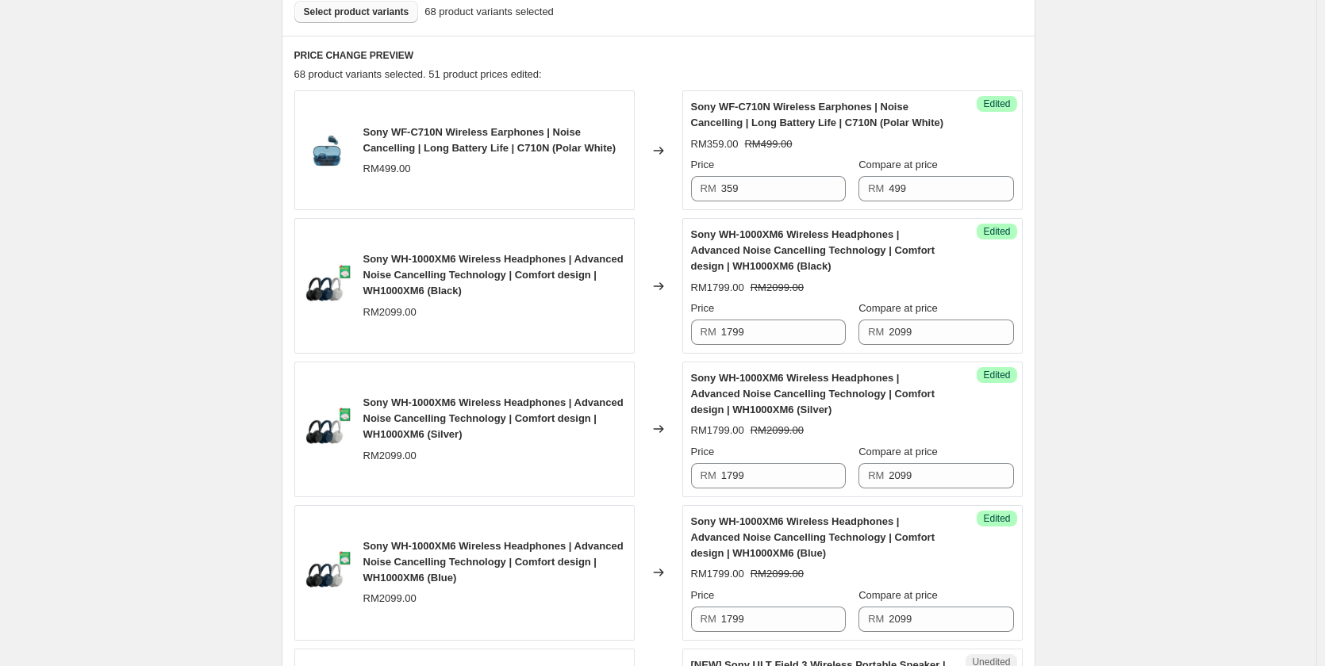
scroll to position [239, 0]
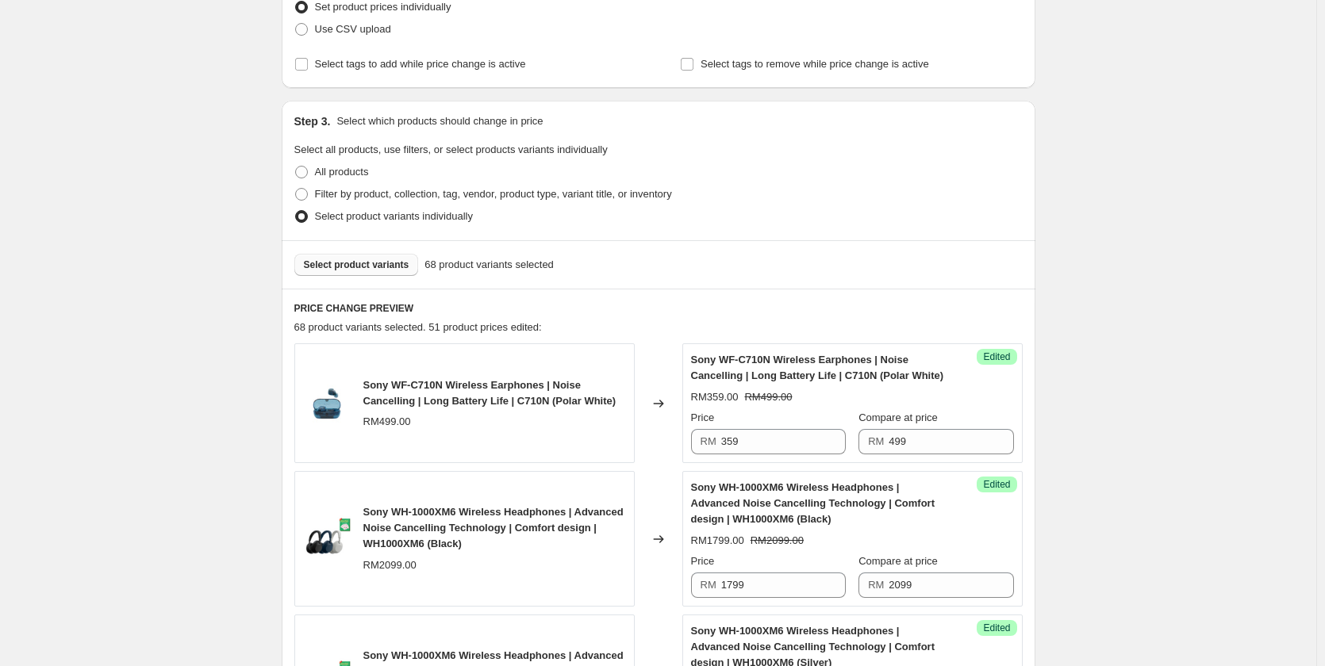
type input "799"
click at [314, 268] on span "Select product variants" at bounding box center [356, 265] width 105 height 13
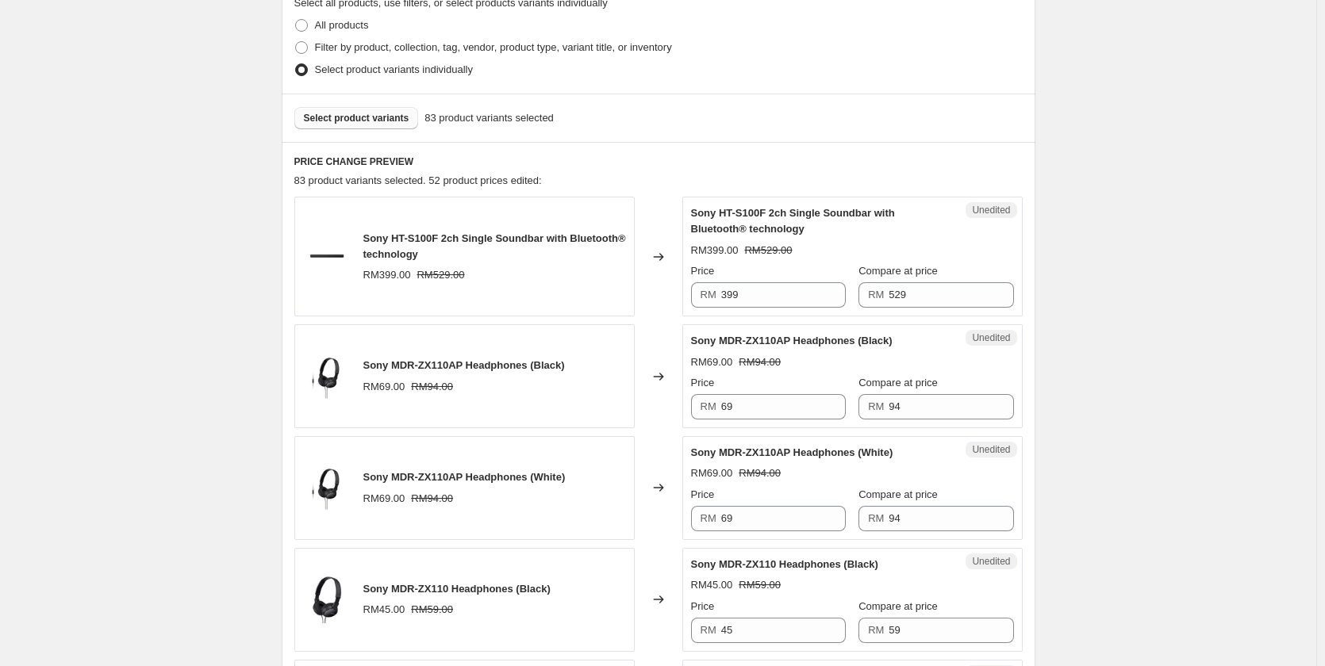
scroll to position [397, 0]
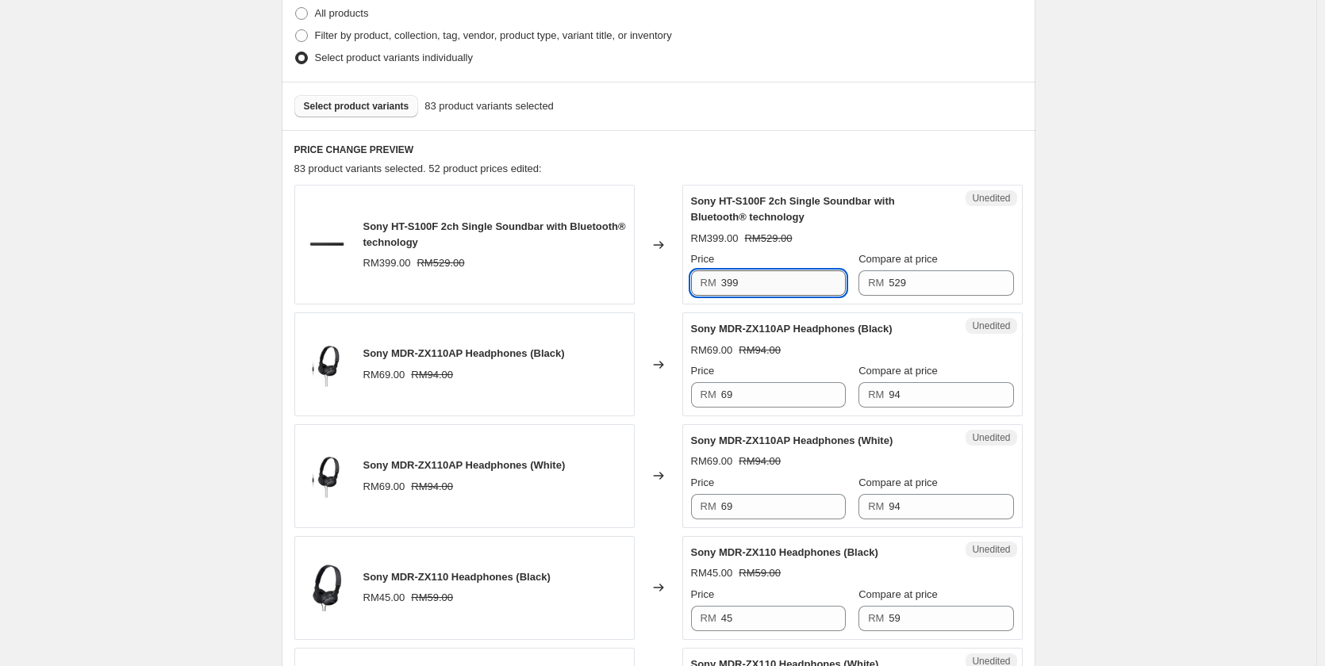
click at [780, 287] on input "399" at bounding box center [783, 282] width 125 height 25
type input "399"
click at [779, 287] on input "399" at bounding box center [783, 282] width 125 height 25
click at [596, 324] on div "Sony MDR-ZX110AP Headphones (Black) RM69.00 RM94.00" at bounding box center [464, 365] width 340 height 104
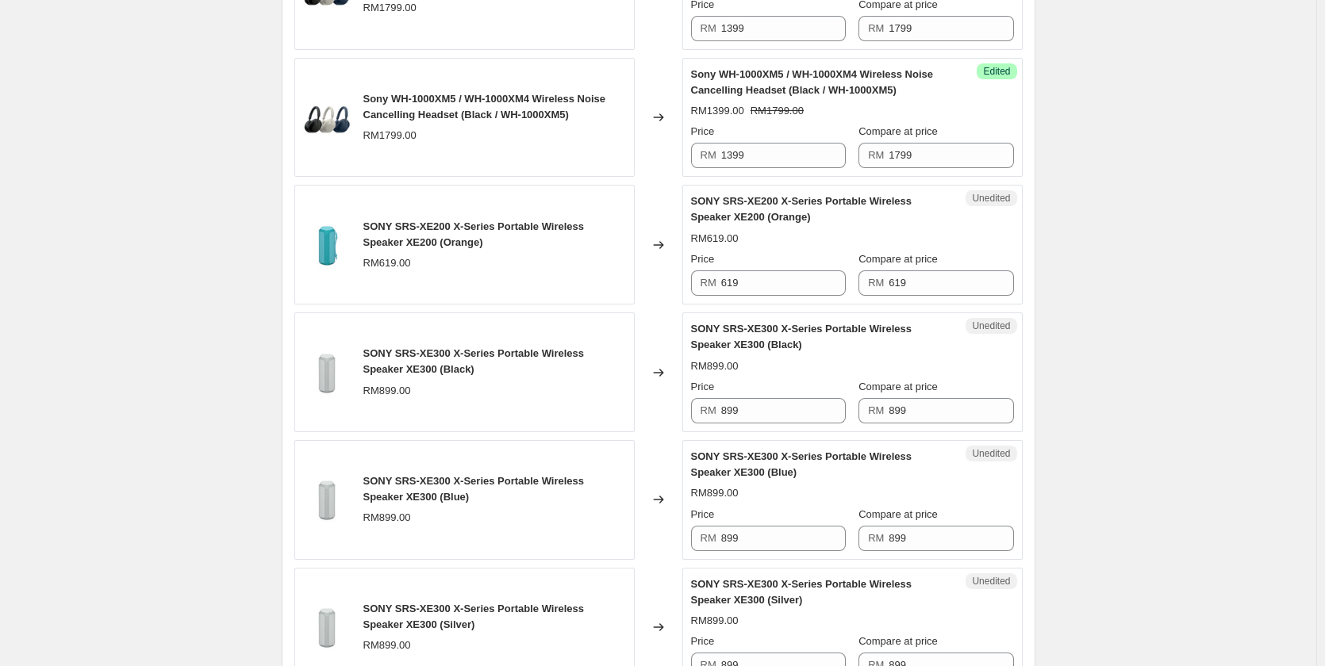
scroll to position [2142, 0]
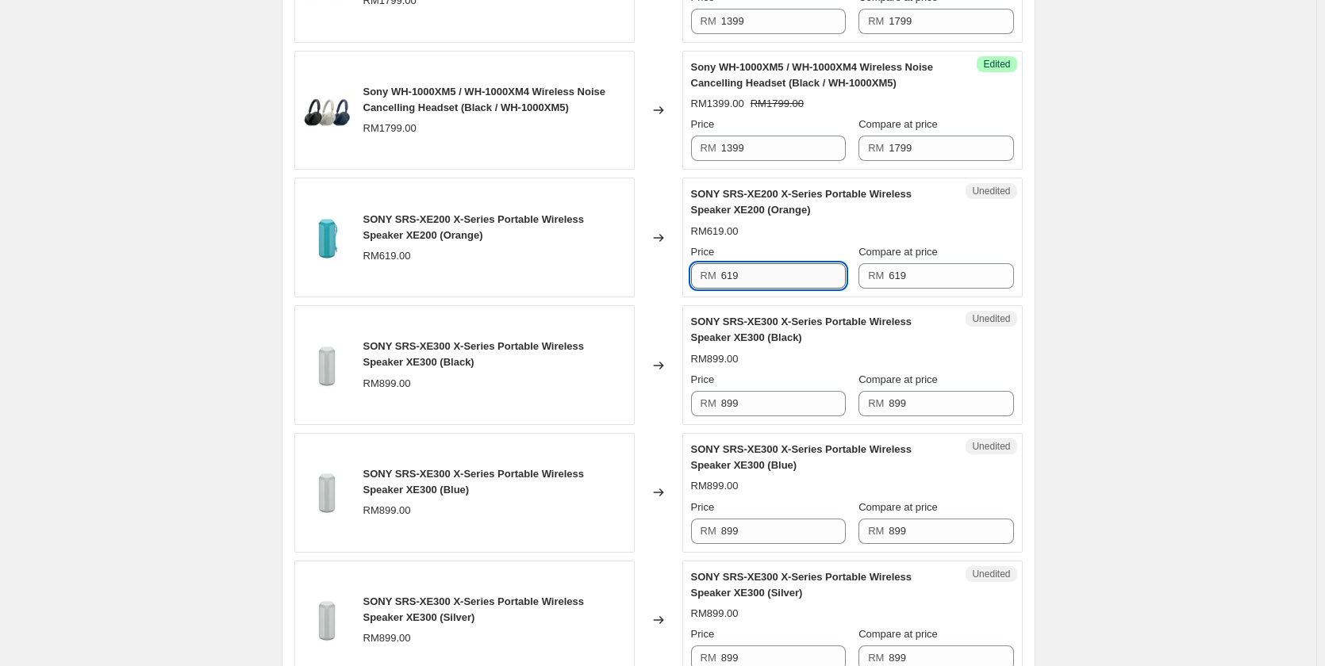
click at [769, 276] on input "619" at bounding box center [783, 275] width 125 height 25
type input "299"
click at [775, 253] on div "Price" at bounding box center [768, 252] width 155 height 16
click at [772, 416] on div "Unedited SONY SRS-XE300 X-Series Portable Wireless Speaker XE300 (Black) RM899.…" at bounding box center [852, 365] width 340 height 120
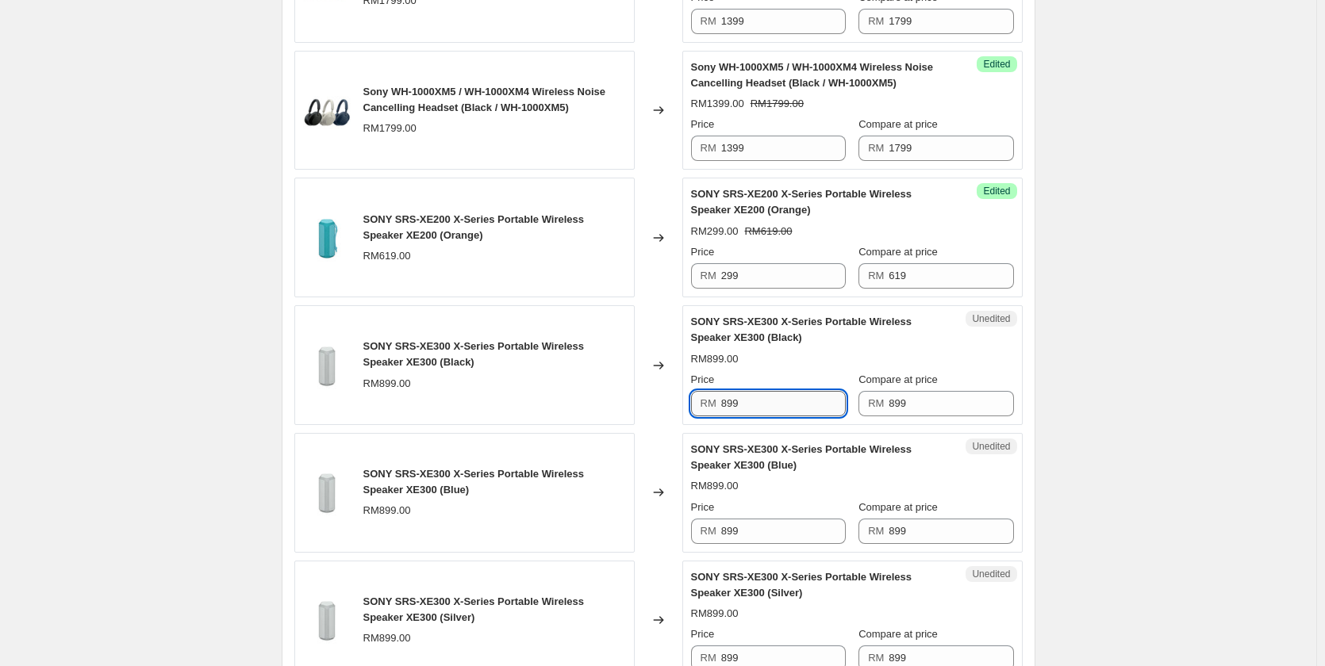
click at [766, 404] on input "899" at bounding box center [783, 403] width 125 height 25
click at [766, 404] on input "499" at bounding box center [783, 403] width 125 height 25
type input "499"
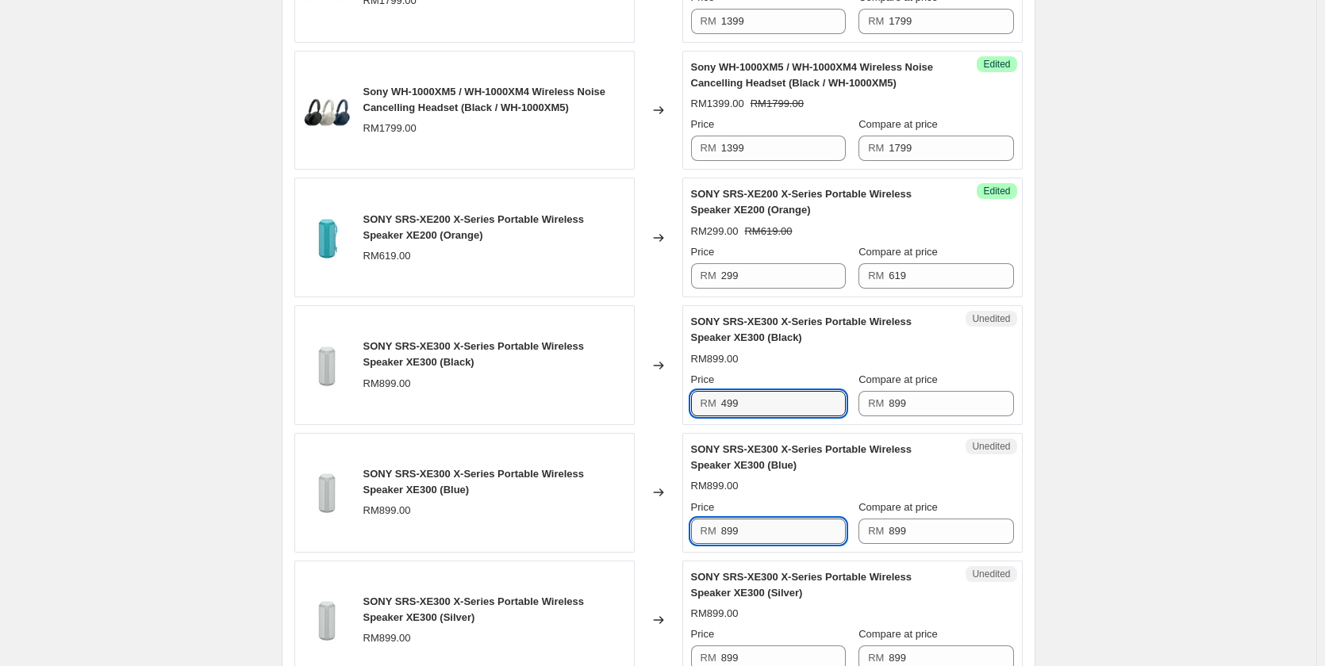
click at [746, 526] on input "899" at bounding box center [783, 531] width 125 height 25
paste input "4"
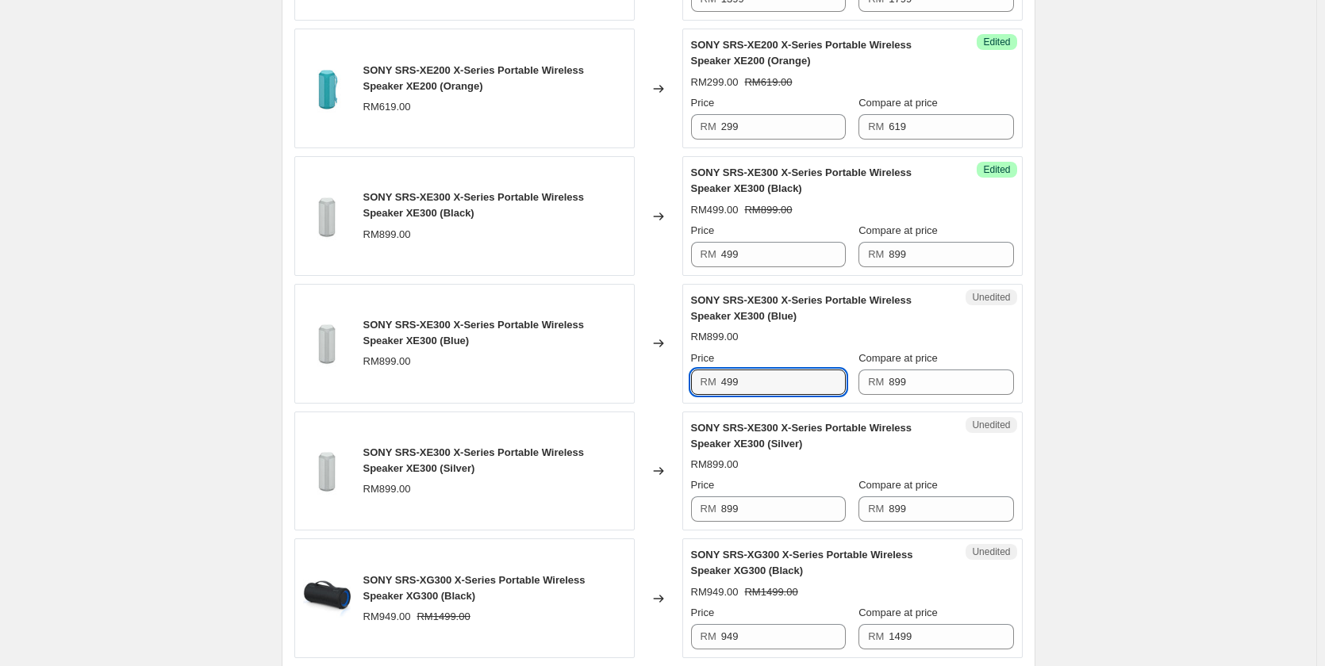
scroll to position [2301, 0]
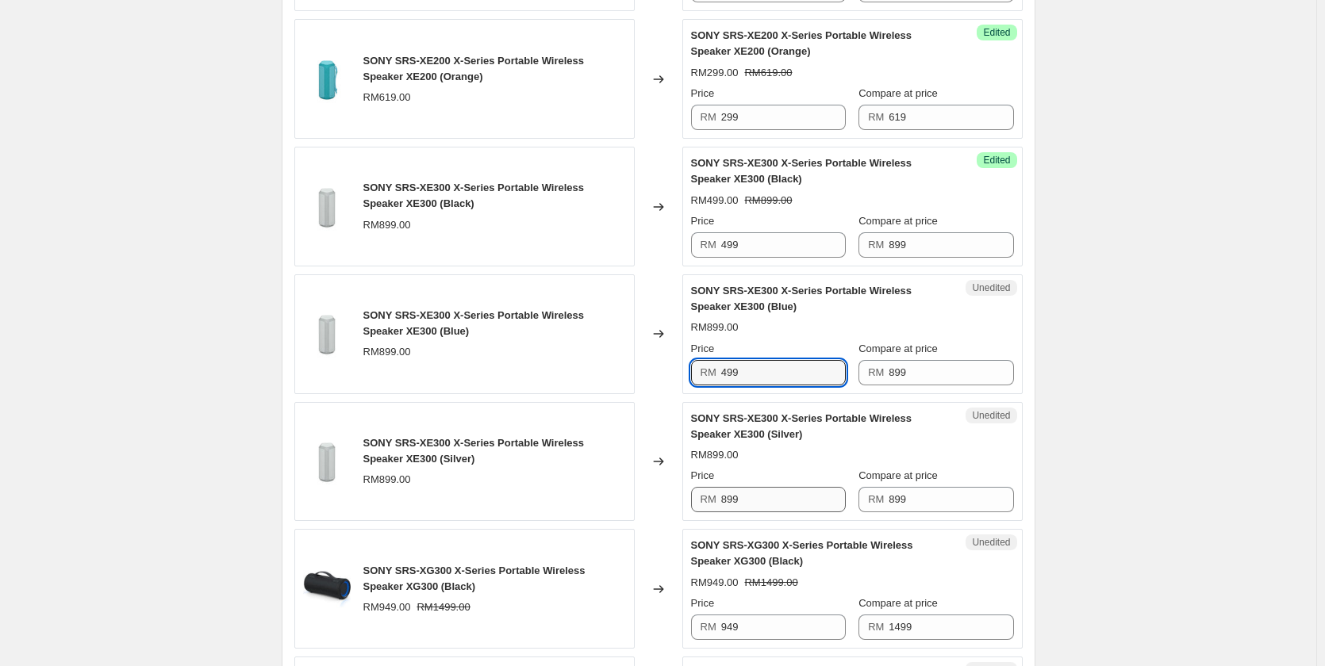
type input "499"
click at [767, 489] on input "899" at bounding box center [783, 499] width 125 height 25
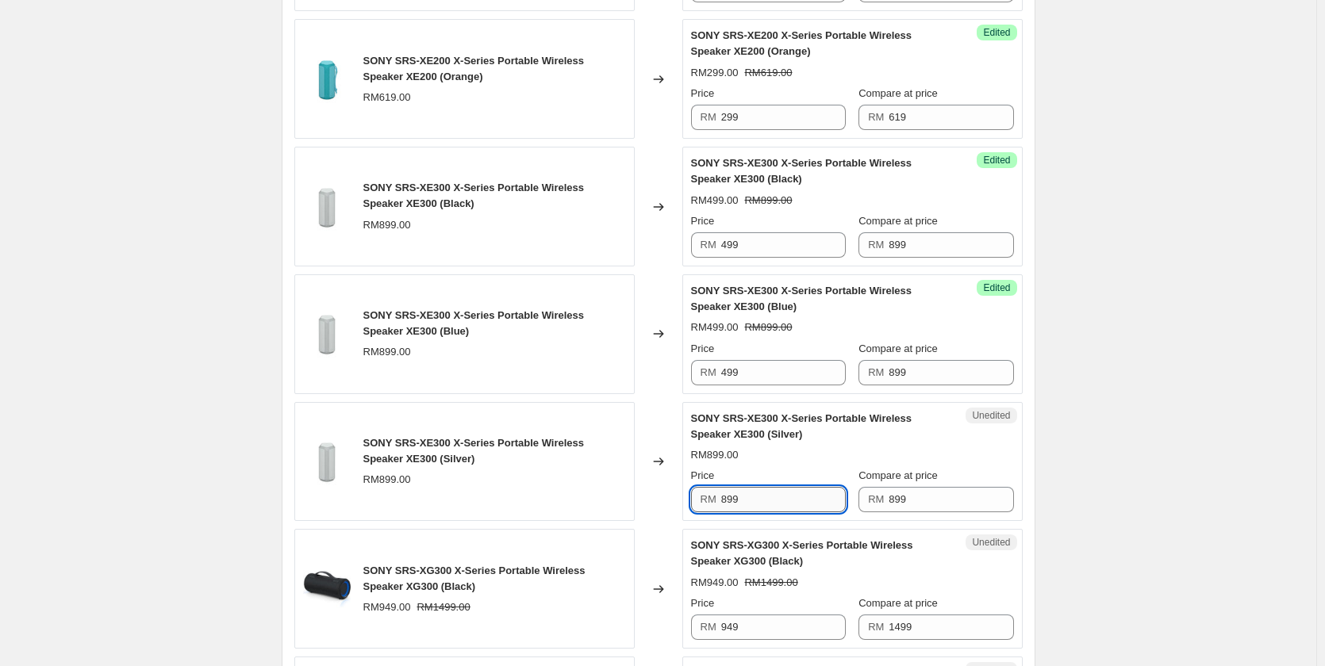
click at [767, 489] on input "899" at bounding box center [783, 499] width 125 height 25
paste input "4"
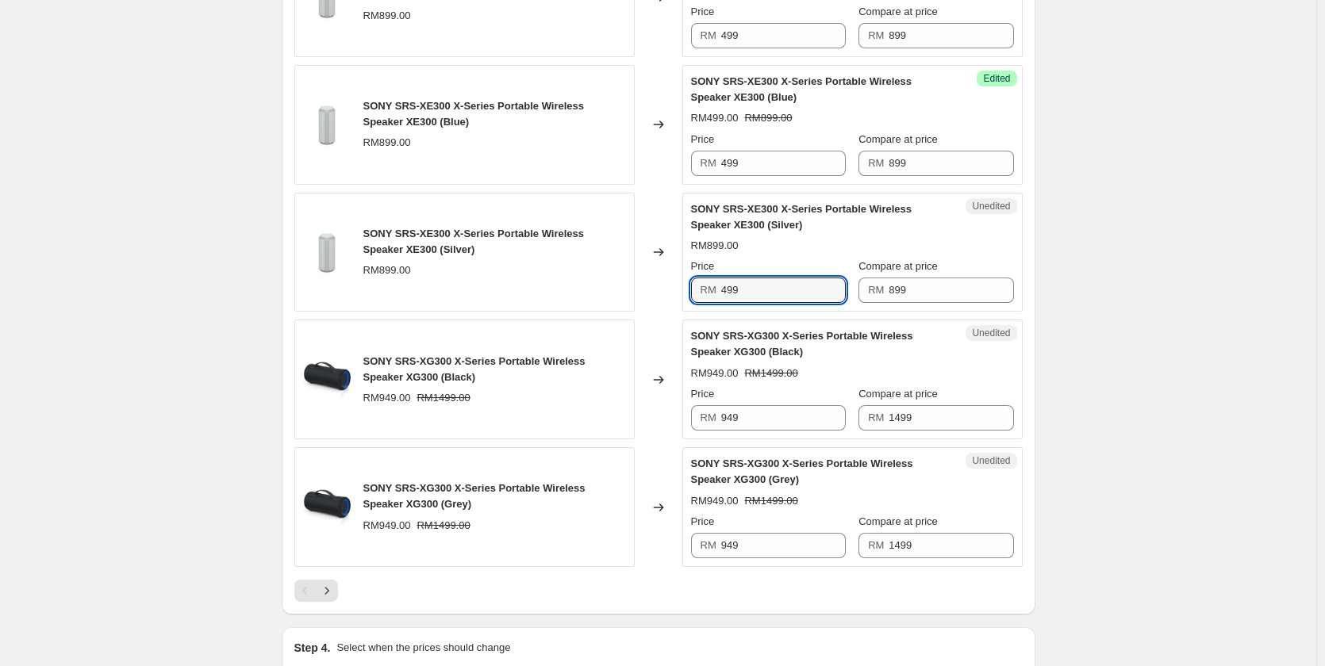
scroll to position [2539, 0]
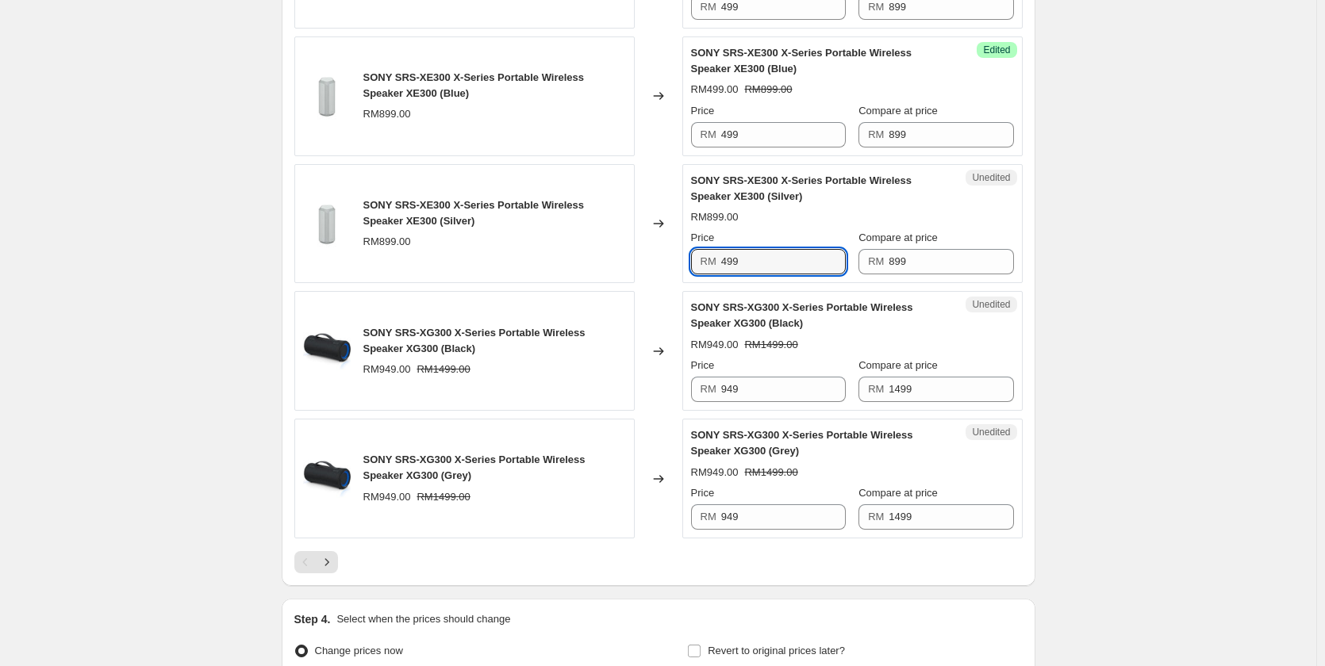
type input "499"
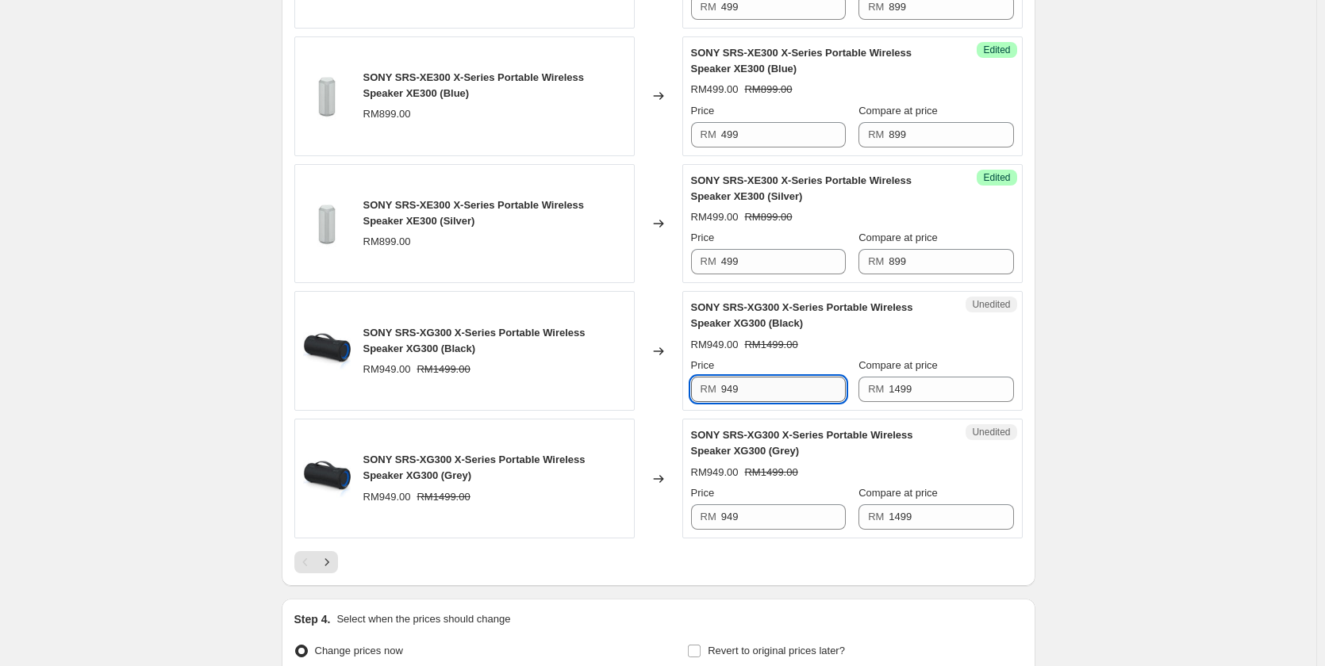
click at [744, 389] on input "949" at bounding box center [783, 389] width 125 height 25
type input "949"
click at [744, 389] on input "949" at bounding box center [783, 389] width 125 height 25
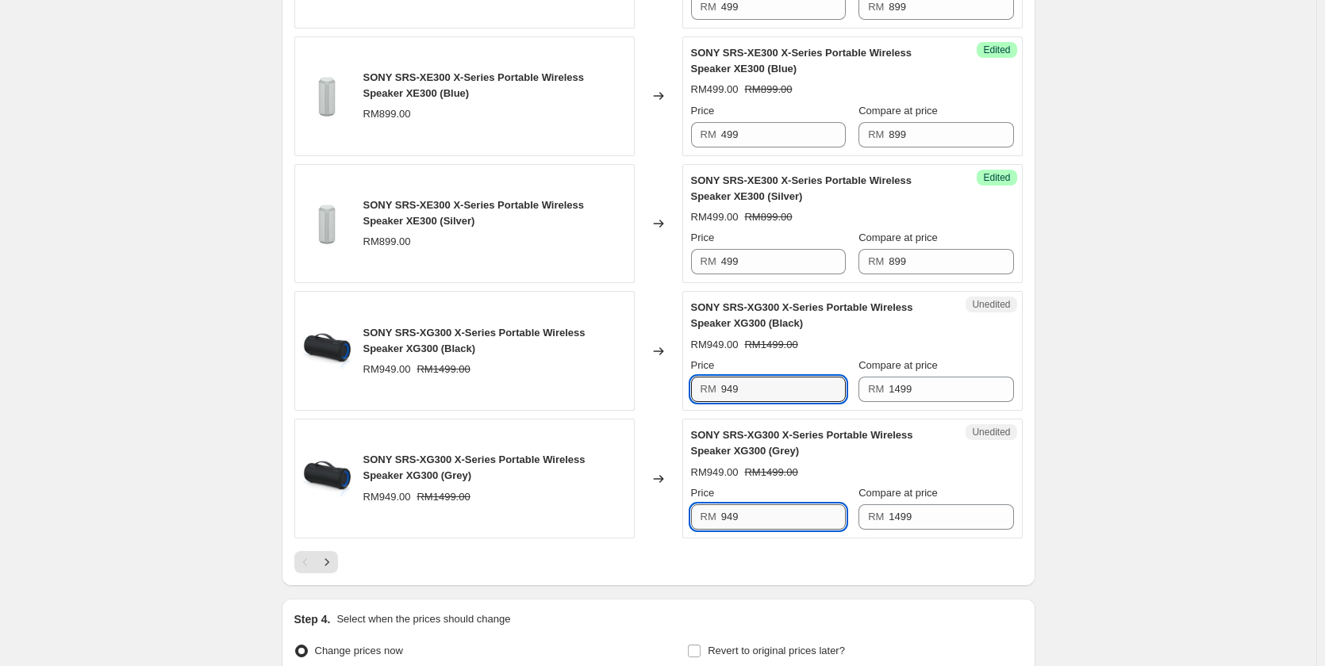
click at [761, 517] on input "949" at bounding box center [783, 516] width 125 height 25
click at [759, 555] on div at bounding box center [658, 562] width 728 height 22
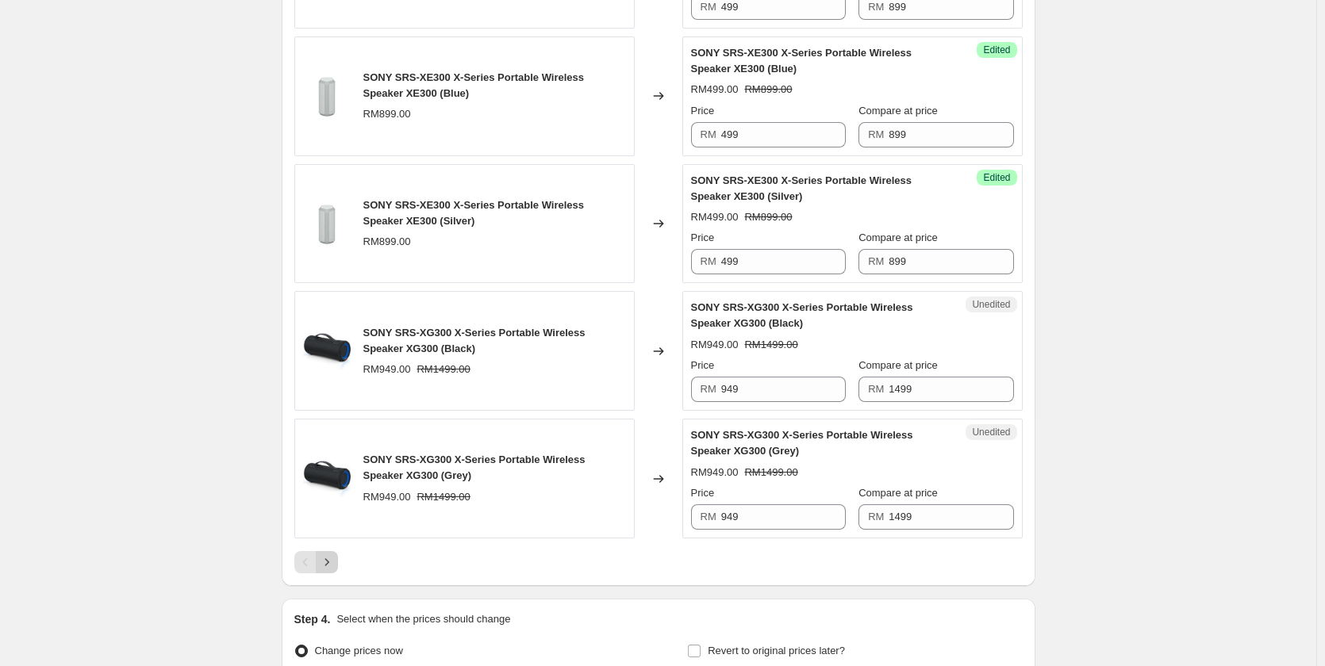
click at [319, 570] on button "Next" at bounding box center [327, 562] width 22 height 22
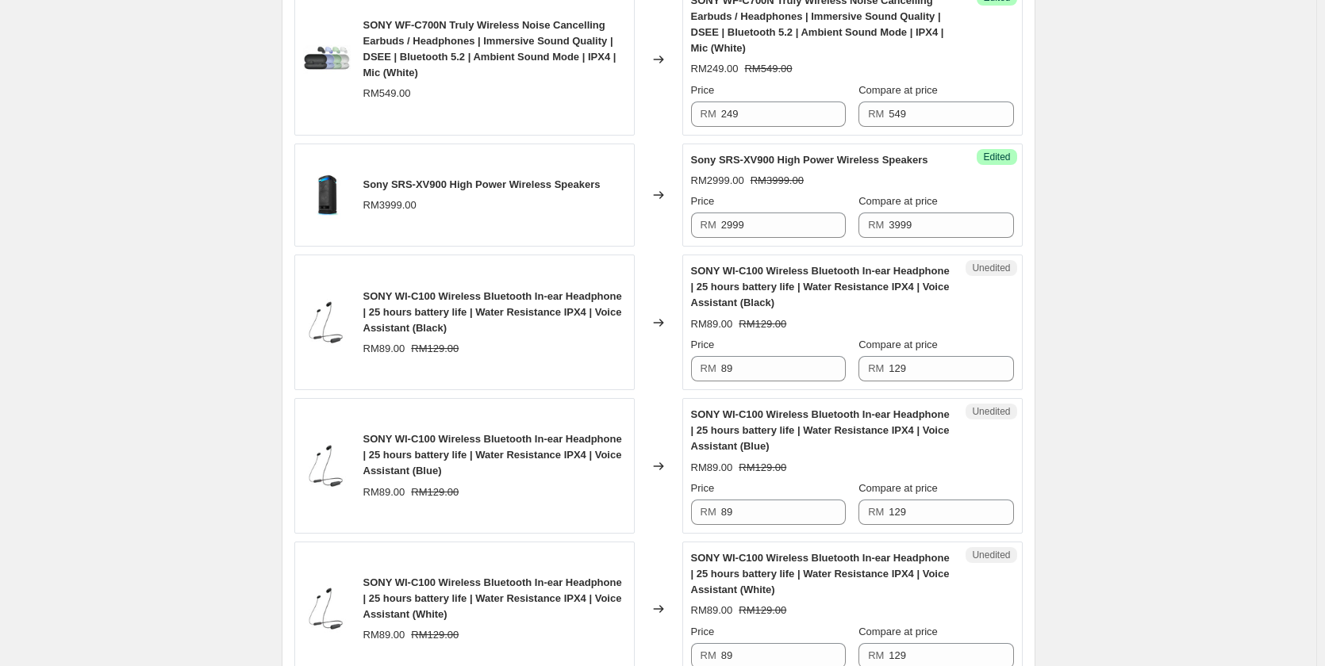
scroll to position [2300, 0]
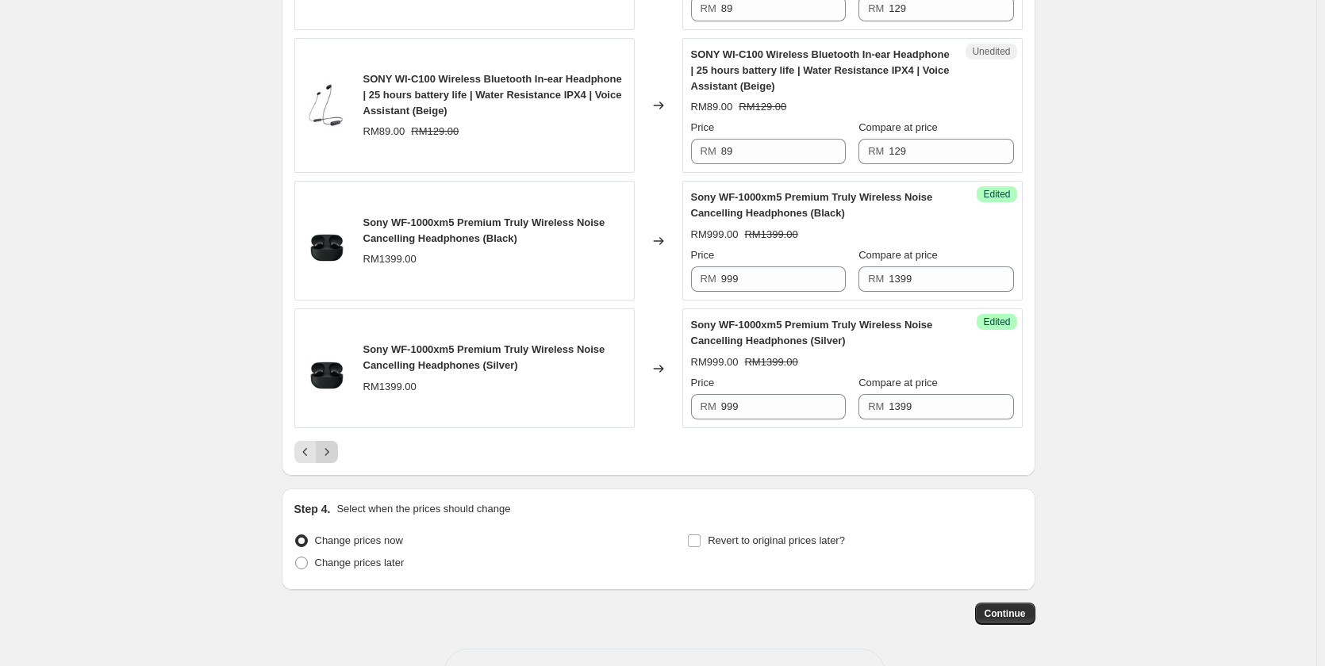
click at [324, 450] on icon "Next" at bounding box center [327, 452] width 16 height 16
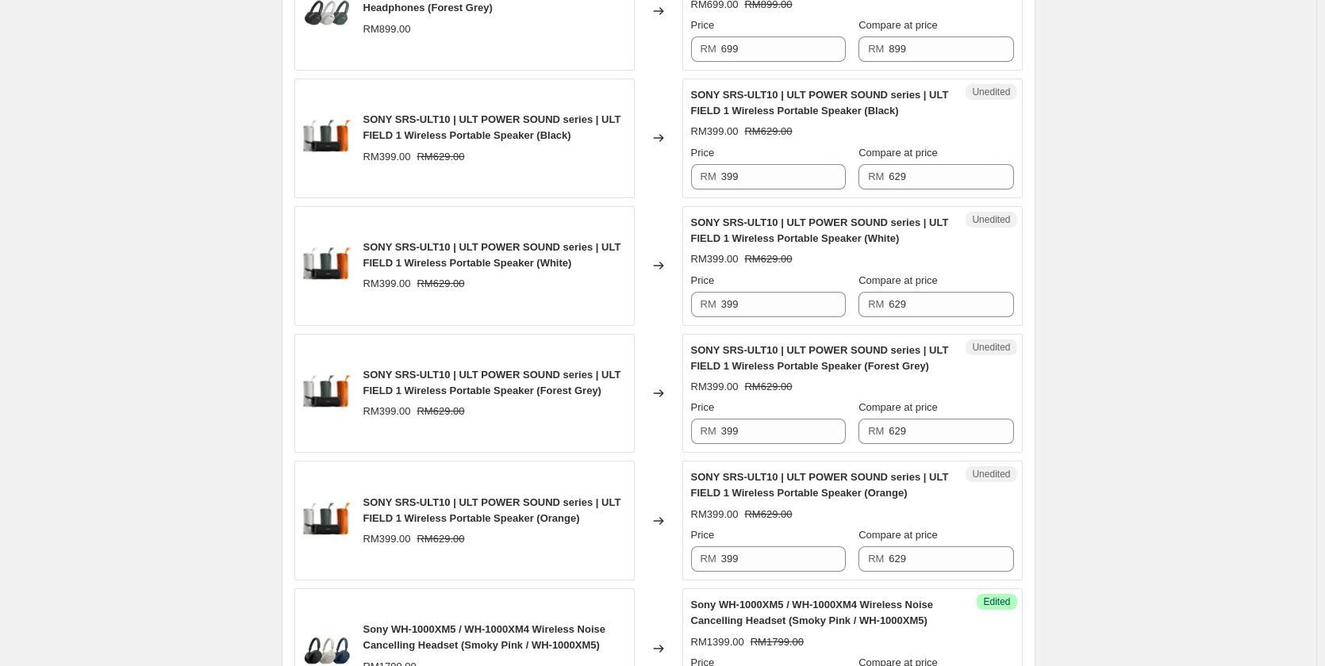
scroll to position [1959, 0]
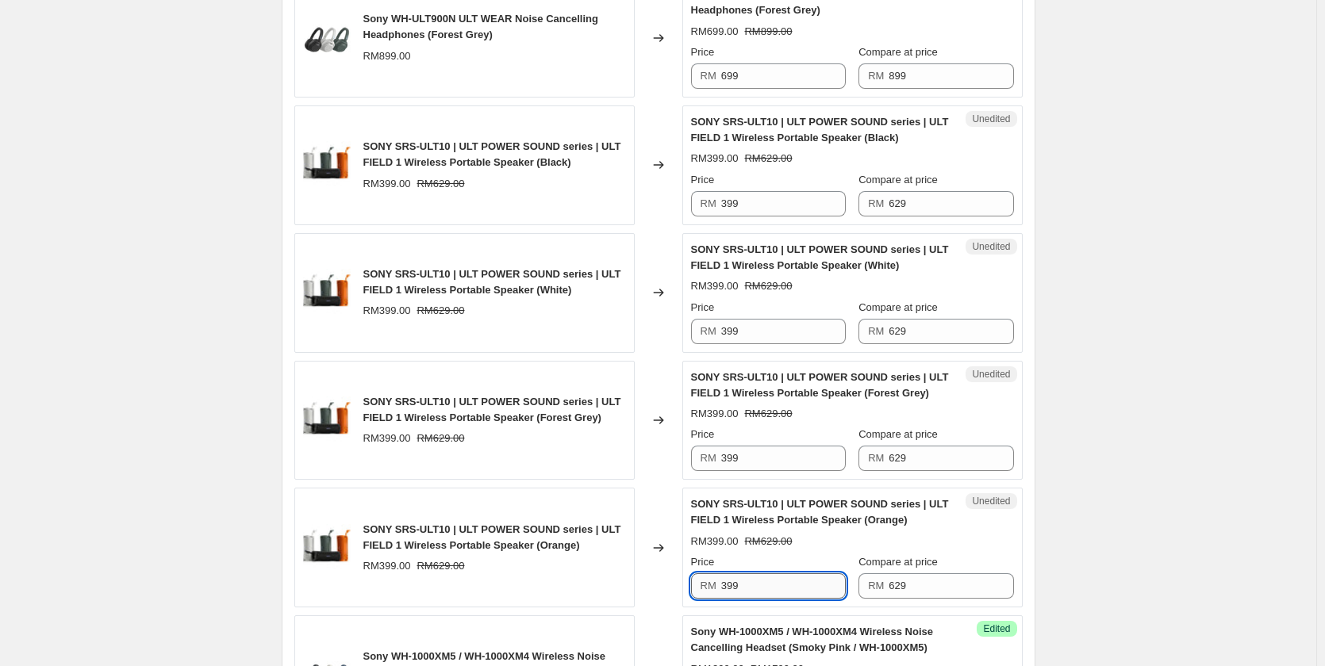
click at [742, 573] on input "399" at bounding box center [783, 585] width 125 height 25
type input "399"
click at [791, 554] on div "Price" at bounding box center [768, 562] width 155 height 16
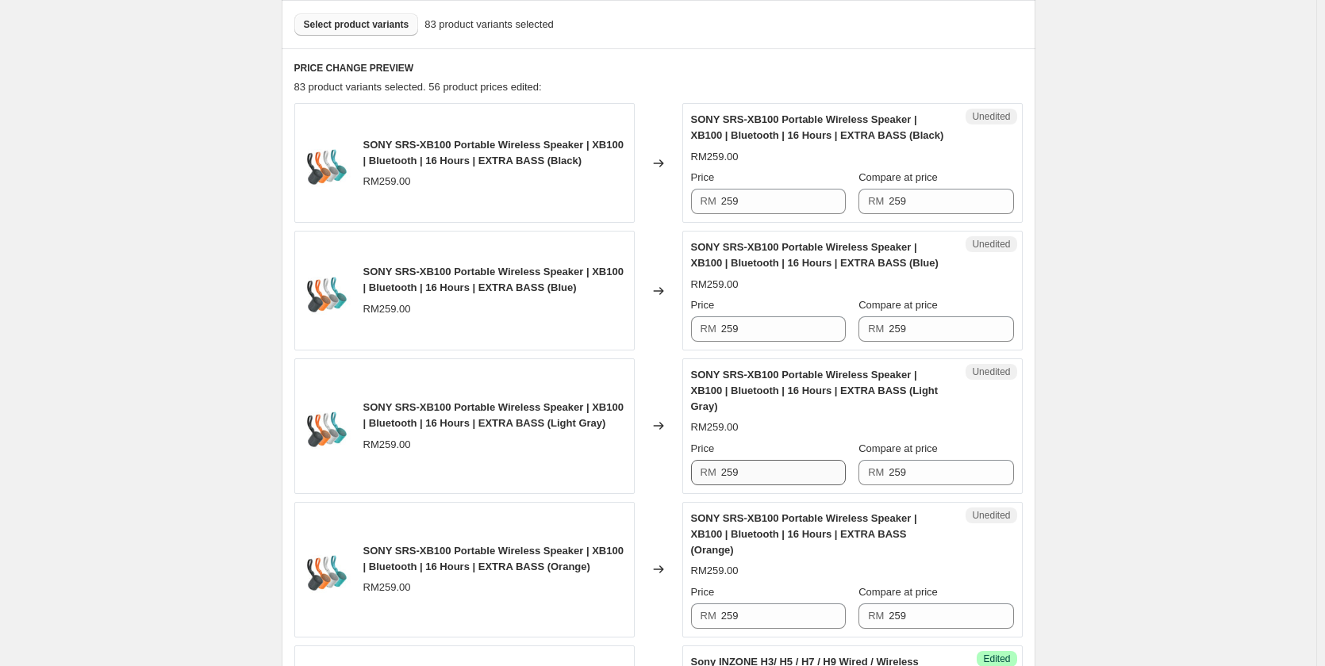
scroll to position [452, 0]
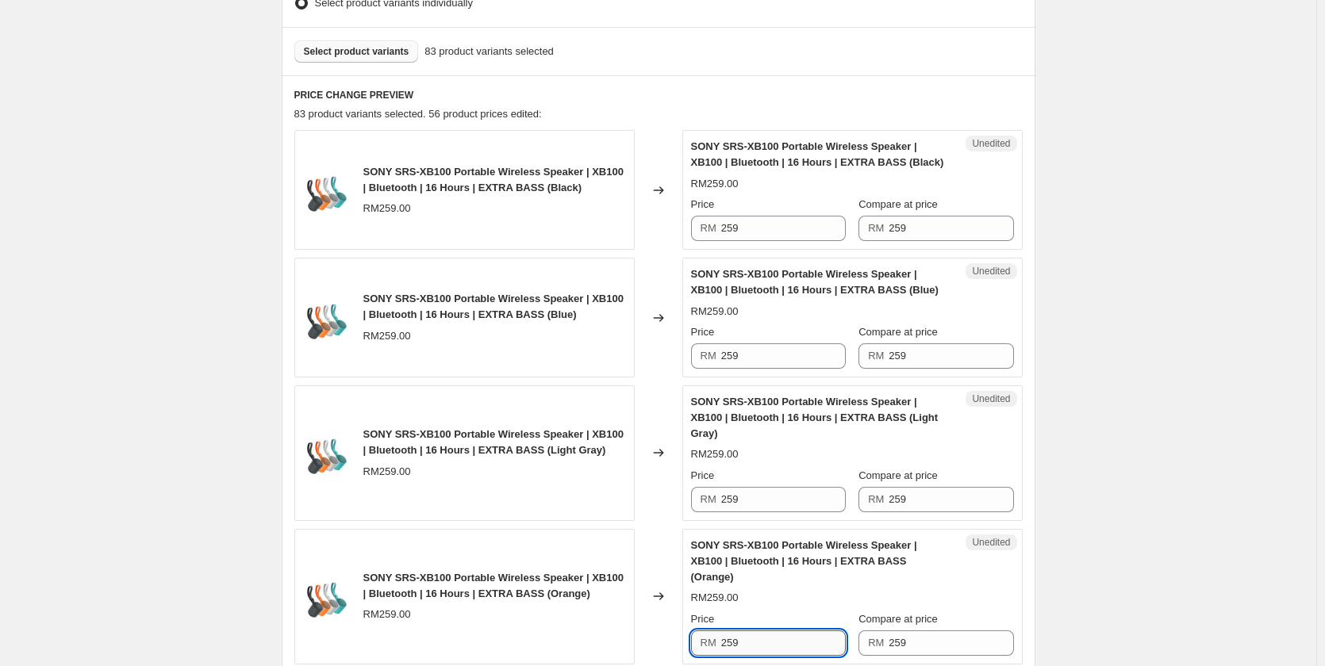
click at [761, 631] on input "259" at bounding box center [783, 643] width 125 height 25
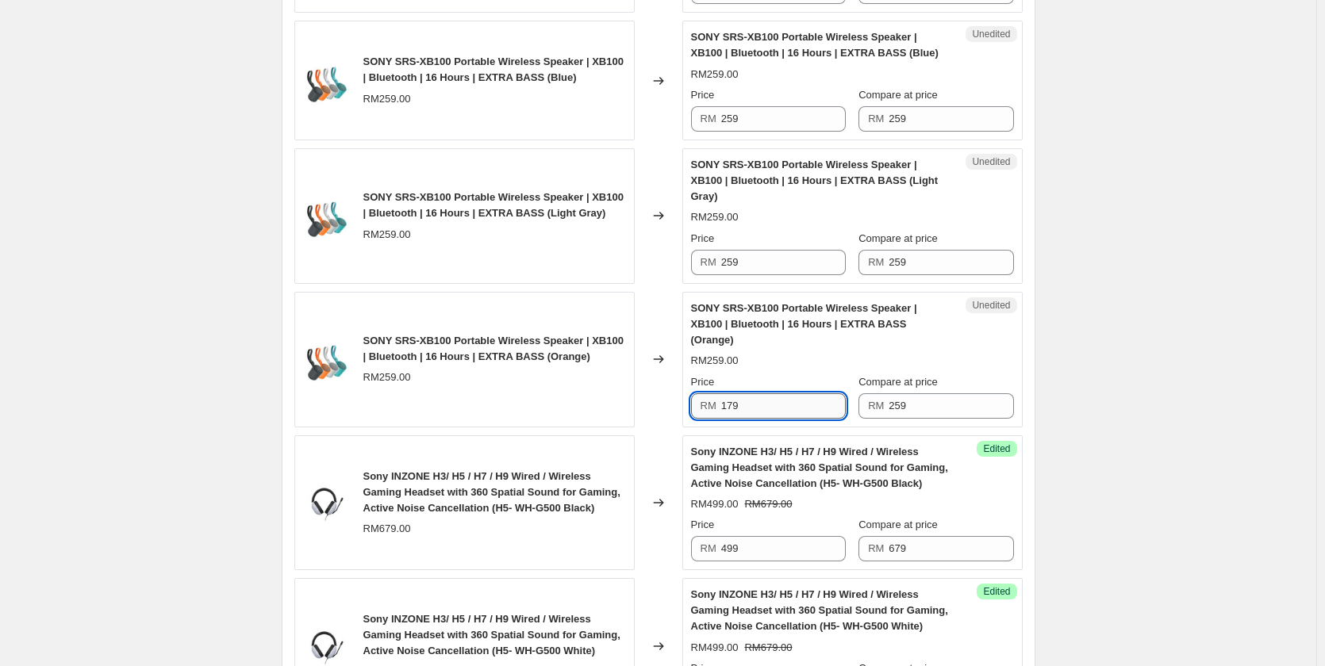
scroll to position [690, 0]
click at [765, 393] on input "179" at bounding box center [783, 405] width 125 height 25
type input "179"
click at [750, 233] on div "Price RM 259" at bounding box center [768, 252] width 155 height 44
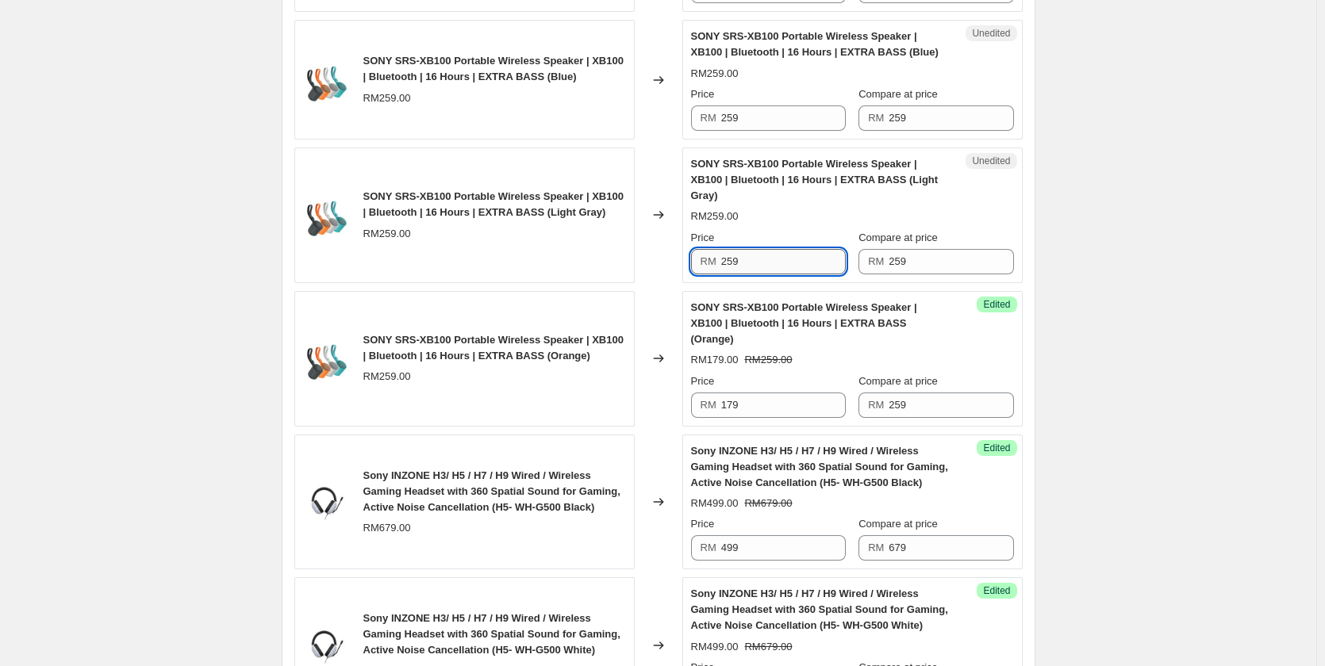
click at [750, 249] on input "259" at bounding box center [783, 261] width 125 height 25
paste input "17"
type input "179"
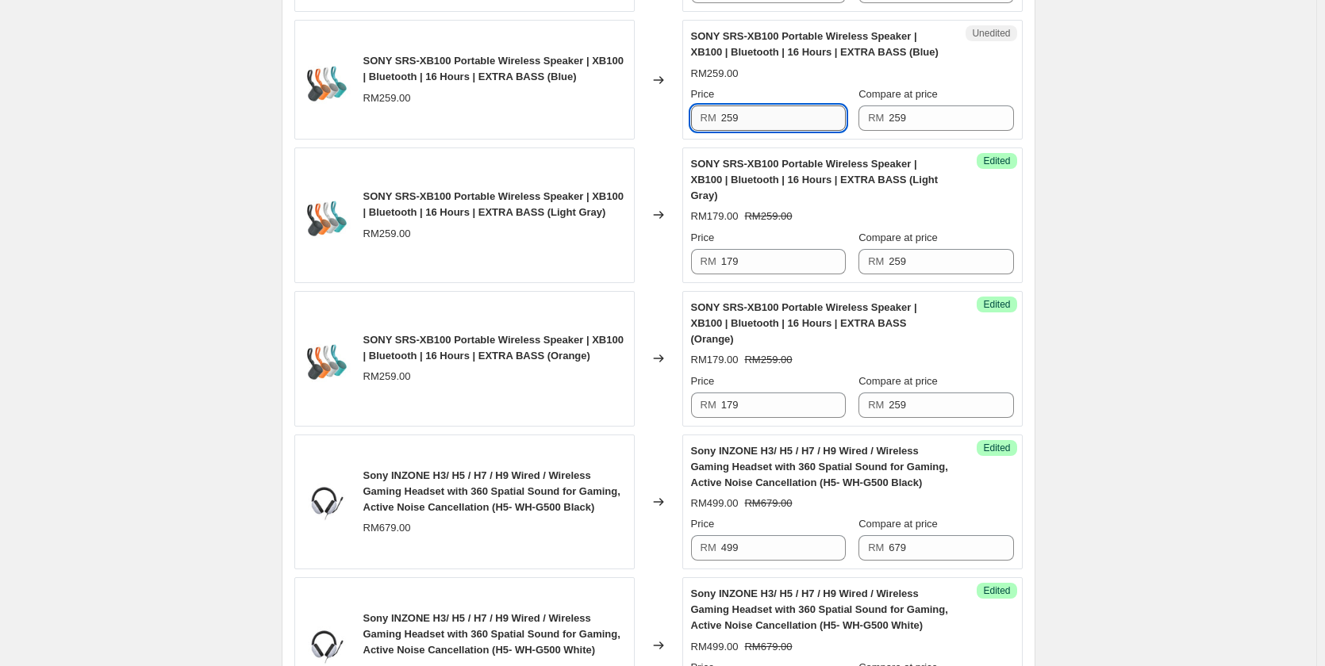
click at [755, 125] on input "259" at bounding box center [783, 117] width 125 height 25
paste input "17"
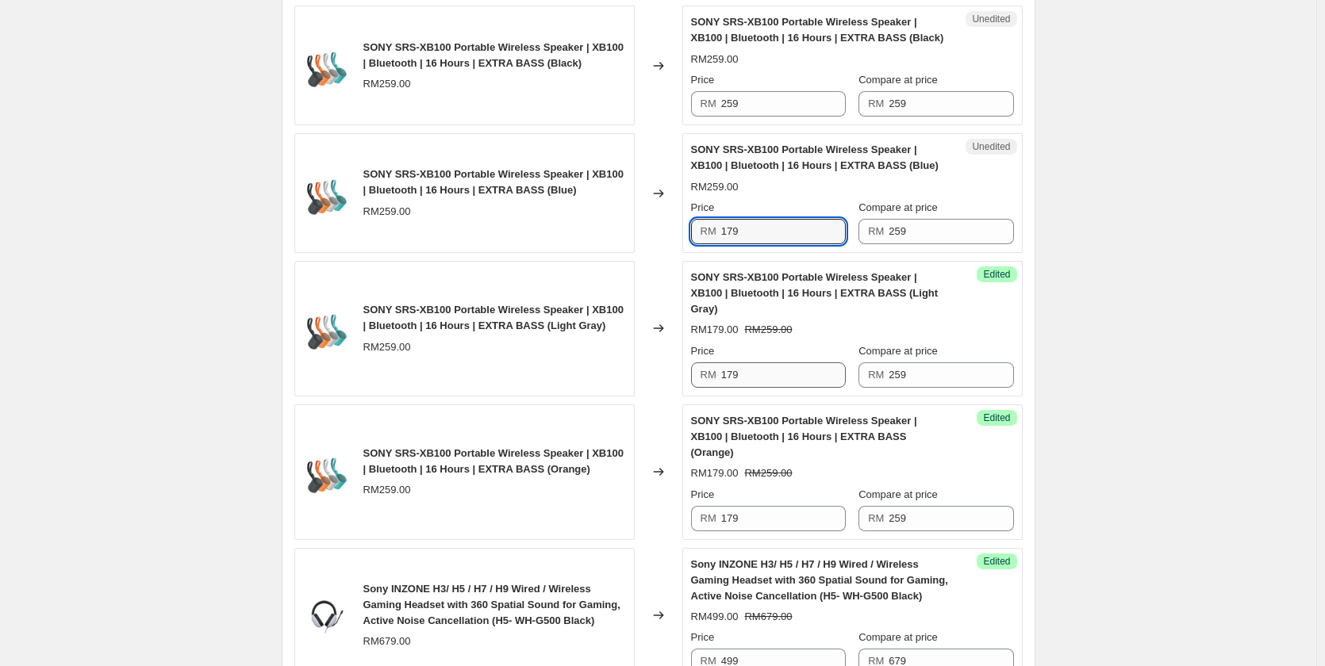
scroll to position [531, 0]
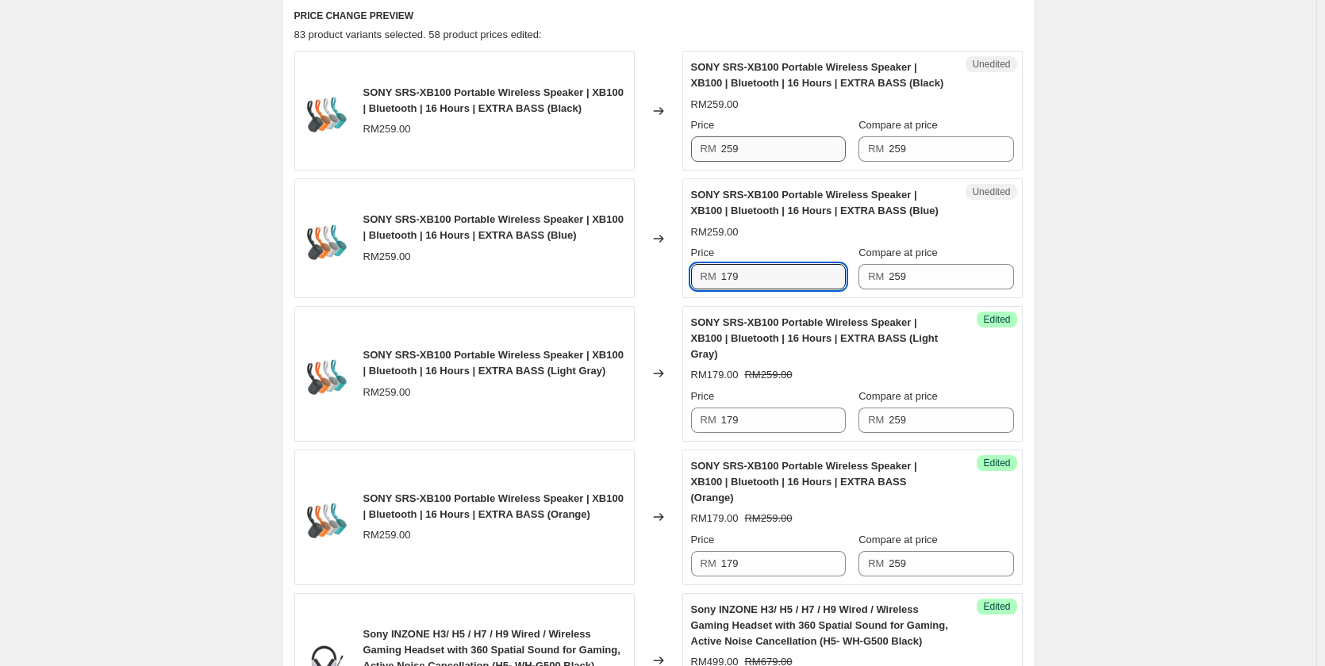
type input "179"
click at [781, 147] on input "259" at bounding box center [783, 148] width 125 height 25
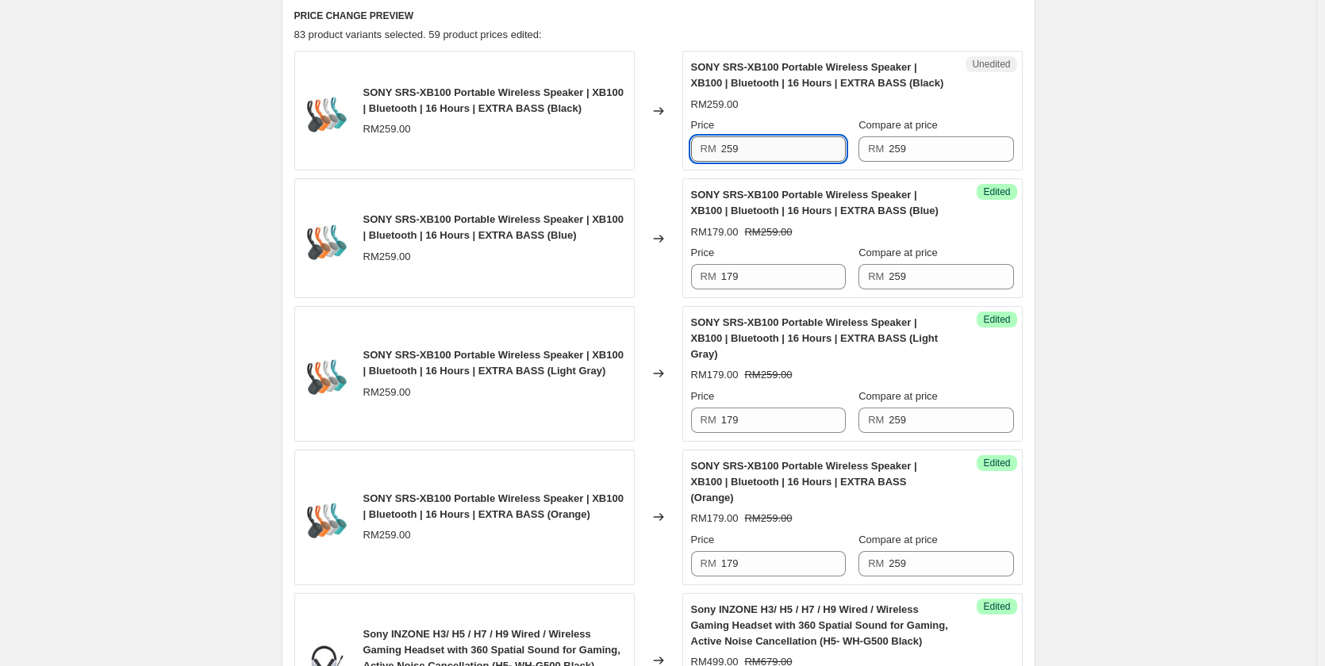
click at [781, 147] on input "259" at bounding box center [783, 148] width 125 height 25
paste input "17"
type input "179"
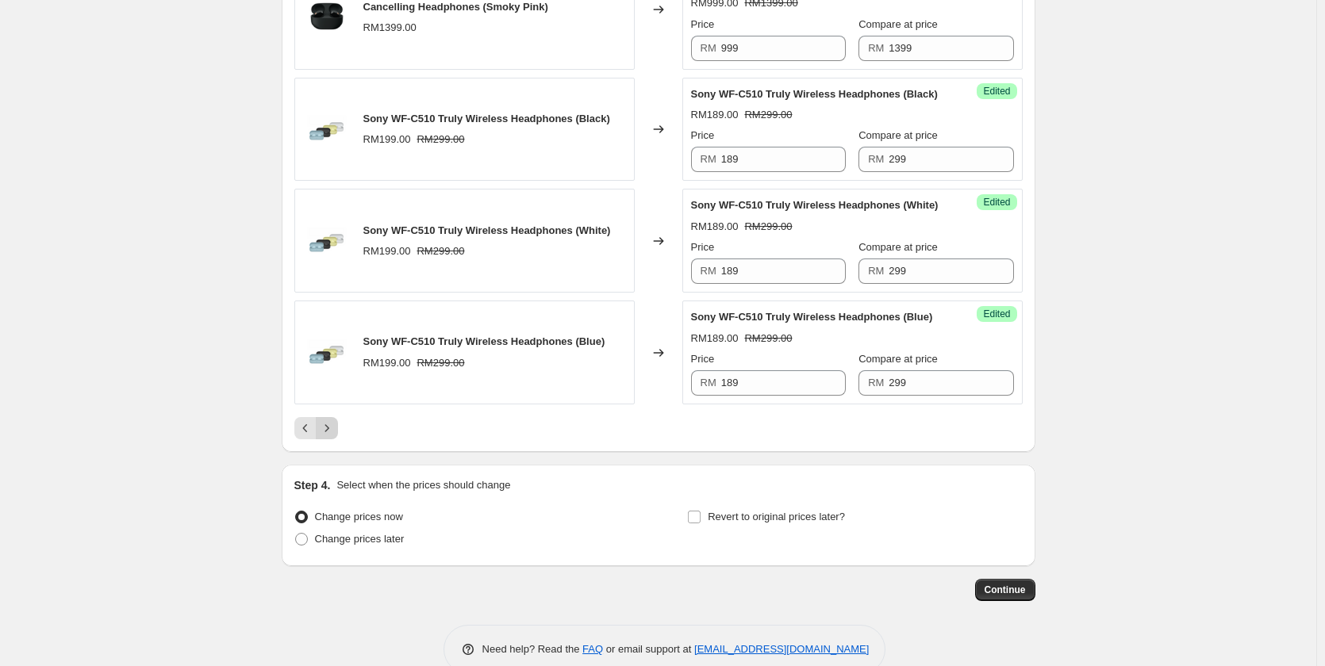
click at [335, 420] on icon "Next" at bounding box center [327, 428] width 16 height 16
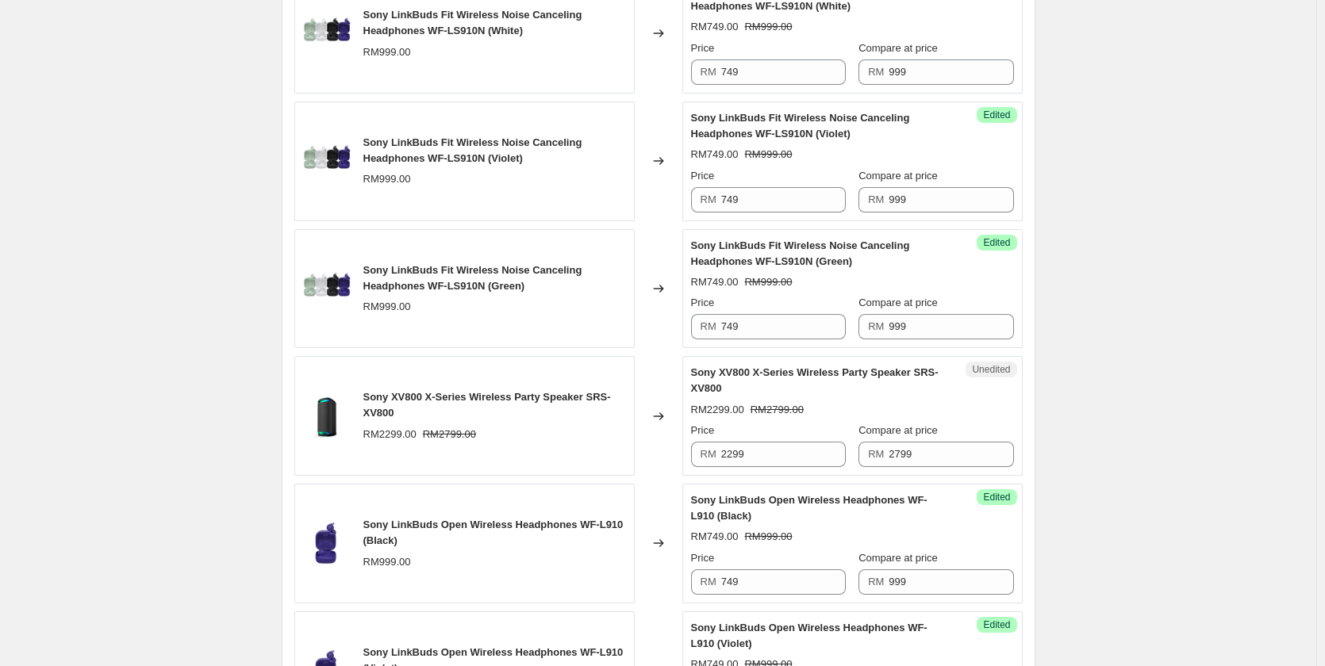
scroll to position [849, 0]
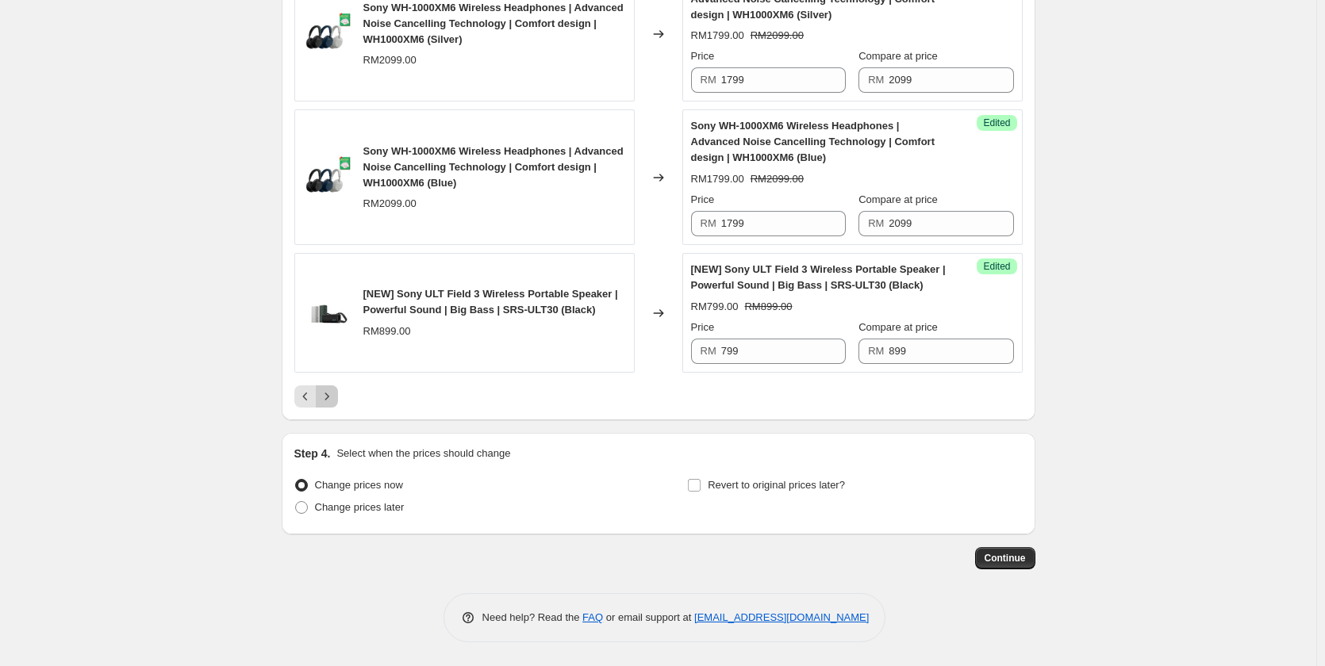
click at [337, 398] on button "Next" at bounding box center [327, 396] width 22 height 22
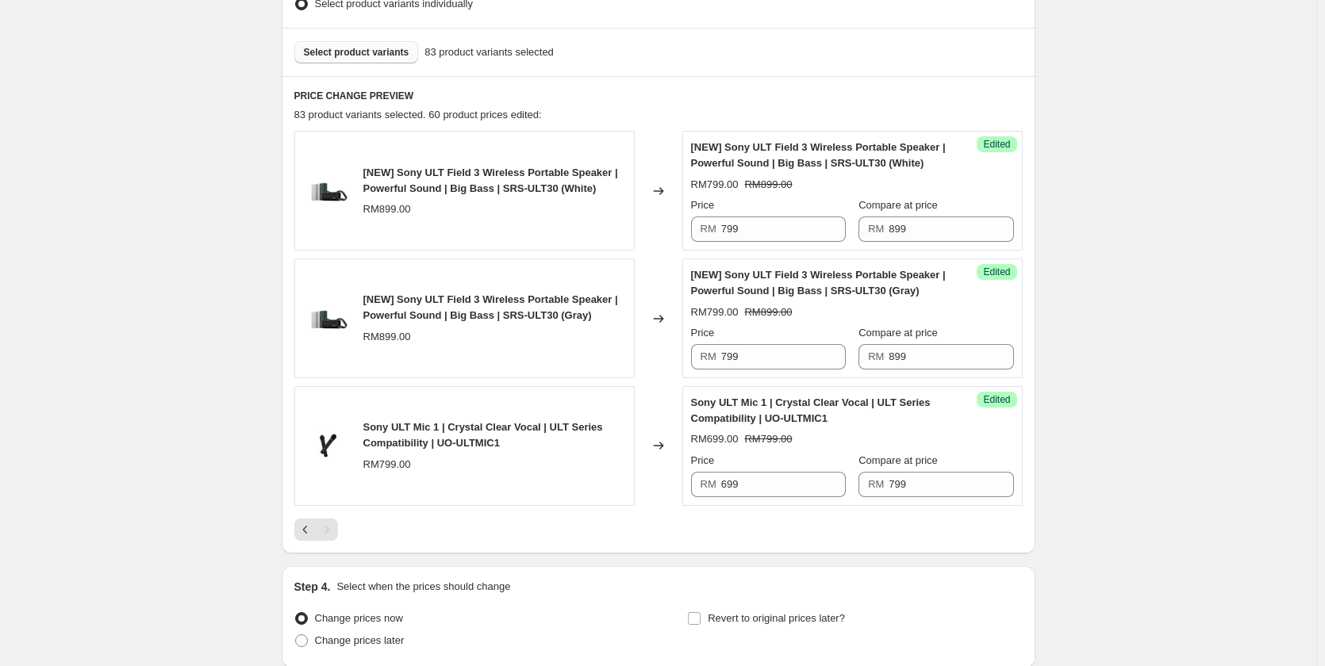
scroll to position [426, 0]
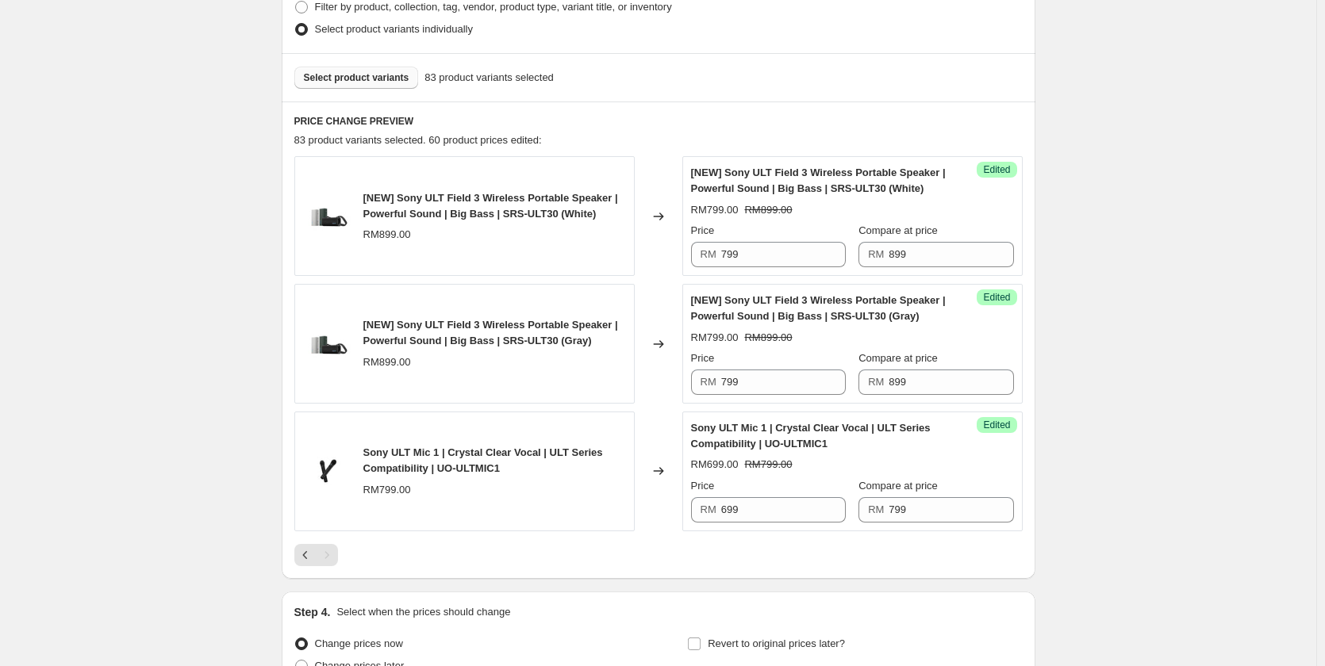
click at [372, 79] on span "Select product variants" at bounding box center [356, 77] width 105 height 13
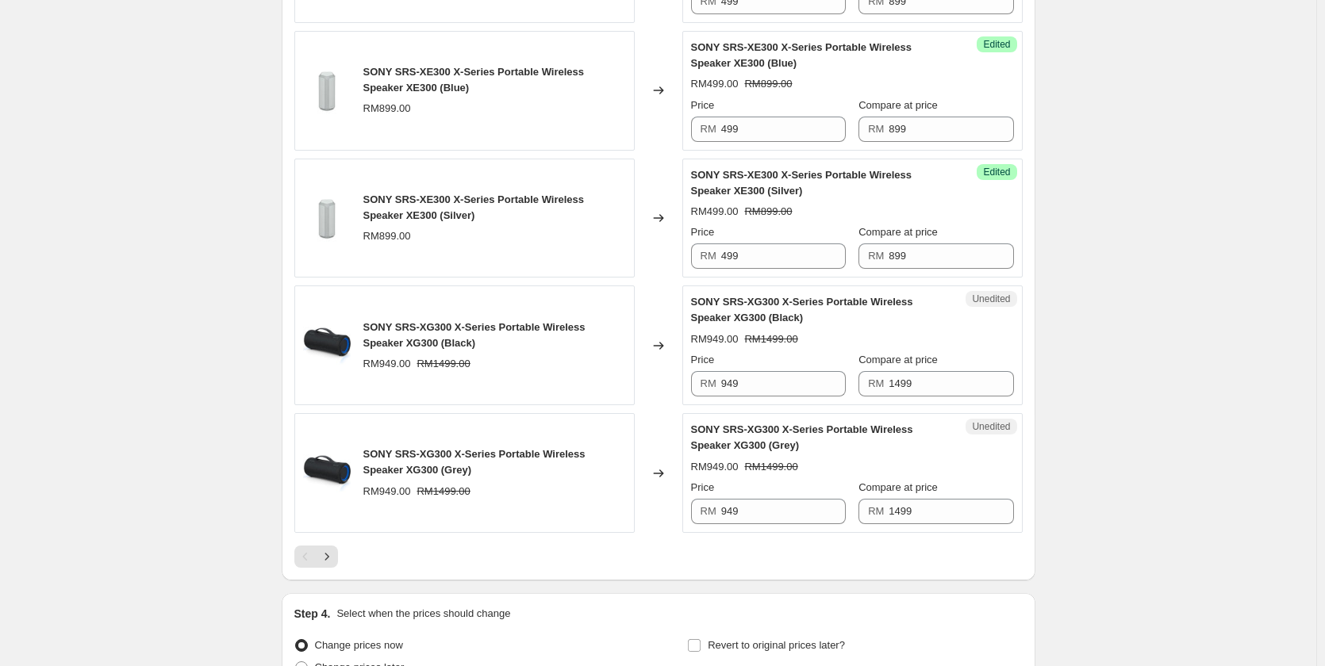
scroll to position [2705, 0]
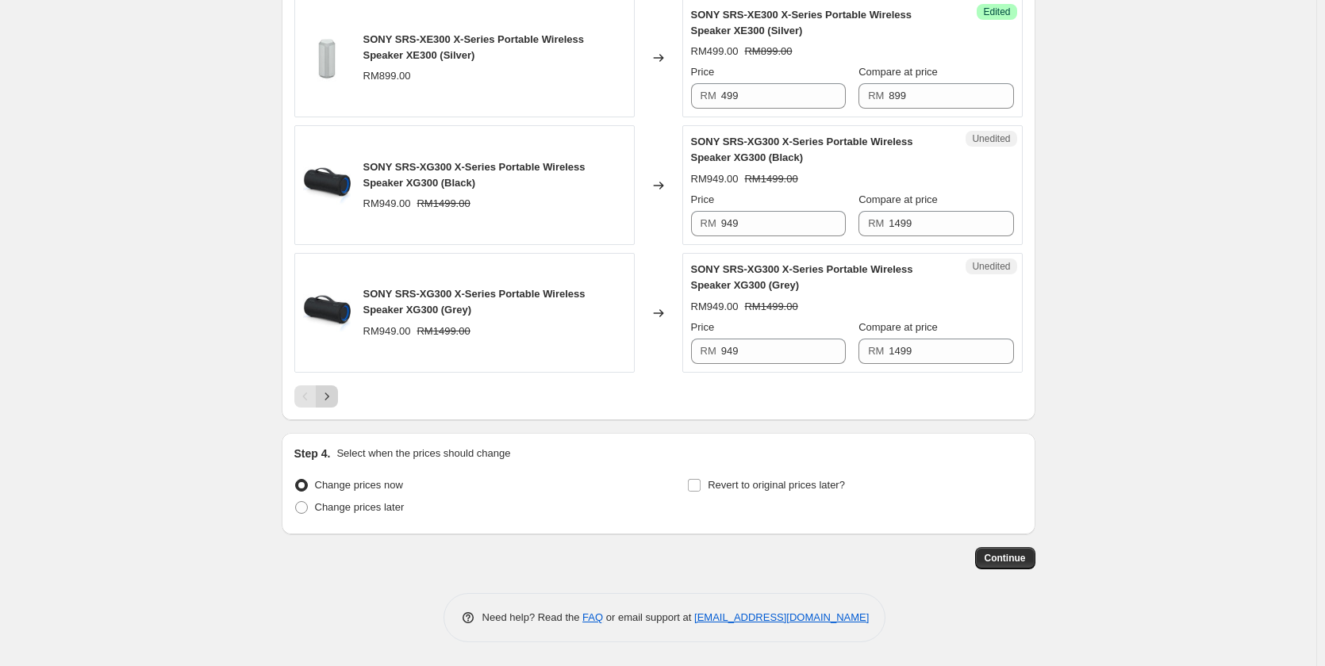
click at [335, 401] on icon "Next" at bounding box center [327, 397] width 16 height 16
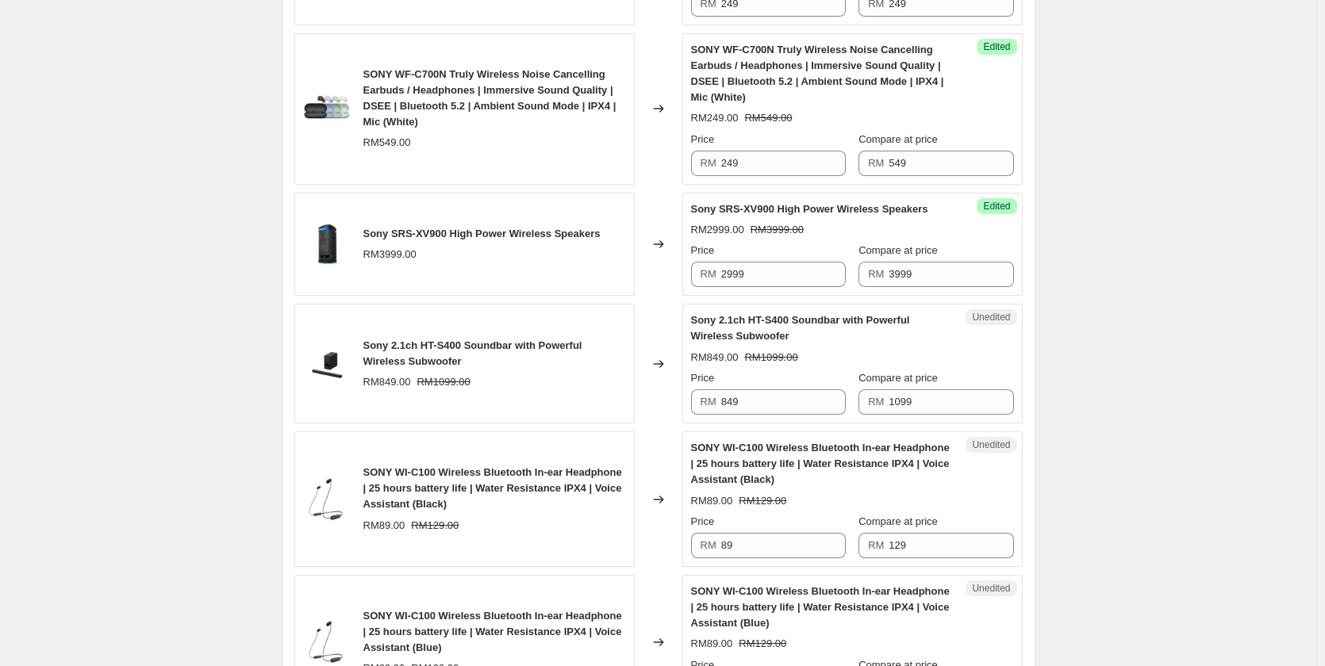
scroll to position [2380, 0]
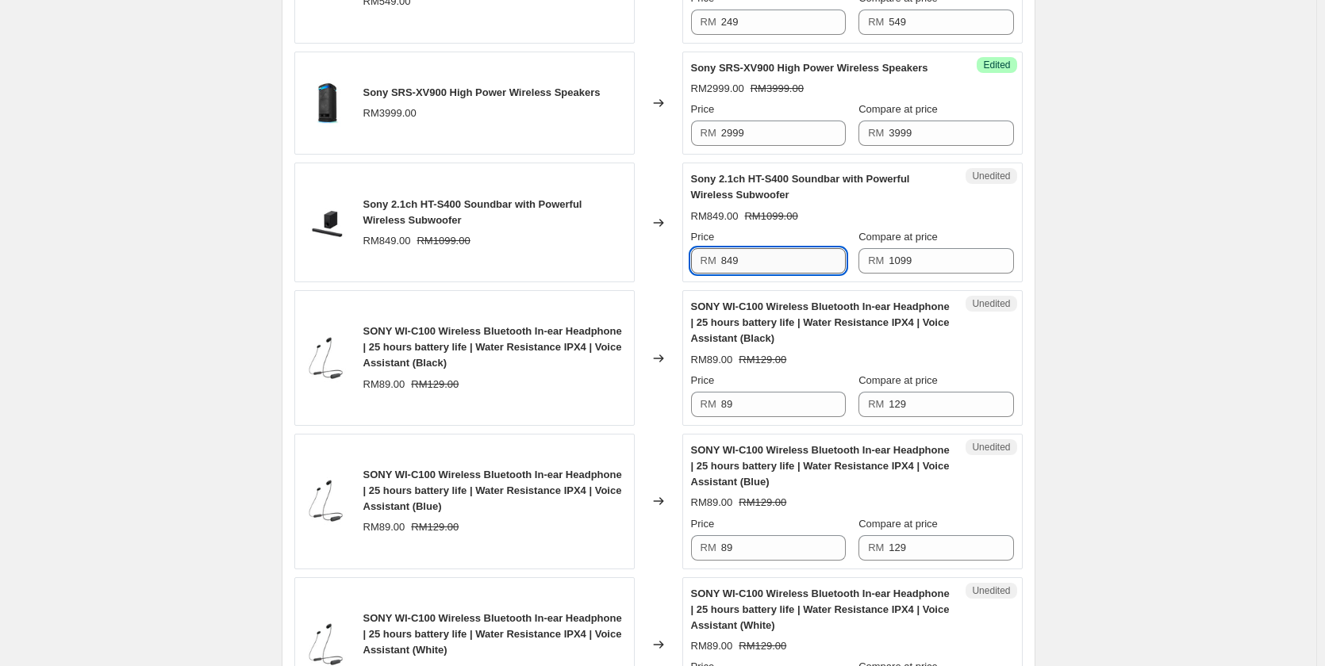
click at [778, 262] on input "849" at bounding box center [783, 260] width 125 height 25
type input "849"
click at [974, 198] on div "Sony 2.1ch HT-S400 Soundbar with Powerful Wireless Subwoofer RM849.00 RM1099.00…" at bounding box center [852, 222] width 323 height 102
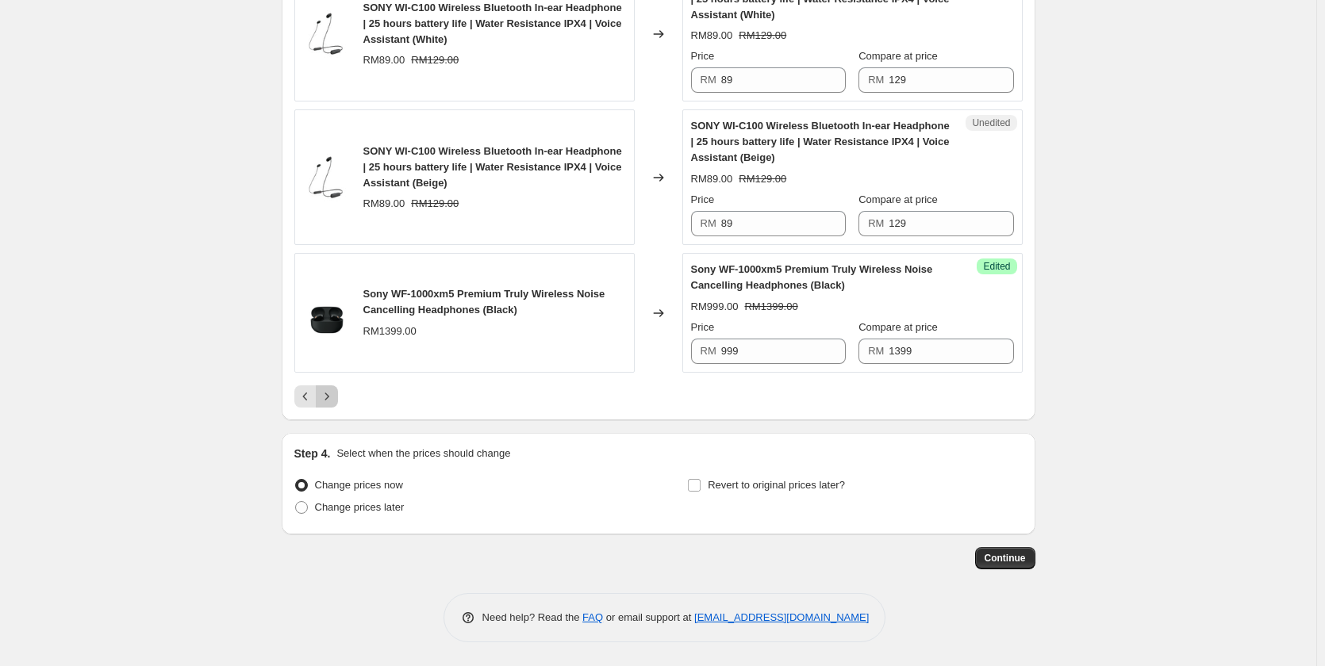
click at [335, 393] on icon "Next" at bounding box center [327, 397] width 16 height 16
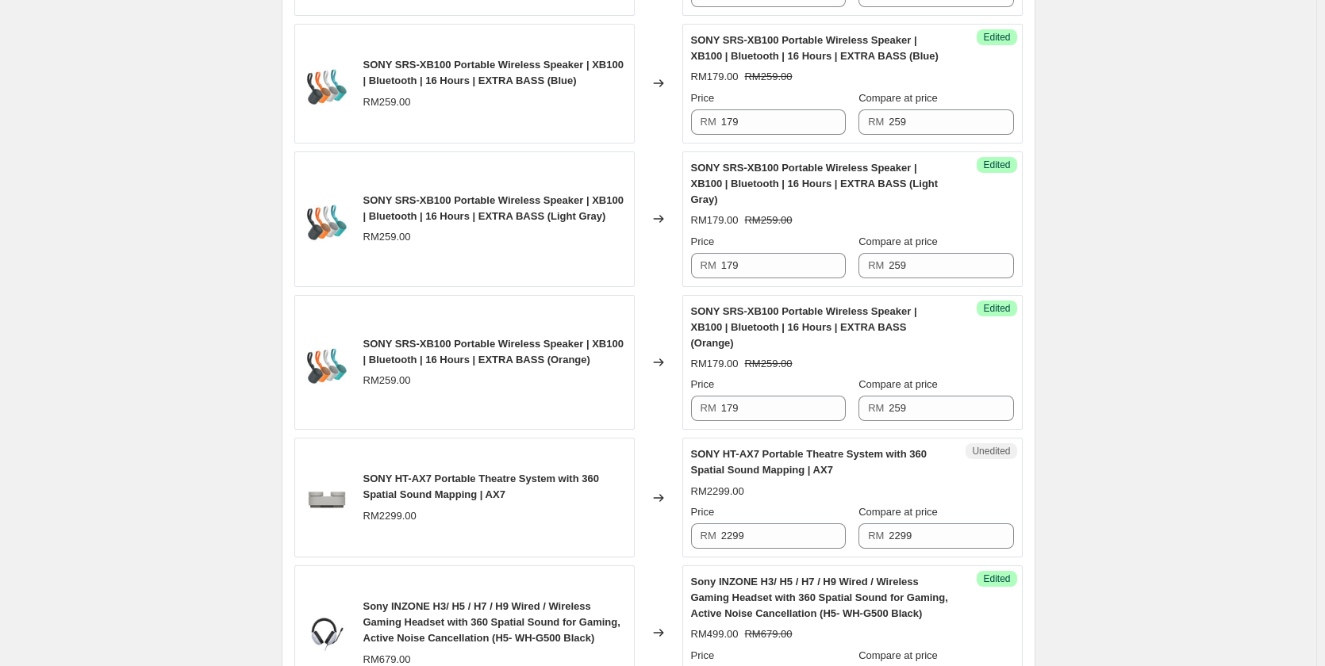
scroll to position [880, 0]
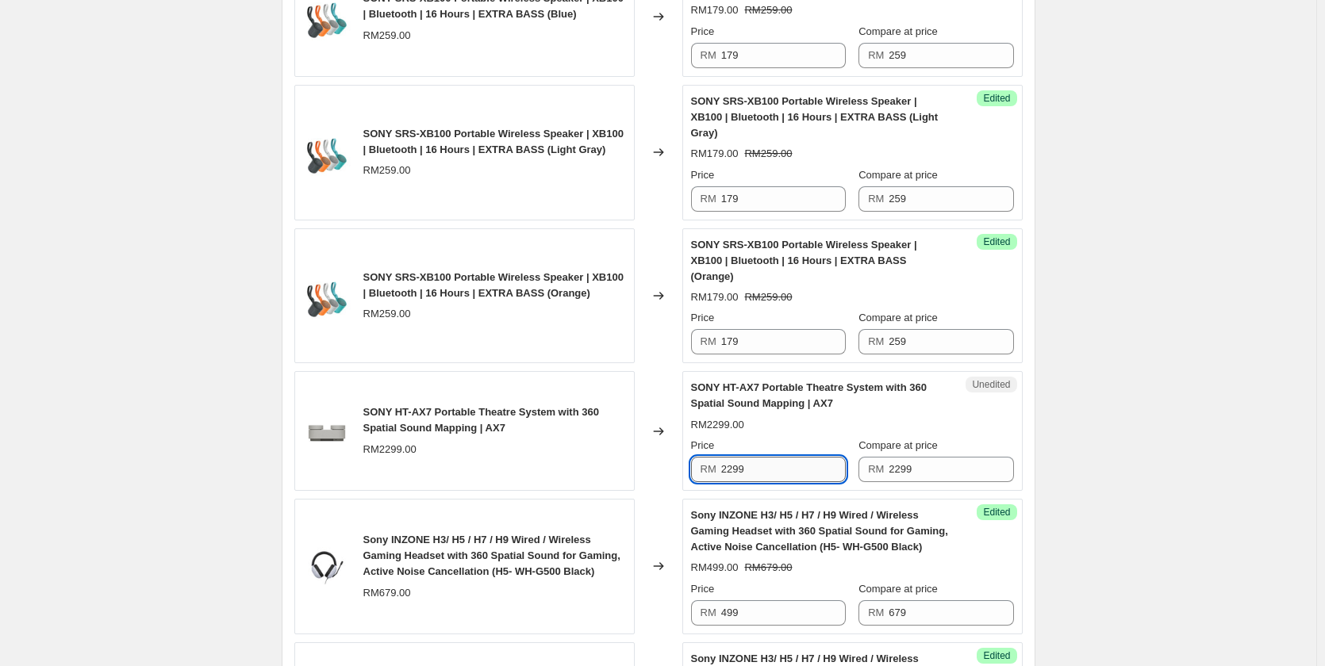
click at [763, 457] on input "2299" at bounding box center [783, 469] width 125 height 25
type input "1799"
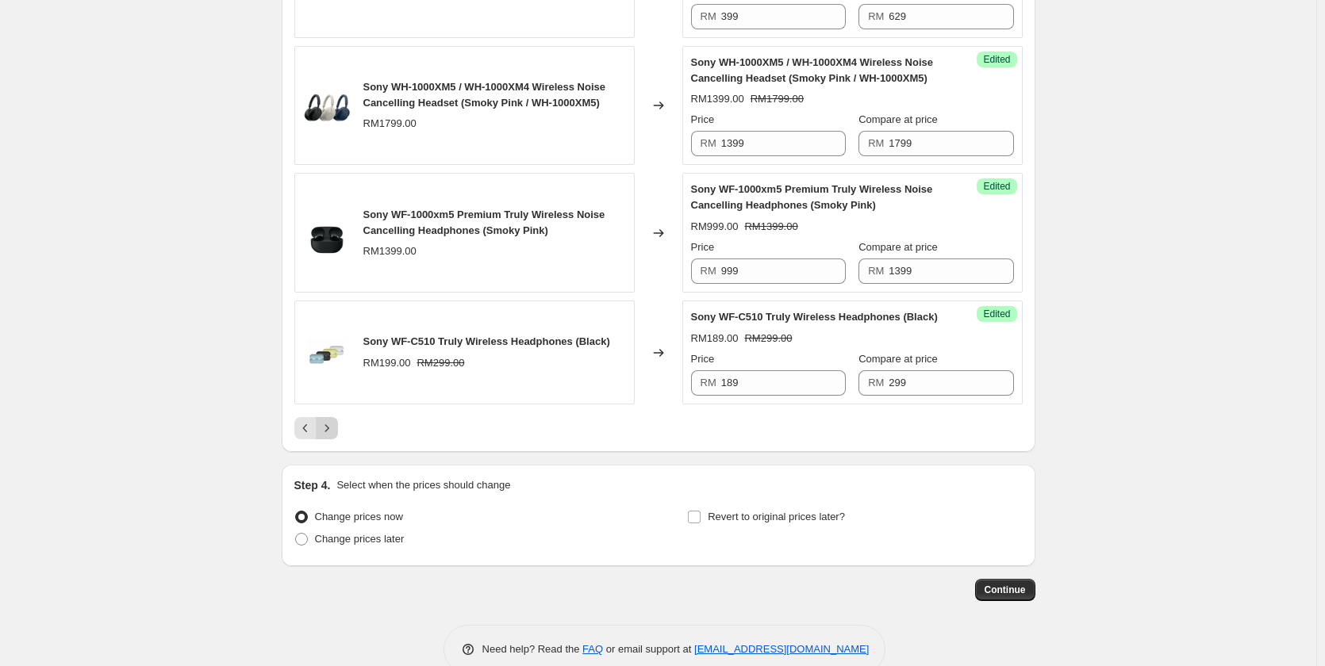
click at [332, 420] on icon "Next" at bounding box center [327, 428] width 16 height 16
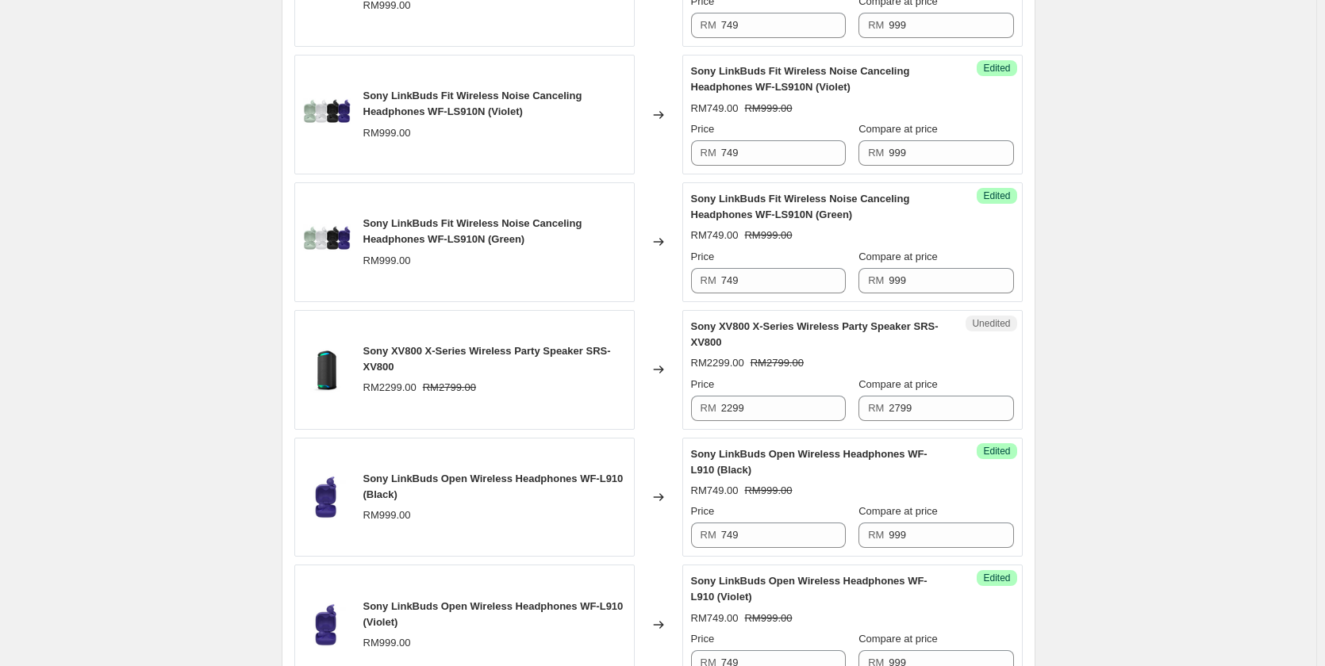
scroll to position [1023, 0]
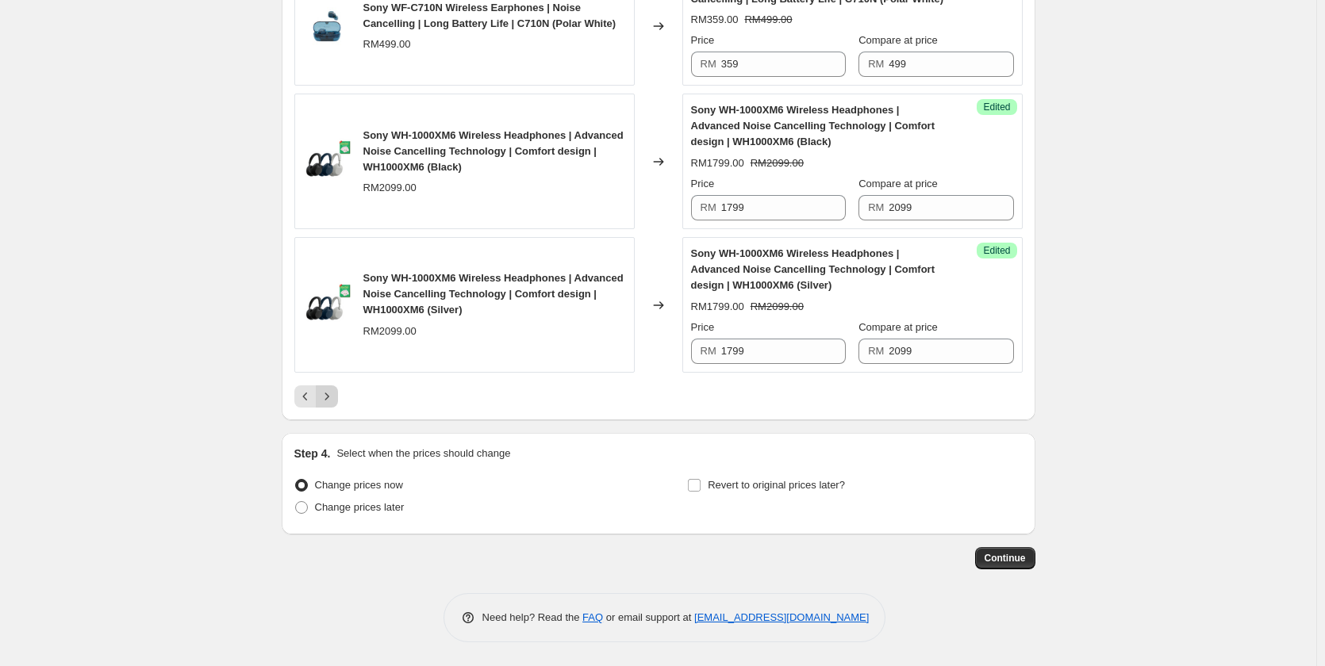
click at [335, 405] on icon "Next" at bounding box center [327, 397] width 16 height 16
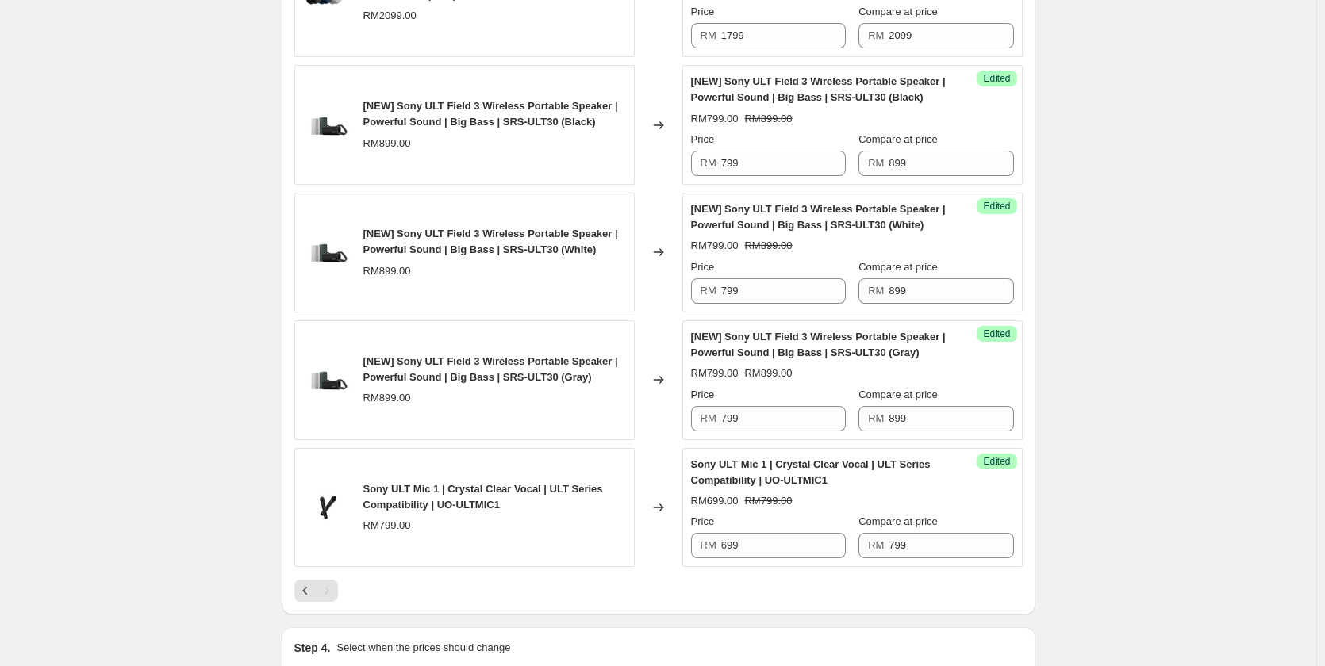
scroll to position [855, 0]
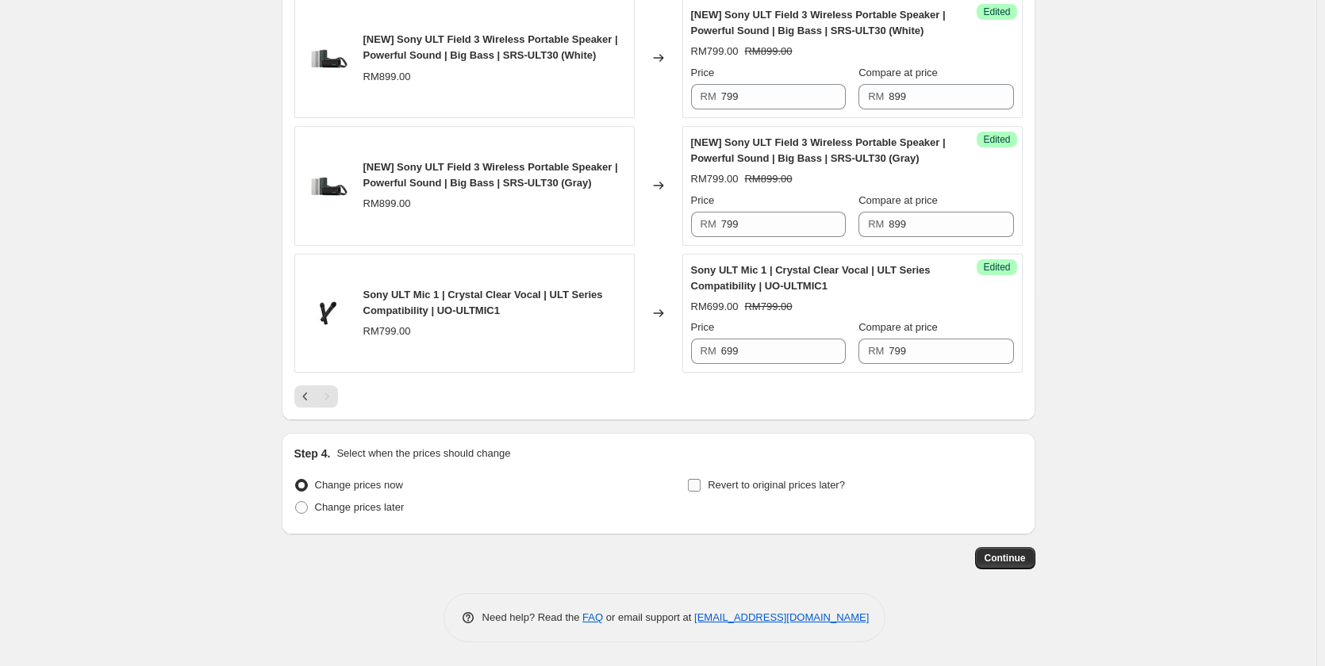
click at [776, 490] on span "Revert to original prices later?" at bounding box center [776, 485] width 137 height 12
click at [700, 490] on input "Revert to original prices later?" at bounding box center [694, 485] width 13 height 13
checkbox input "true"
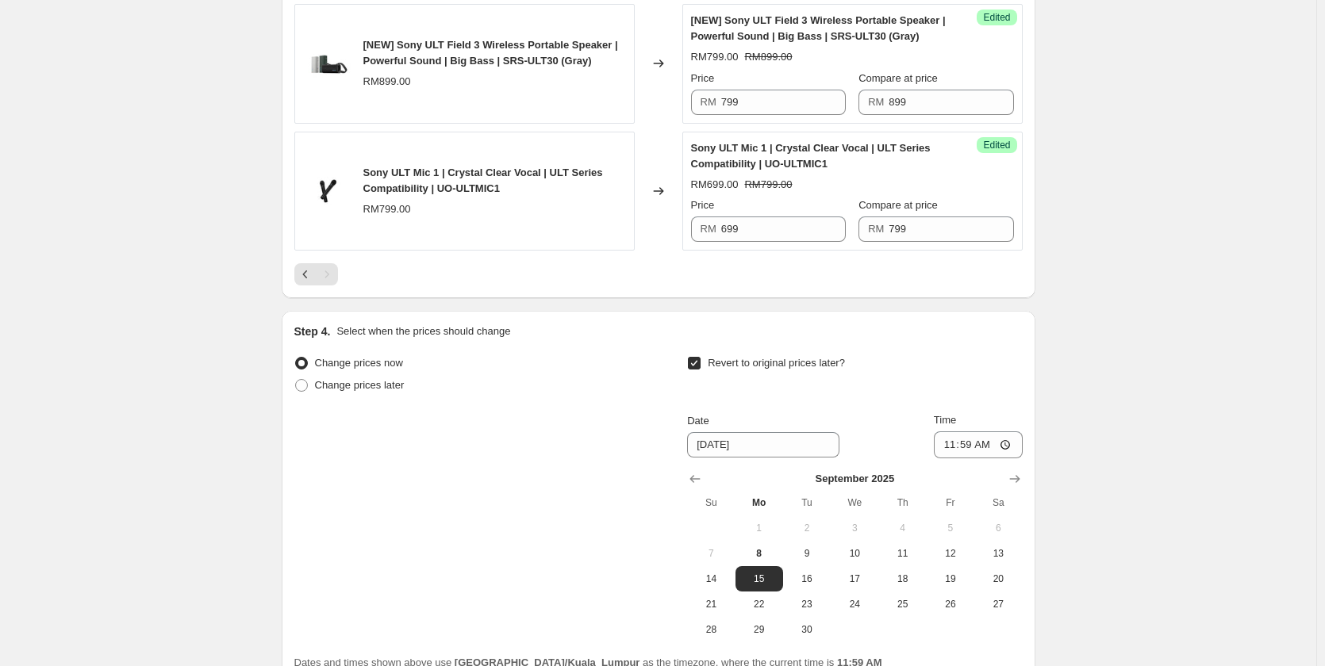
scroll to position [1126, 0]
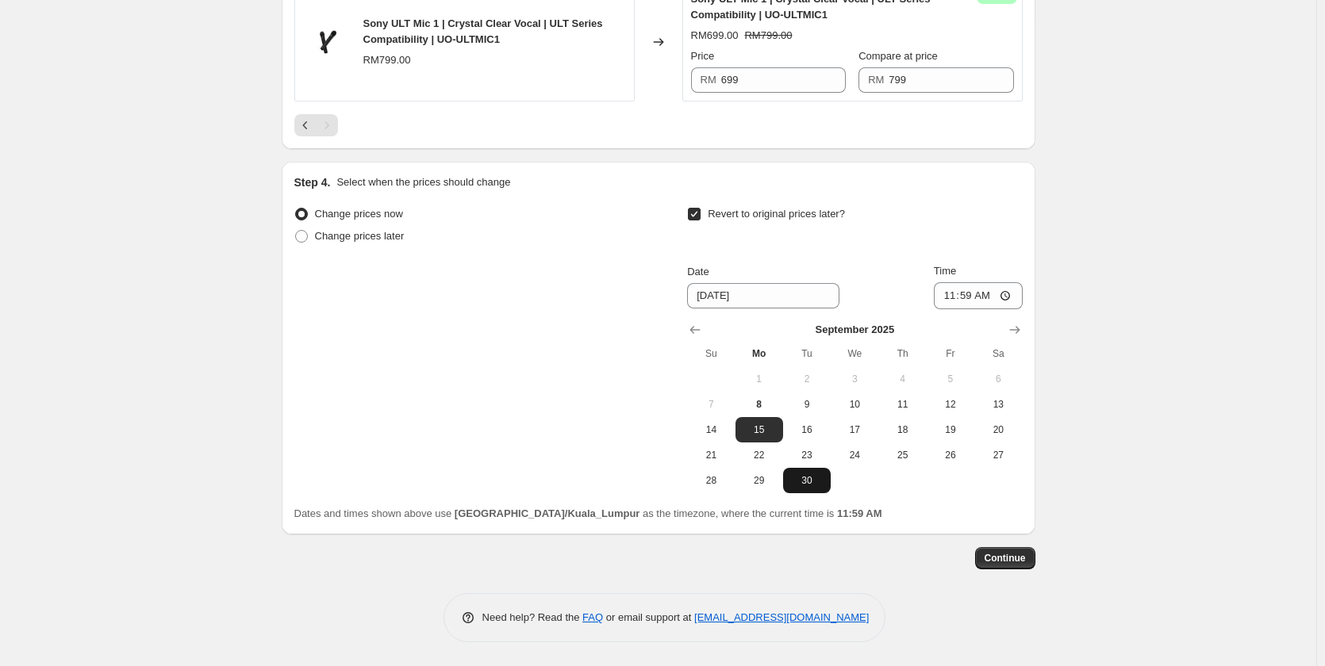
click at [810, 488] on button "30" at bounding box center [807, 480] width 48 height 25
type input "9/30/2025"
click at [990, 297] on input "11:59" at bounding box center [978, 295] width 89 height 27
type input "23:59"
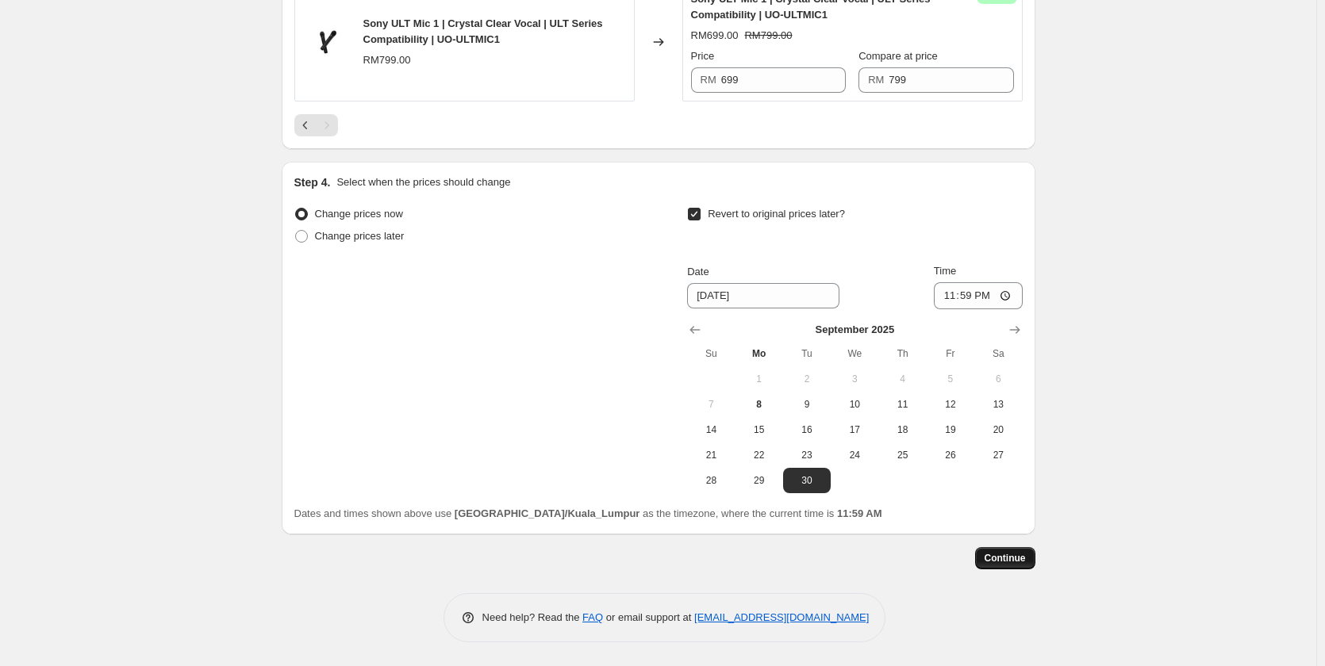
click at [1010, 559] on span "Continue" at bounding box center [1004, 558] width 41 height 13
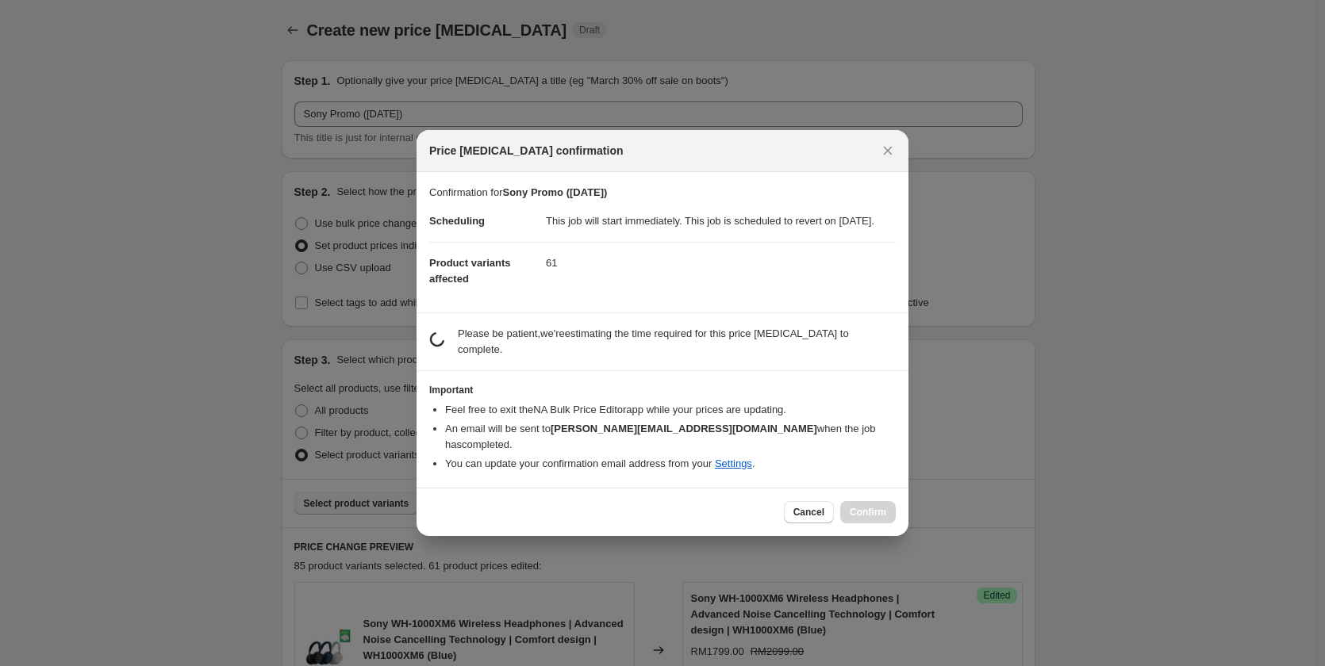
scroll to position [0, 0]
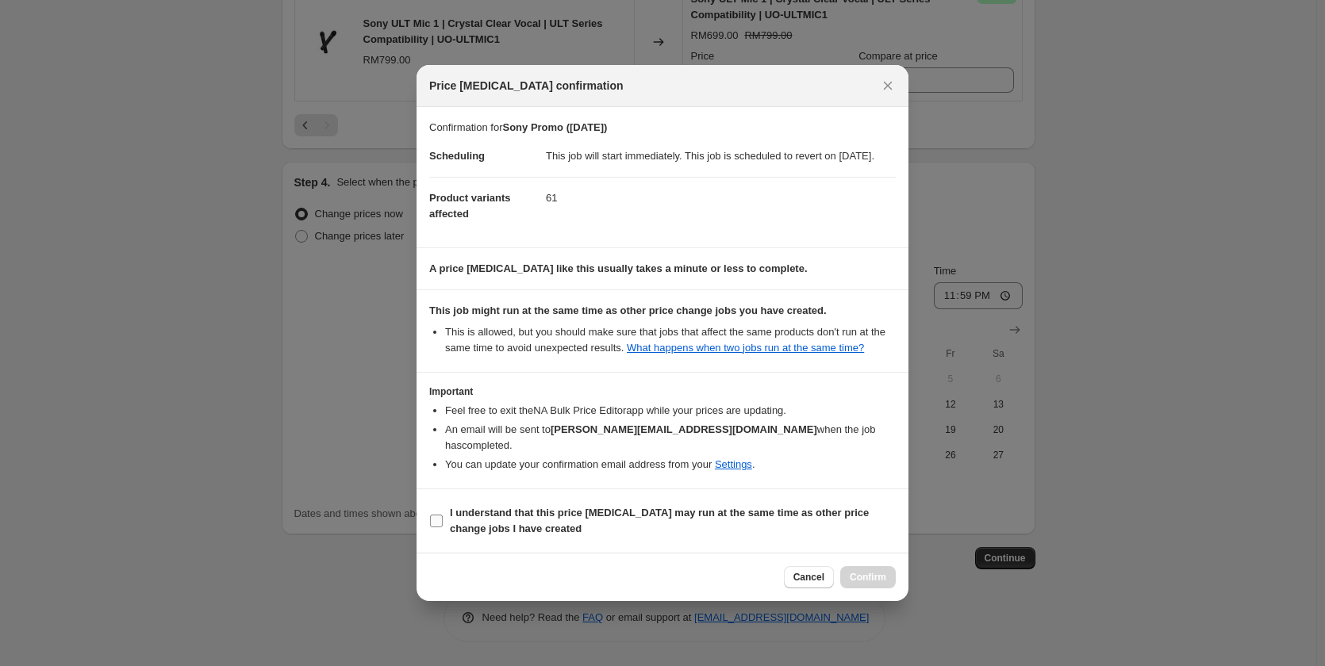
click at [692, 527] on span "I understand that this price change job may run at the same time as other price…" at bounding box center [673, 521] width 446 height 32
click at [443, 527] on input "I understand that this price change job may run at the same time as other price…" at bounding box center [436, 521] width 13 height 13
checkbox input "true"
click at [878, 574] on span "Confirm" at bounding box center [868, 577] width 36 height 13
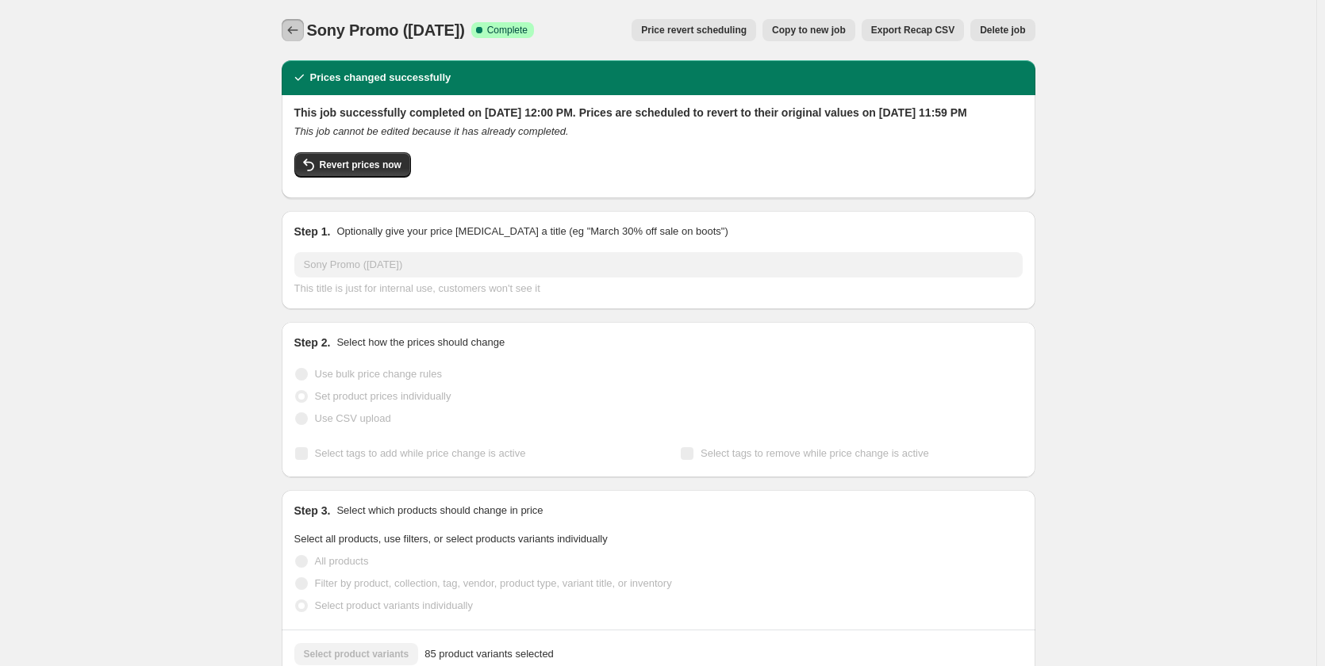
click at [295, 31] on icon "Price change jobs" at bounding box center [293, 30] width 16 height 16
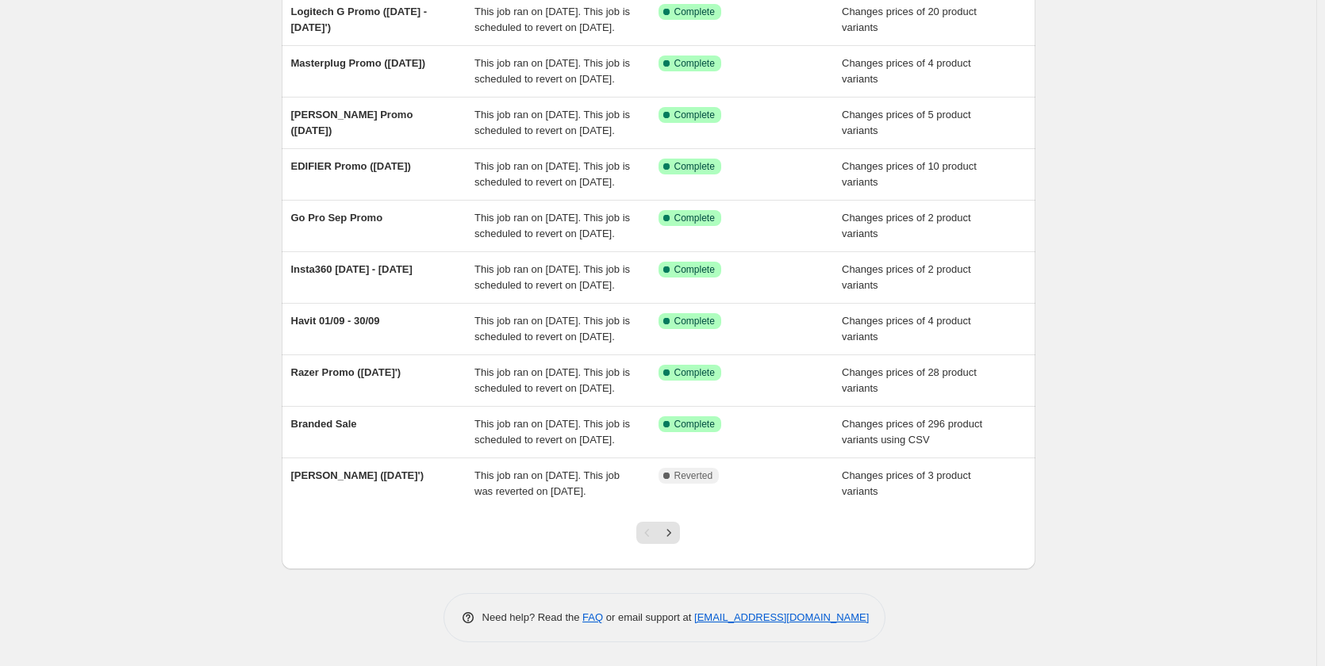
scroll to position [309, 0]
click at [665, 533] on icon "Next" at bounding box center [669, 533] width 16 height 16
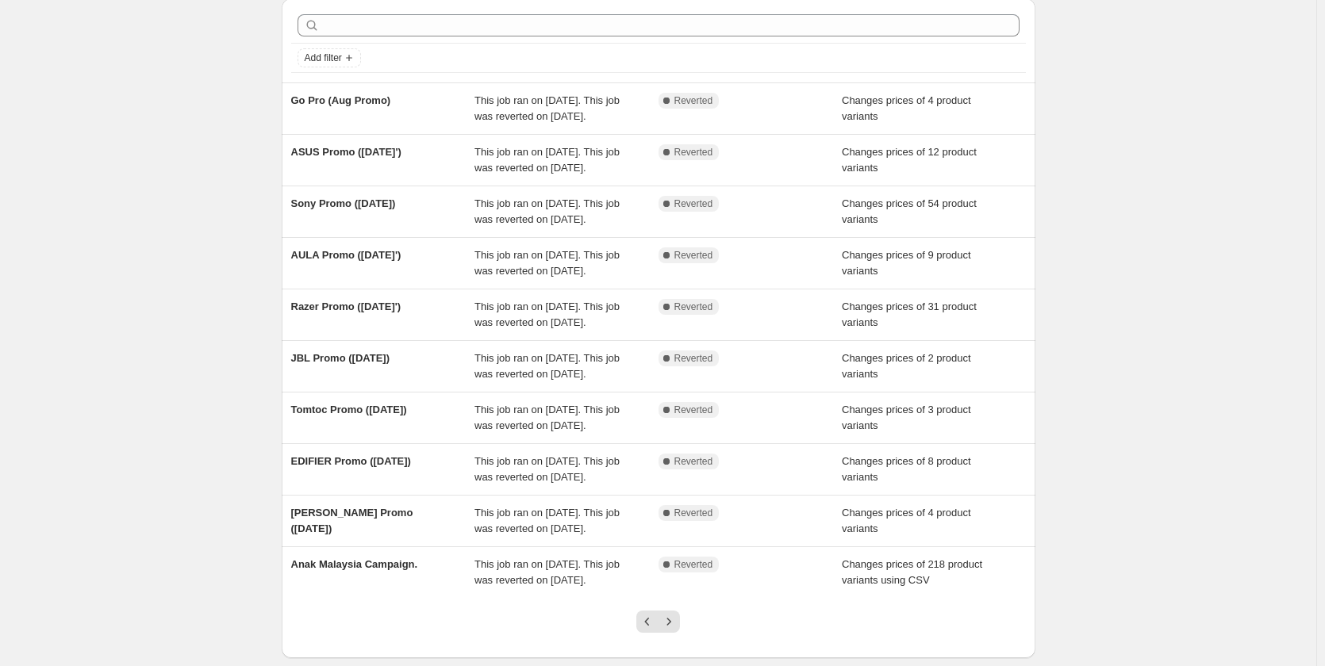
scroll to position [79, 0]
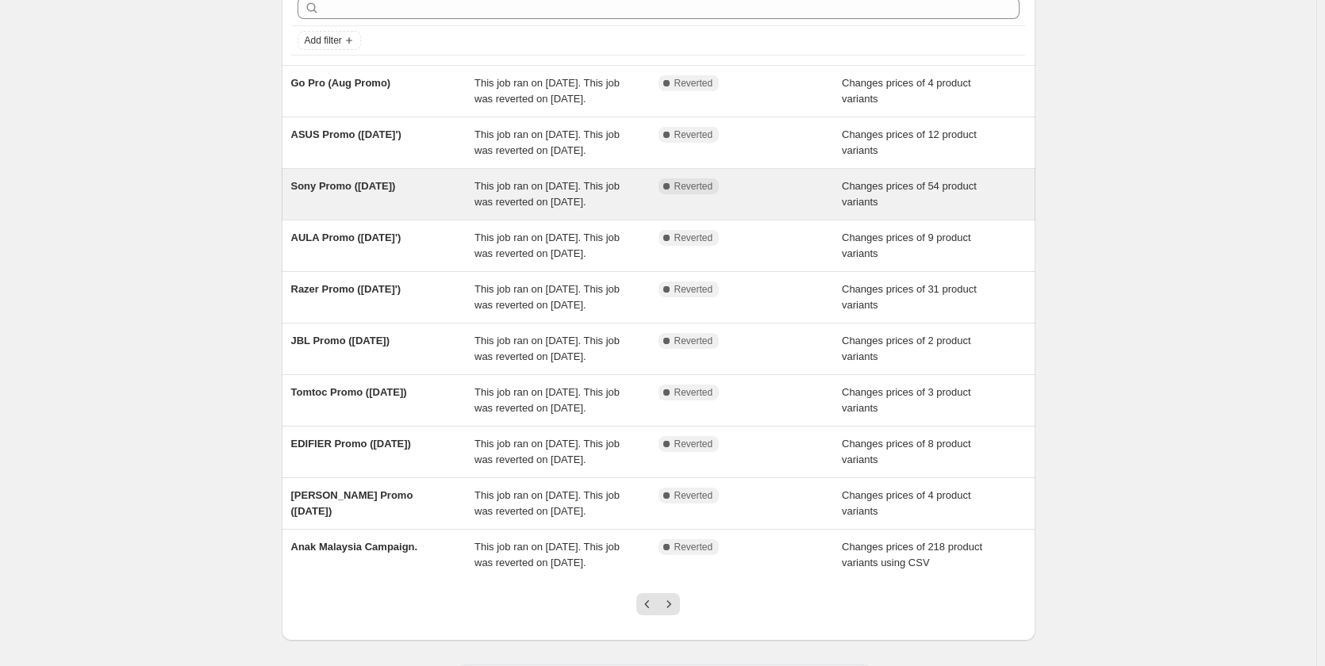
drag, startPoint x: 291, startPoint y: 209, endPoint x: 427, endPoint y: 218, distance: 136.0
click at [427, 218] on div "Sony Promo ([DATE]) This job ran on [DATE]. This job was reverted on [DATE]. Co…" at bounding box center [659, 194] width 754 height 51
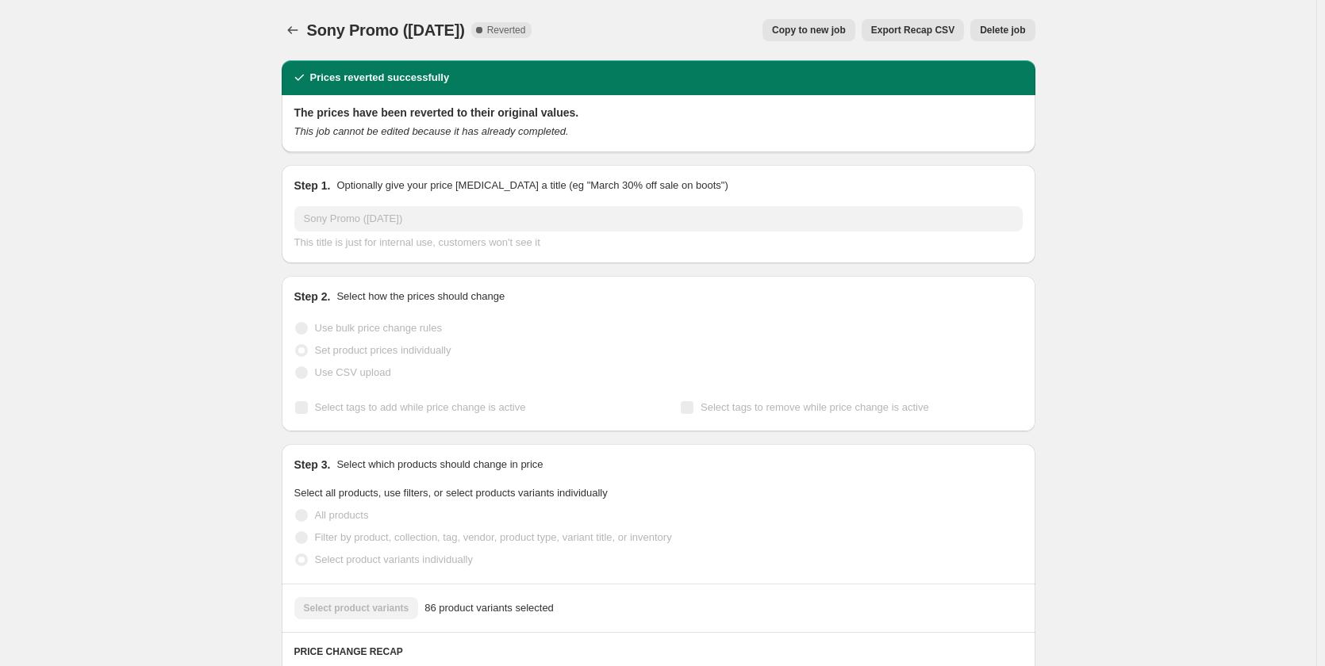
click at [381, 37] on span "Sony Promo ([DATE])" at bounding box center [386, 29] width 158 height 17
copy span "Sony Promo ([DATE])"
click at [294, 31] on icon "Price change jobs" at bounding box center [293, 30] width 16 height 16
